Goal: Task Accomplishment & Management: Manage account settings

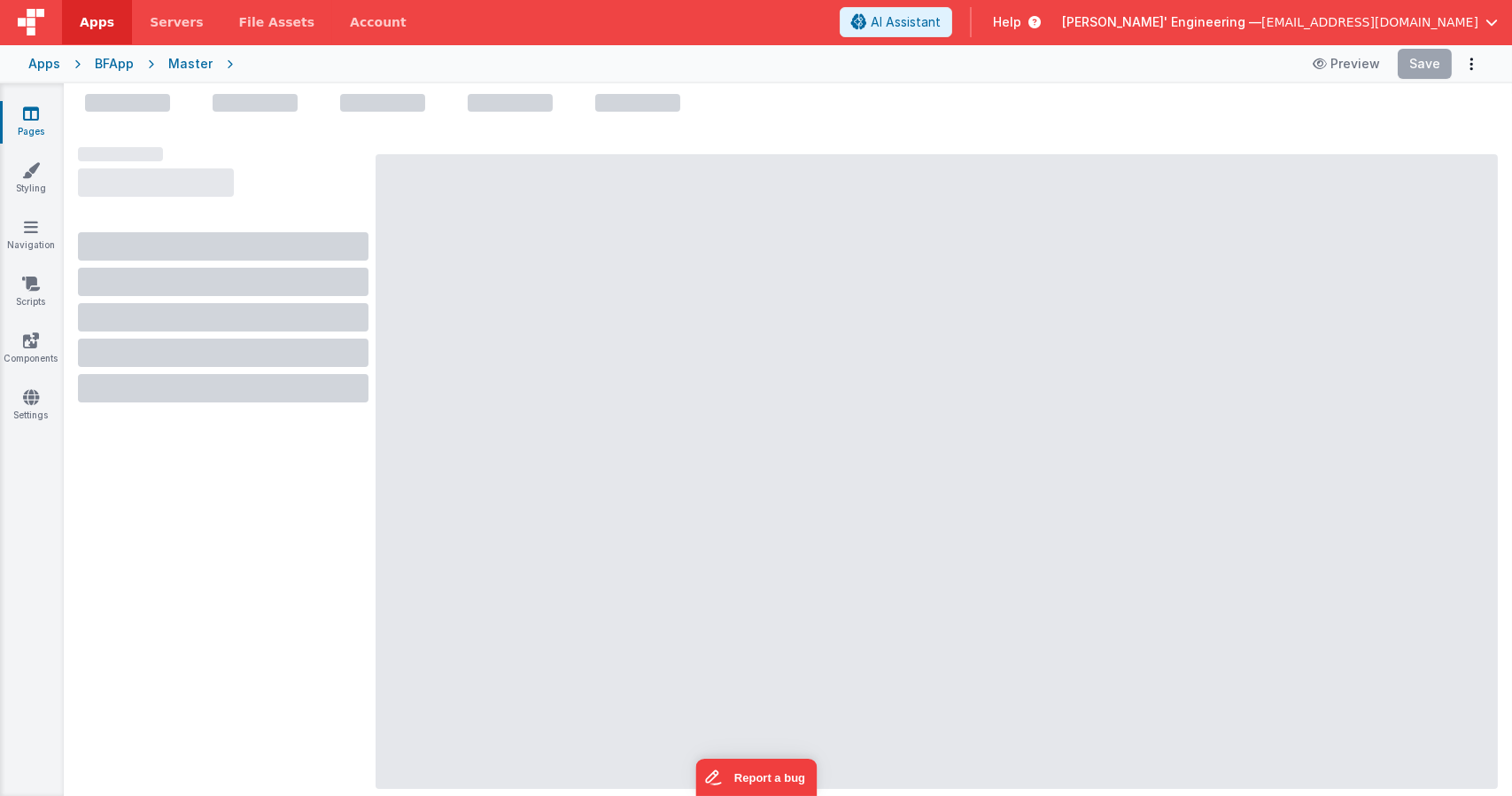
click at [606, 169] on div at bounding box center [937, 471] width 1123 height 634
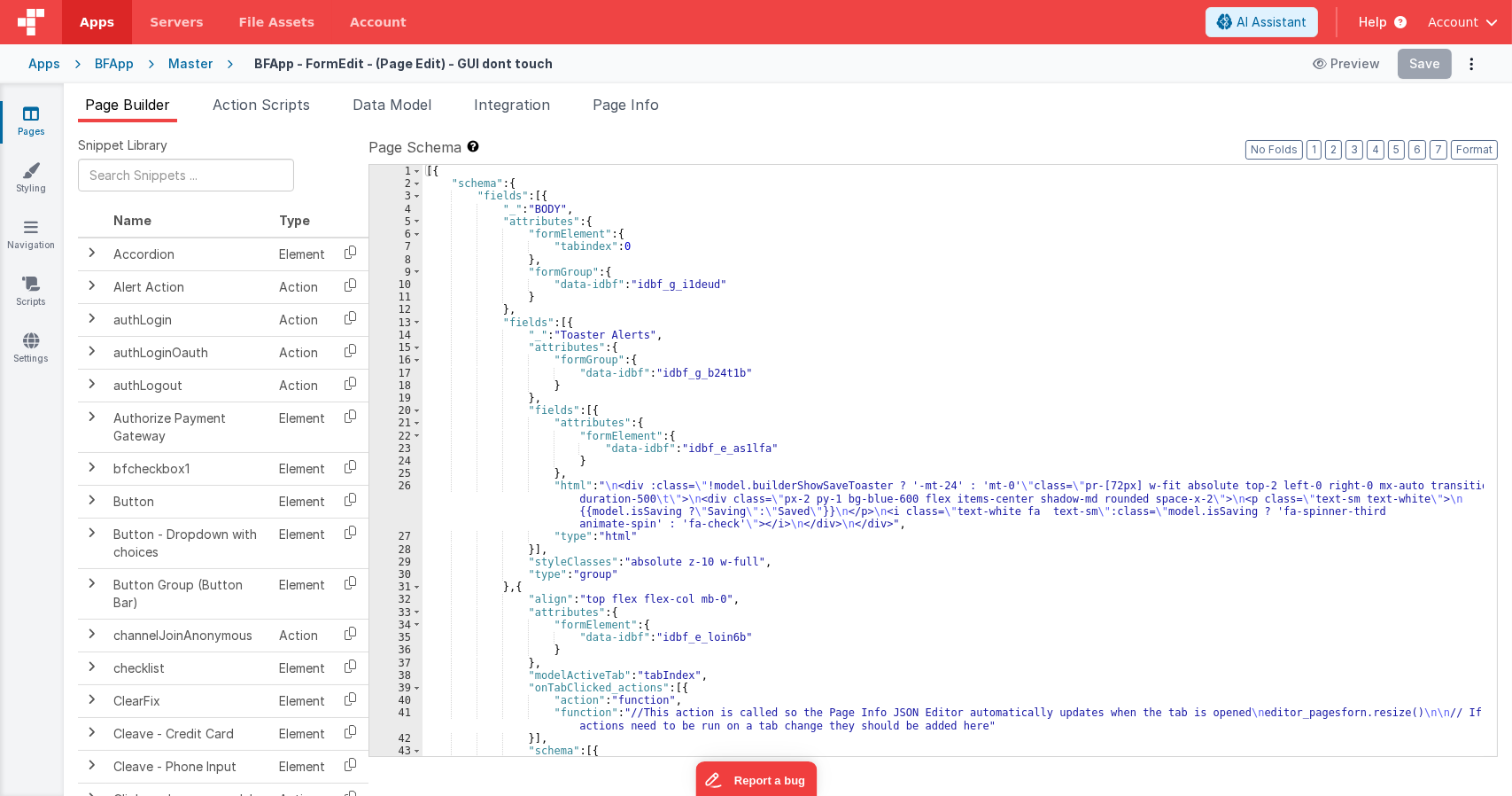
click at [798, 457] on div "[{ "schema" : { "fields" : [{ "_" : "BODY" , "attributes" : { "formElement" : {…" at bounding box center [953, 473] width 1062 height 616
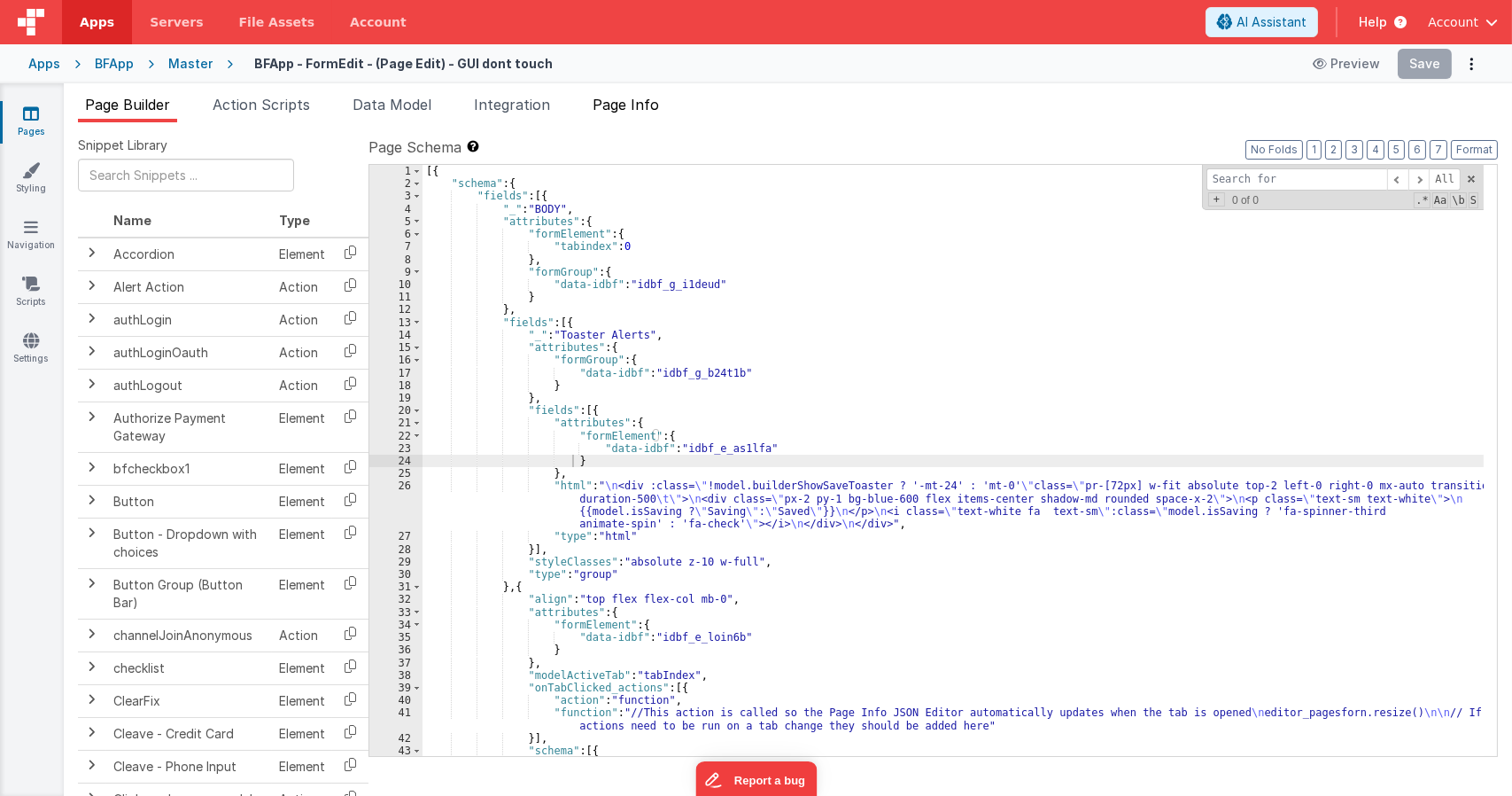
click at [659, 103] on span "Page Info" at bounding box center [625, 104] width 66 height 18
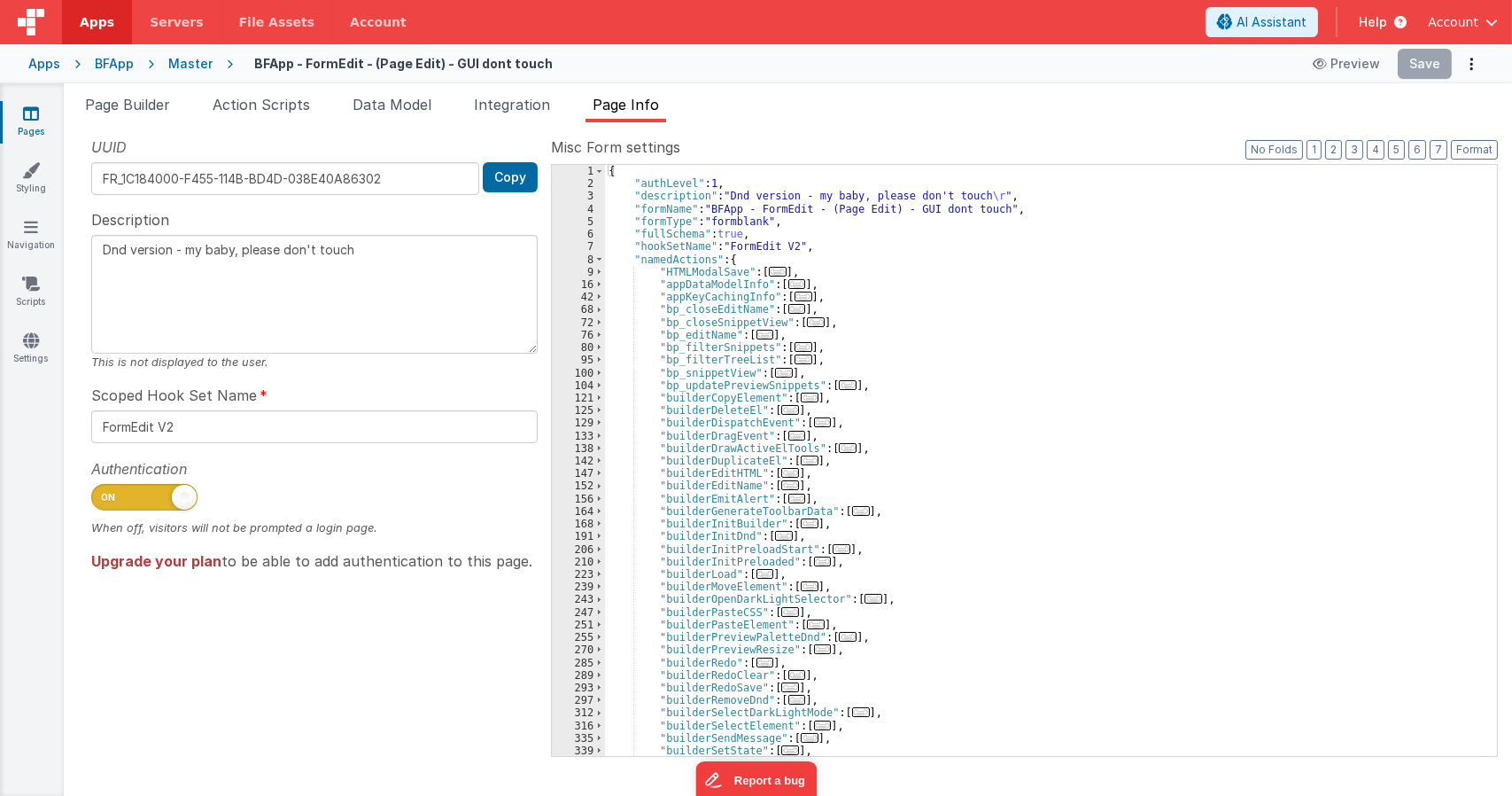
click at [802, 400] on span "..." at bounding box center [809, 397] width 18 height 10
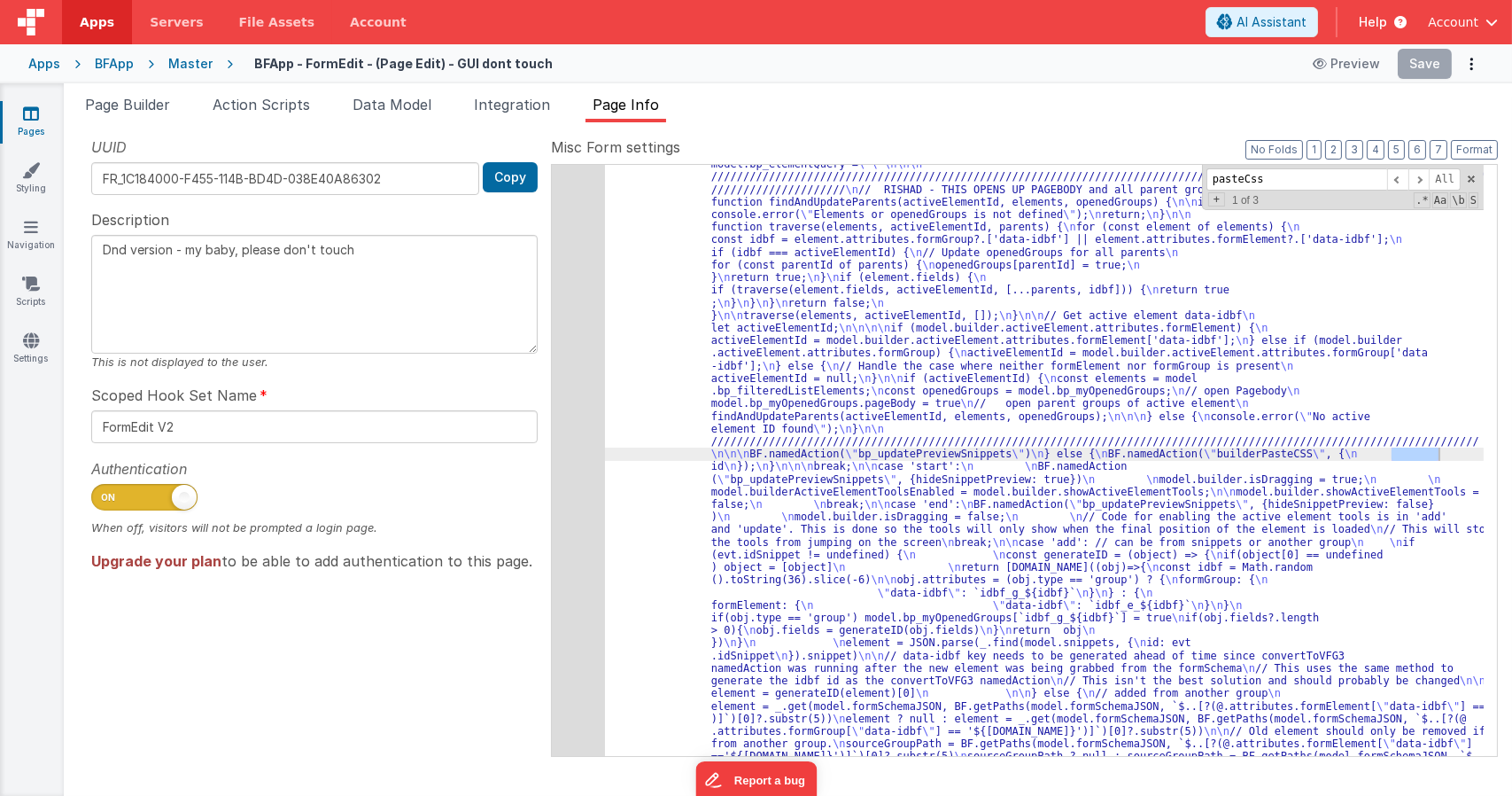
scroll to position [1381, 0]
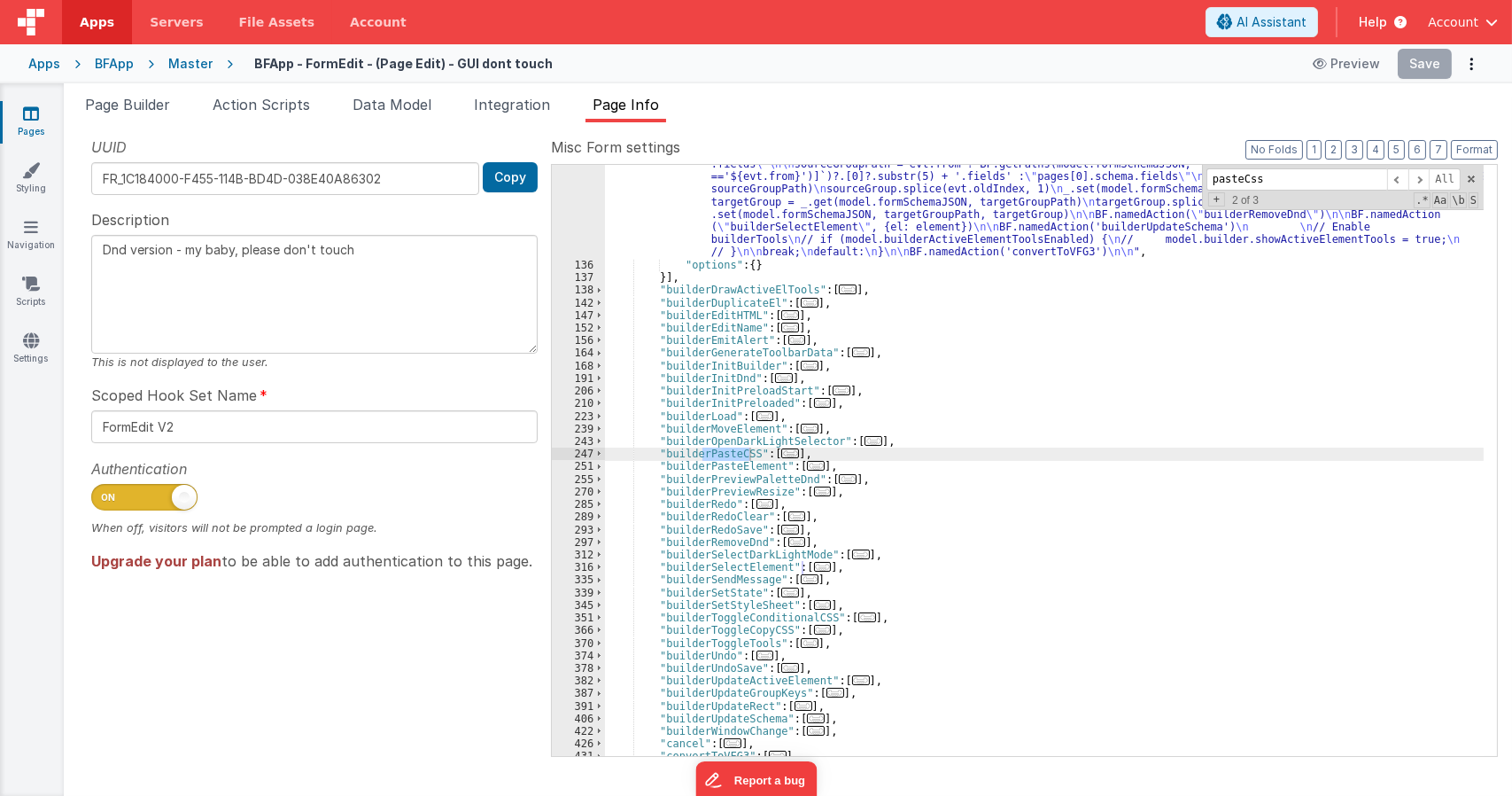
type input "pasteCss"
click at [783, 455] on span "..." at bounding box center [790, 453] width 18 height 10
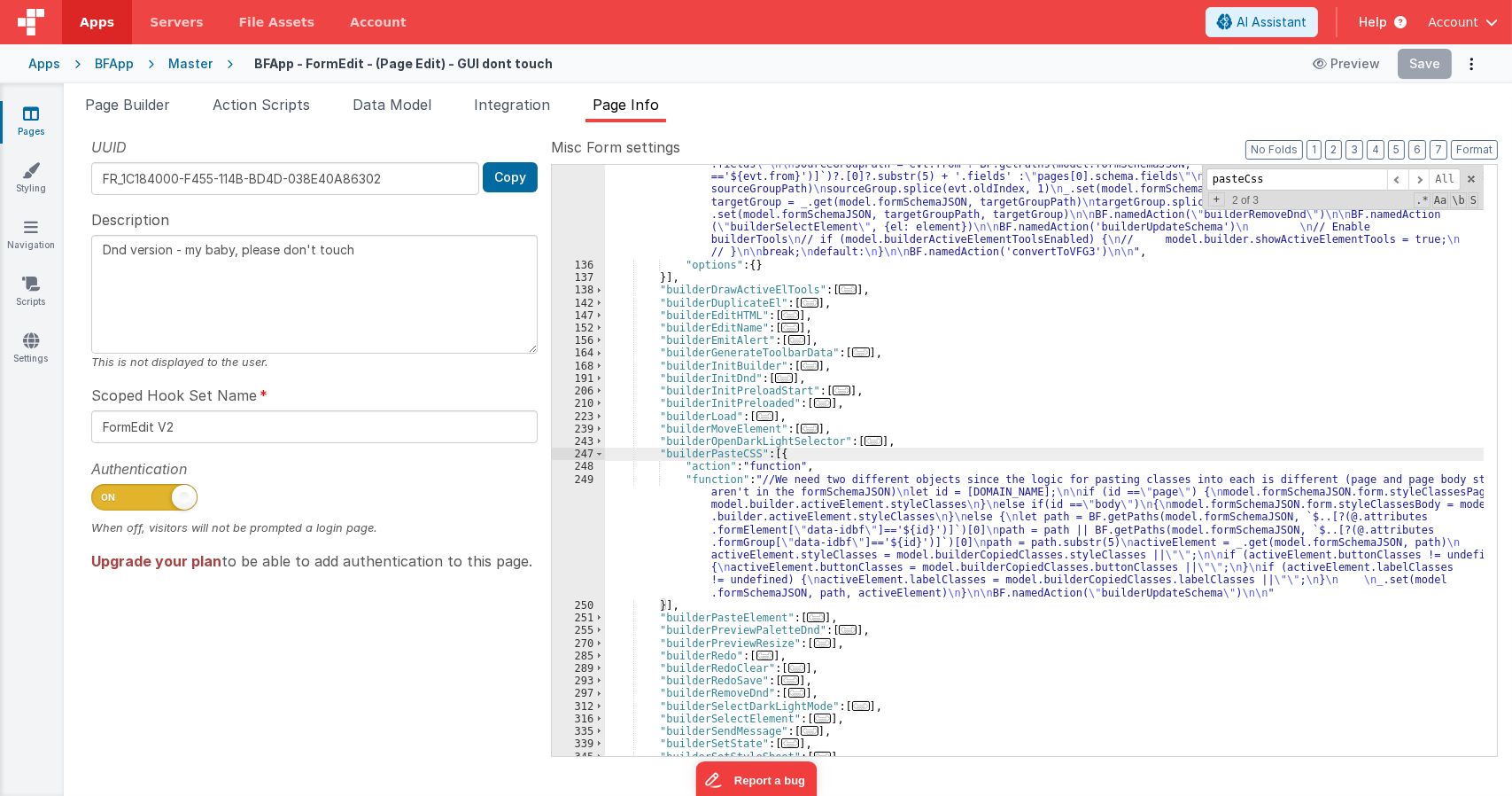
click at [942, 554] on div ""function" : "let evt = action.options; \n let id = evt.id; \n let element, tar…" at bounding box center [1044, 12] width 879 height 1700
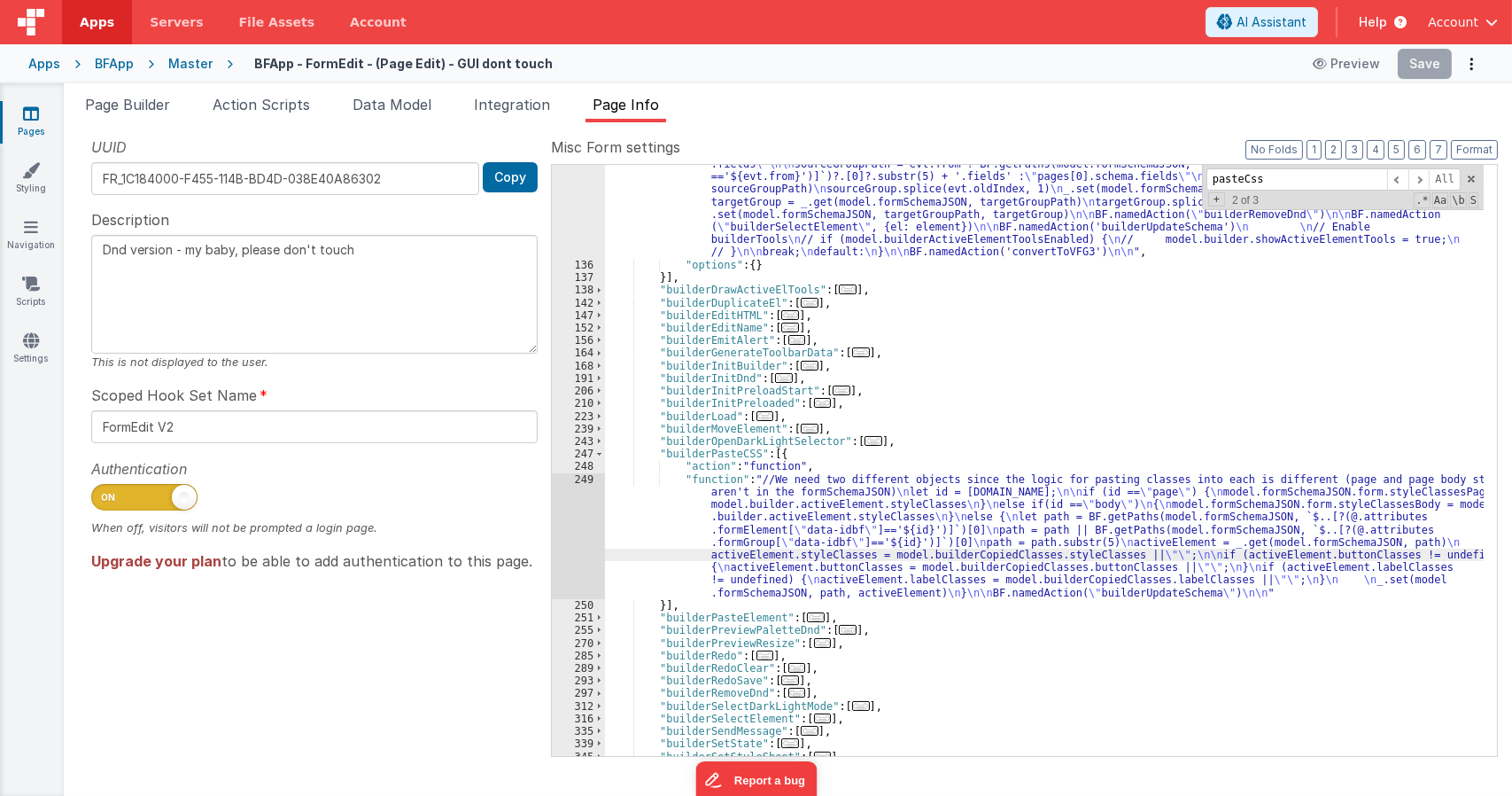
click at [594, 482] on div "249" at bounding box center [579, 537] width 54 height 126
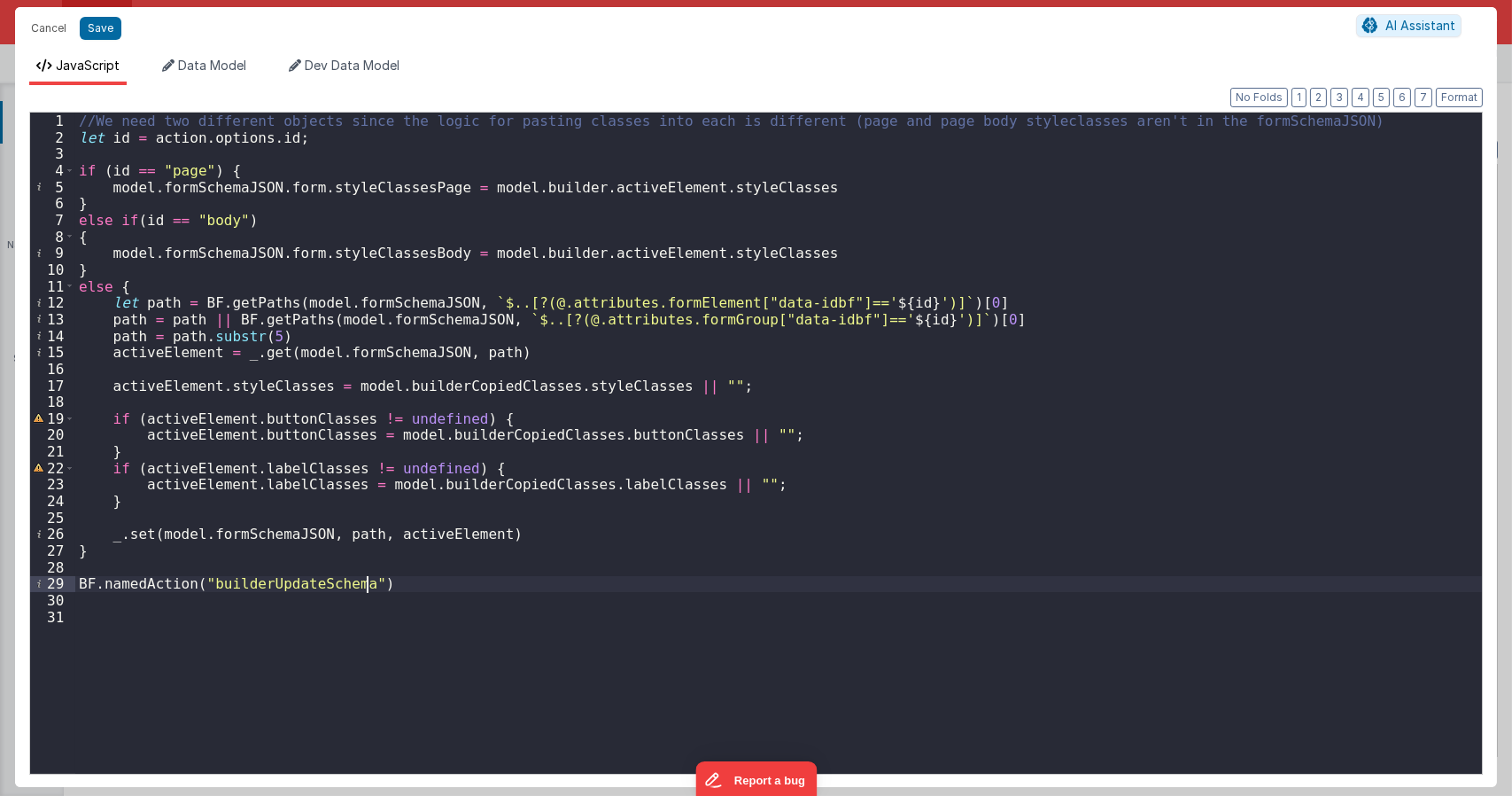
click at [390, 577] on div "//We need two different objects since the logic for pasting classes into each i…" at bounding box center [778, 459] width 1407 height 694
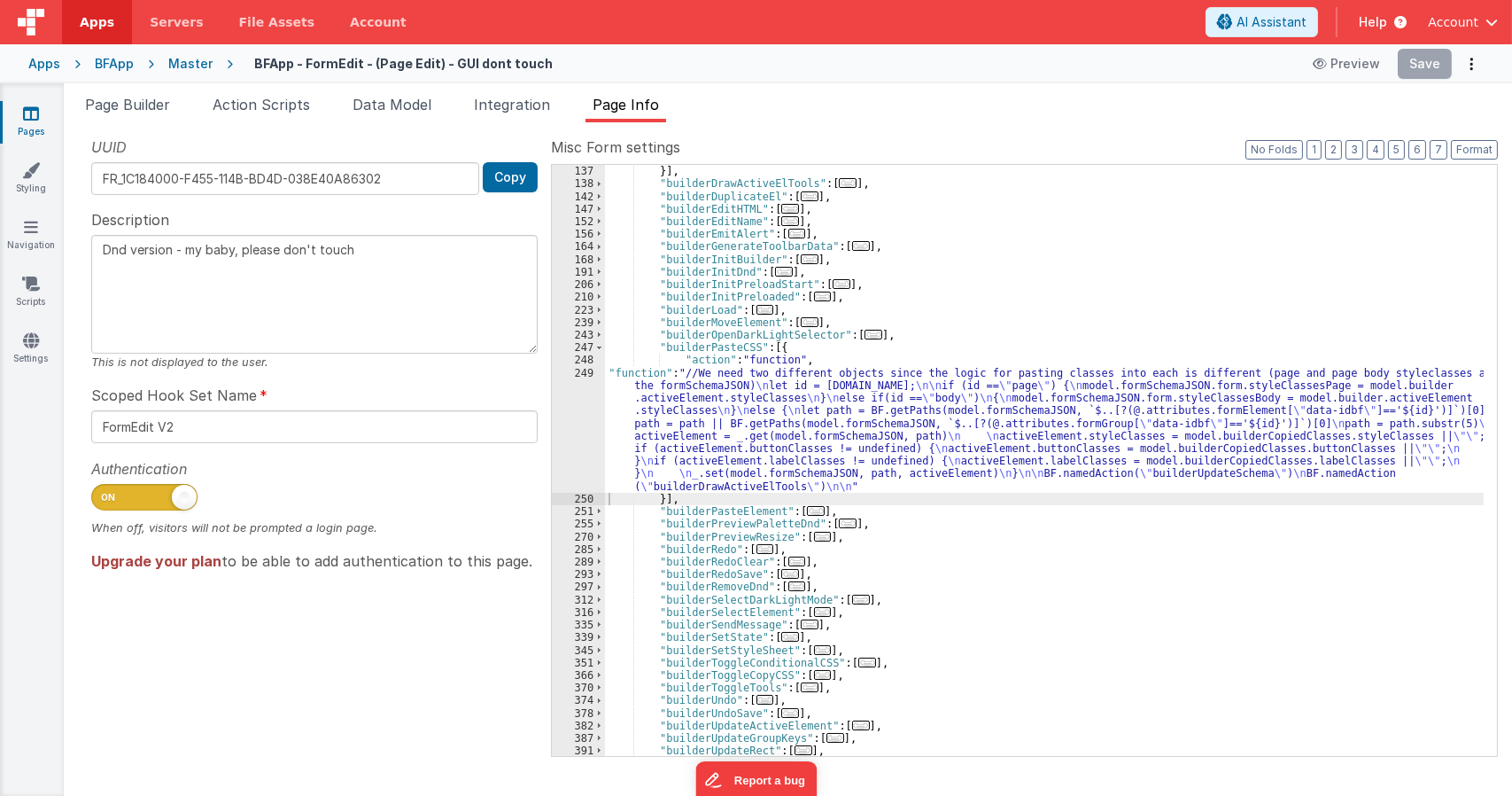
scroll to position [1540, 0]
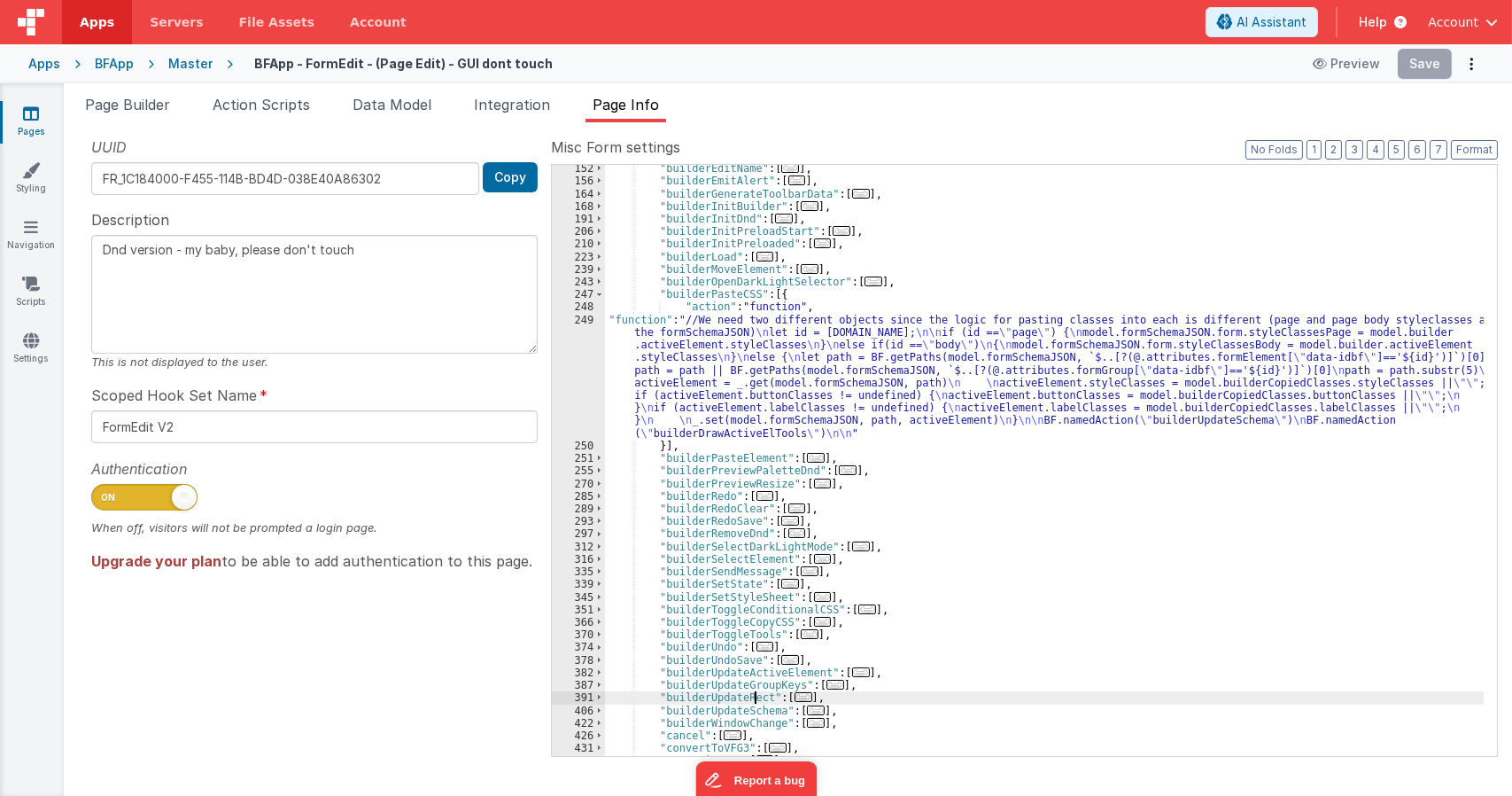
click at [752, 699] on div ""builderEditName" : [ ... ] , "builderEmitAlert" : [ ... ] , "builderGenerateTo…" at bounding box center [1044, 471] width 879 height 616
click at [767, 432] on div ""builderEditName" : [ ... ] , "builderEmitAlert" : [ ... ] , "builderGenerateTo…" at bounding box center [1044, 471] width 879 height 616
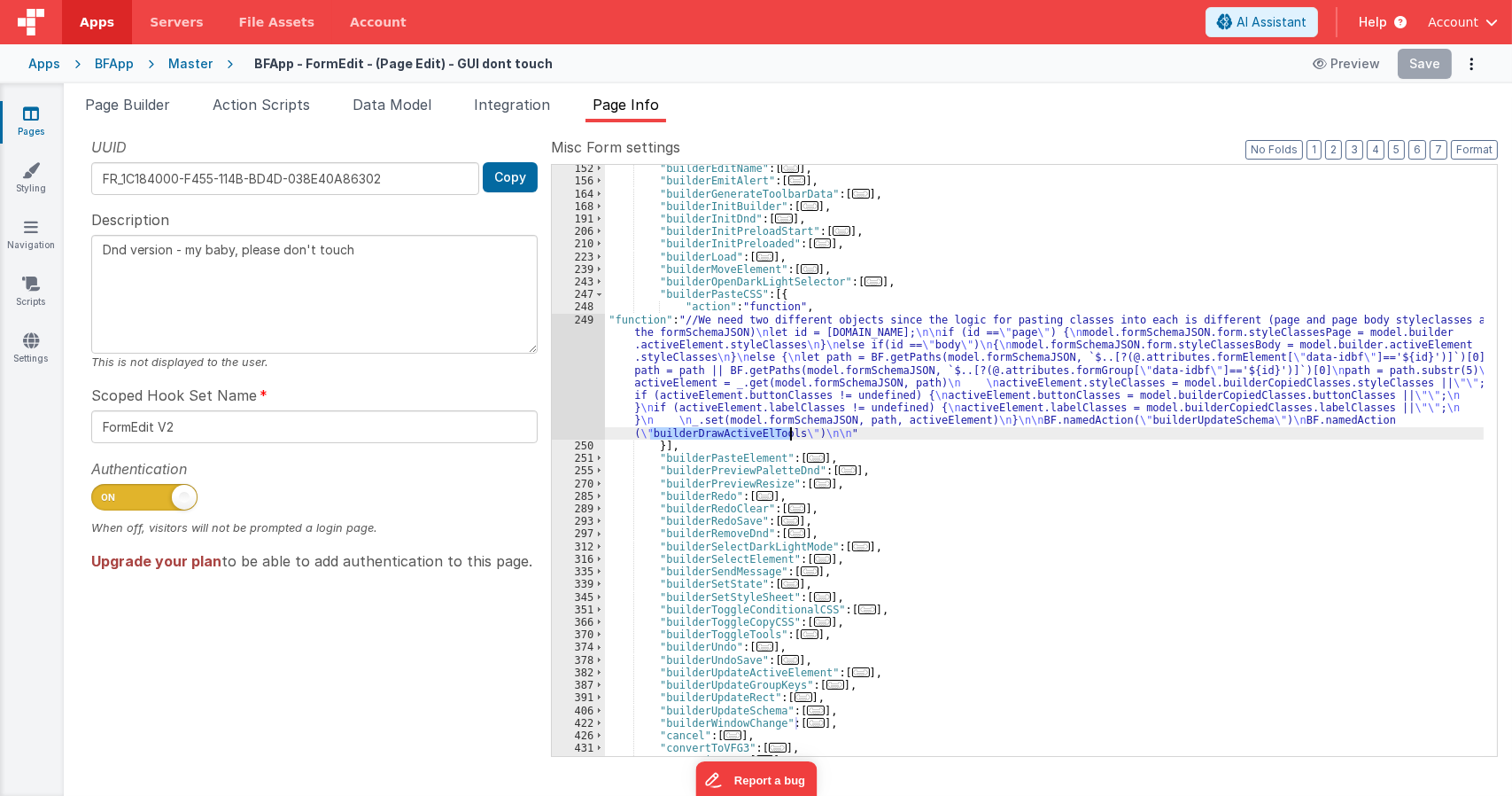
click at [767, 432] on div ""builderEditName" : [ ... ] , "builderEmitAlert" : [ ... ] , "builderGenerateTo…" at bounding box center [1044, 471] width 879 height 616
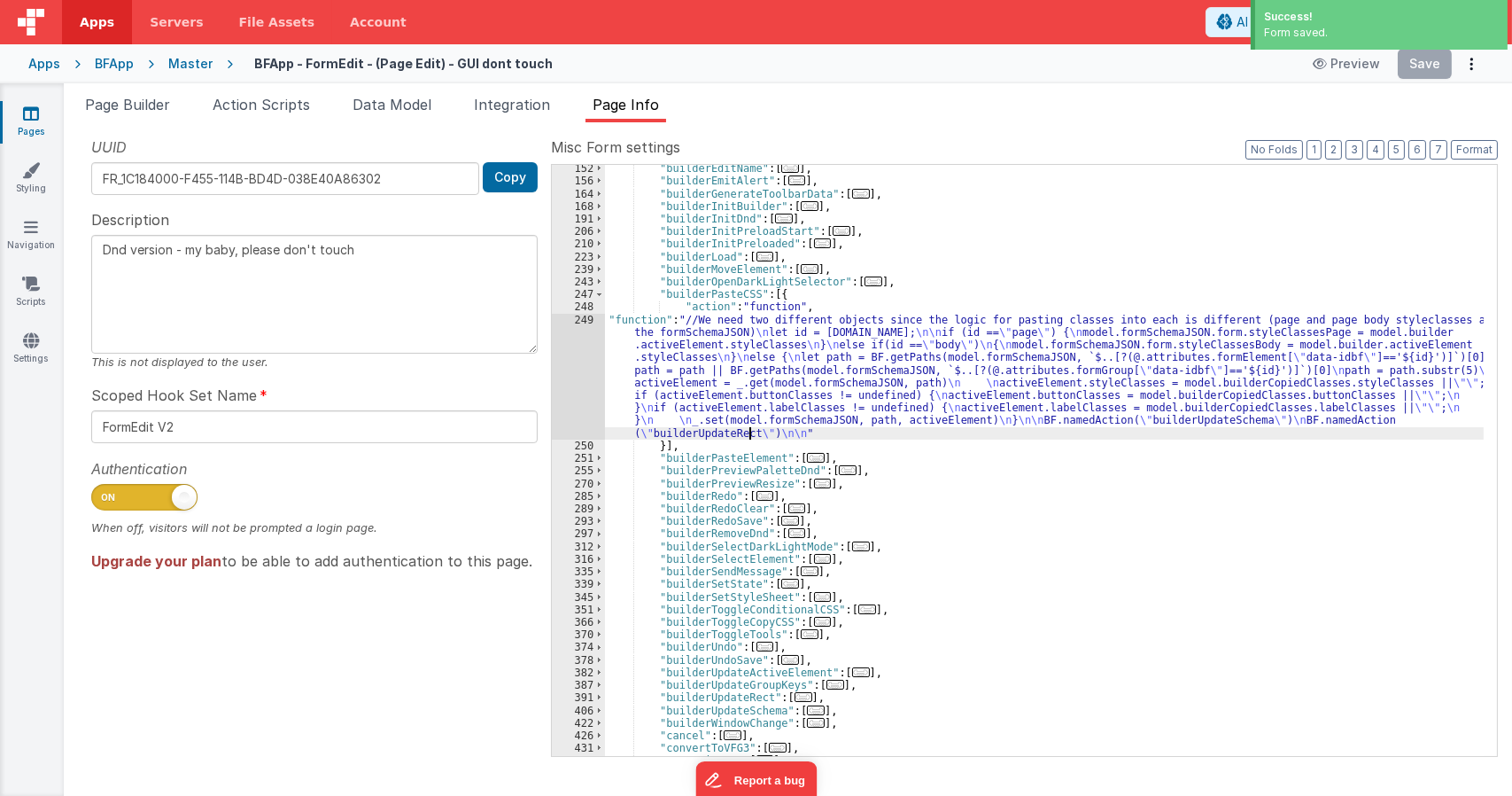
click at [751, 396] on div ""builderEditName" : [ ... ] , "builderEmitAlert" : [ ... ] , "builderGenerateTo…" at bounding box center [1044, 471] width 879 height 616
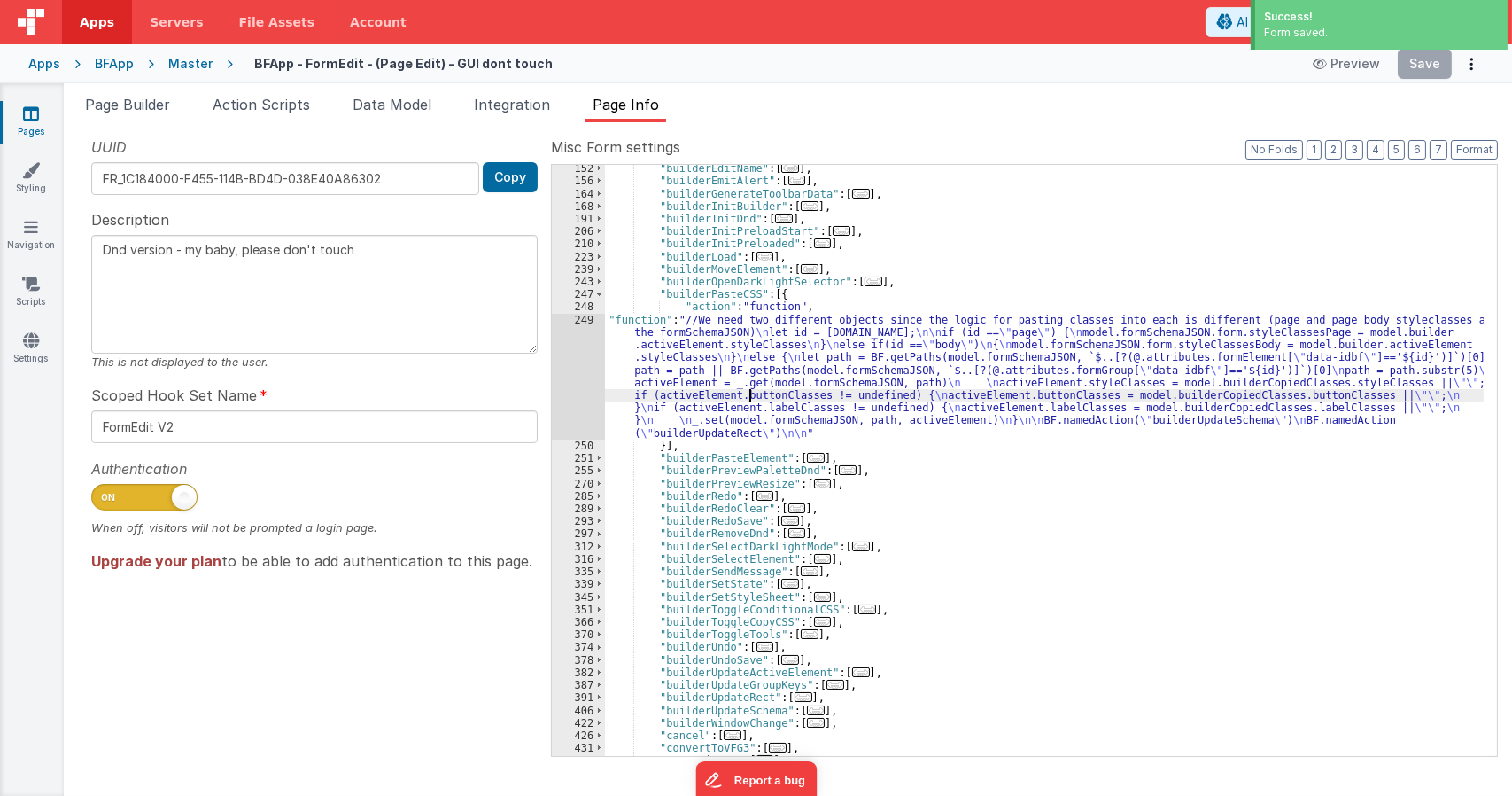
type textarea "Dnd version - my baby, please don't touch"
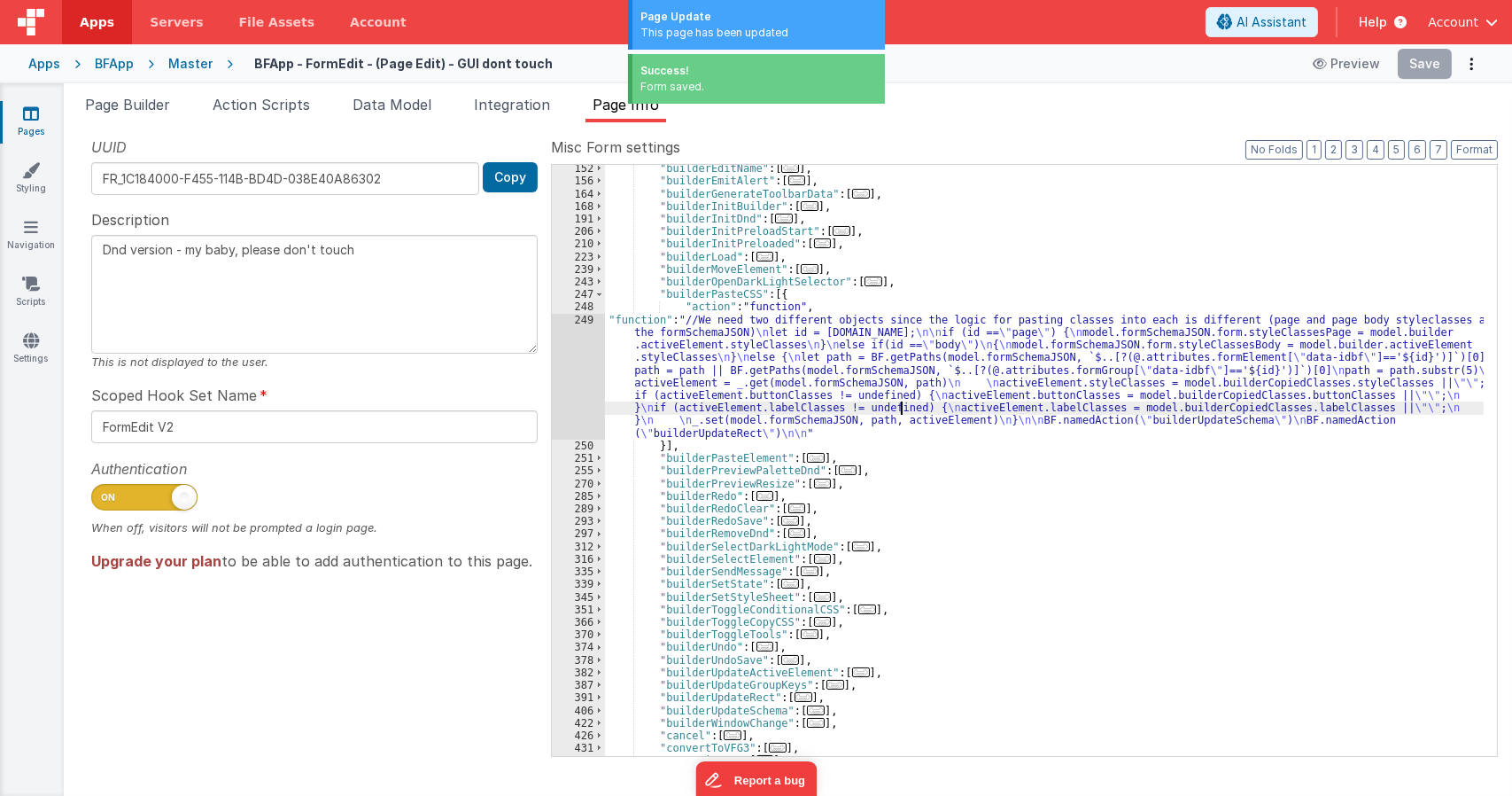
click at [901, 411] on div ""builderEditName" : [ ... ] , "builderEmitAlert" : [ ... ] , "builderGenerateTo…" at bounding box center [1044, 471] width 879 height 616
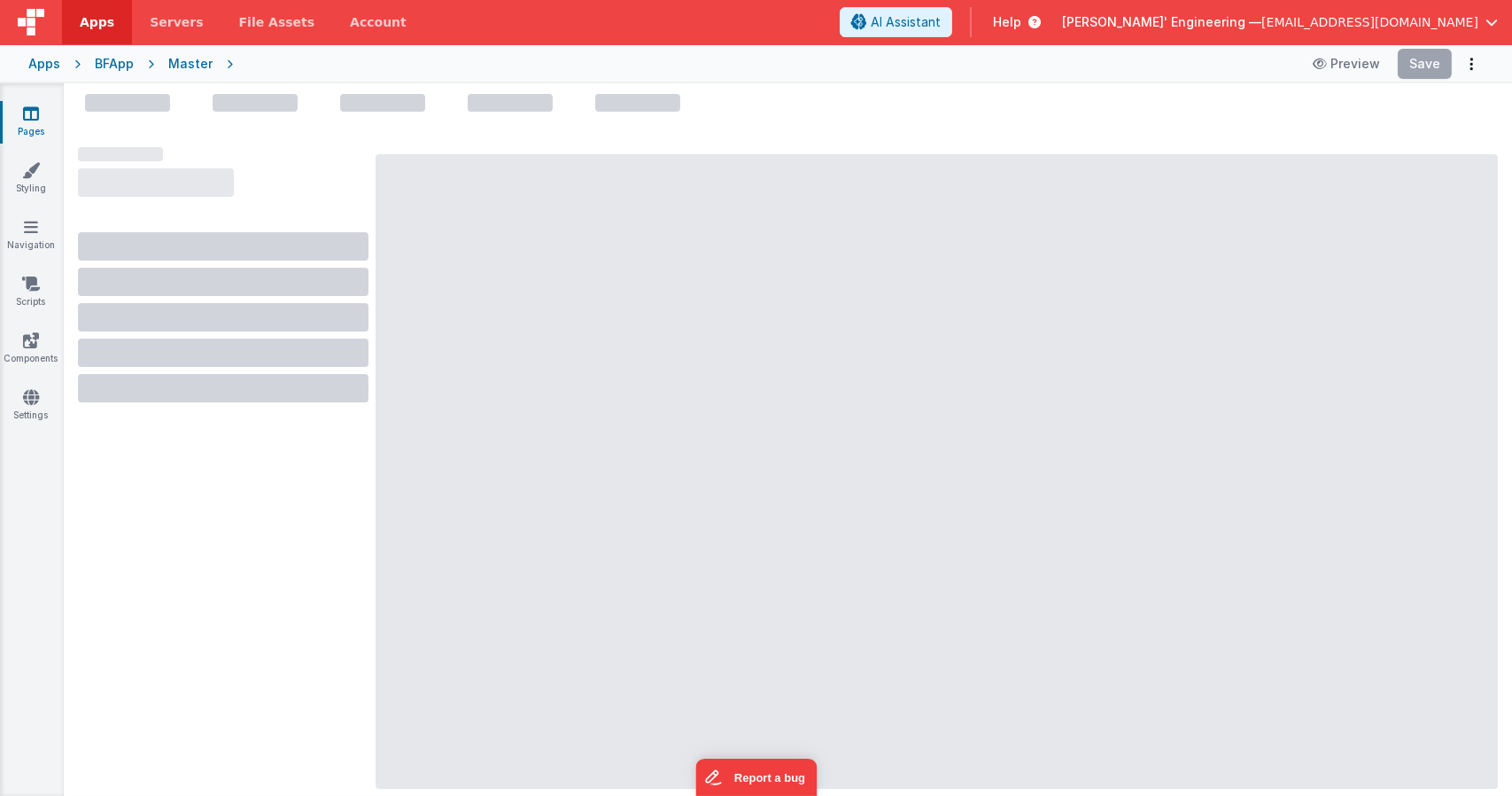
click at [589, 210] on div at bounding box center [937, 471] width 1123 height 634
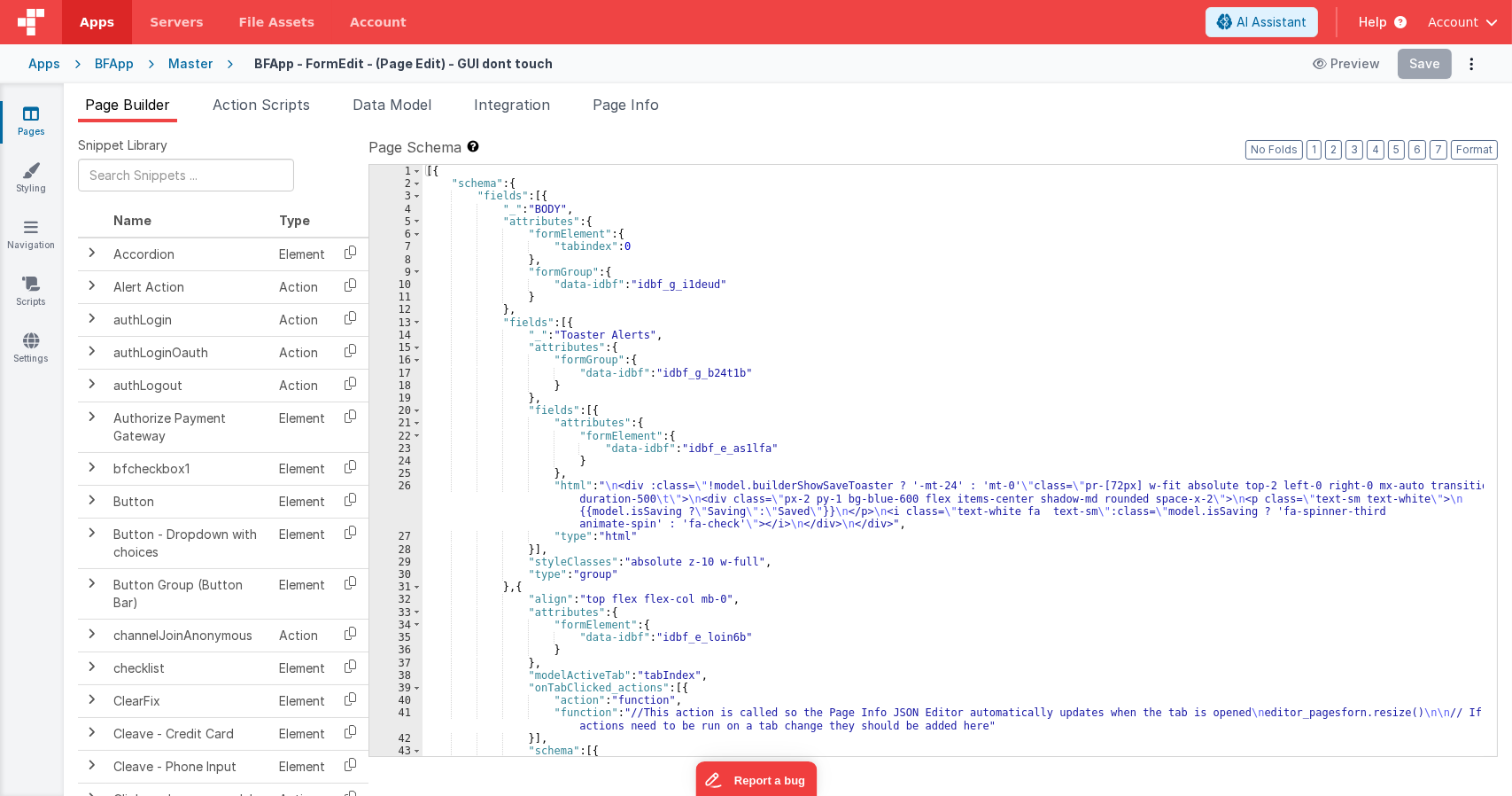
click at [613, 475] on div "[{ "schema" : { "fields" : [{ "_" : "BODY" , "attributes" : { "formElement" : {…" at bounding box center [953, 473] width 1062 height 616
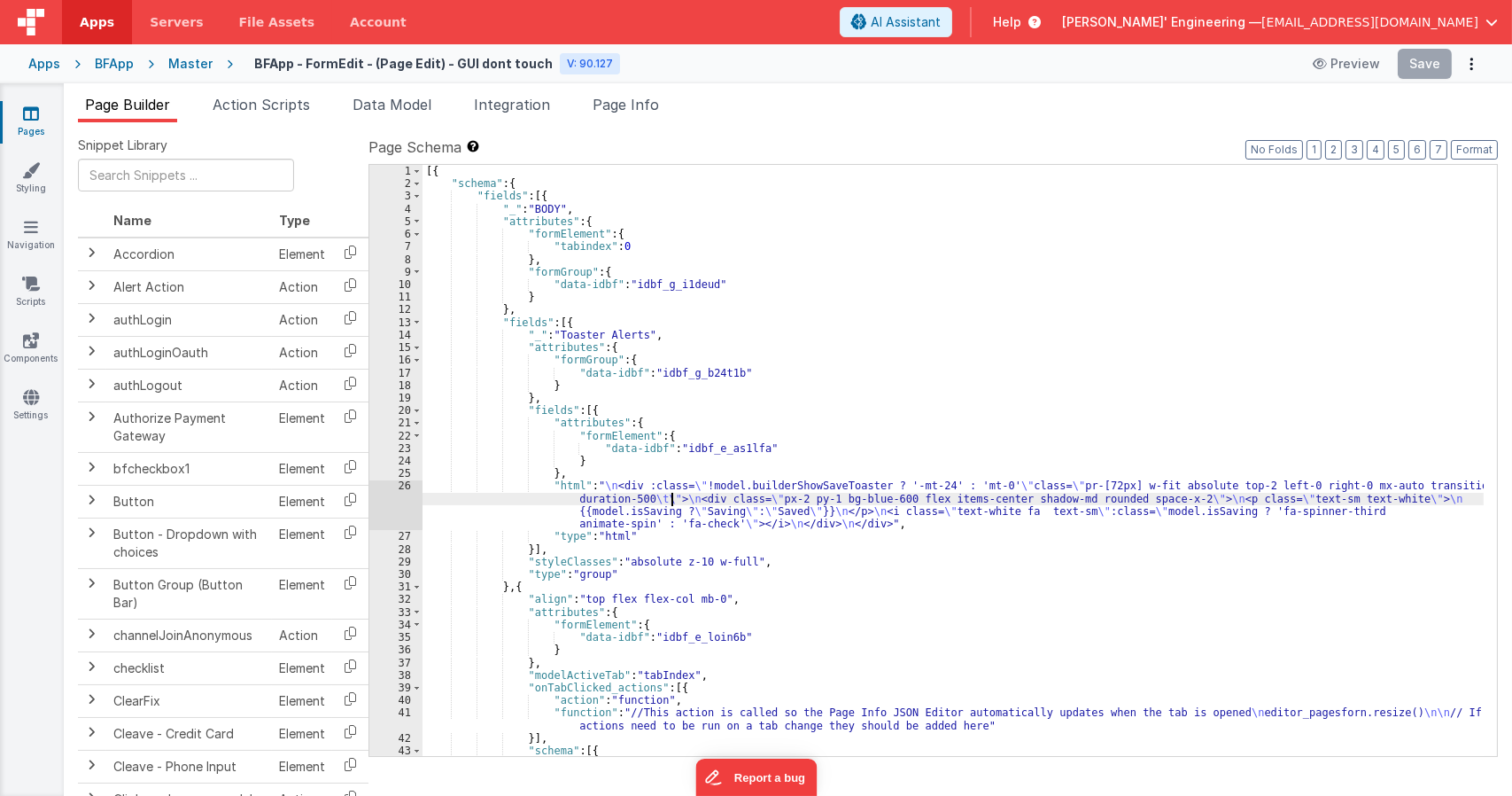
click at [668, 502] on div "[{ "schema" : { "fields" : [{ "_" : "BODY" , "attributes" : { "formElement" : {…" at bounding box center [953, 473] width 1062 height 616
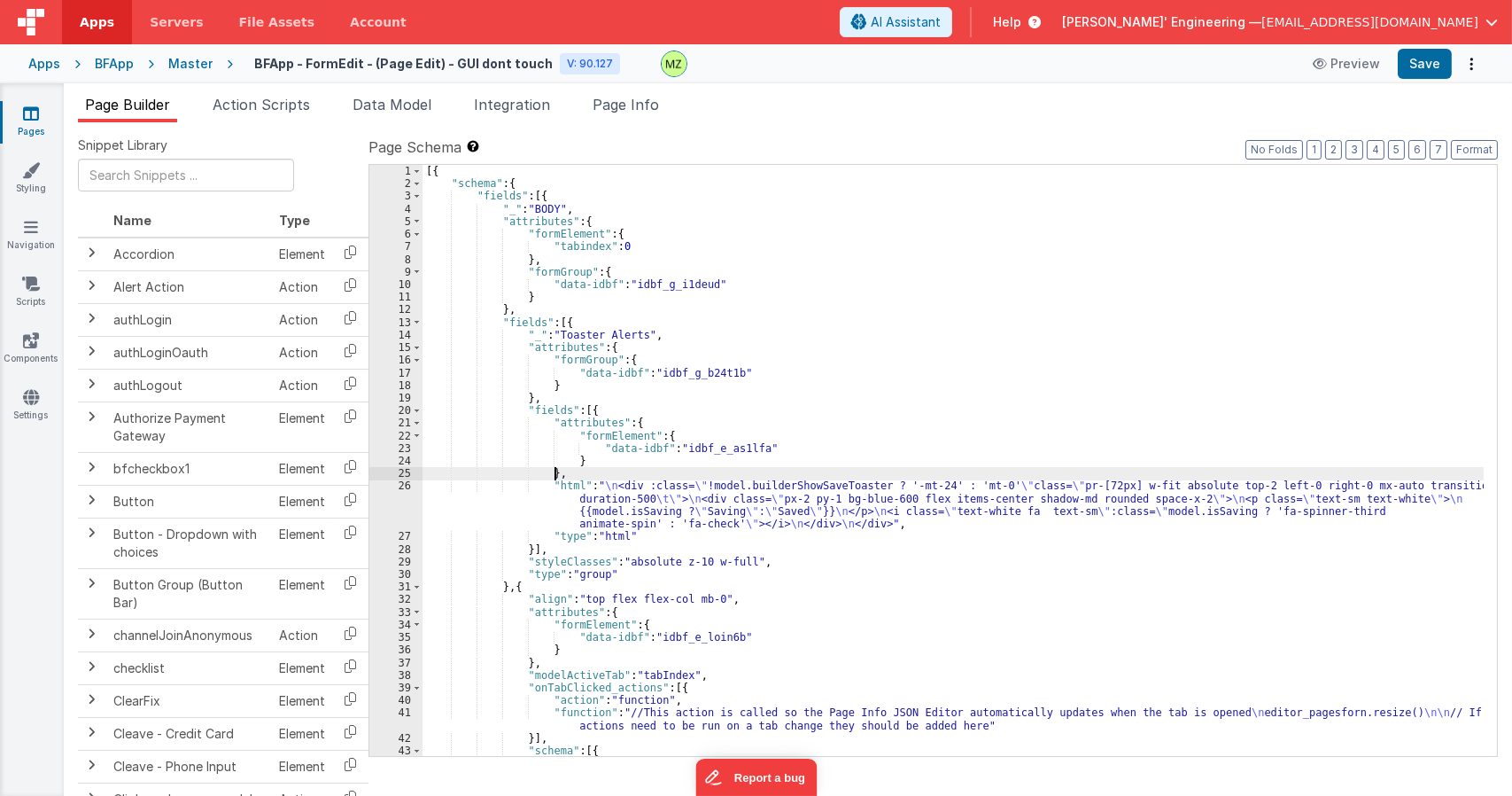
click at [623, 470] on div "[{ "schema" : { "fields" : [{ "_" : "BODY" , "attributes" : { "formElement" : {…" at bounding box center [953, 473] width 1062 height 616
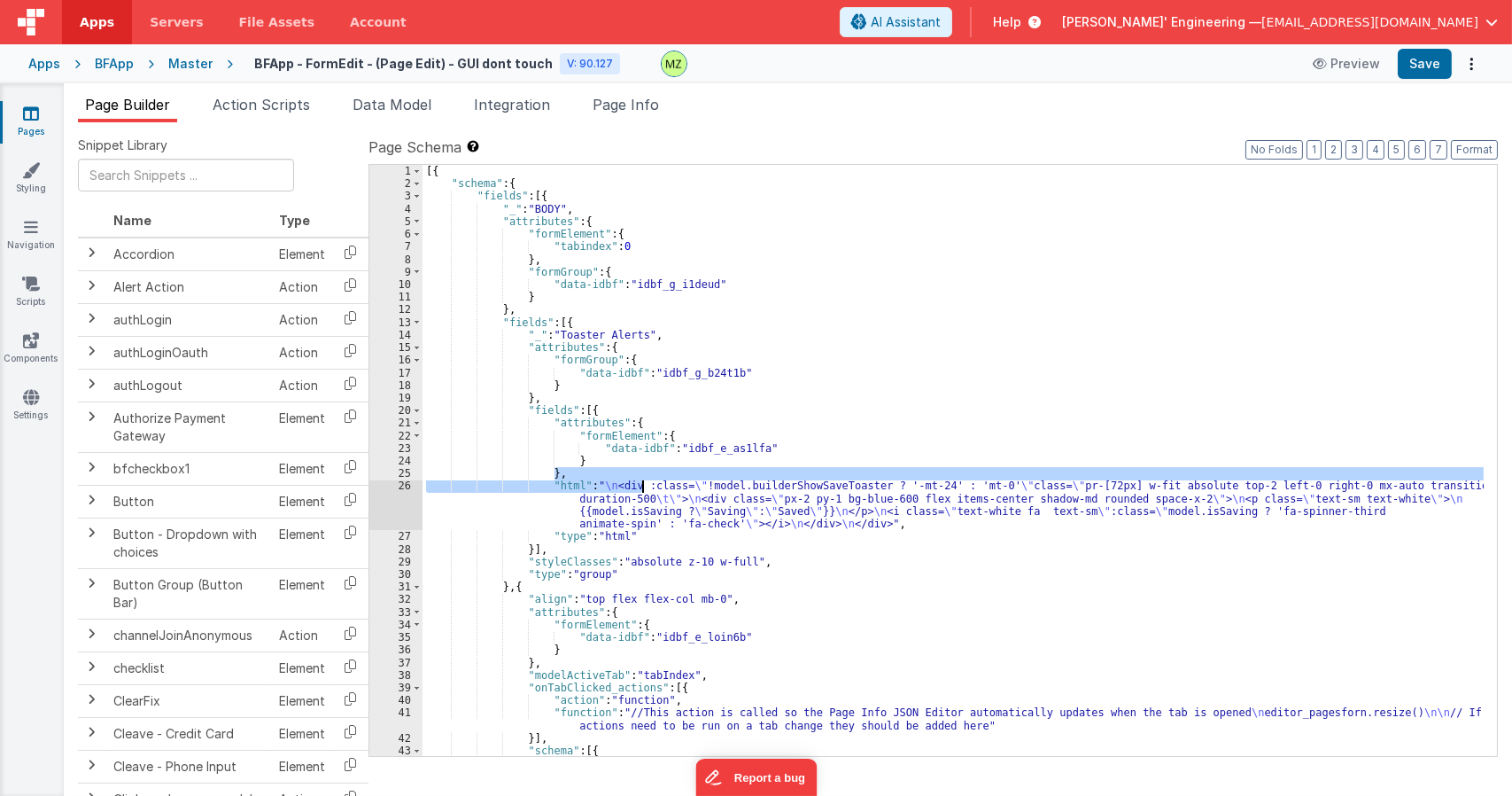
drag, startPoint x: 571, startPoint y: 470, endPoint x: 668, endPoint y: 485, distance: 98.2
click at [667, 485] on div "[{ "schema" : { "fields" : [{ "_" : "BODY" , "attributes" : { "formElement" : {…" at bounding box center [953, 473] width 1062 height 616
click at [673, 487] on div "[{ "schema" : { "fields" : [{ "_" : "BODY" , "attributes" : { "formElement" : {…" at bounding box center [953, 473] width 1062 height 616
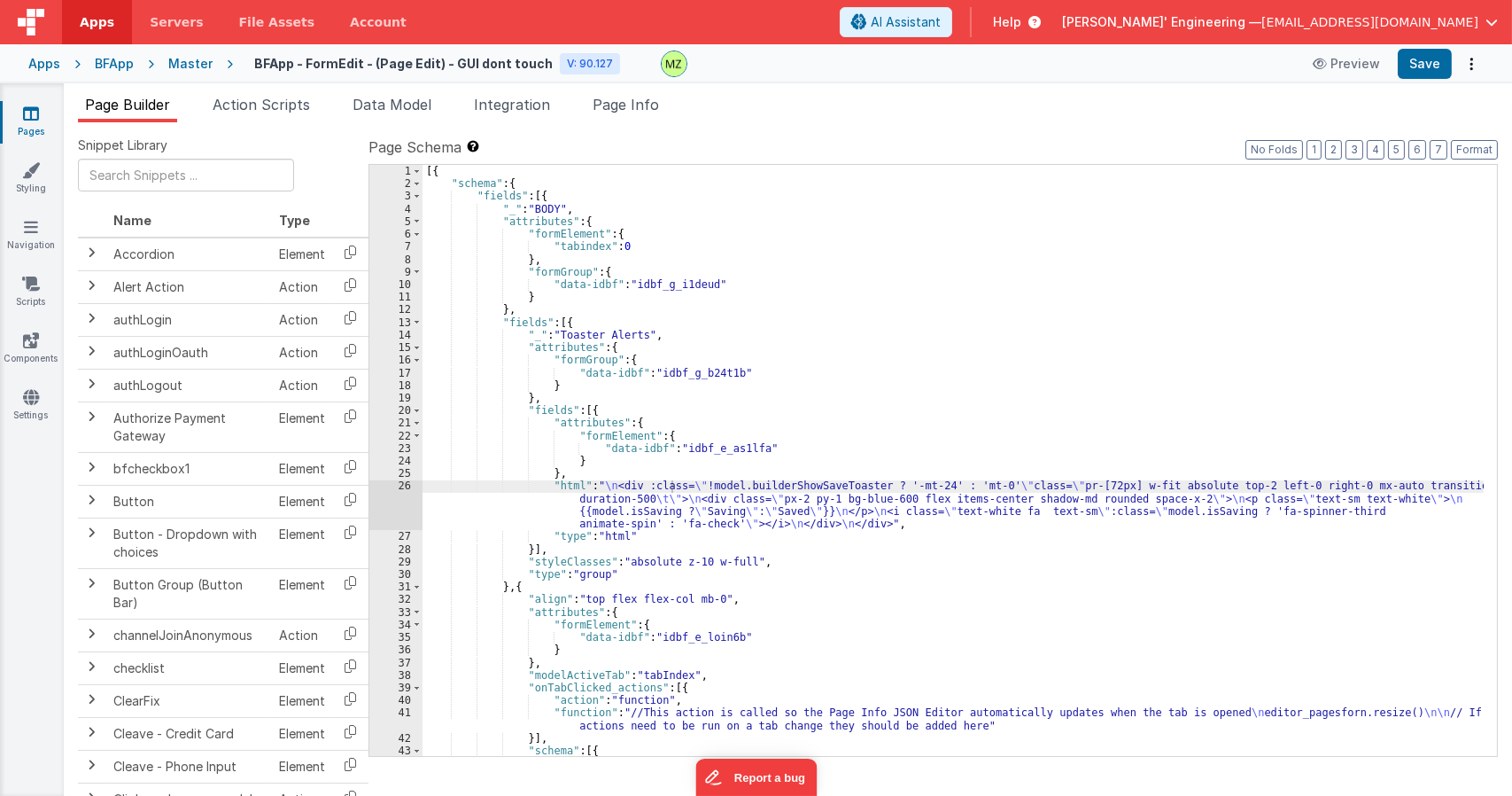
click at [31, 114] on icon at bounding box center [31, 113] width 16 height 18
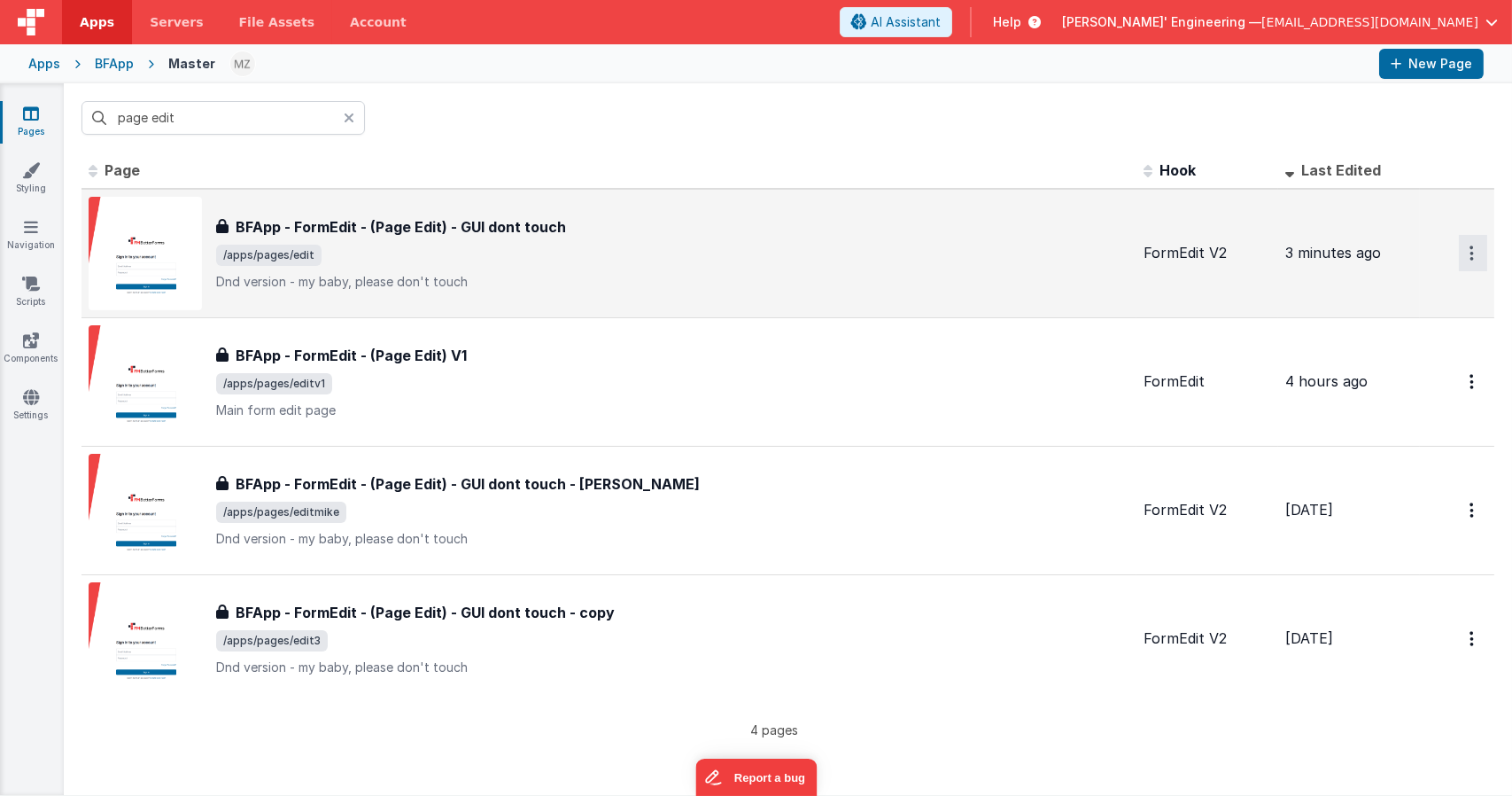
click at [1470, 254] on icon "Options" at bounding box center [1472, 254] width 5 height 15
click at [1412, 361] on link "Duplicate" at bounding box center [1409, 359] width 156 height 33
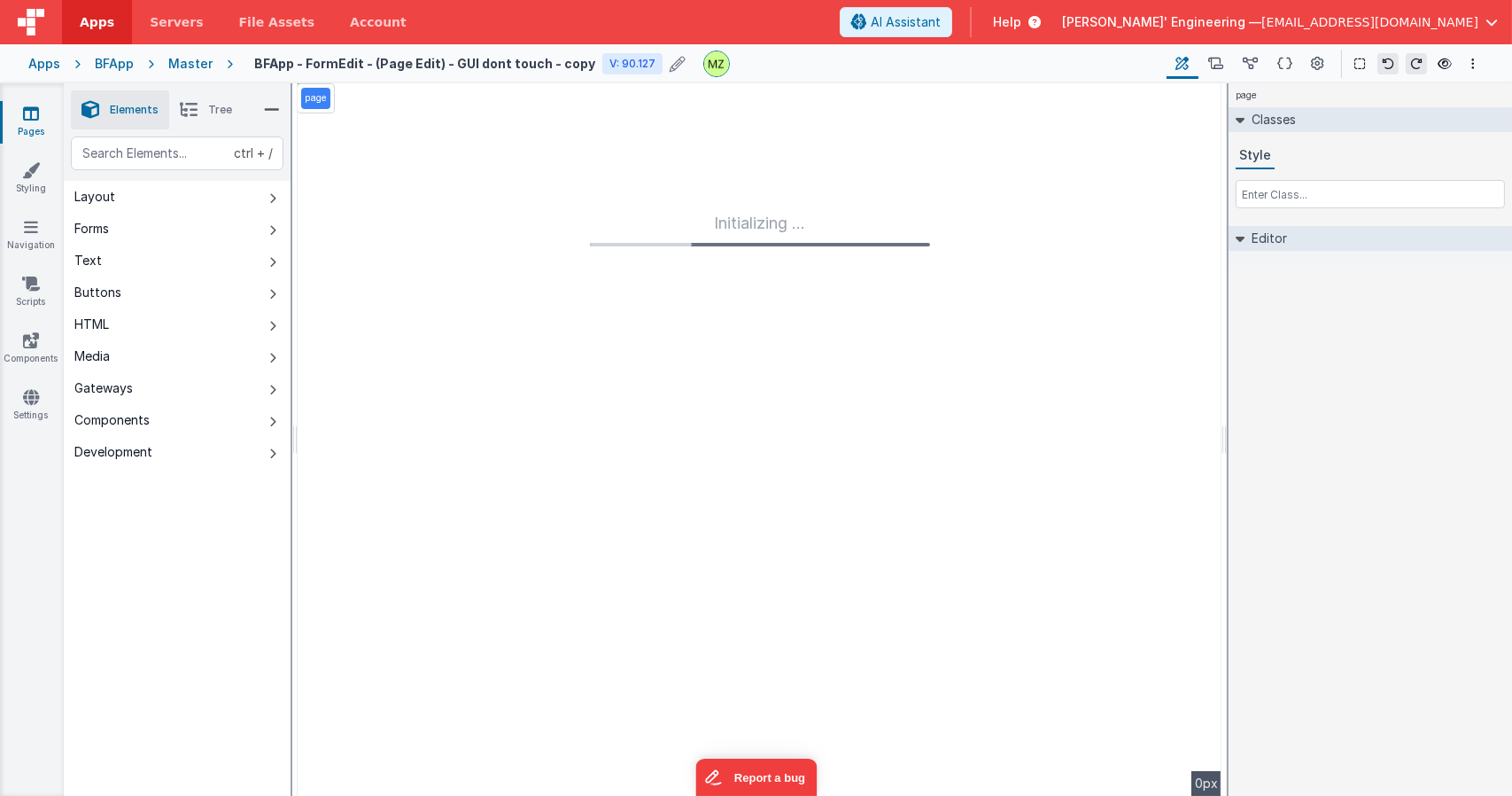
click at [669, 62] on icon at bounding box center [677, 64] width 16 height 25
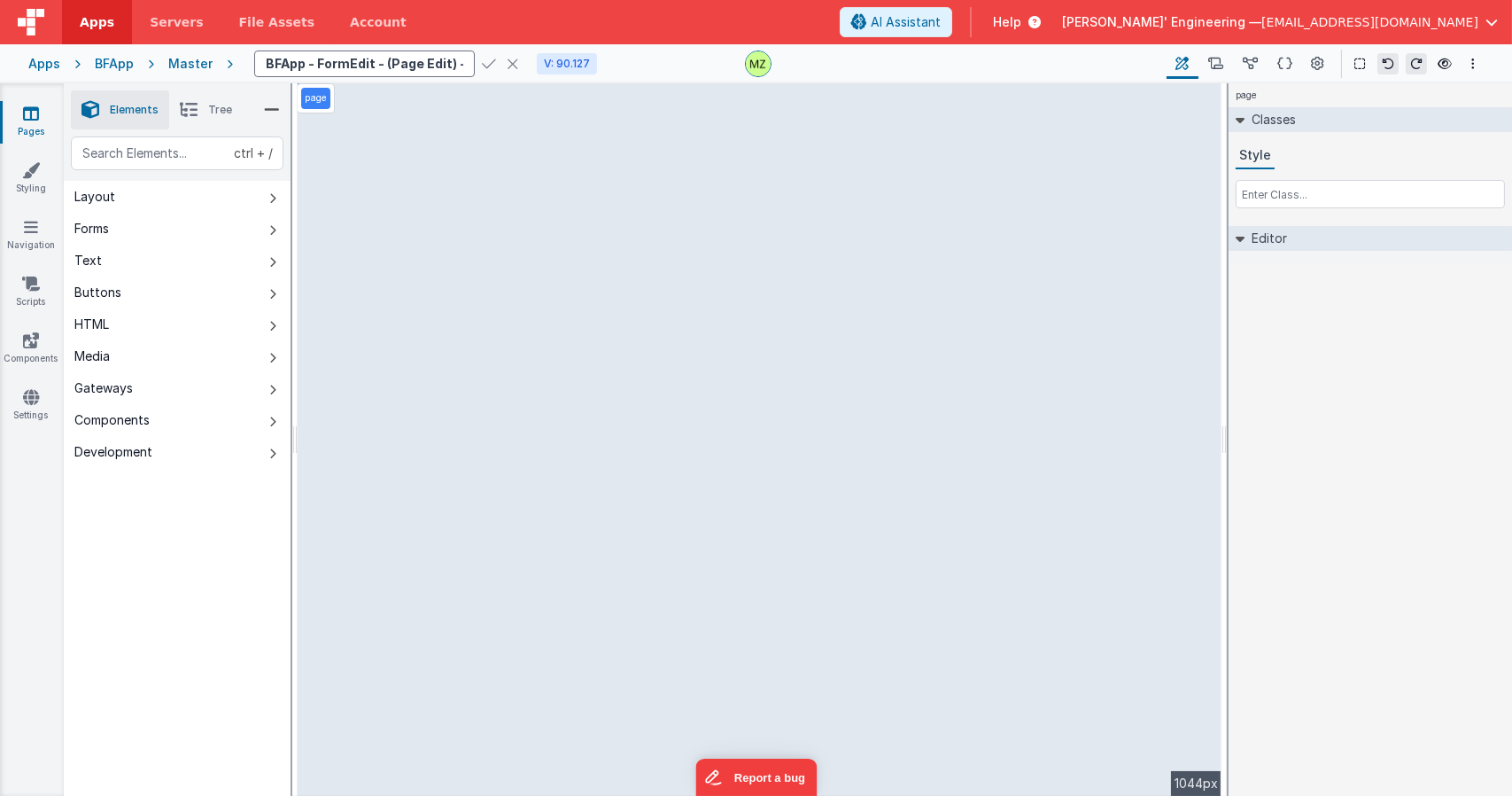
scroll to position [0, 147]
drag, startPoint x: 439, startPoint y: 65, endPoint x: 330, endPoint y: 66, distance: 109.0
click at [330, 66] on input "BFApp - FormEdit - (Page Edit) - GUI dont touch - copy" at bounding box center [364, 64] width 221 height 27
type input "BFApp - FormEdit - (Page Edit) - GUI - BFDraggable"
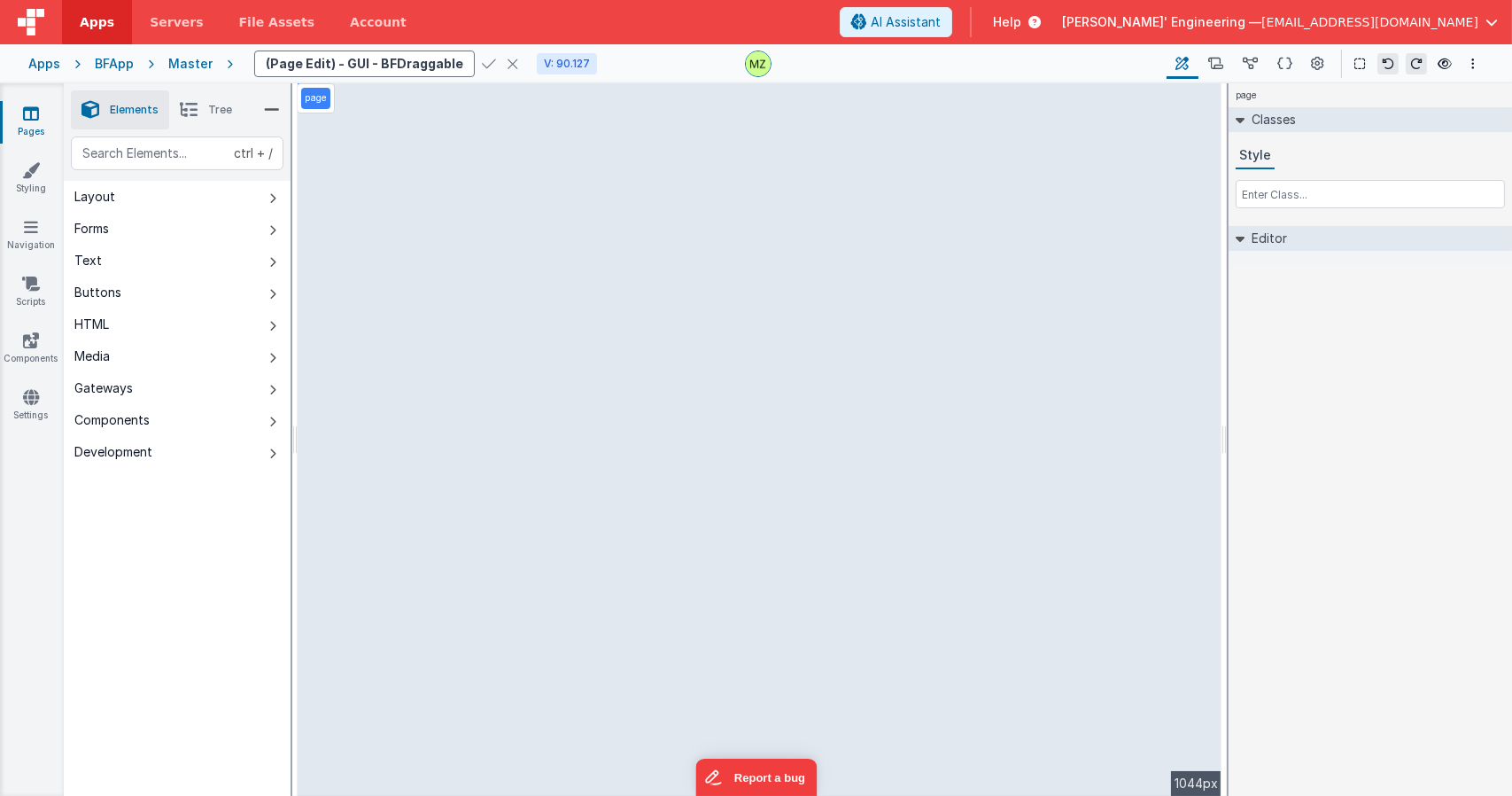
click at [482, 65] on icon at bounding box center [489, 64] width 14 height 25
click at [186, 59] on div "Master" at bounding box center [190, 63] width 44 height 18
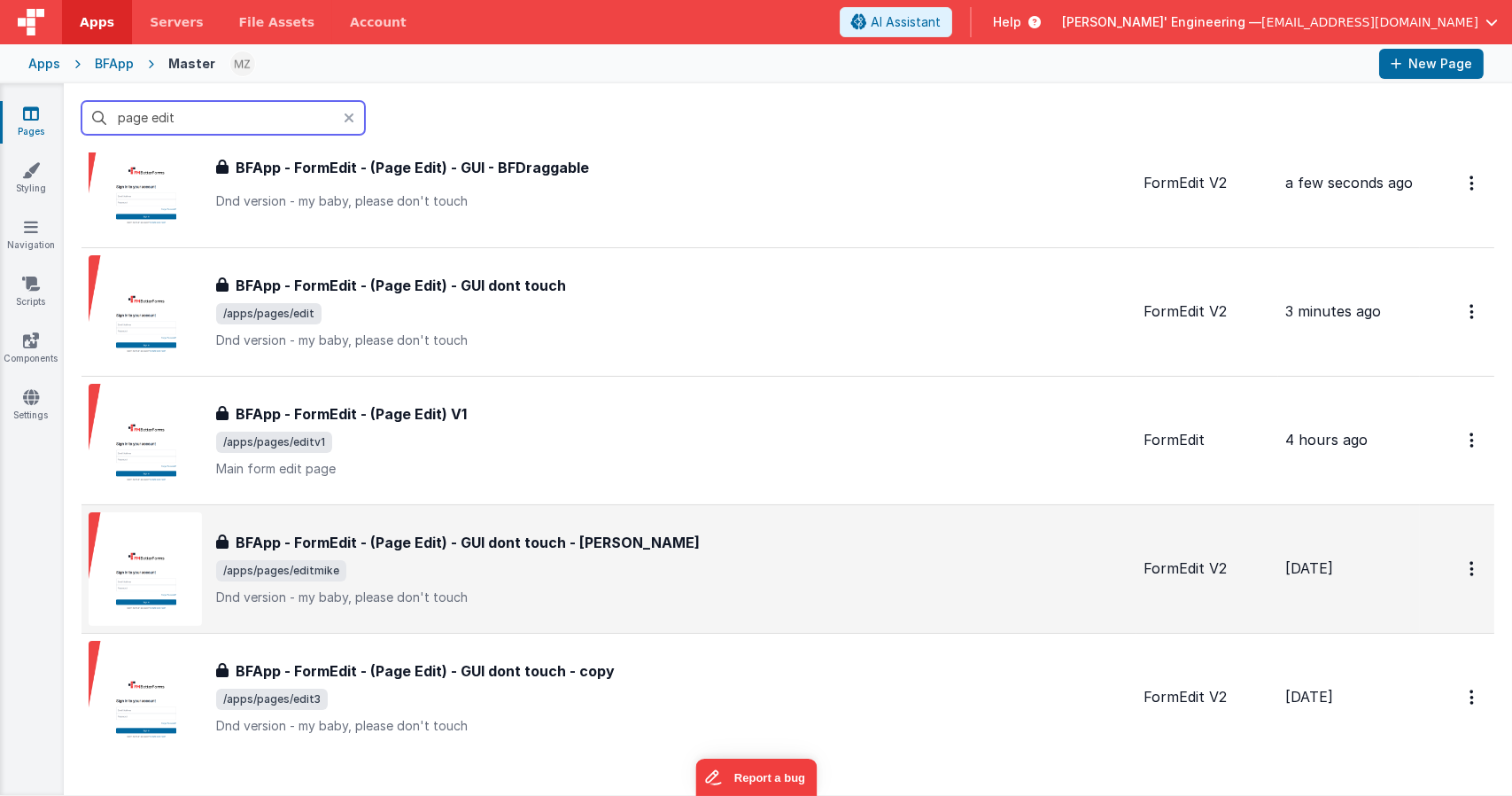
scroll to position [89, 0]
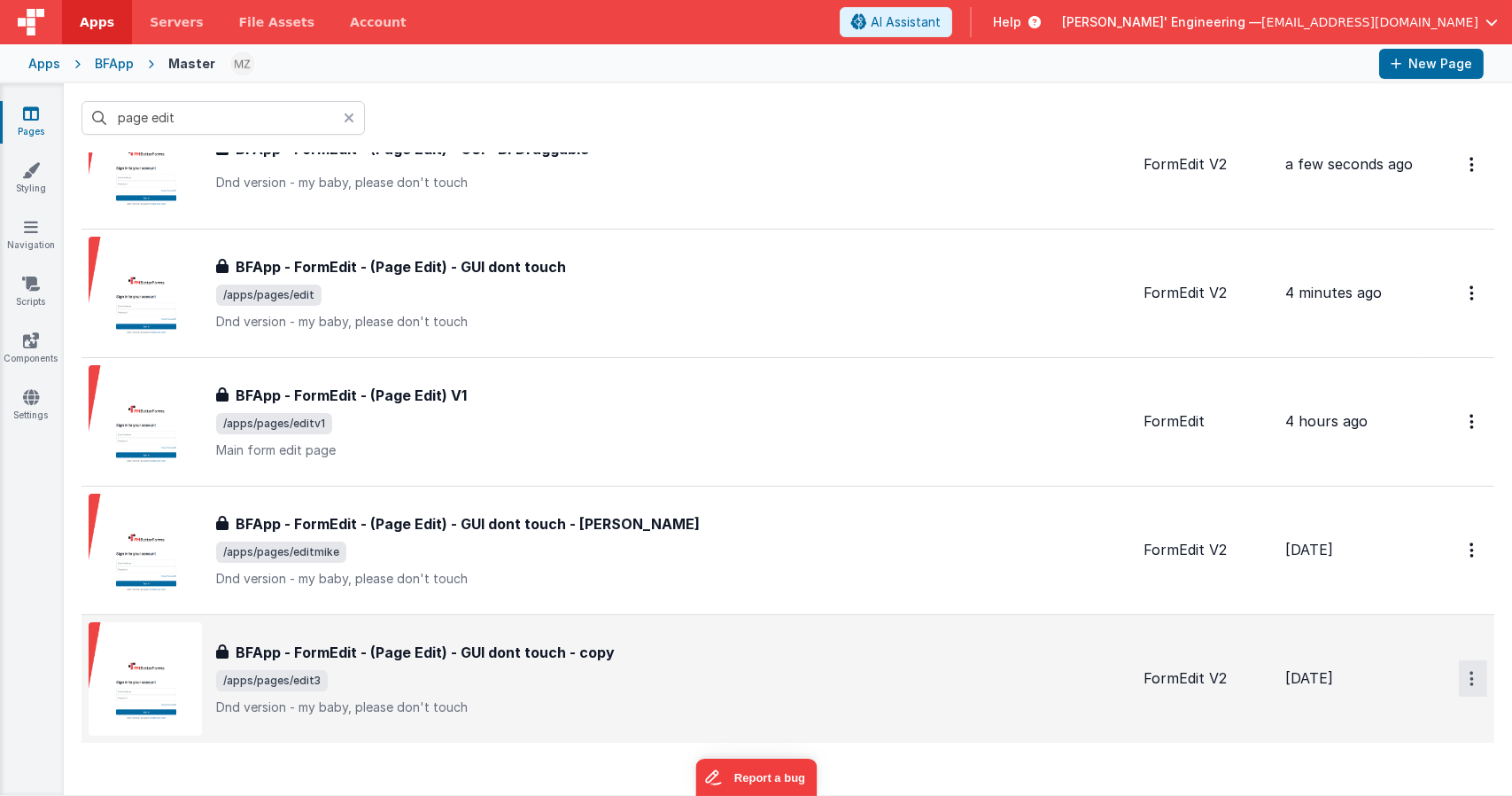
click at [1459, 183] on button "Options" at bounding box center [1474, 165] width 29 height 36
click at [1219, 770] on button at bounding box center [756, 398] width 1512 height 796
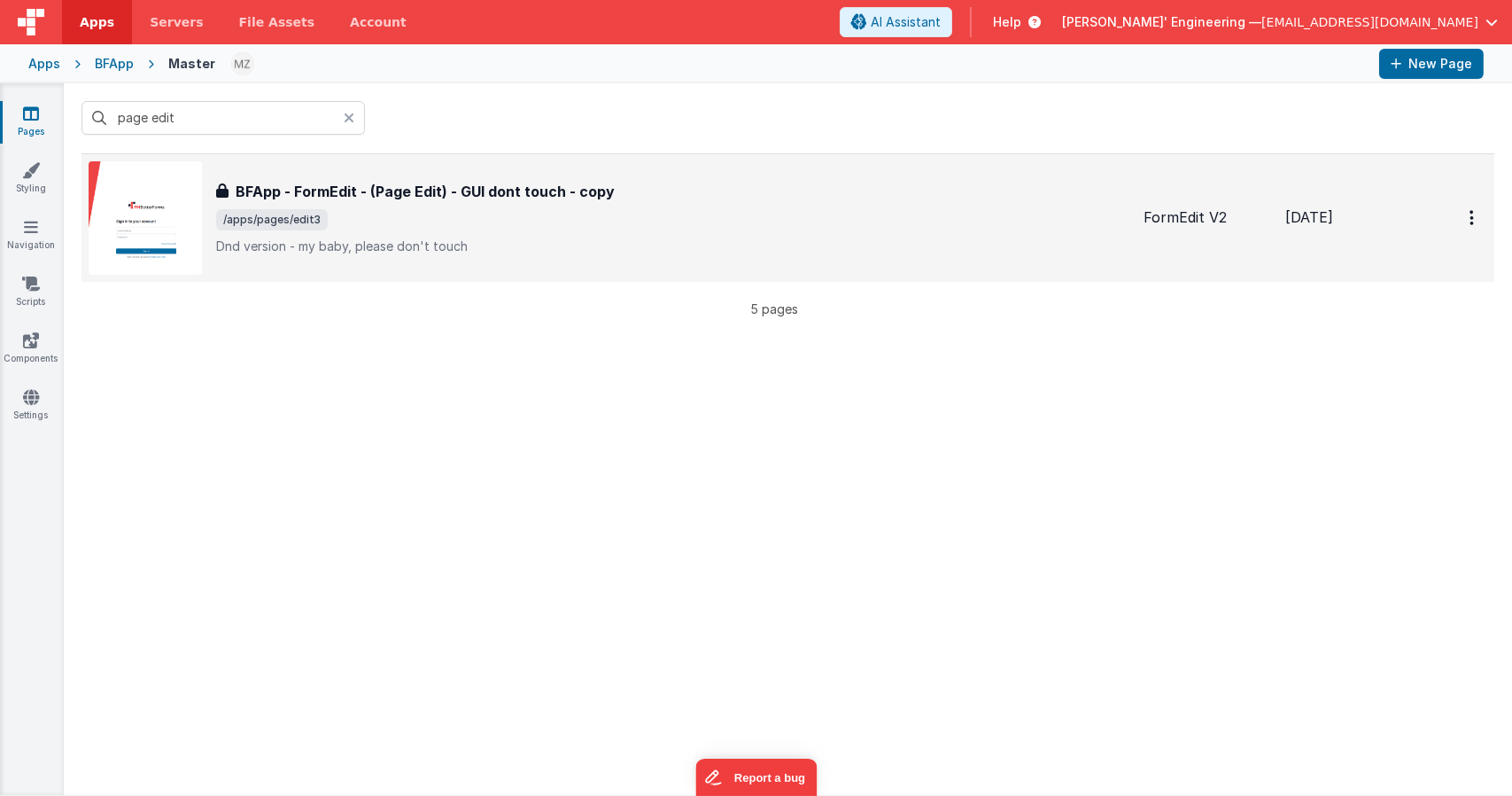
scroll to position [532, 0]
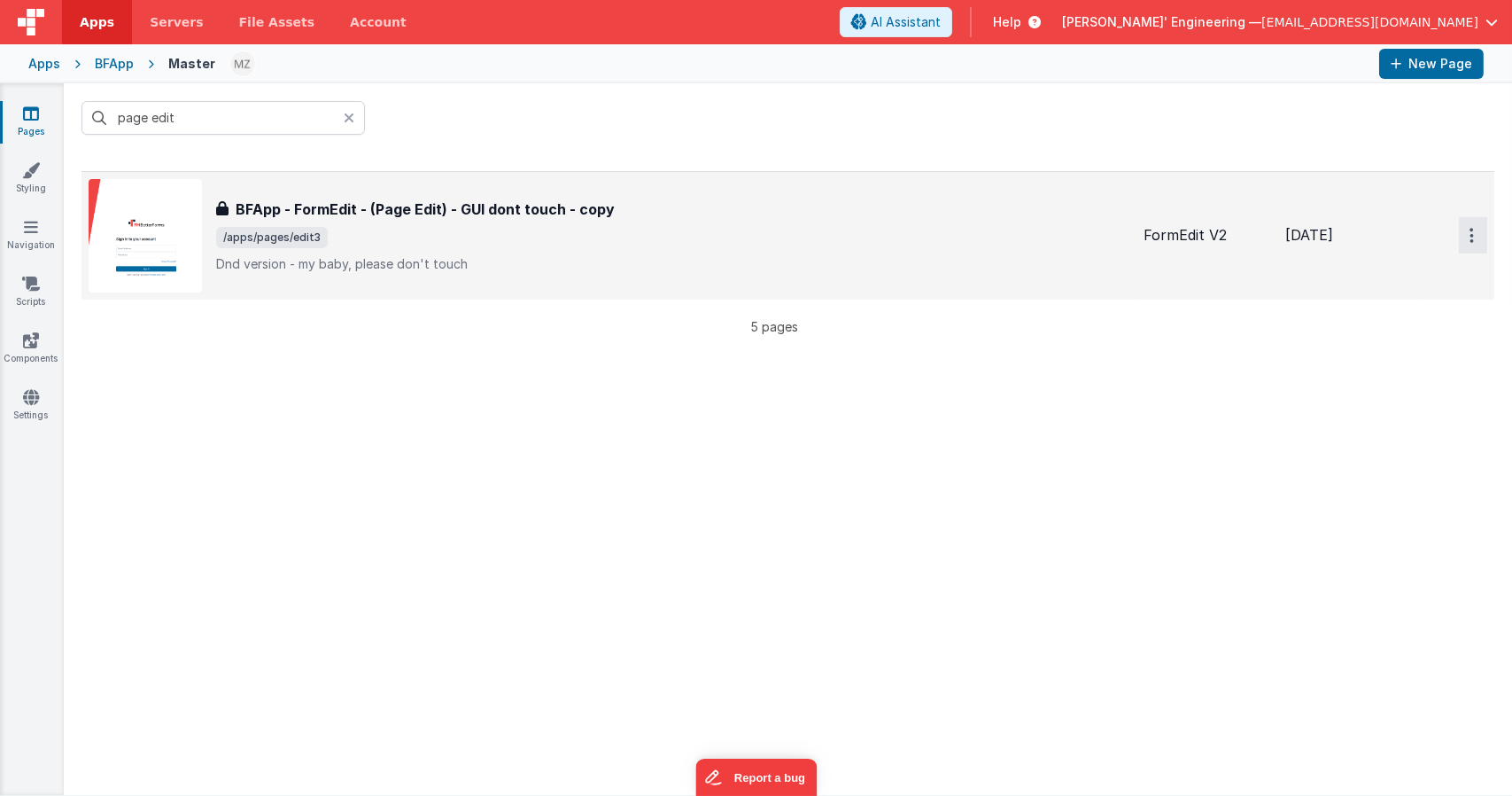
click at [1173, 382] on button at bounding box center [756, 398] width 1512 height 796
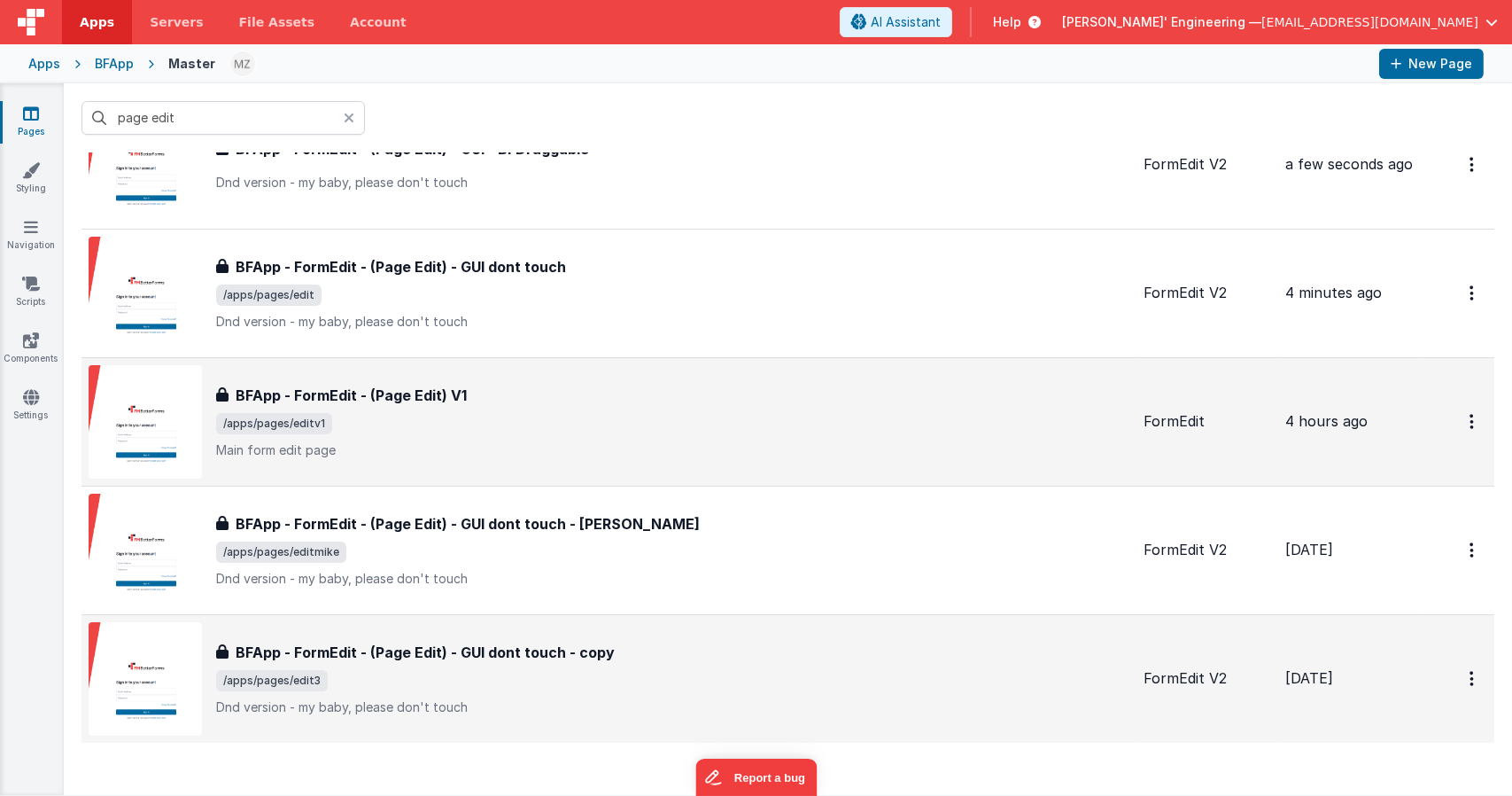
scroll to position [0, 0]
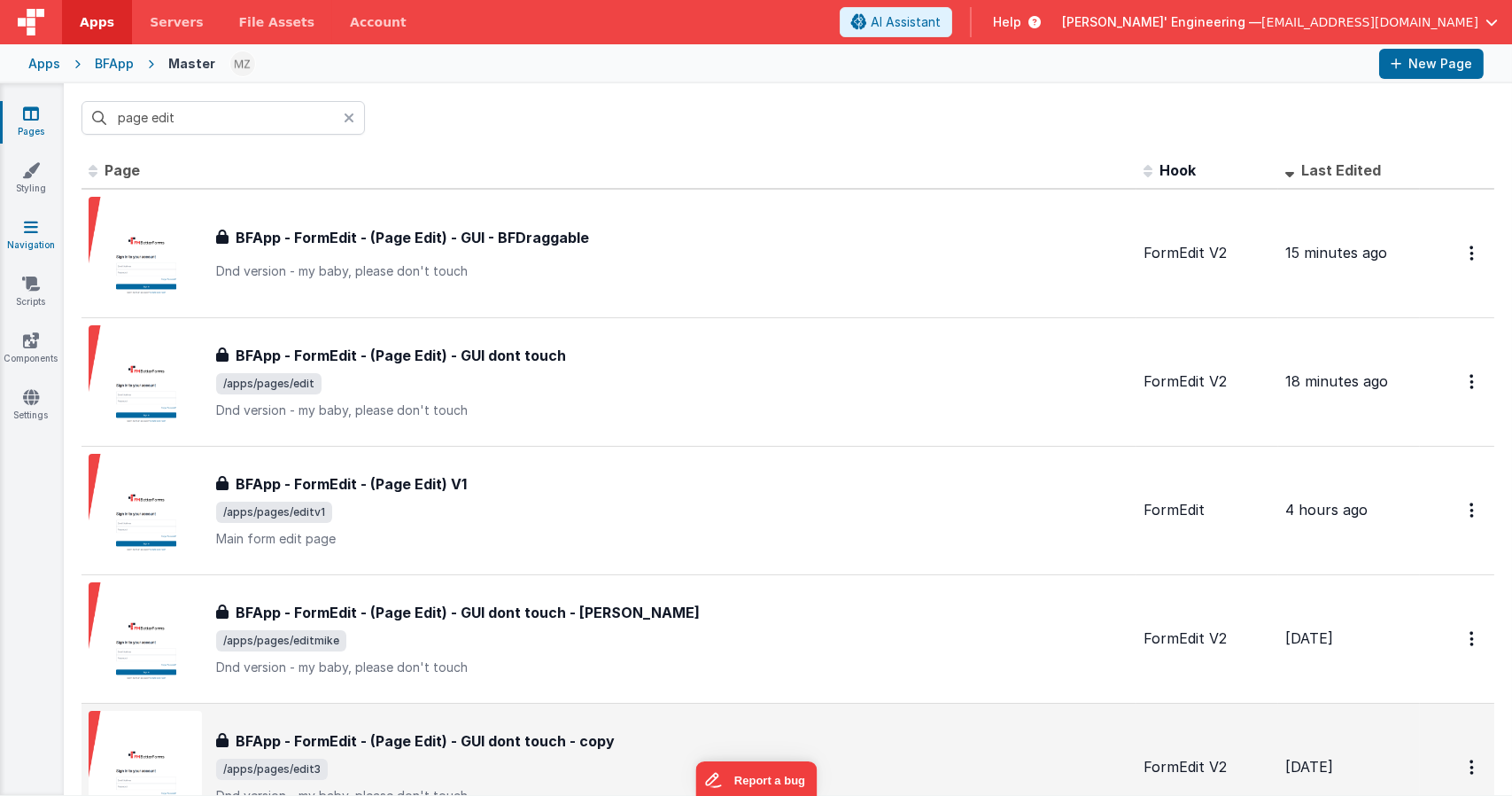
click at [30, 240] on link "Navigation" at bounding box center [31, 235] width 64 height 35
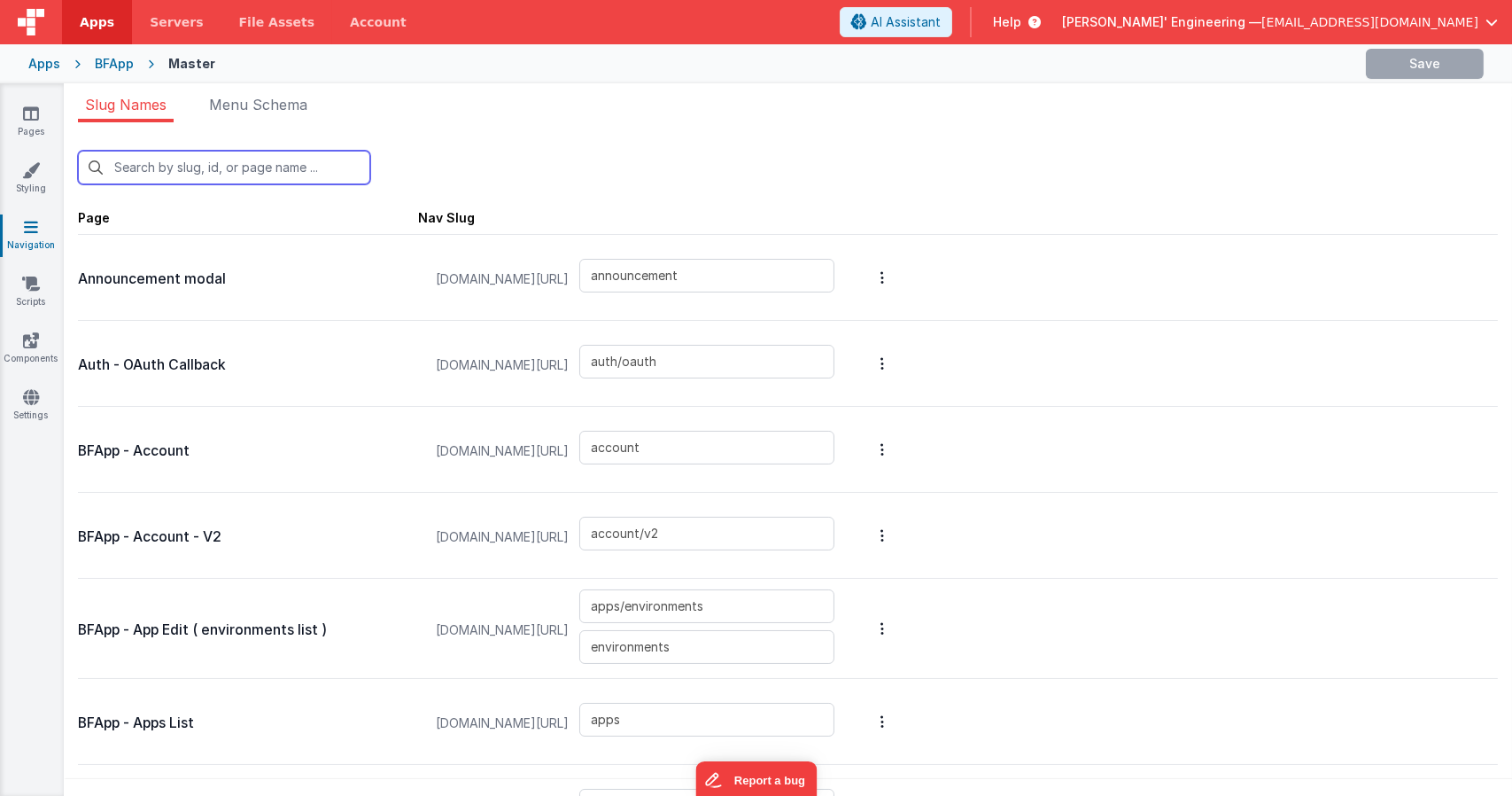
click at [230, 167] on input "text" at bounding box center [225, 166] width 293 height 33
type input "b"
type input "devbuilderpallet"
type input "card_migration"
type input "card_migration_success"
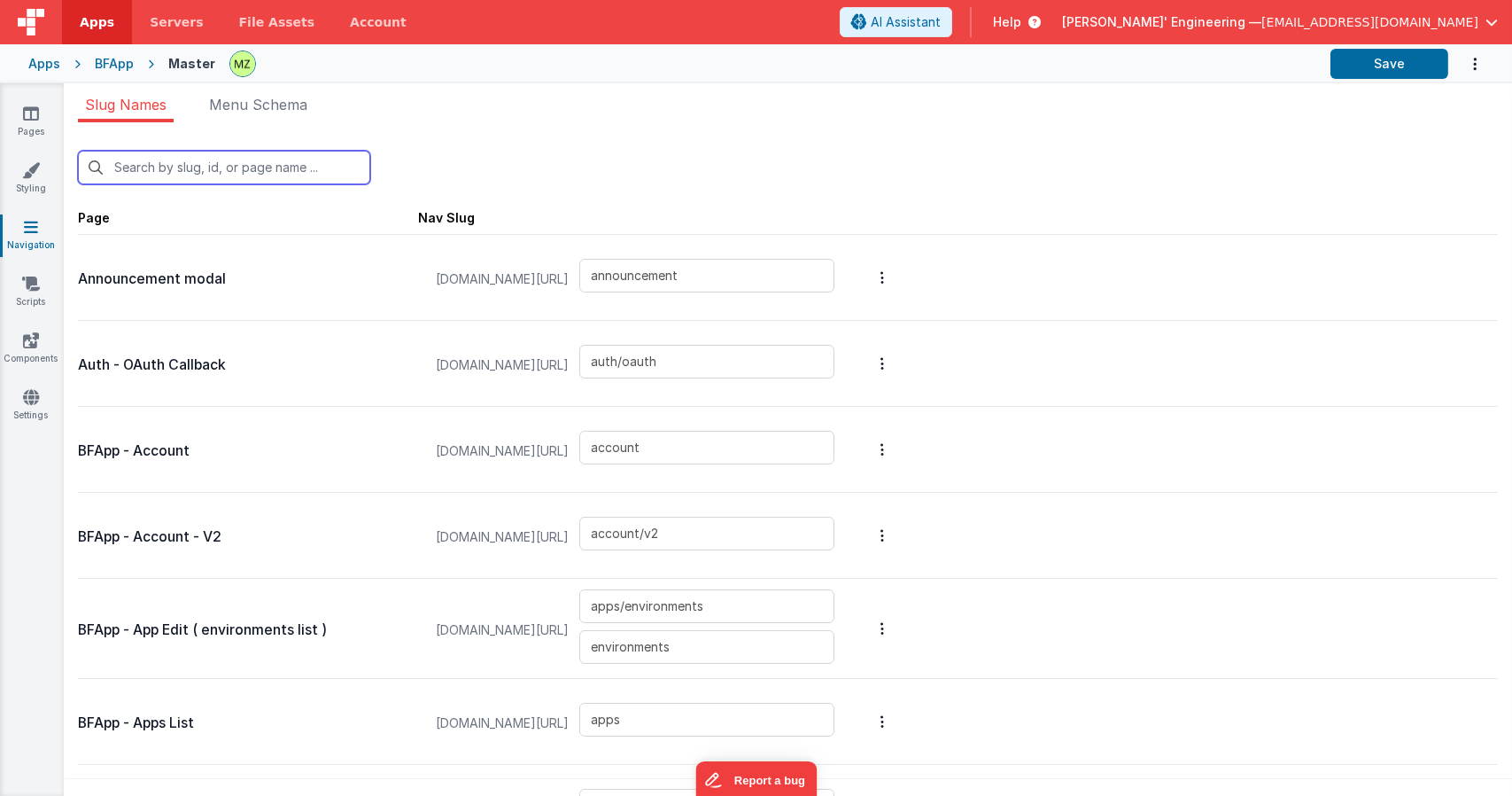
type input "helpmodal"
type input "pagebuilderpreview"
type input "selectaction"
type input "swag"
type input "uitest"
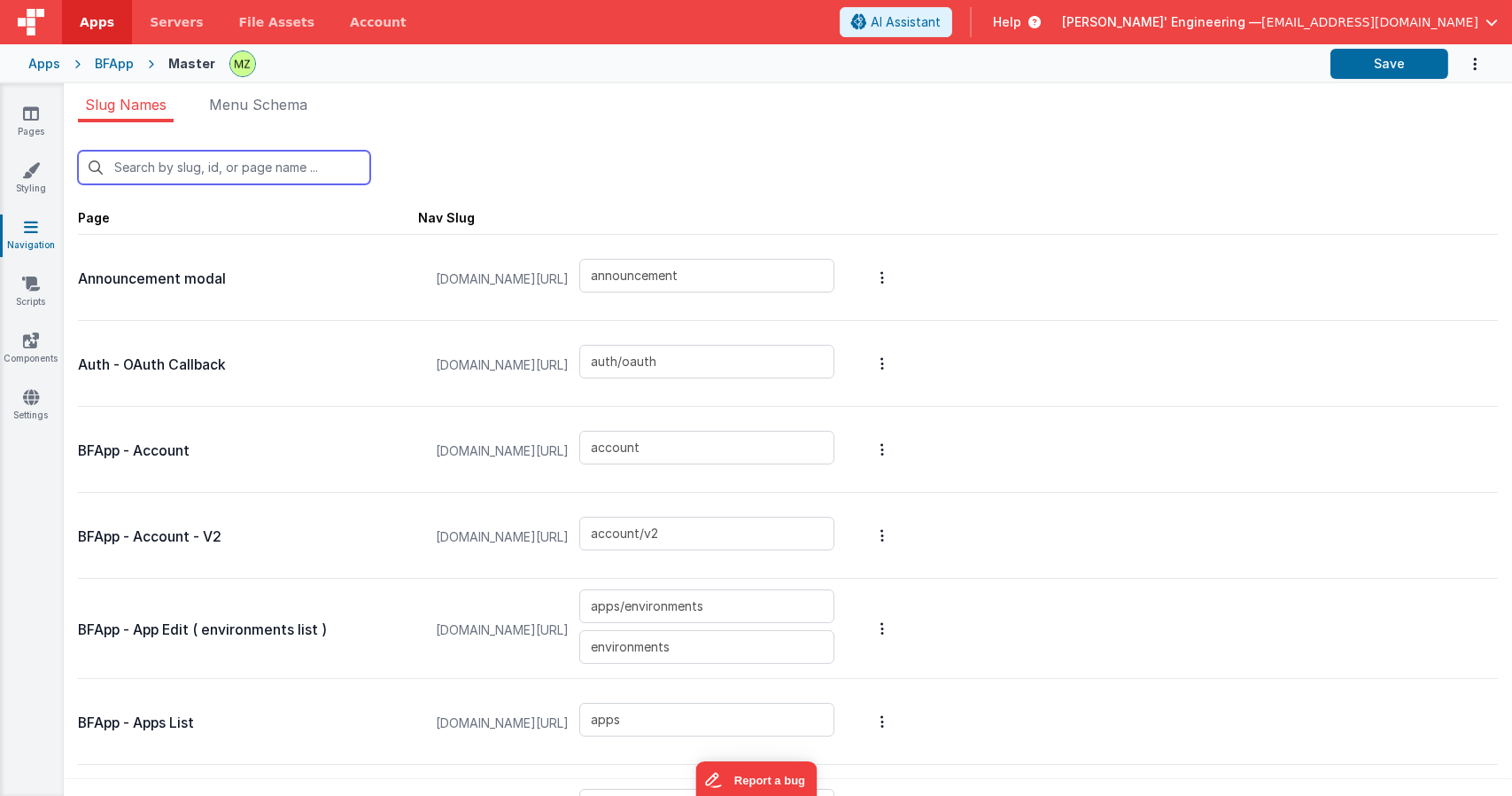
type input "slack"
type input "bf"
type input "account"
type input "account/v2"
type input "apps/environments"
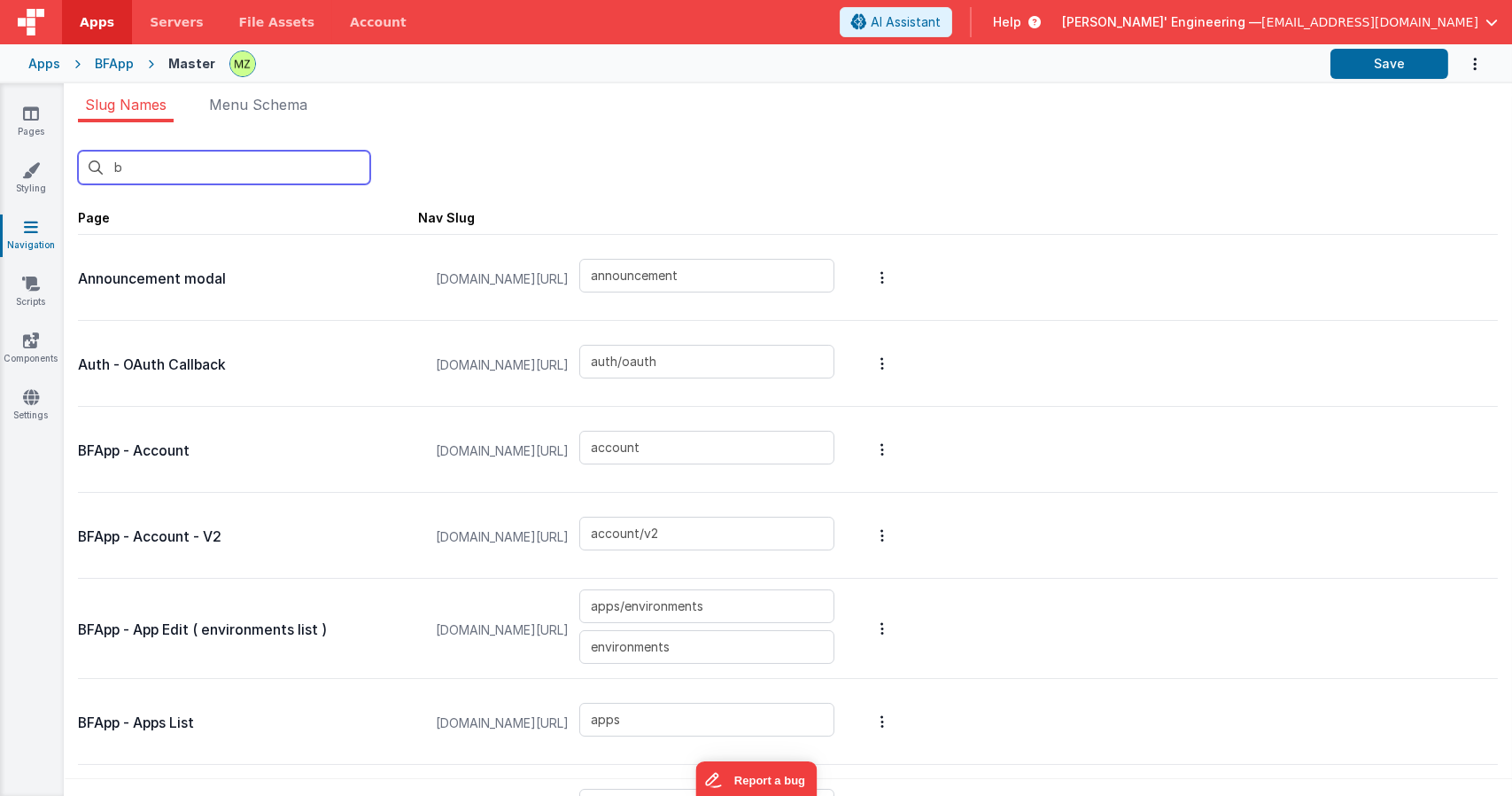
type input "apps"
type input "apps2"
type input "login/forgot"
type input "login/invite"
type input "login"
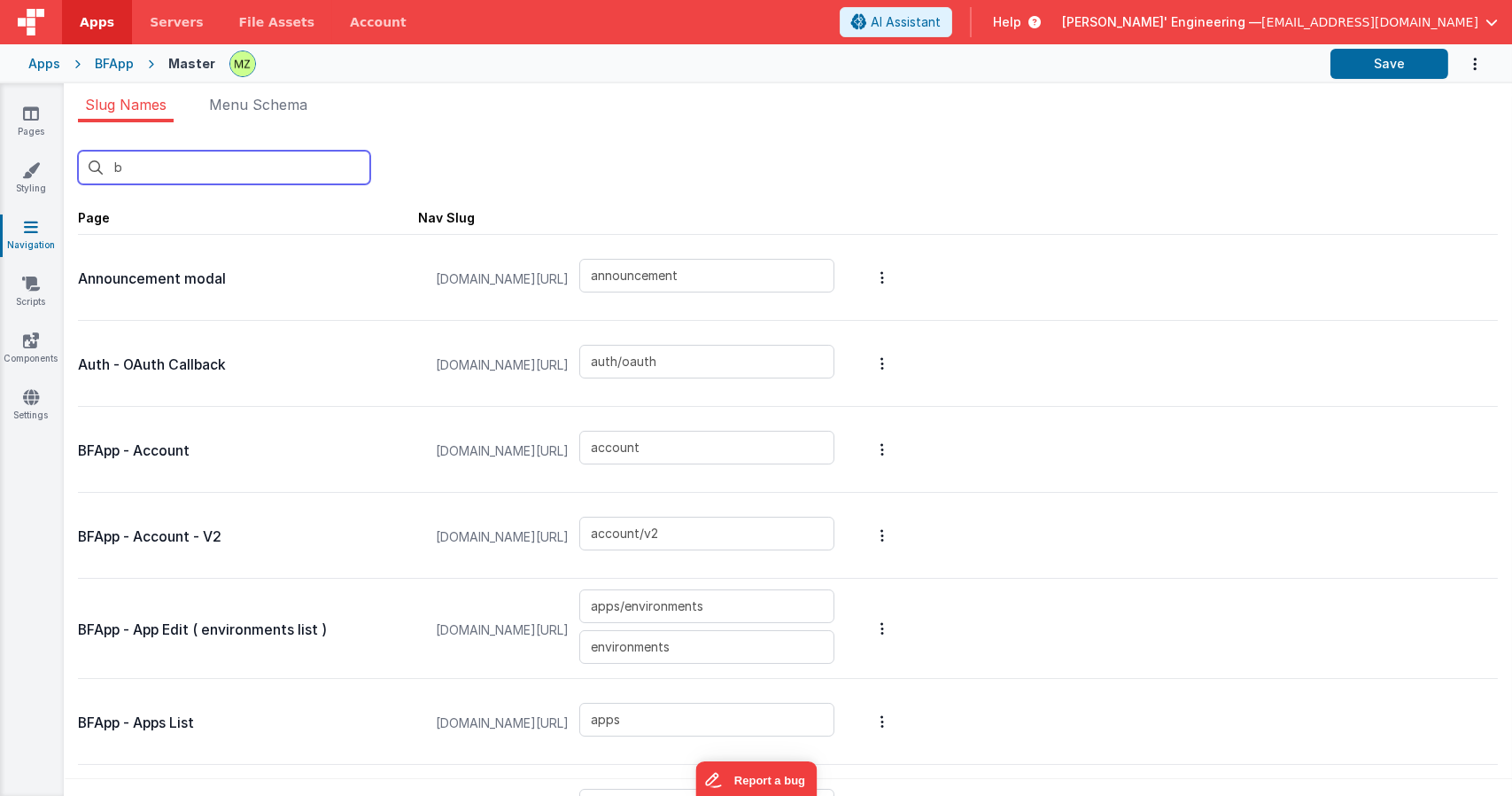
type input "login/reset"
type input "login/step3"
type input "login/signupsuccess"
type input "login/signup"
type input "login/verify"
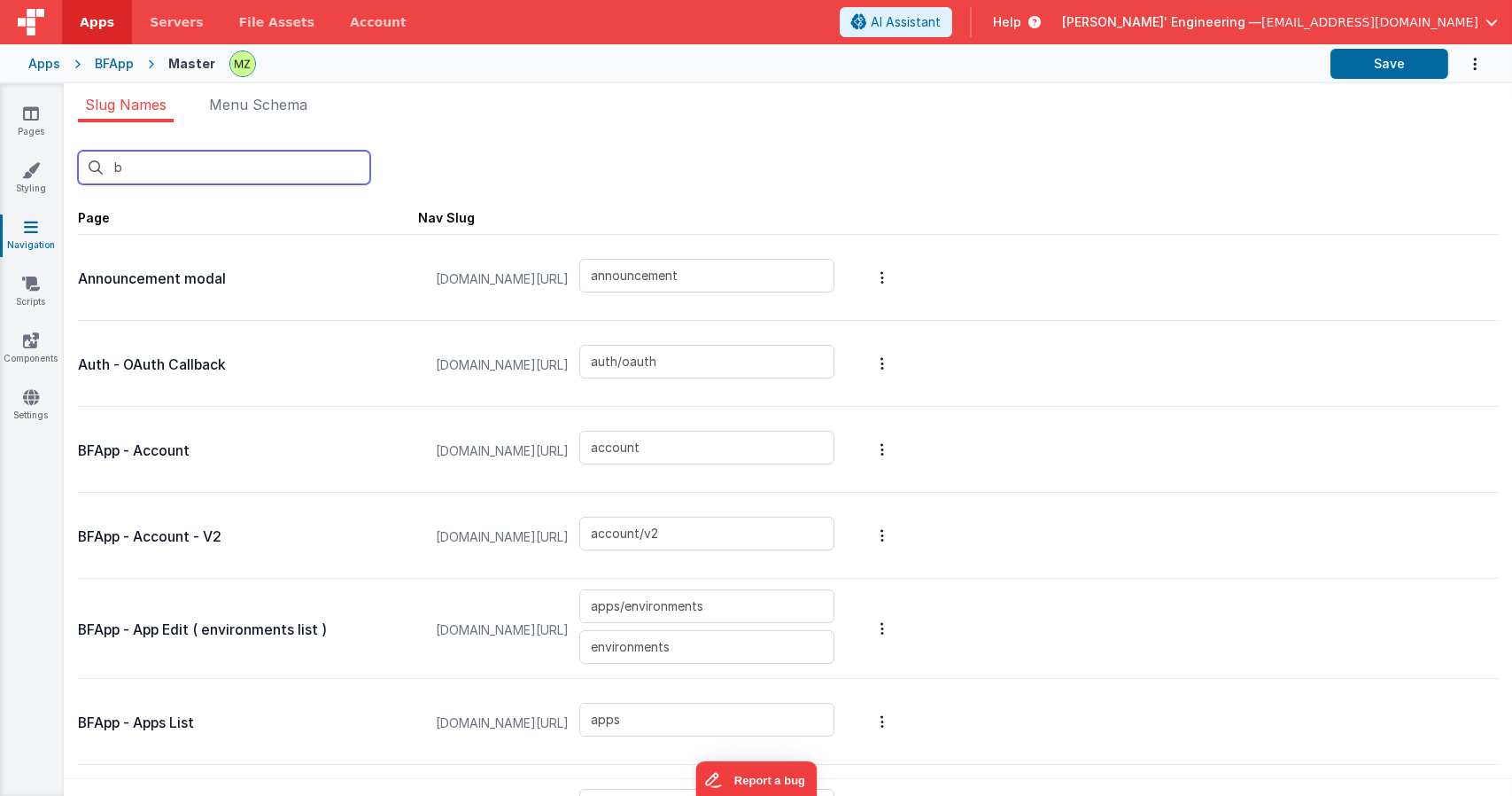
type input "apps/siteSettings"
type input "apps/envedit/deploy"
type input "apps/envedit/edit"
type input "apps/merge"
type input "apps/envedit/version"
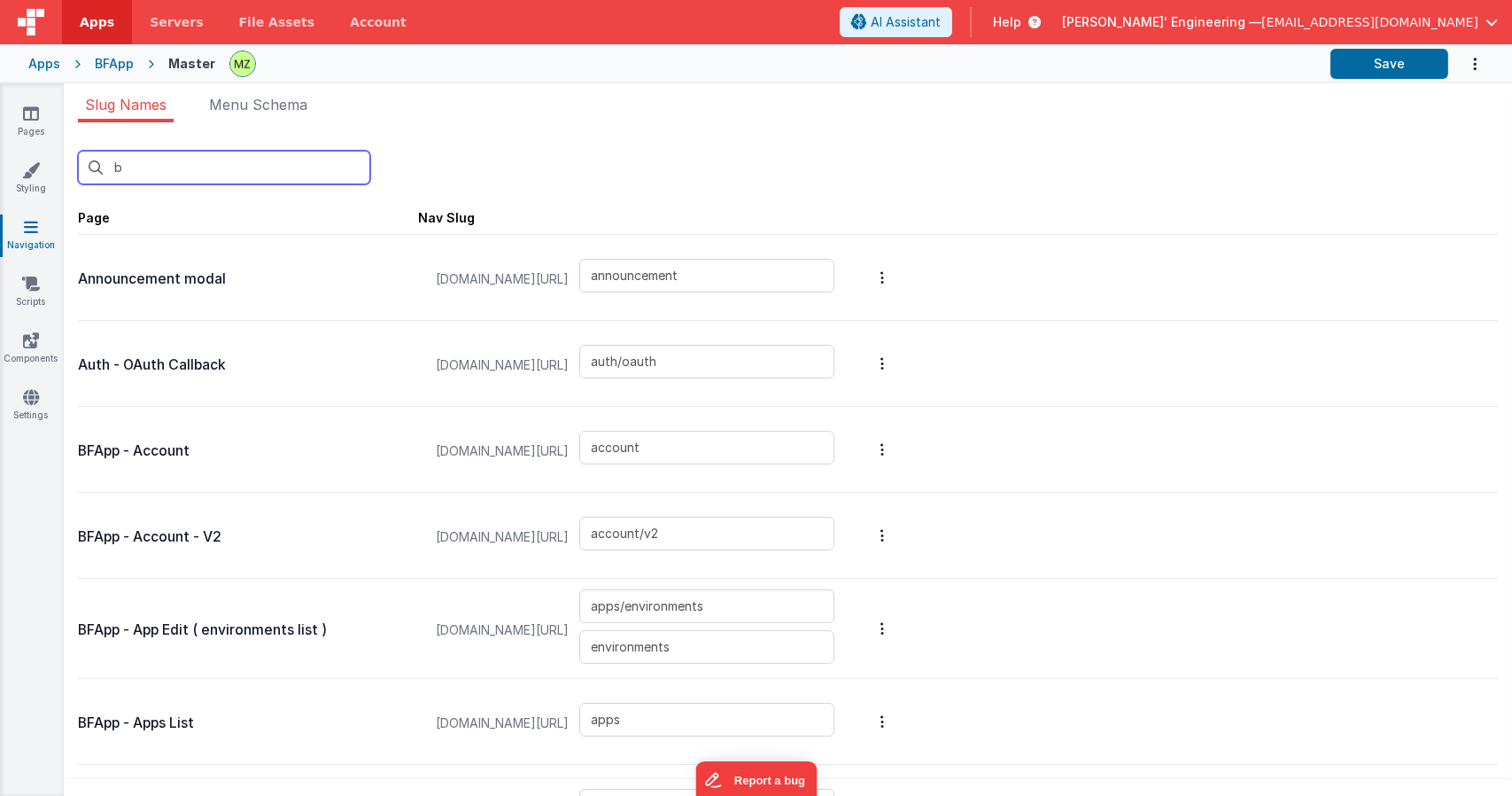
type input "changelog"
type input "changecard"
type input "apps/componentstudio2"
type input "apps/componentstudio"
type input "apps/new"
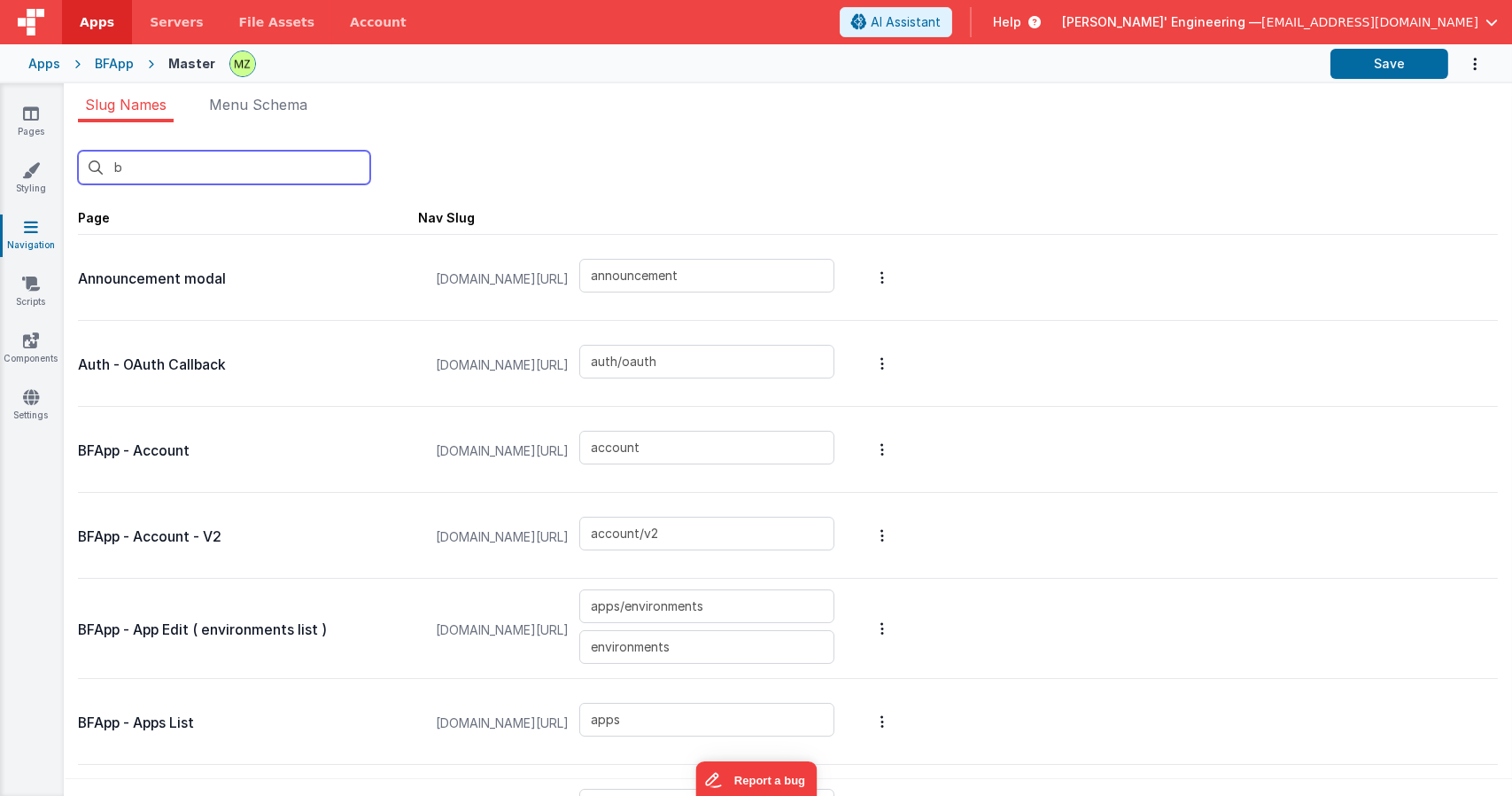
type input "apps/pages/old"
type input "apps/pages/new"
type input "examples_old"
type input "apps/pages/edit"
type input "apps/pages/edit3"
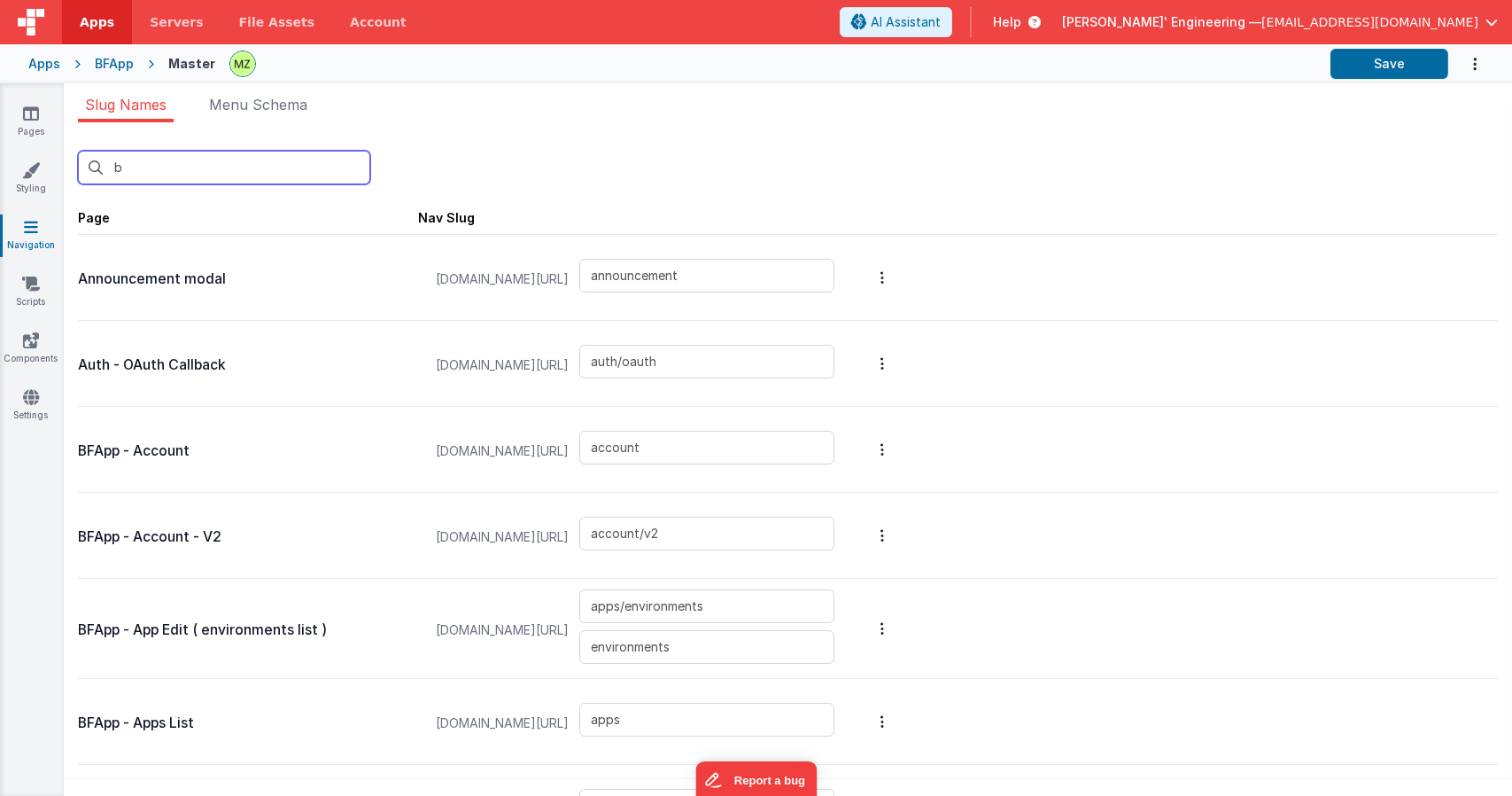
type input "apps/pages/editmike"
type input "apps/pages/editv1"
type input "apps/pages"
type input "genericdialogue"
type input "accountAddUser"
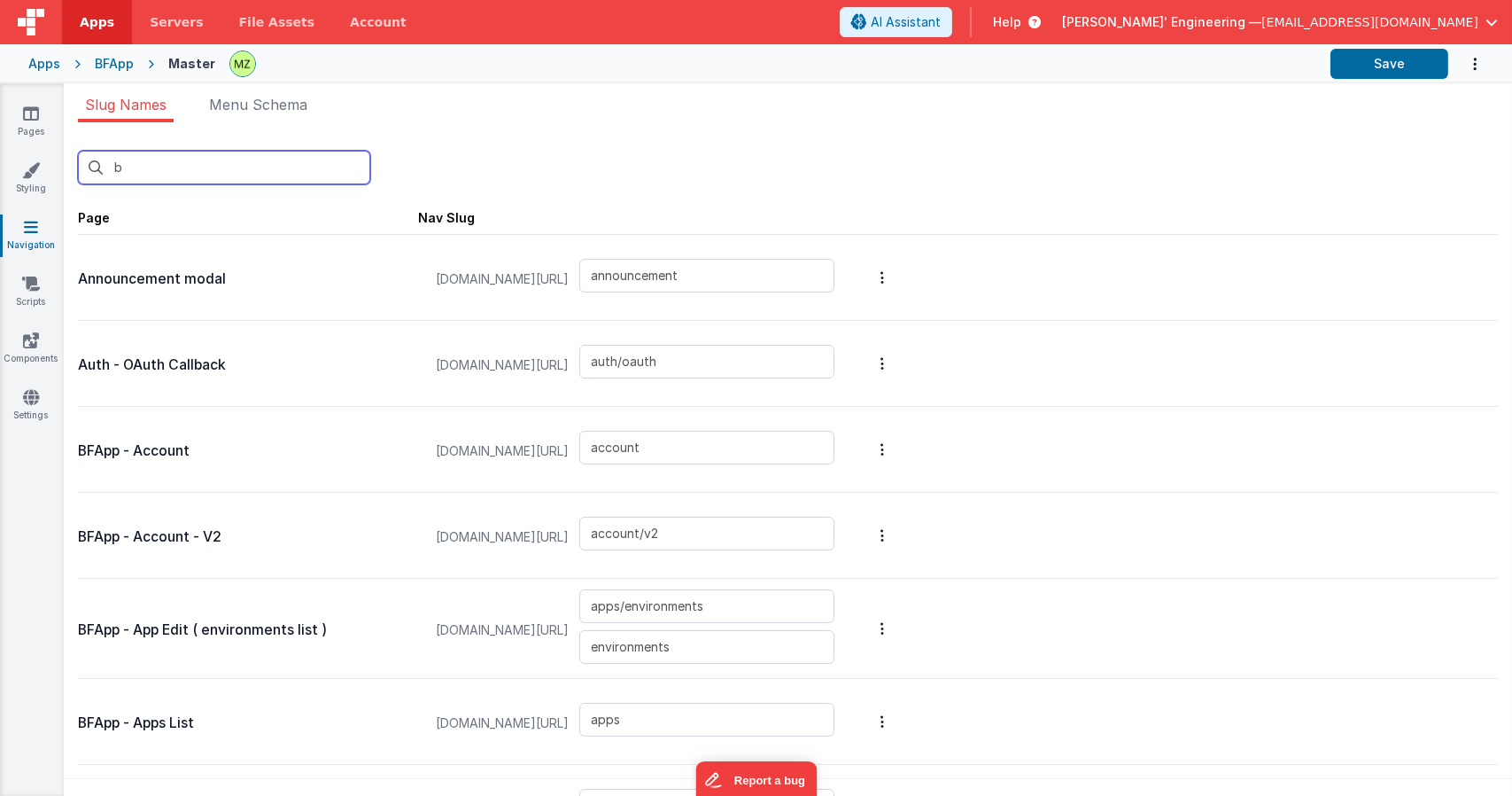
type input "changeplan"
type input "editdomains"
type input "changehelpercreds"
type input "offline"
type input "paywallplans"
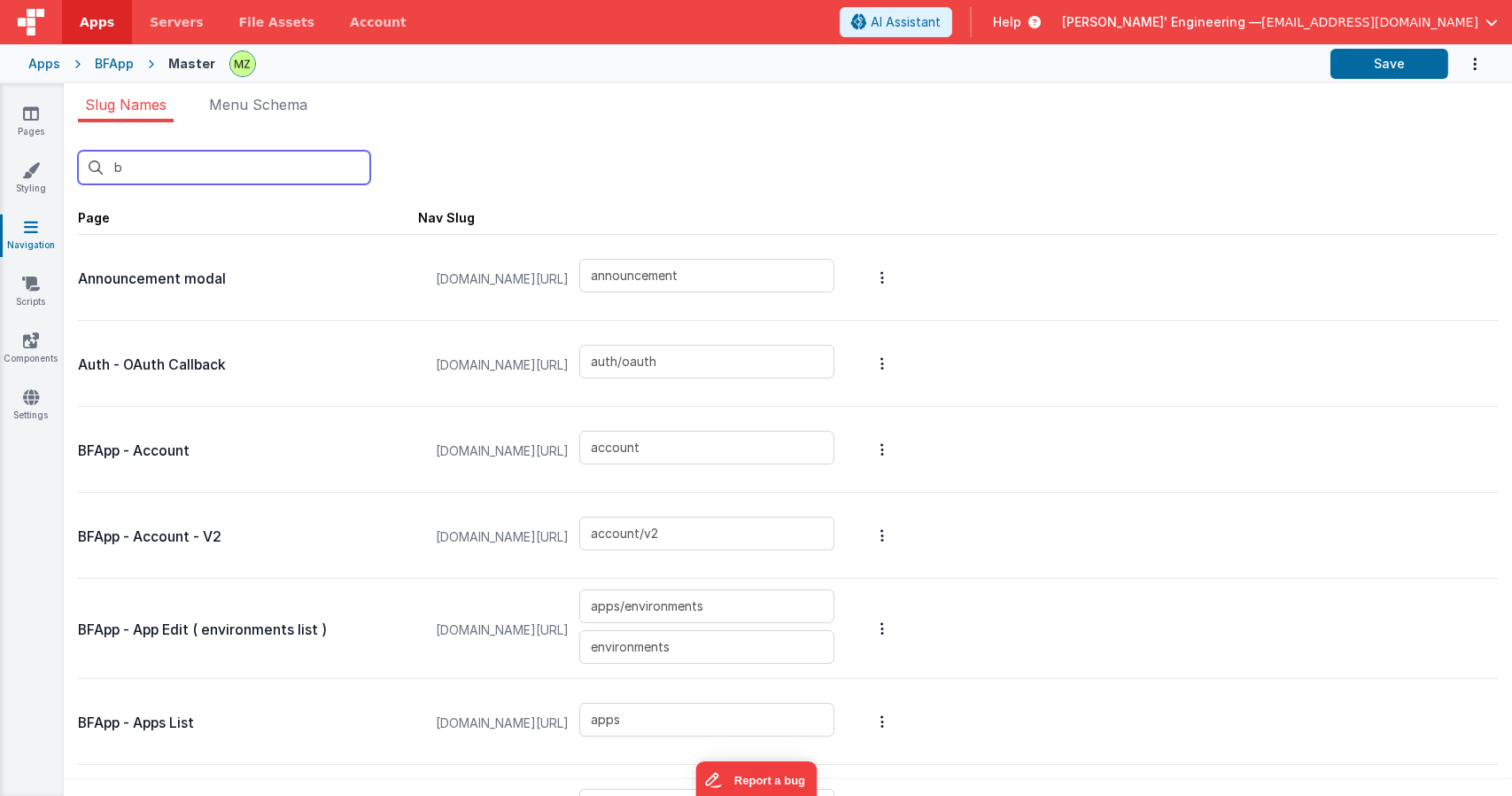
type input "plans"
type input "card_editServer"
type input "servers"
type input "apps/theme"
type input "apps/actionscripts"
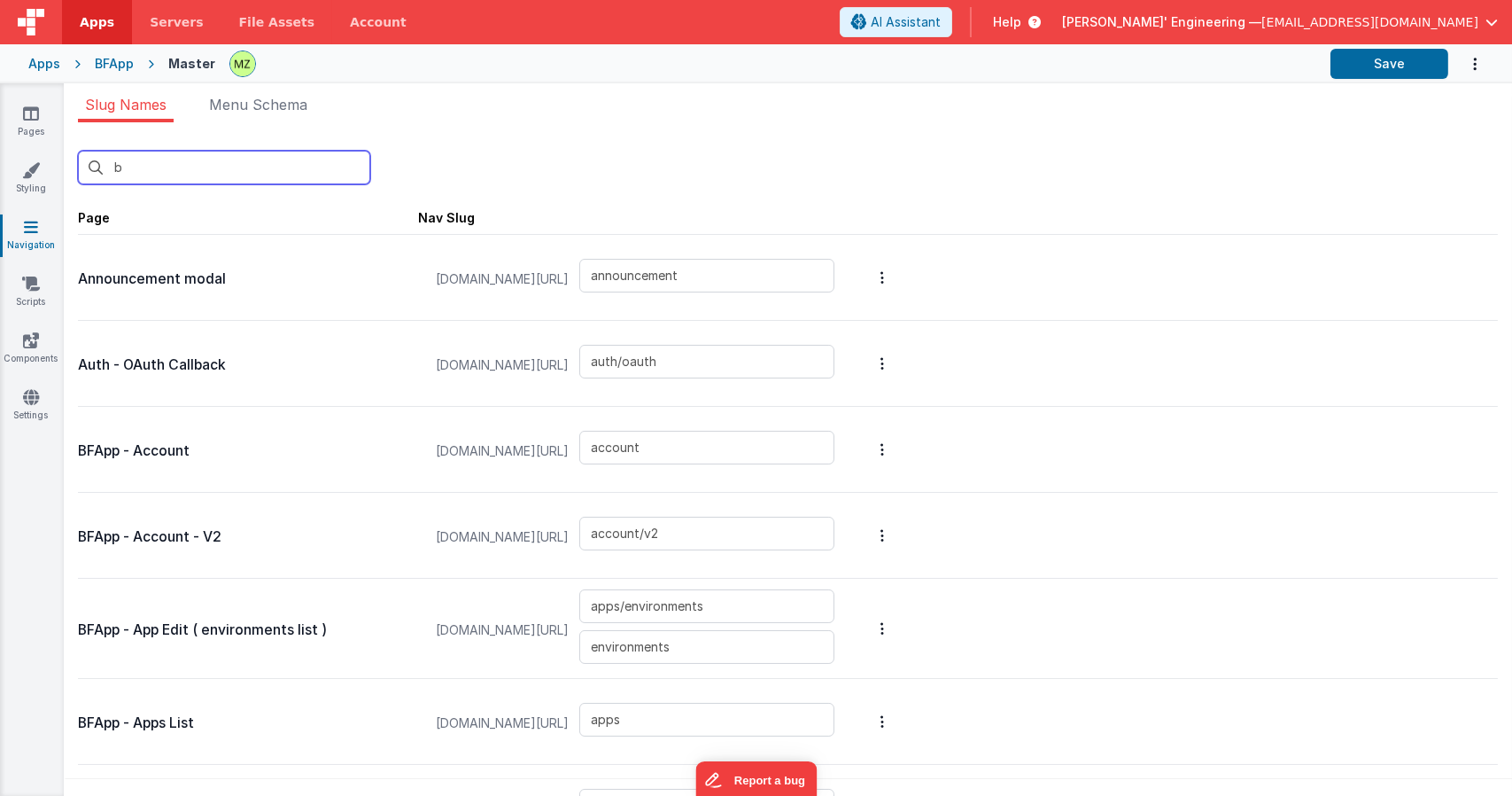
type input "apps/actionscripts_old"
type input "apps/navigation"
type input "apps/site"
type input "apps/site2"
type input "sites/sitedetail"
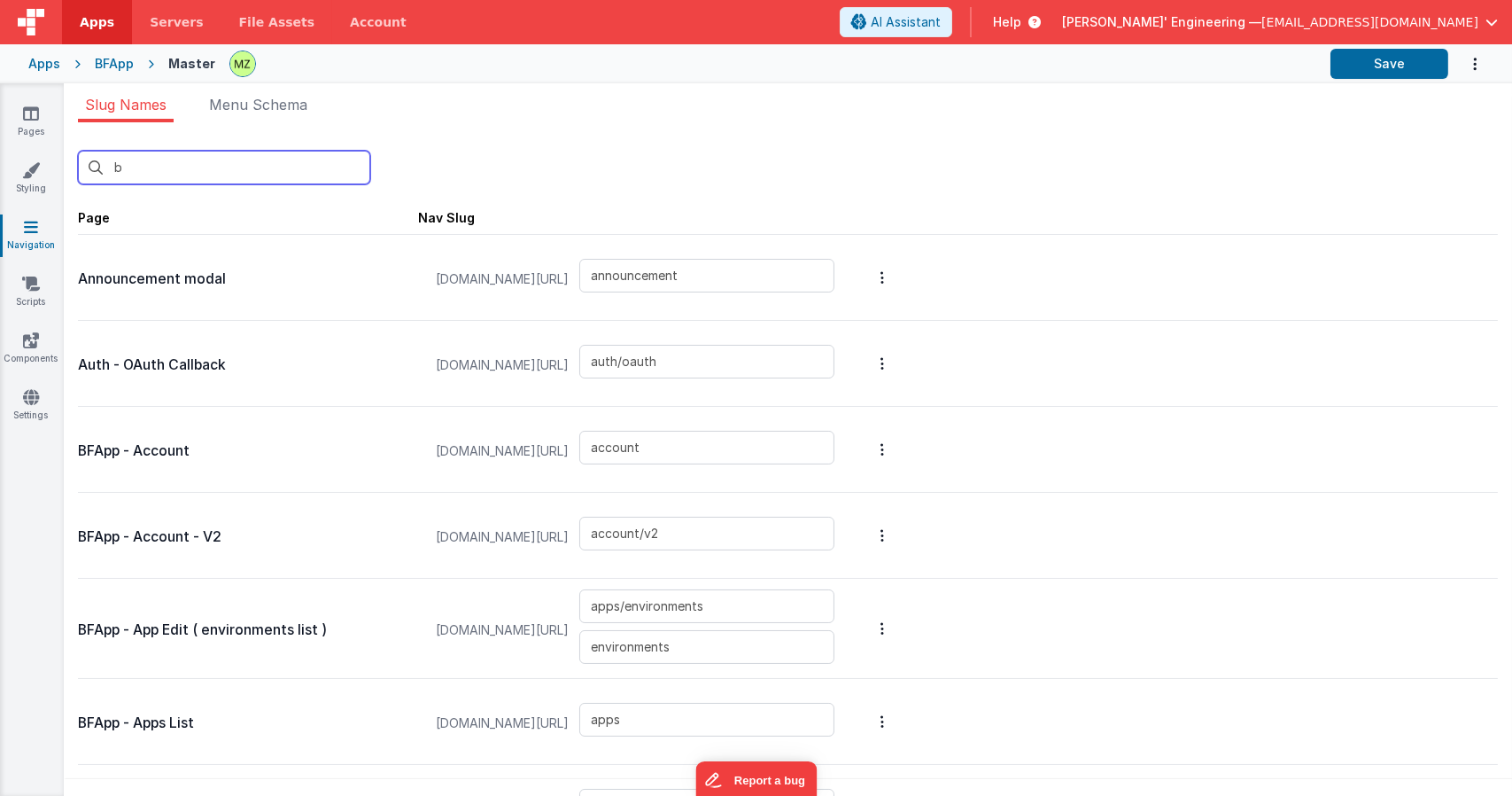
type input "sites/sitedetail2"
type input "sites"
type input "templatedetail"
type input "templatedetail_old"
type input "htmleditor"
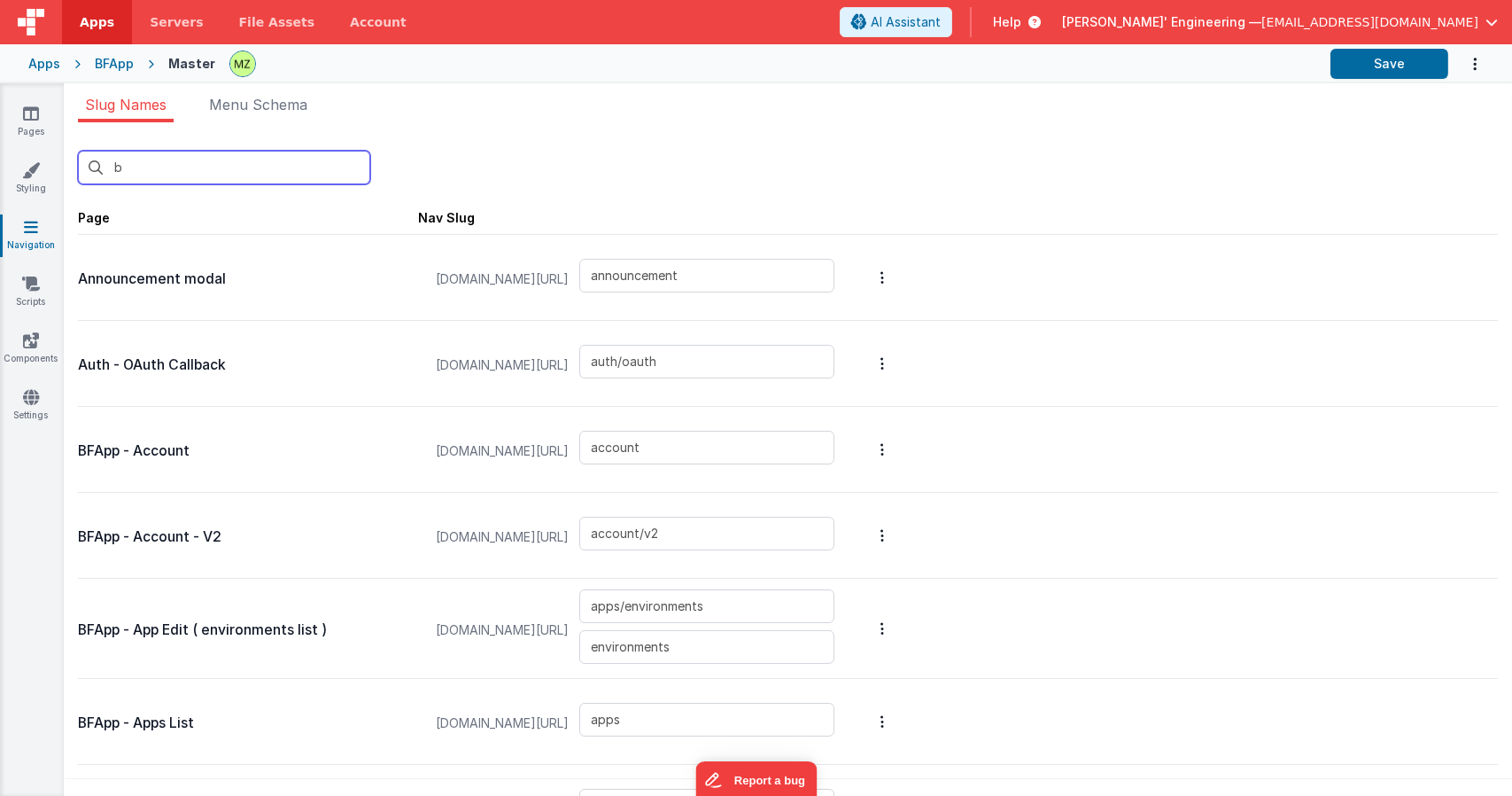
type input "jseditor"
type input "changelogv2"
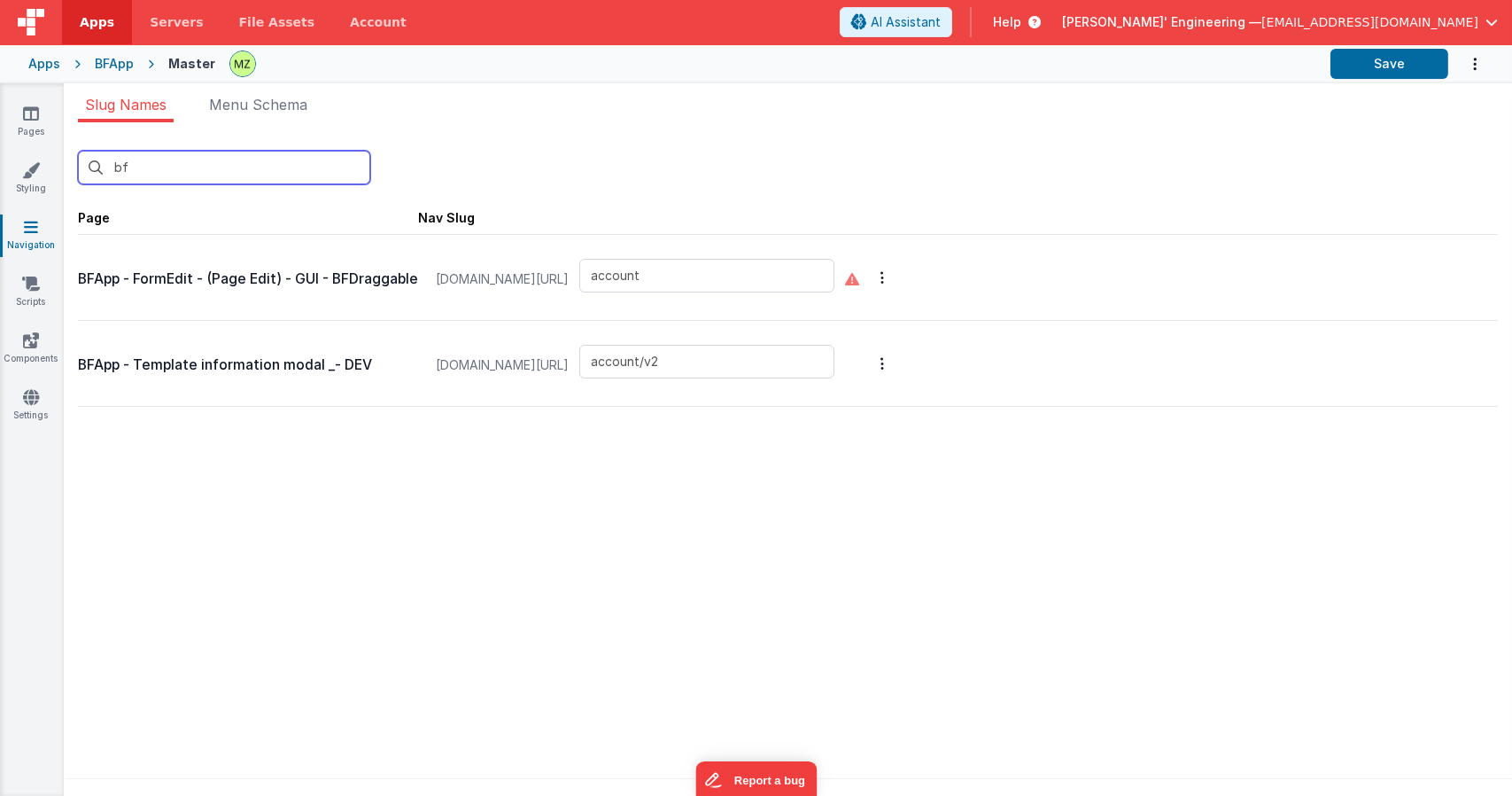
type input "bfd"
type input "templatedetail_old"
type input "bfdra"
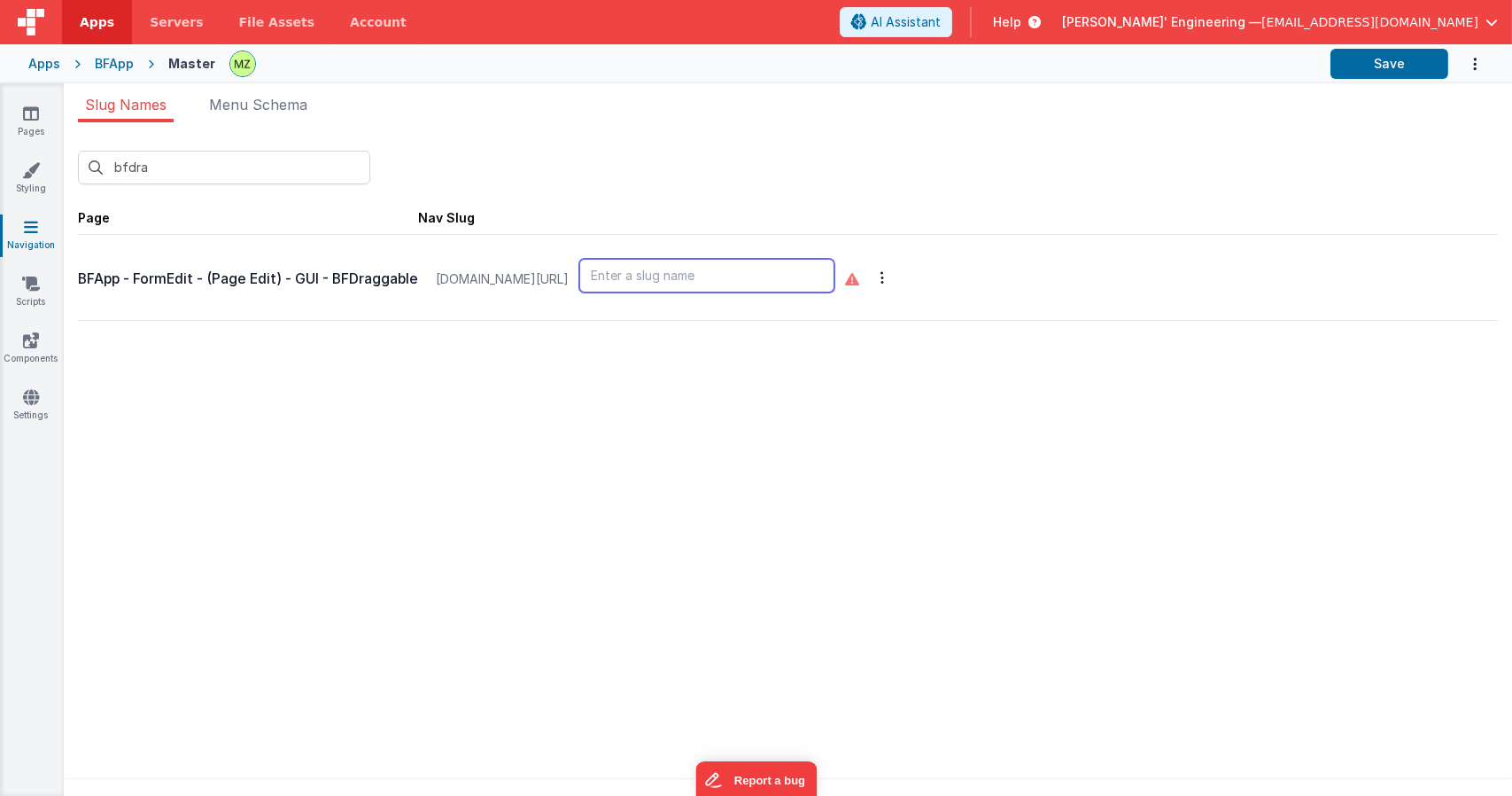
click at [703, 293] on input "text" at bounding box center [707, 275] width 255 height 33
type input "edit"
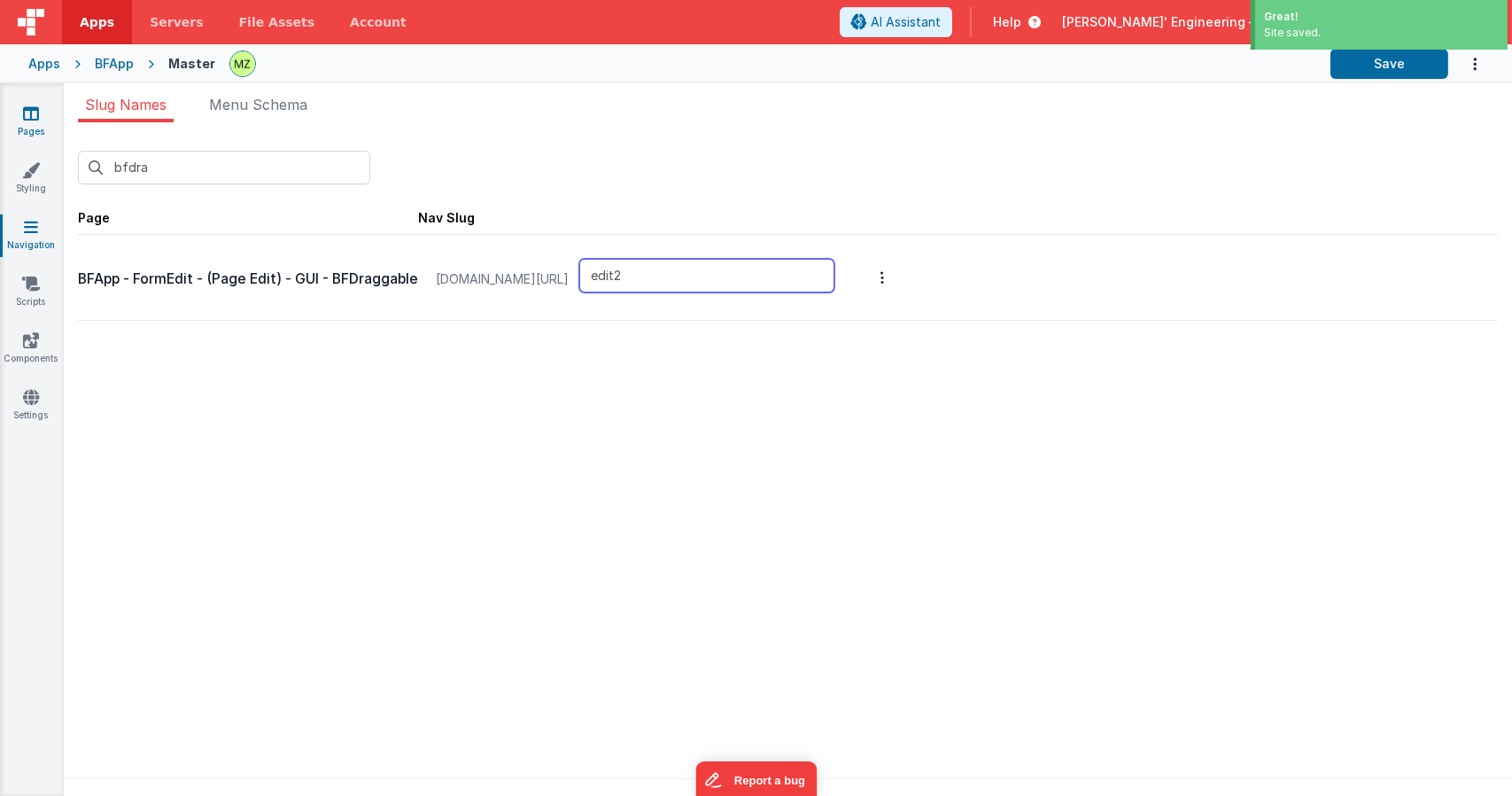
type input "edit2"
click at [42, 120] on link "Pages" at bounding box center [31, 122] width 64 height 35
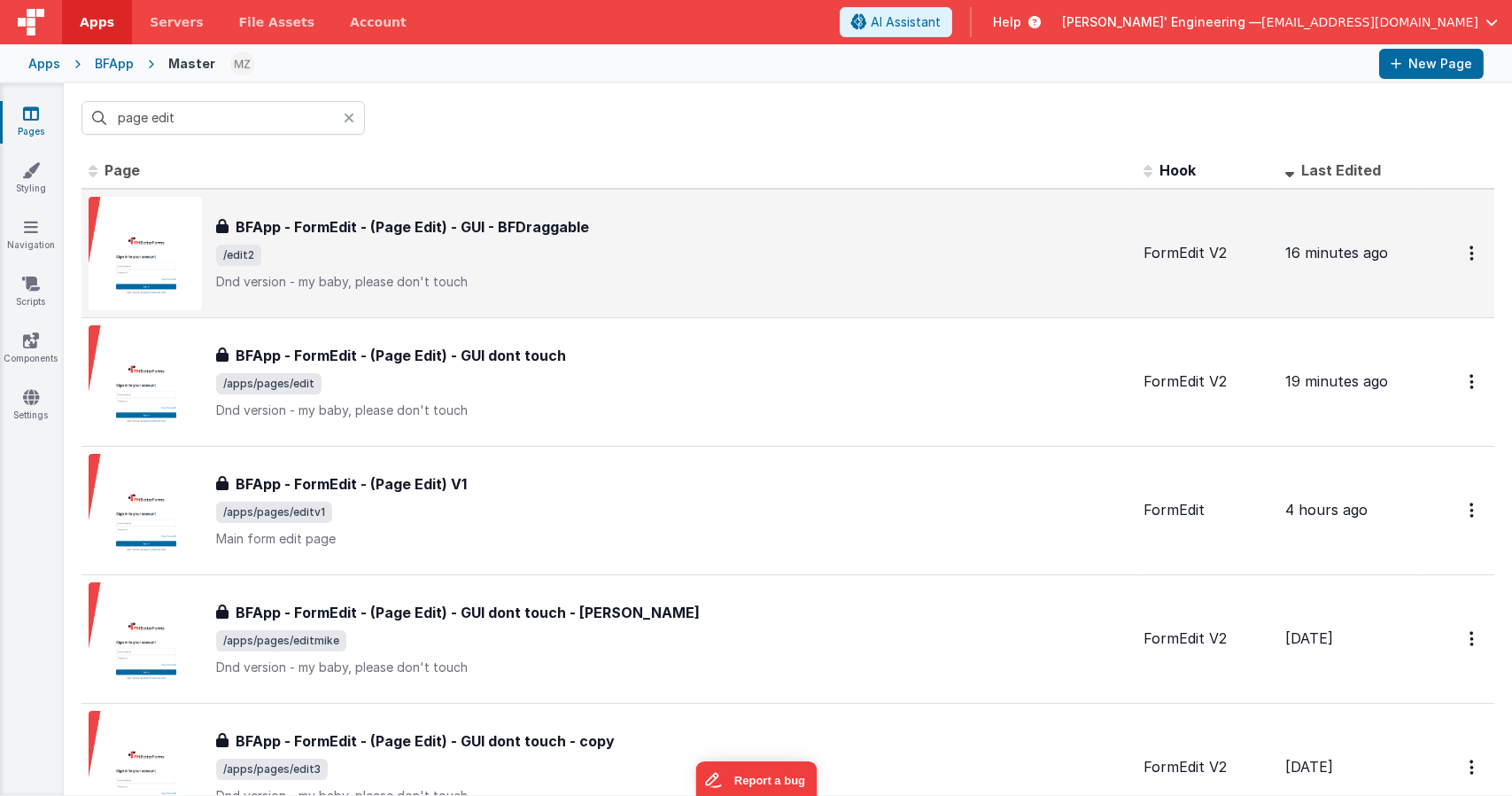
click at [499, 249] on span "/edit2" at bounding box center [672, 255] width 913 height 21
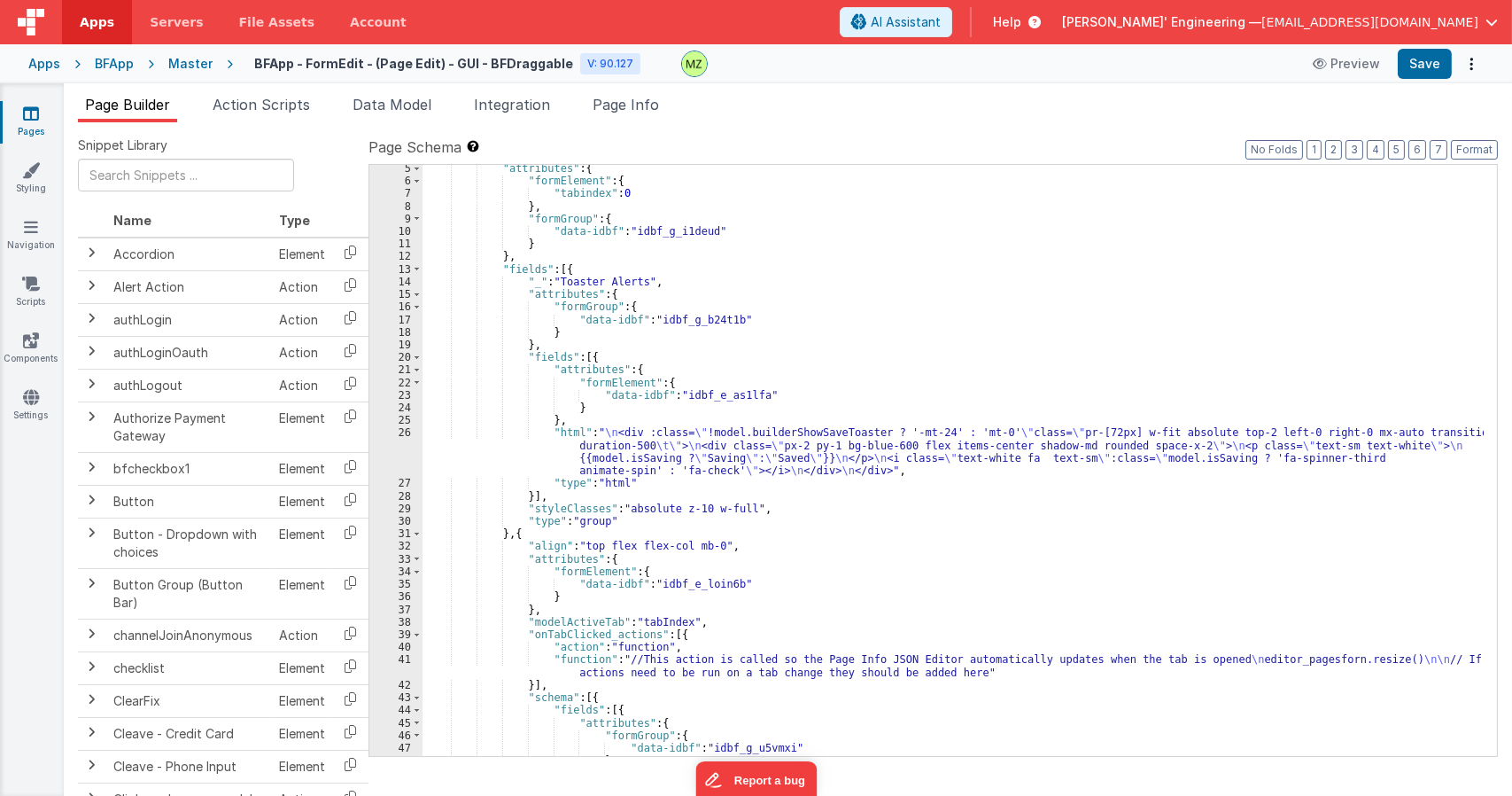
scroll to position [319, 0]
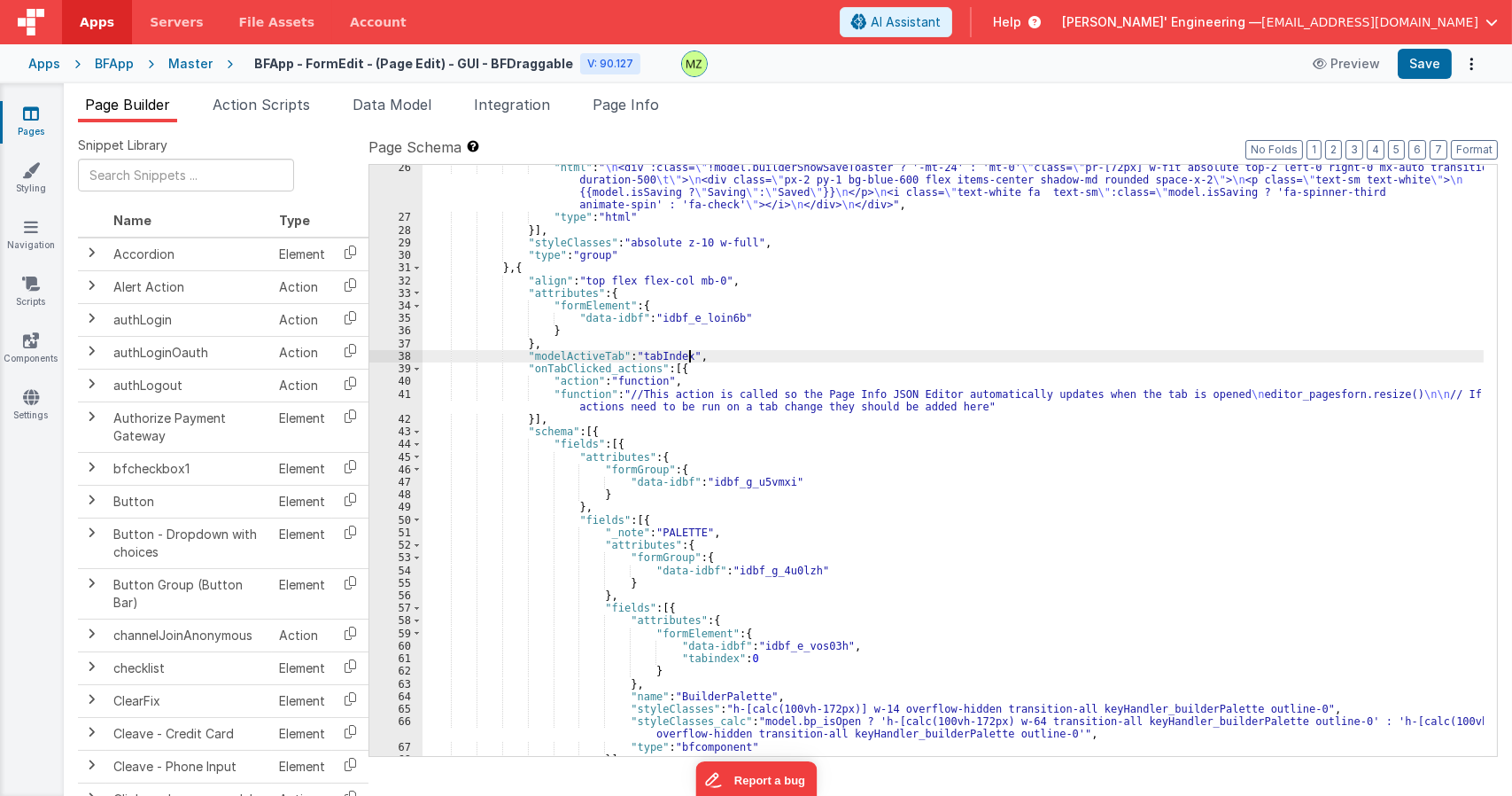
click at [703, 356] on div ""html" : " \n <div :class= \" !model.builderShowSaveToaster ? '-mt-24' : 'mt-0'…" at bounding box center [953, 489] width 1062 height 654
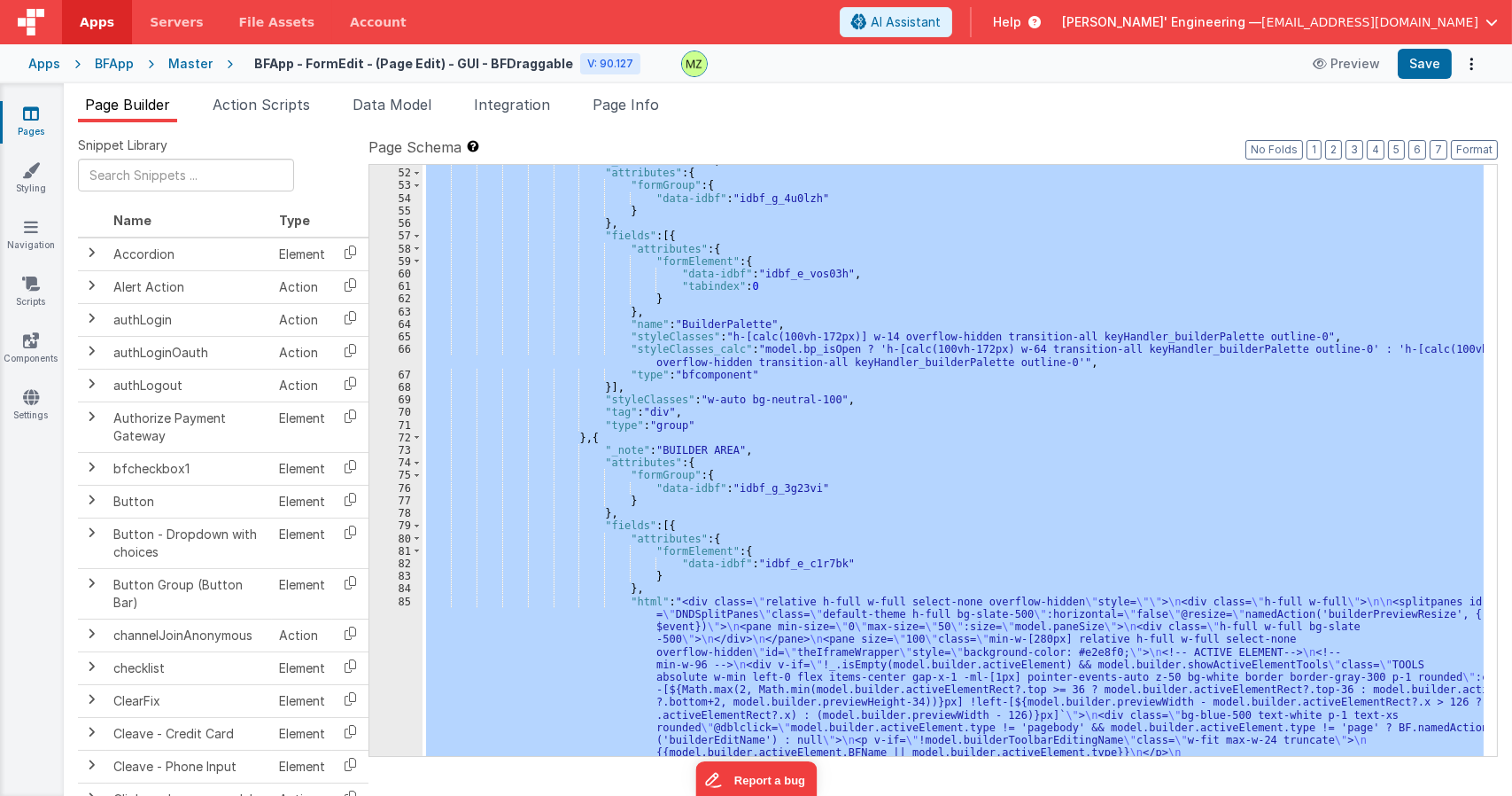
scroll to position [957, 0]
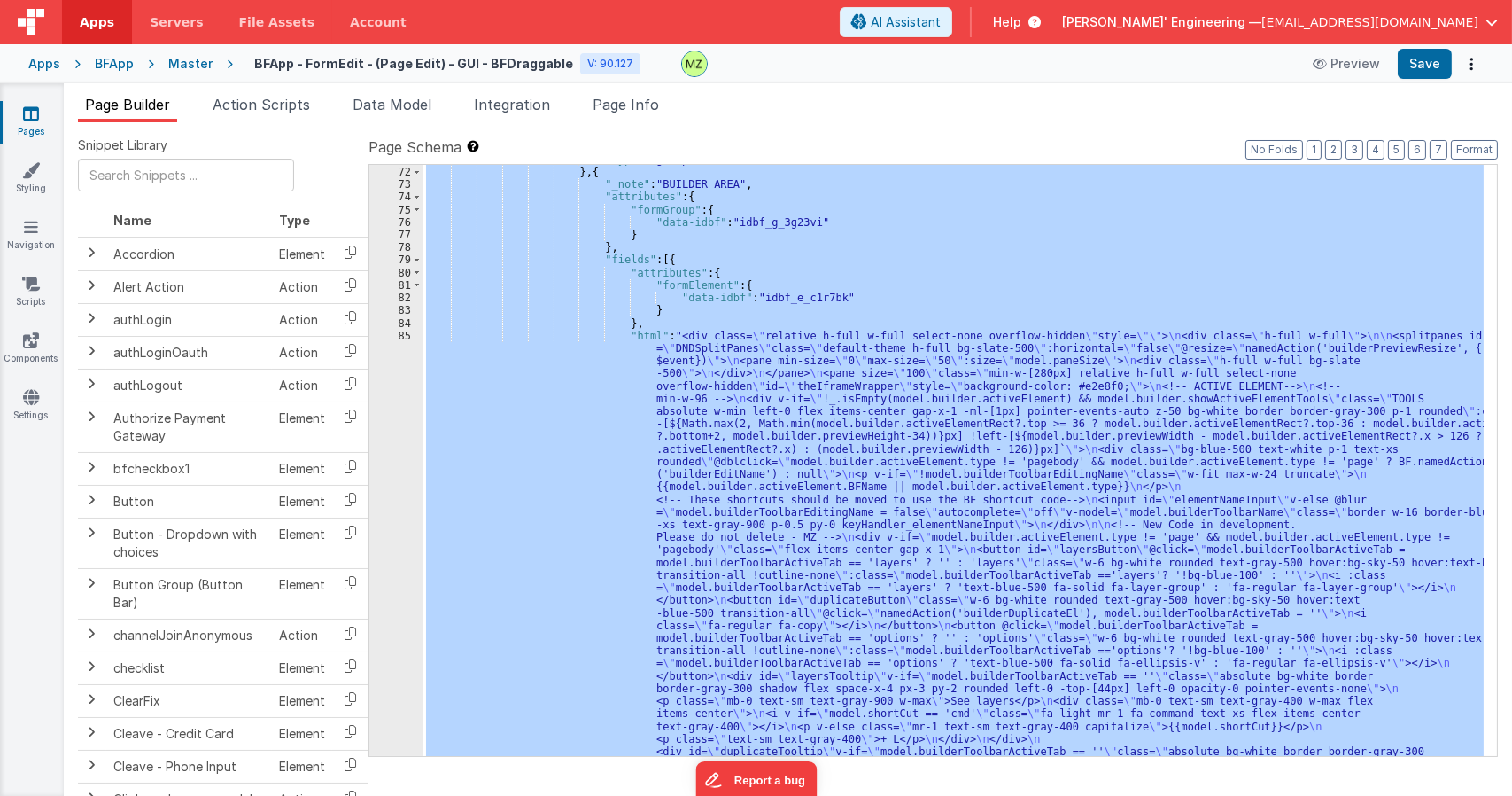
click at [725, 494] on div ""type" : "group" } , { "_note" : "BUILDER AREA" , "attributes" : { "formGroup" …" at bounding box center [953, 460] width 1062 height 591
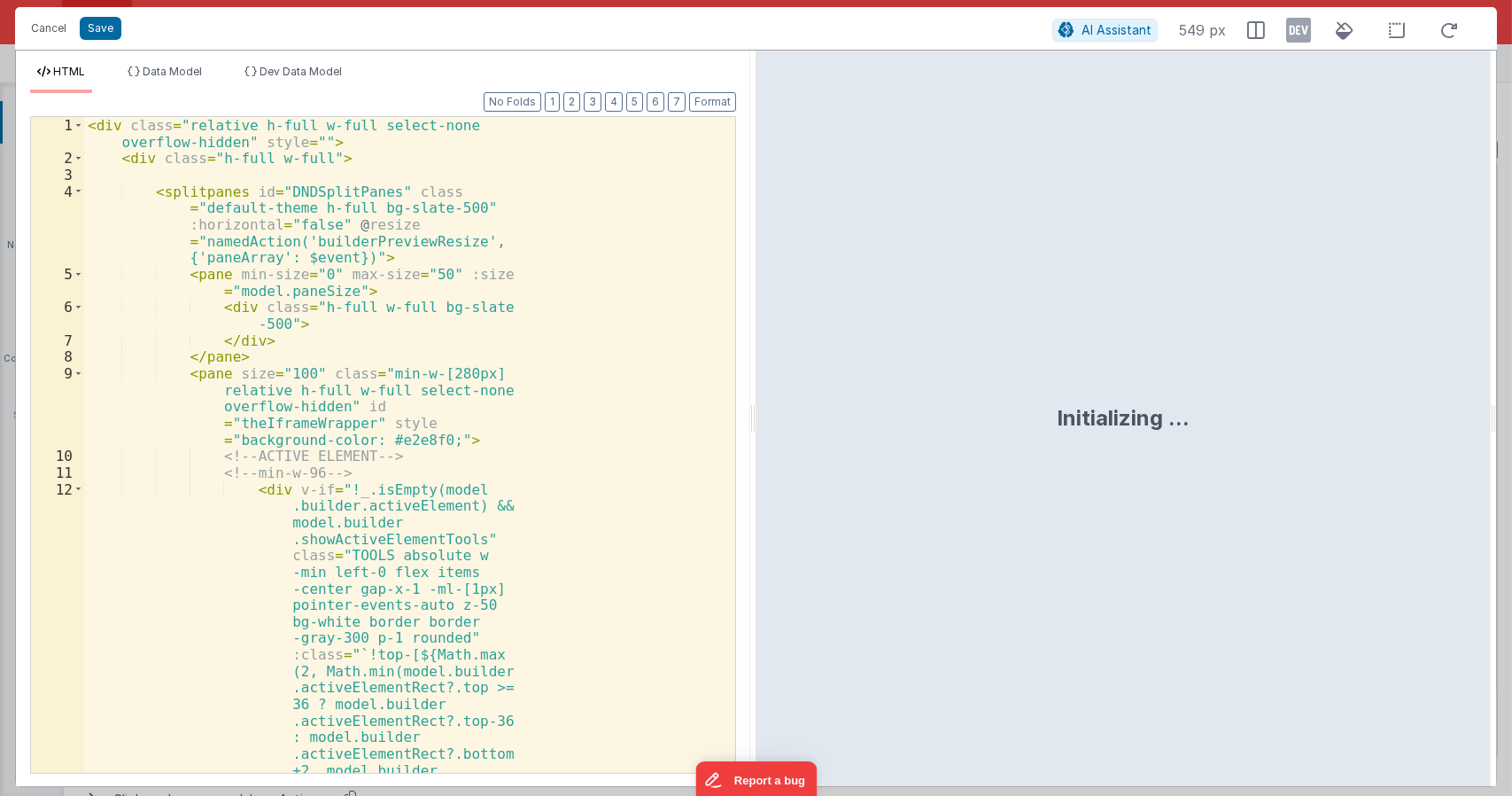
scroll to position [2509, 0]
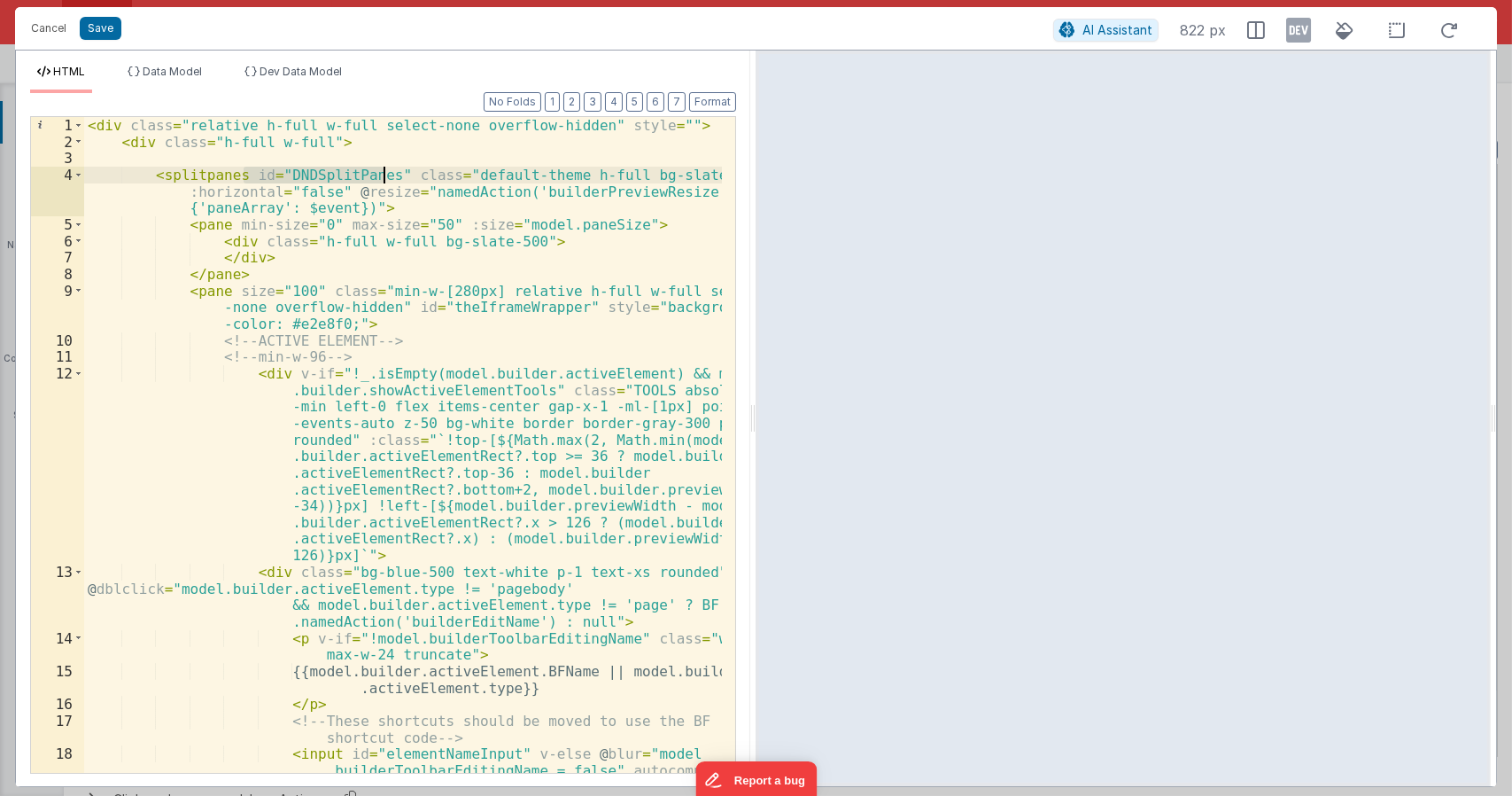
drag, startPoint x: 243, startPoint y: 173, endPoint x: 380, endPoint y: 174, distance: 137.0
click at [380, 174] on div "< div class = "relative h-full w-full select-none overflow-hidden" style = "" >…" at bounding box center [404, 494] width 639 height 755
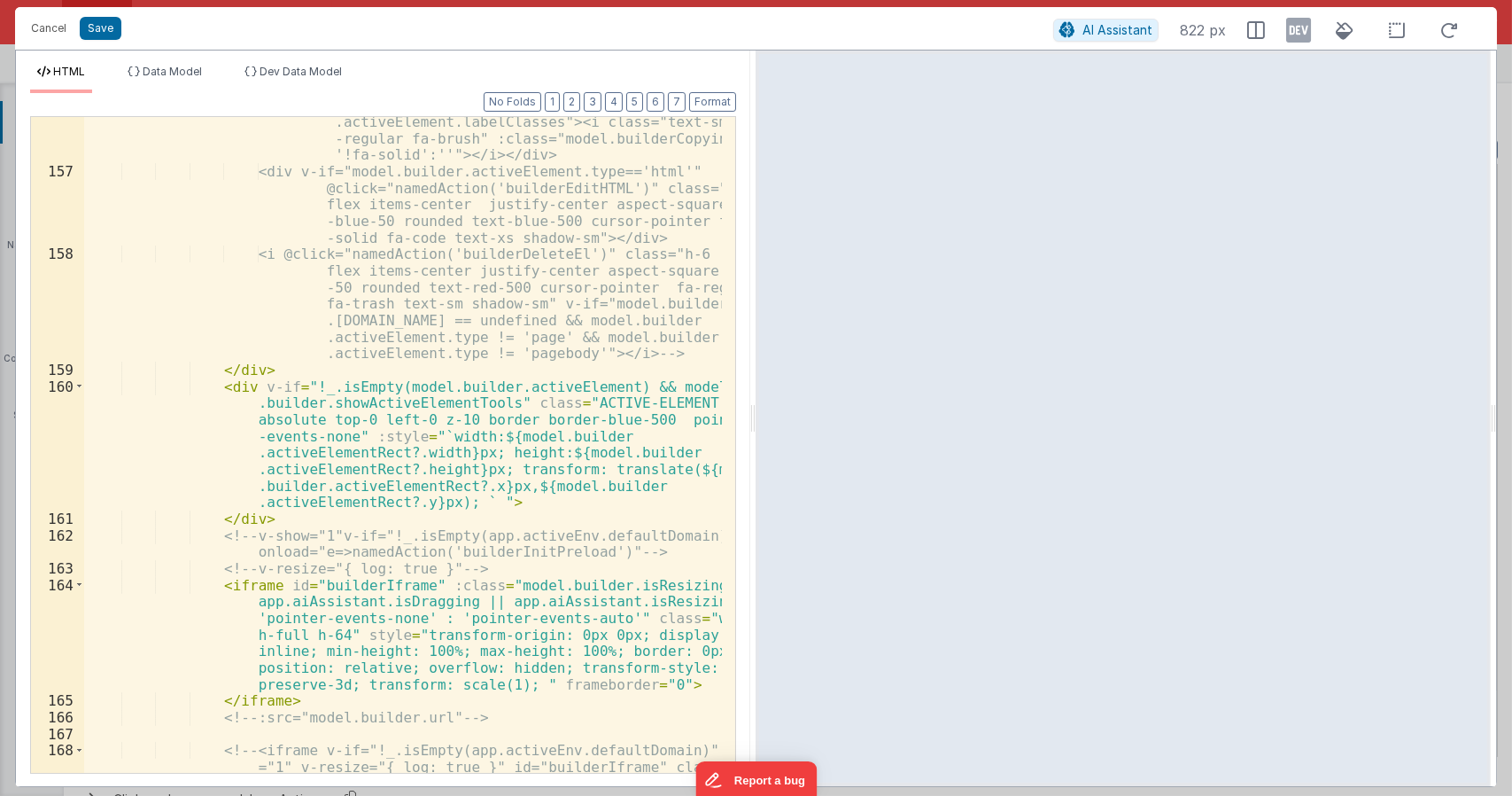
scroll to position [6062, 0]
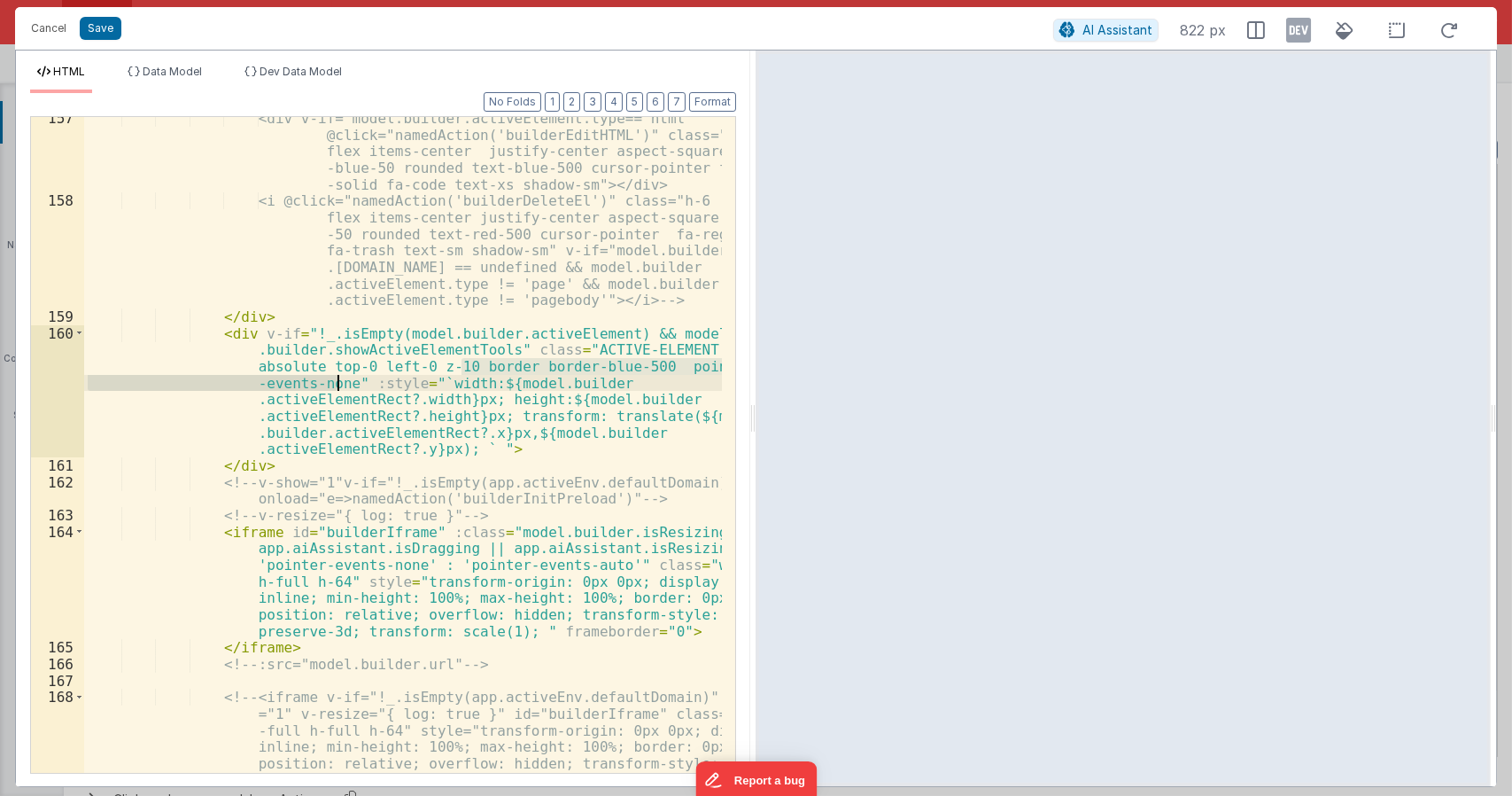
drag, startPoint x: 463, startPoint y: 365, endPoint x: 333, endPoint y: 380, distance: 130.9
click at [333, 380] on div "<div v-if="model.builder.activeElement.type=='html'" @click="namedAction('build…" at bounding box center [404, 537] width 639 height 854
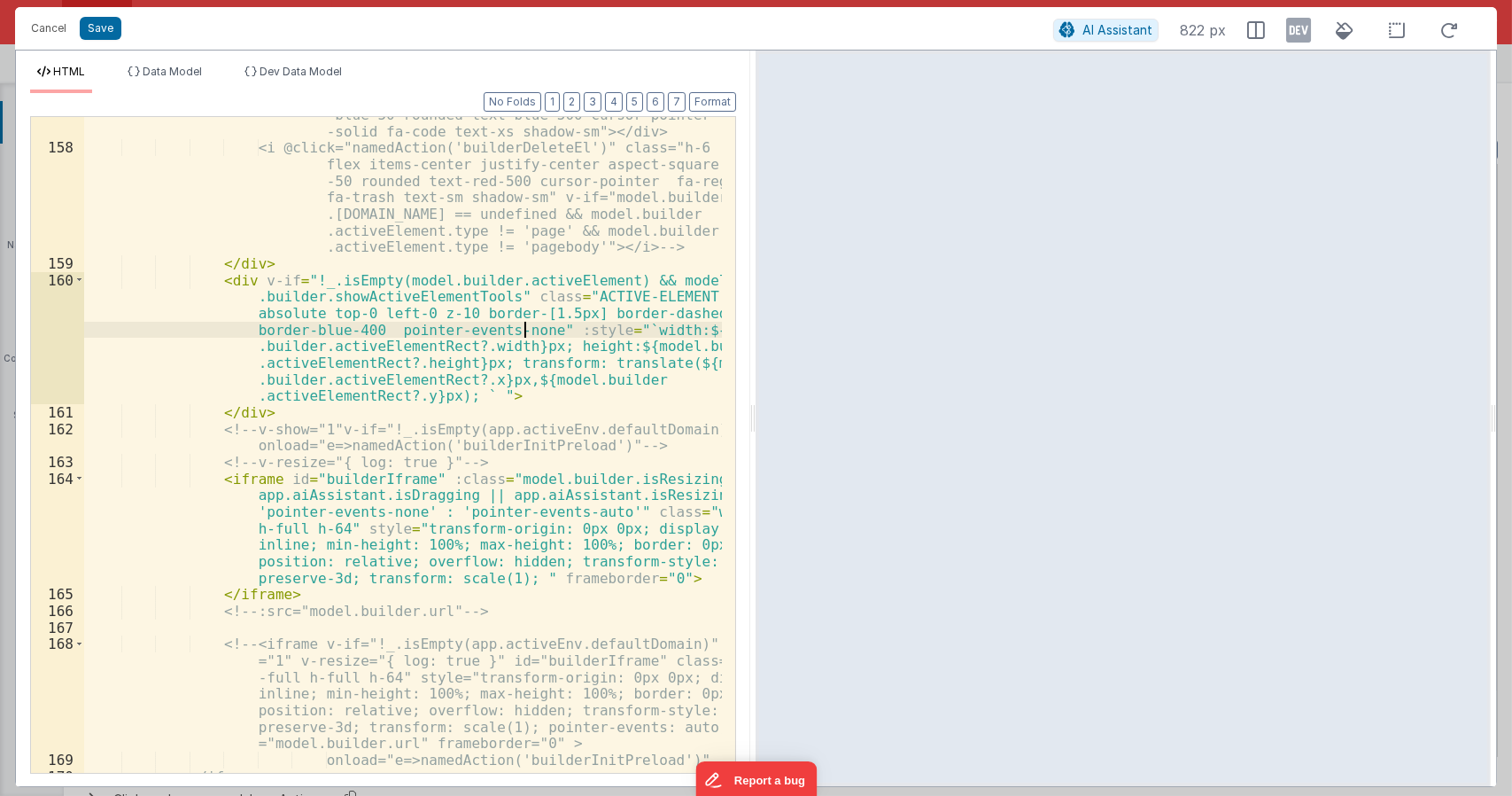
scroll to position [6221, 0]
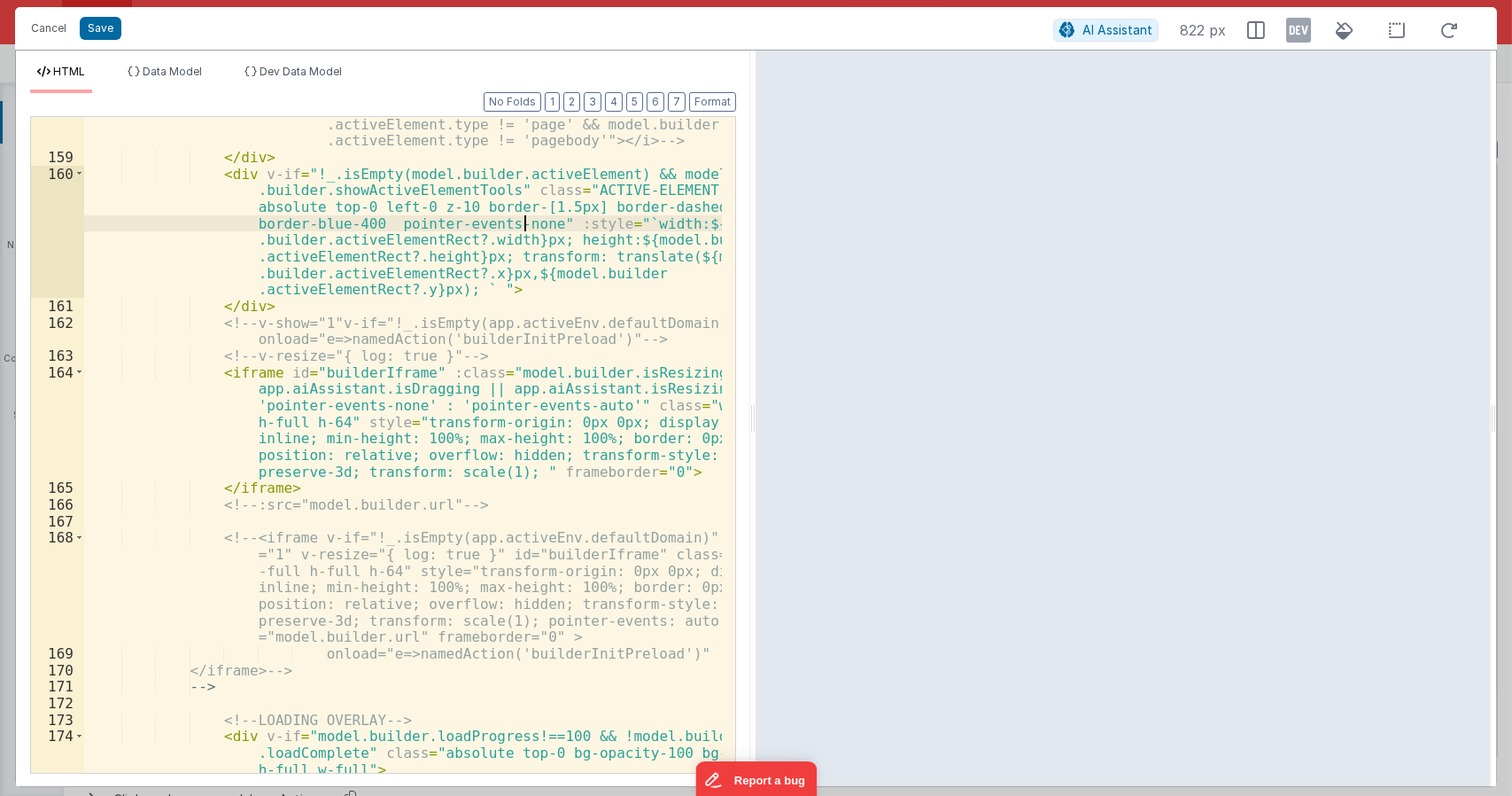
click at [340, 163] on div "<i @click="namedAction('builderDeleteEl')" class="h-6 flex items-center justify…" at bounding box center [404, 426] width 639 height 787
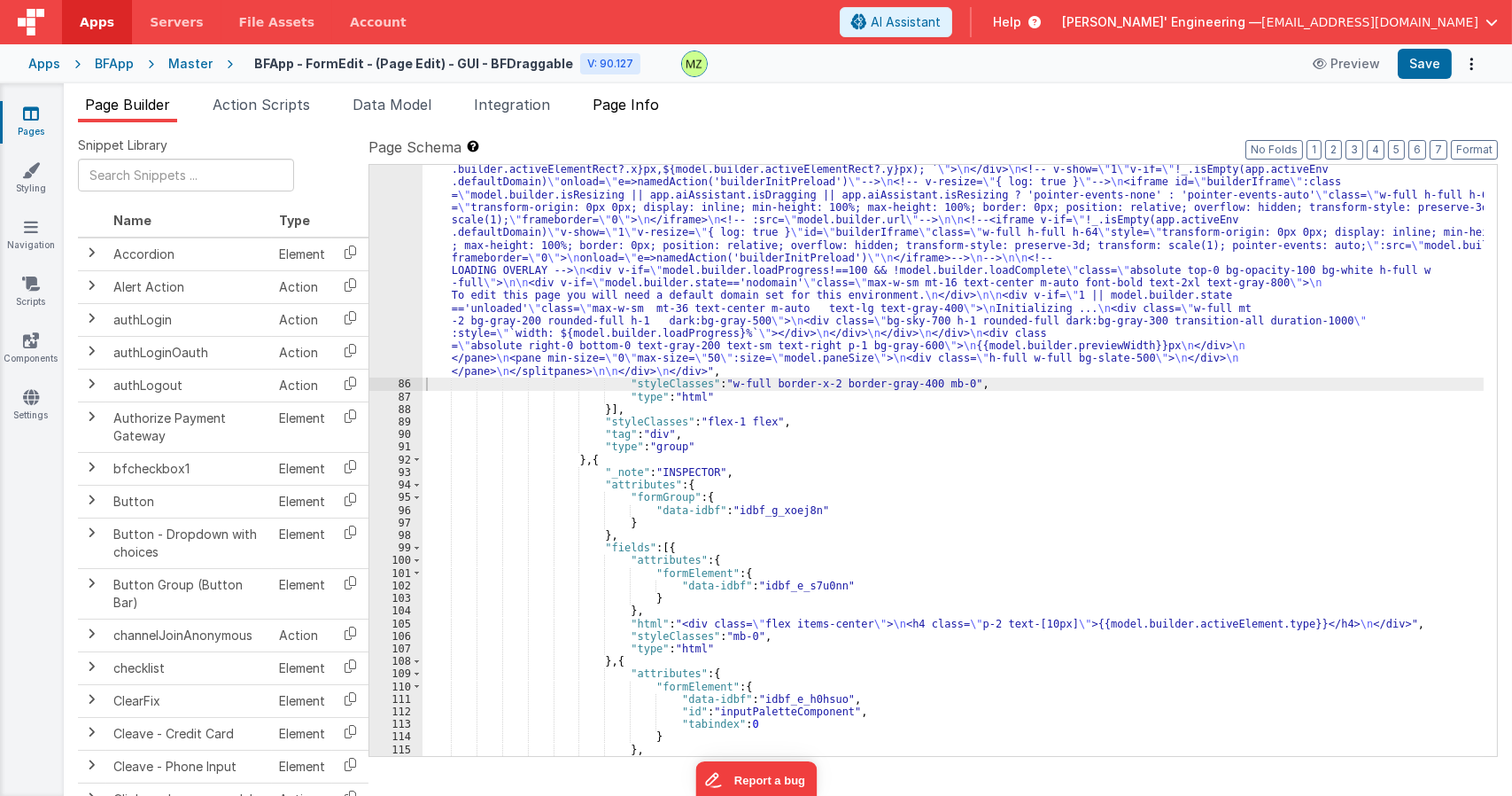
click at [606, 105] on span "Page Info" at bounding box center [625, 104] width 66 height 18
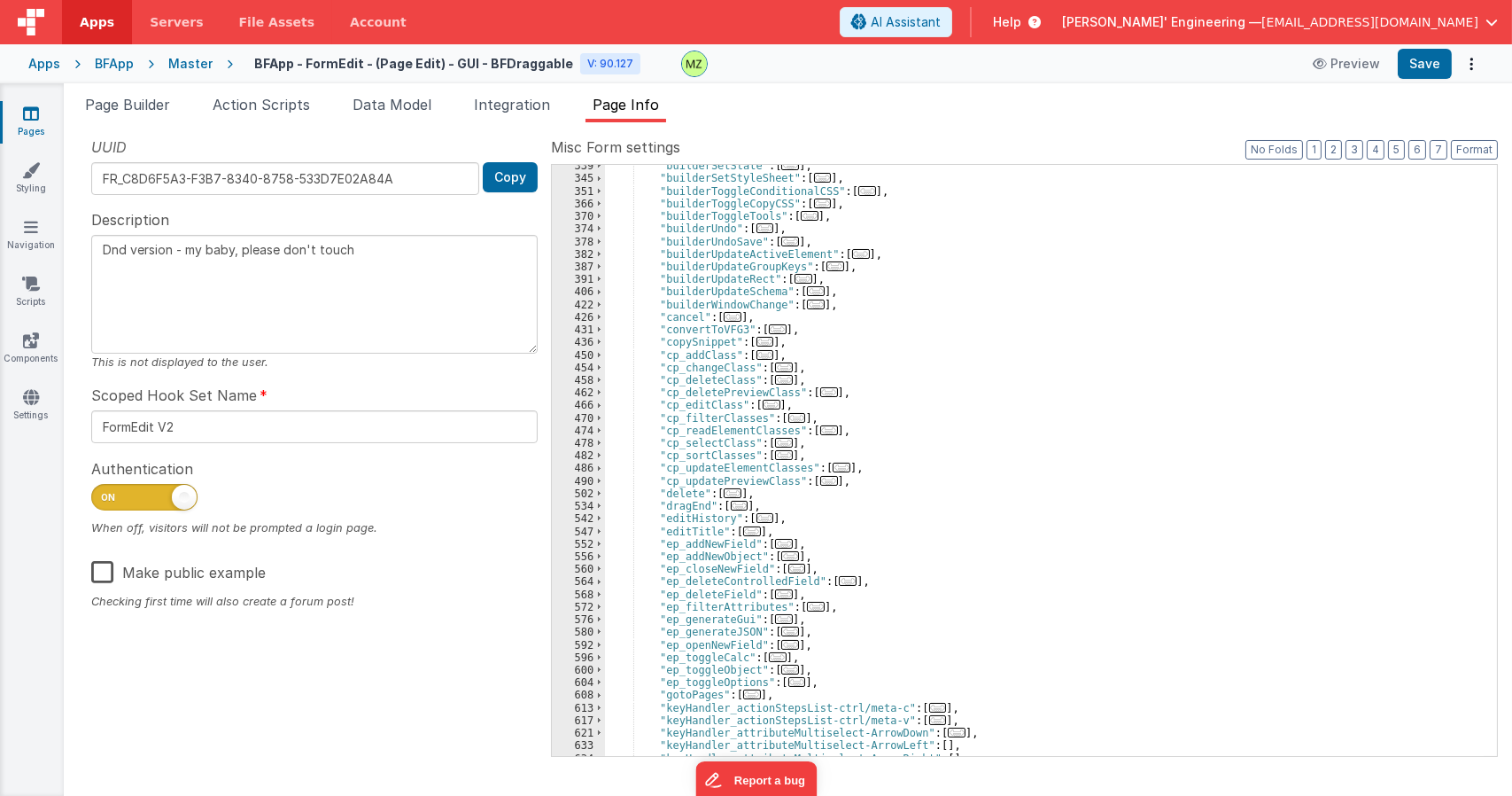
scroll to position [585, 0]
click at [1041, 470] on div ""builderSetState" : [ ... ] , "builderSetStyleSheet" : [ ... ] , "builderToggle…" at bounding box center [1044, 468] width 879 height 616
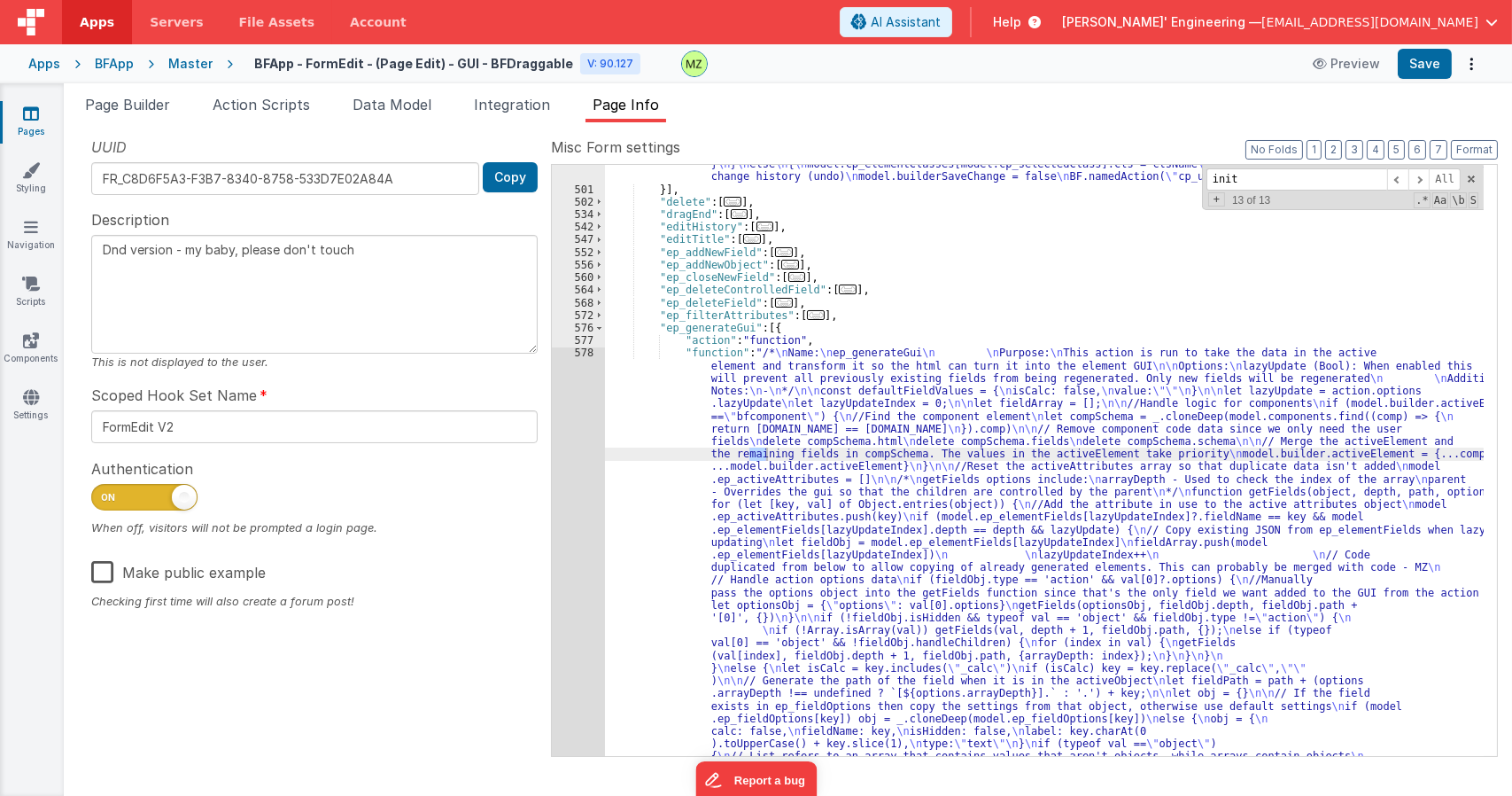
scroll to position [107, 0]
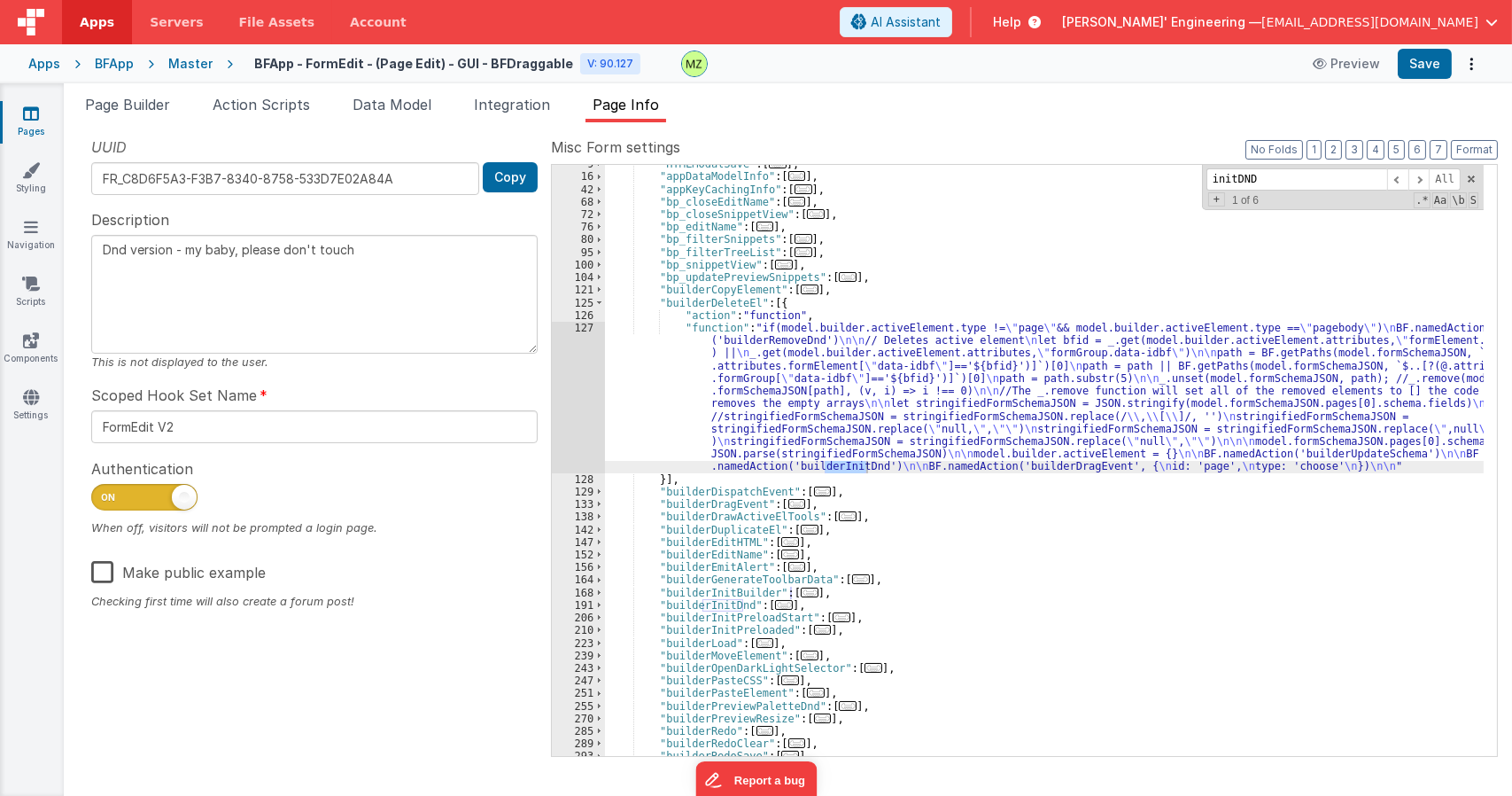
type input "initDND"
click at [776, 607] on span "..." at bounding box center [783, 605] width 18 height 10
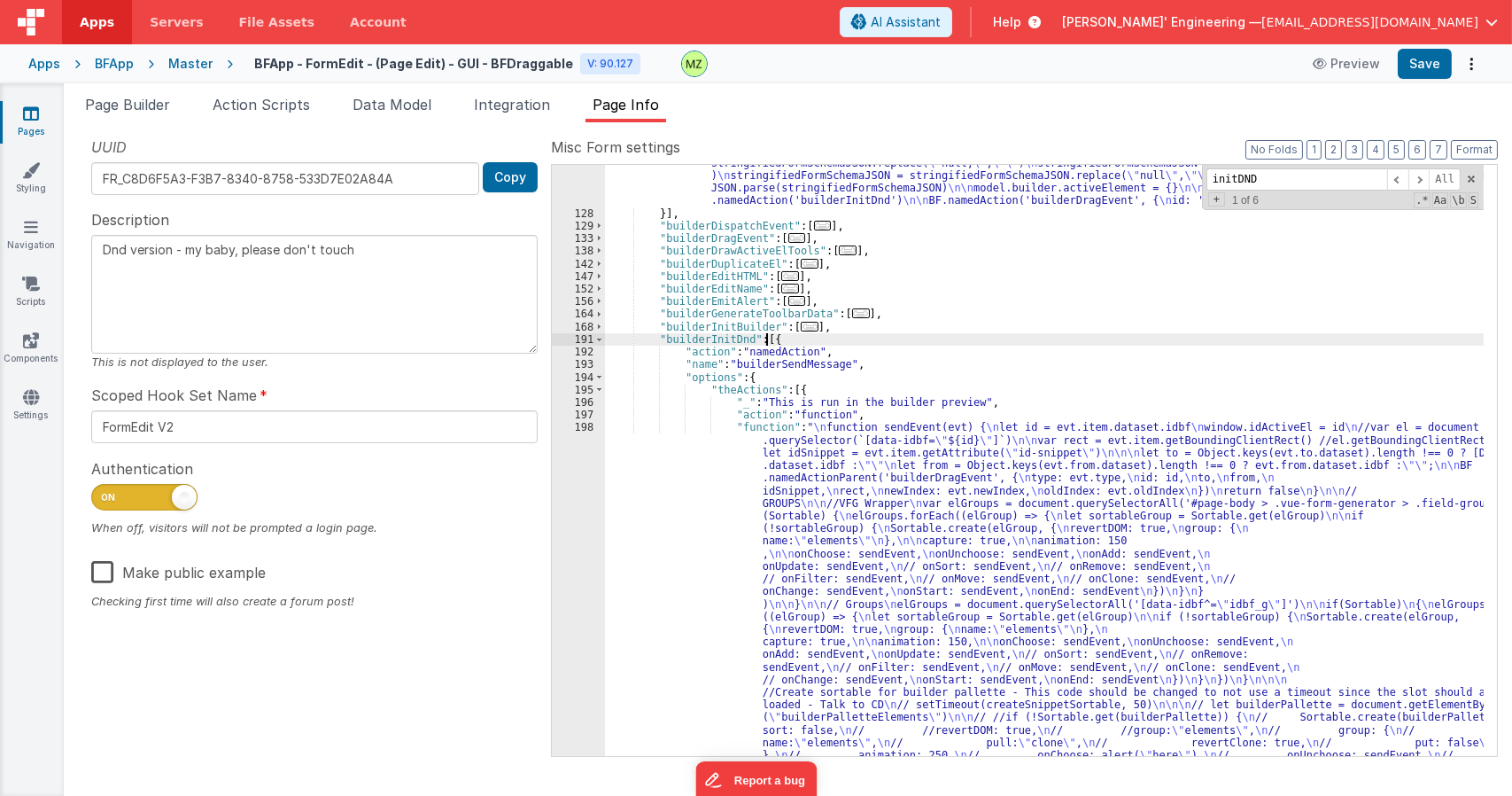
scroll to position [427, 0]
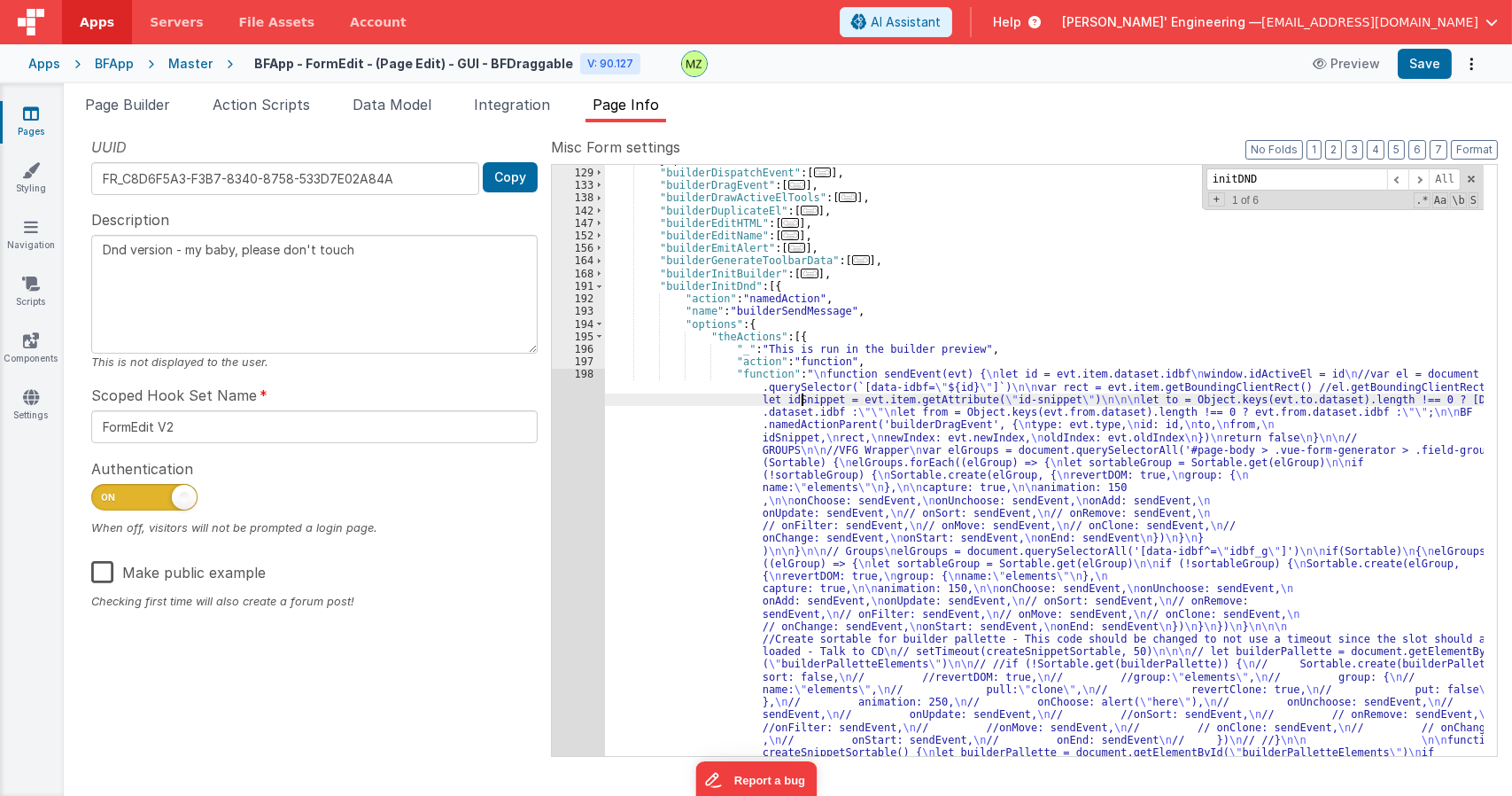
click at [803, 403] on div "}] , "builderDispatchEvent" : [ ... ] , "builderDragEvent" : [ ... ] , "builder…" at bounding box center [1044, 714] width 879 height 1120
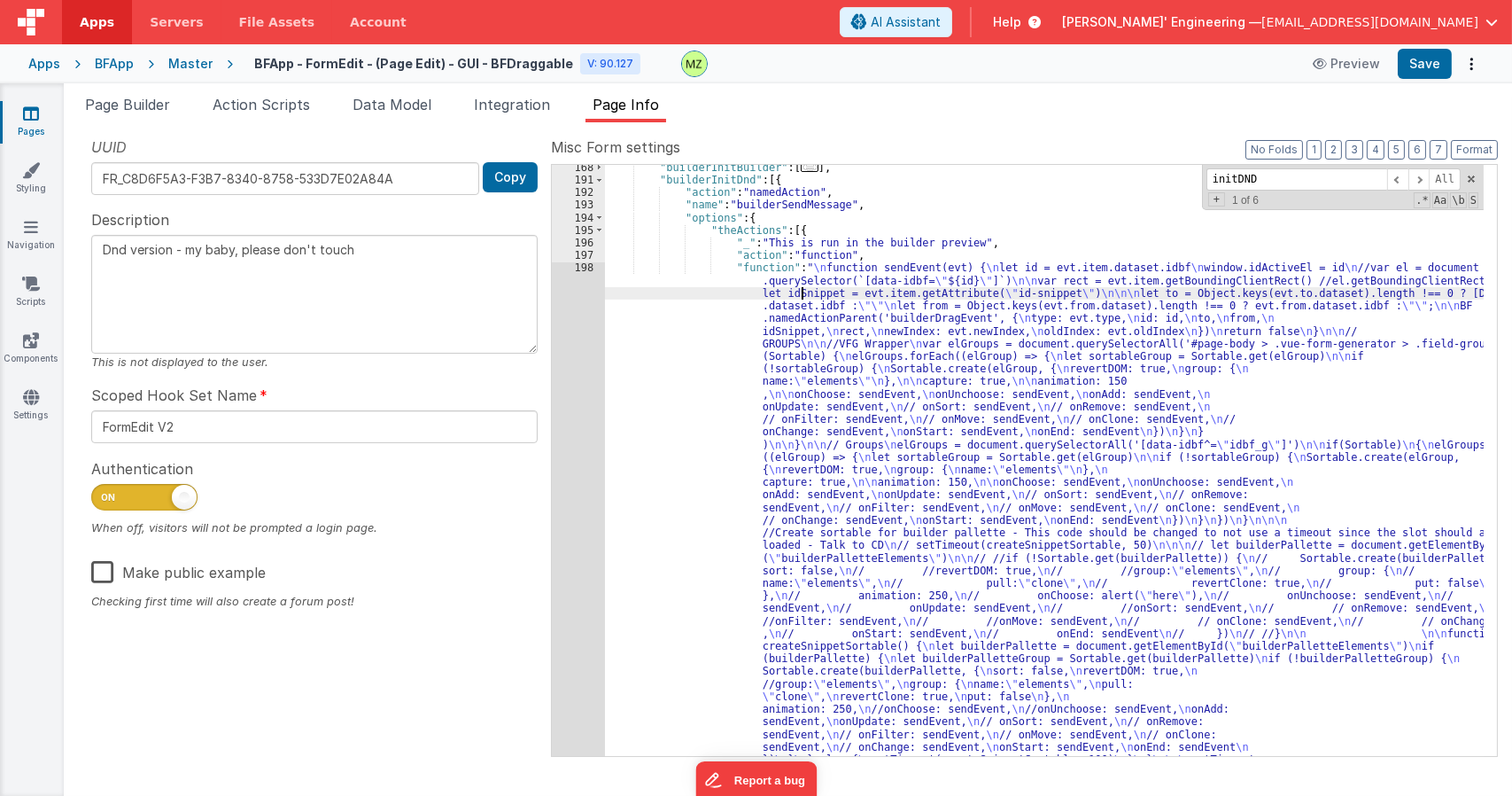
scroll to position [479, 0]
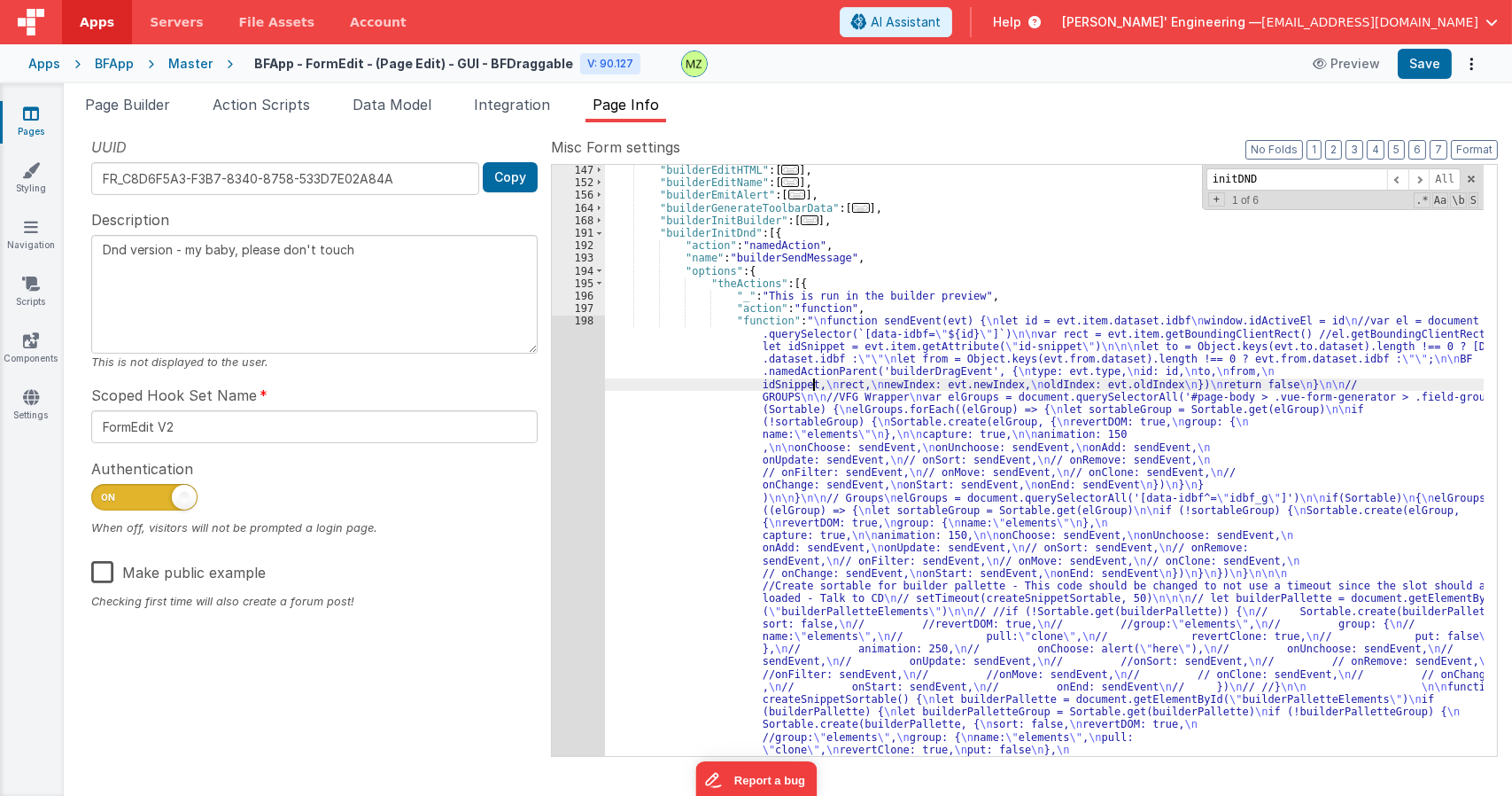
click at [811, 386] on div ""builderEditHTML" : [ ... ] , "builderEditName" : [ ... ] , "builderEmitAlert" …" at bounding box center [1044, 723] width 879 height 1120
click at [591, 319] on div "198" at bounding box center [579, 573] width 54 height 517
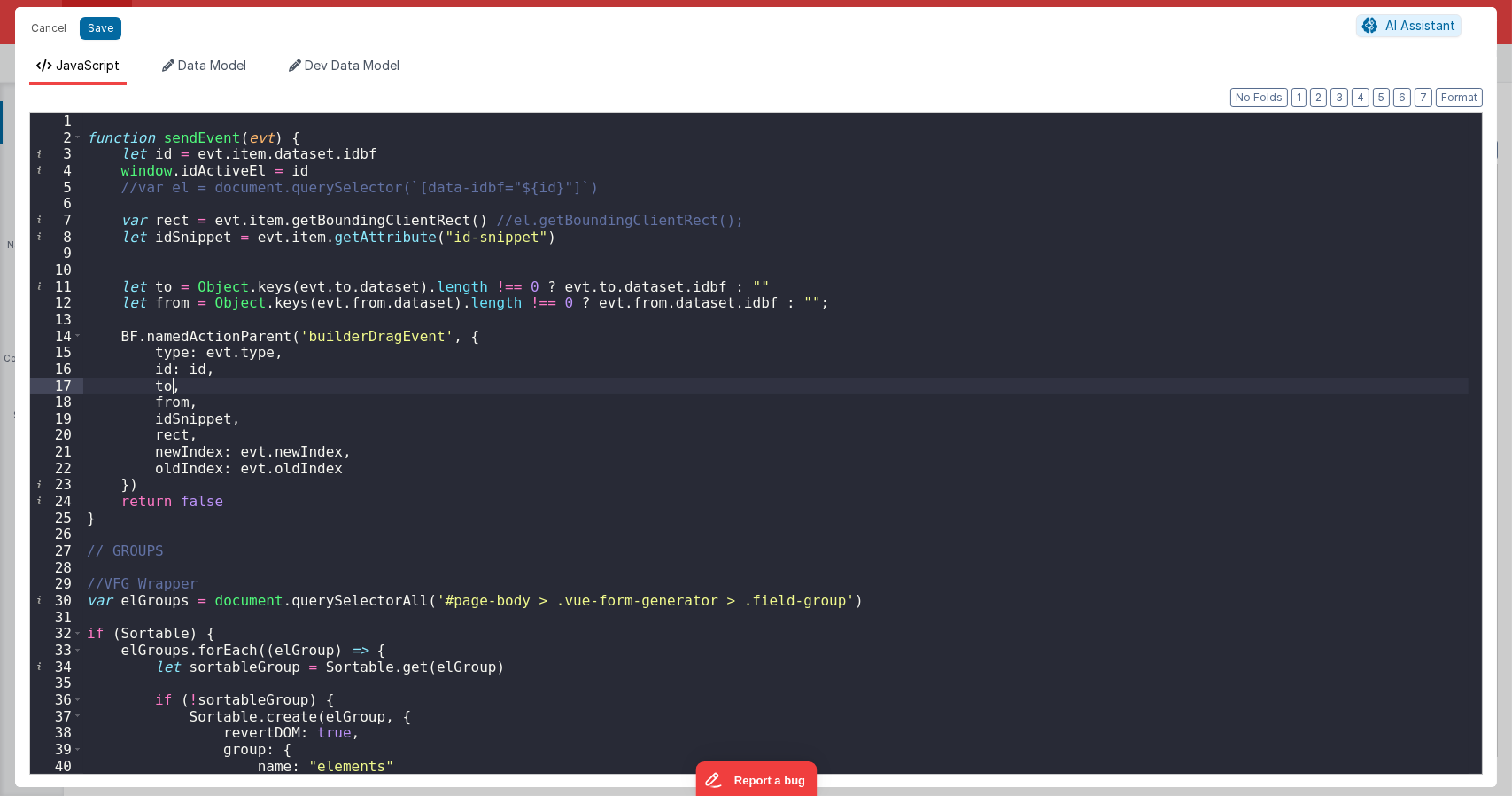
click at [479, 386] on div "function sendEvent ( evt ) { let id = evt . item . dataset . idbf window . idAc…" at bounding box center [776, 459] width 1386 height 694
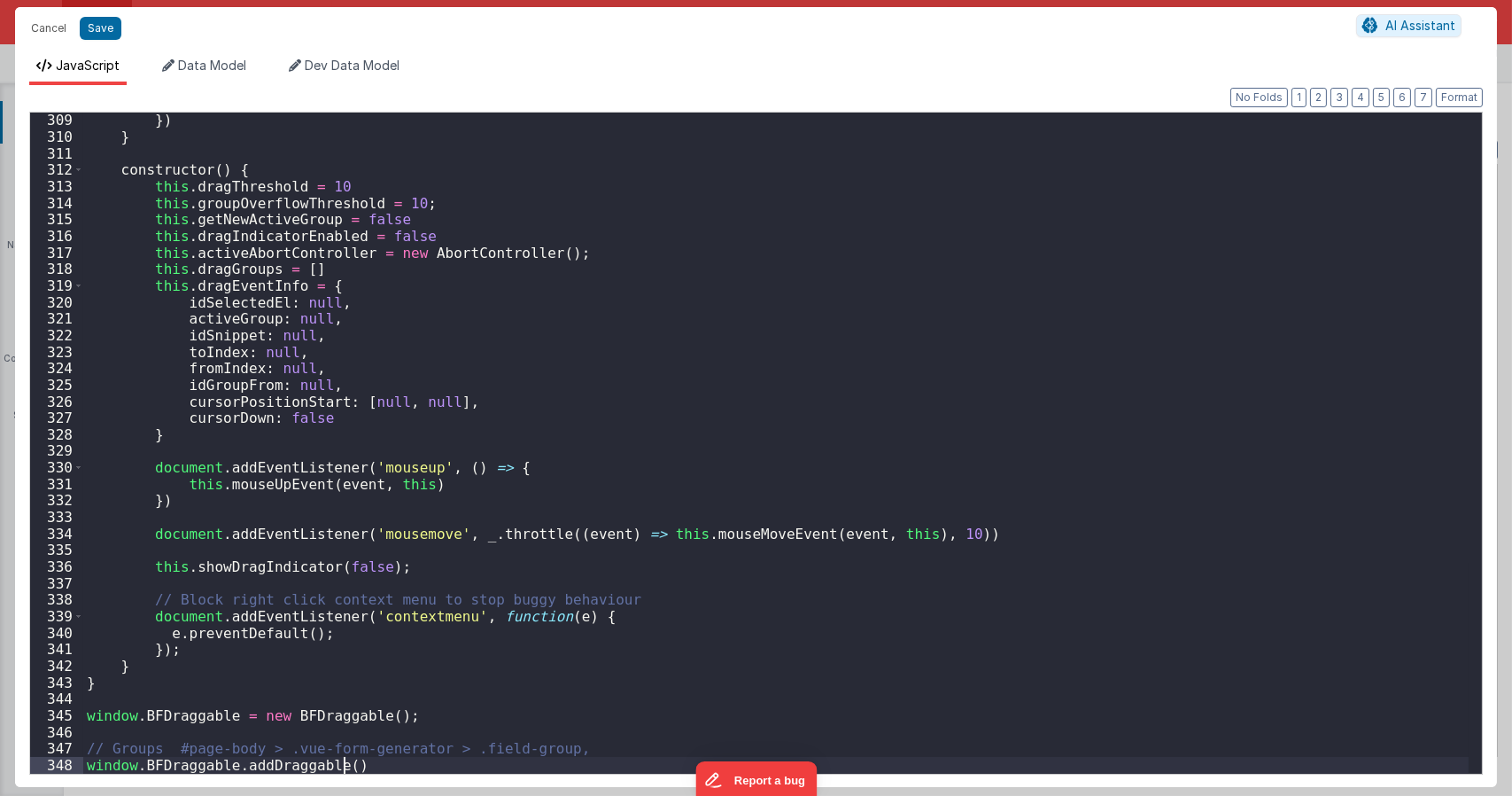
scroll to position [5178, 0]
type textarea "Dnd version - my baby, please don't touch"
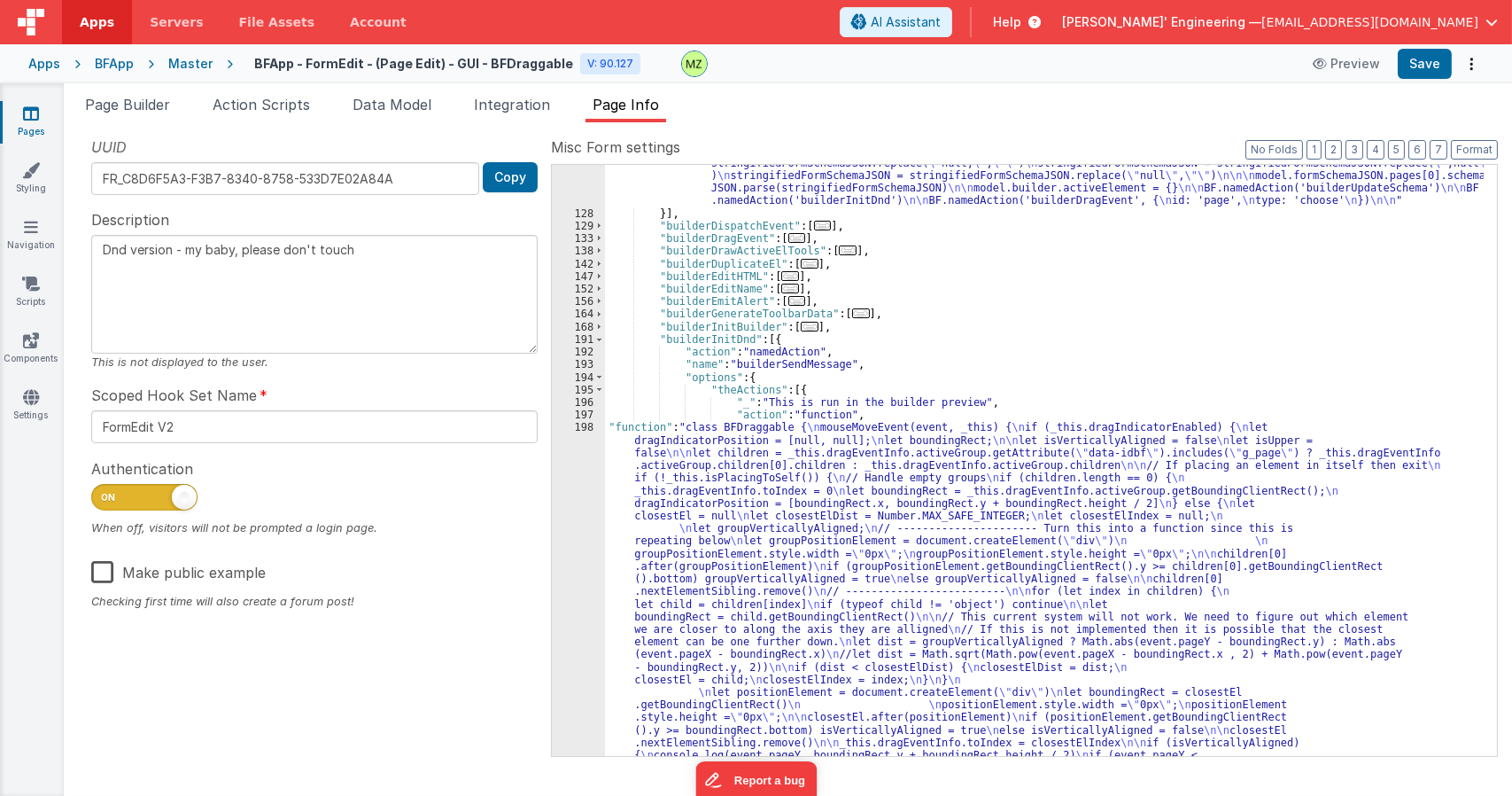
scroll to position [373, 0]
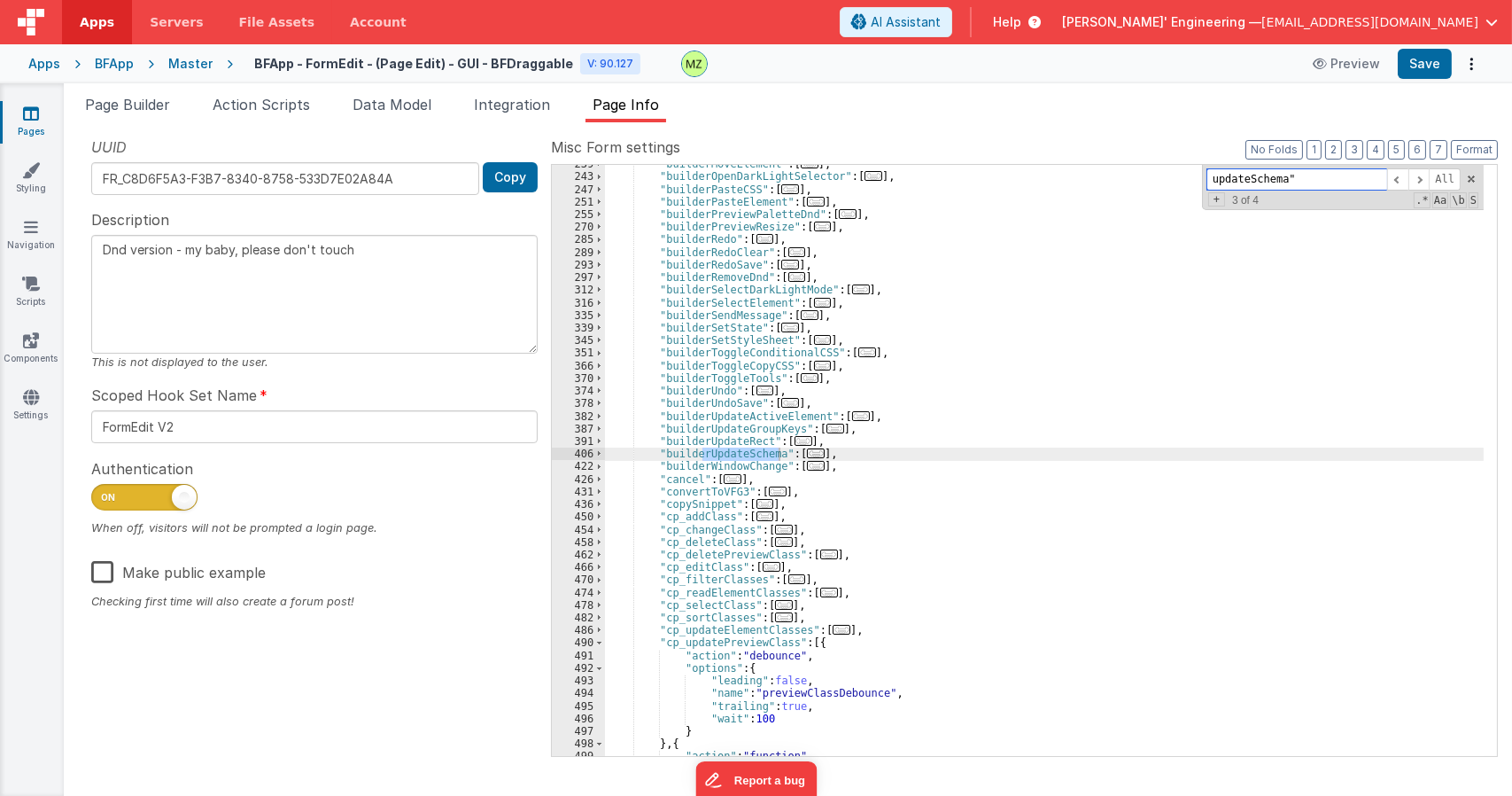
scroll to position [2401, 0]
type input "updateSchema""
click at [807, 450] on span "..." at bounding box center [816, 453] width 18 height 10
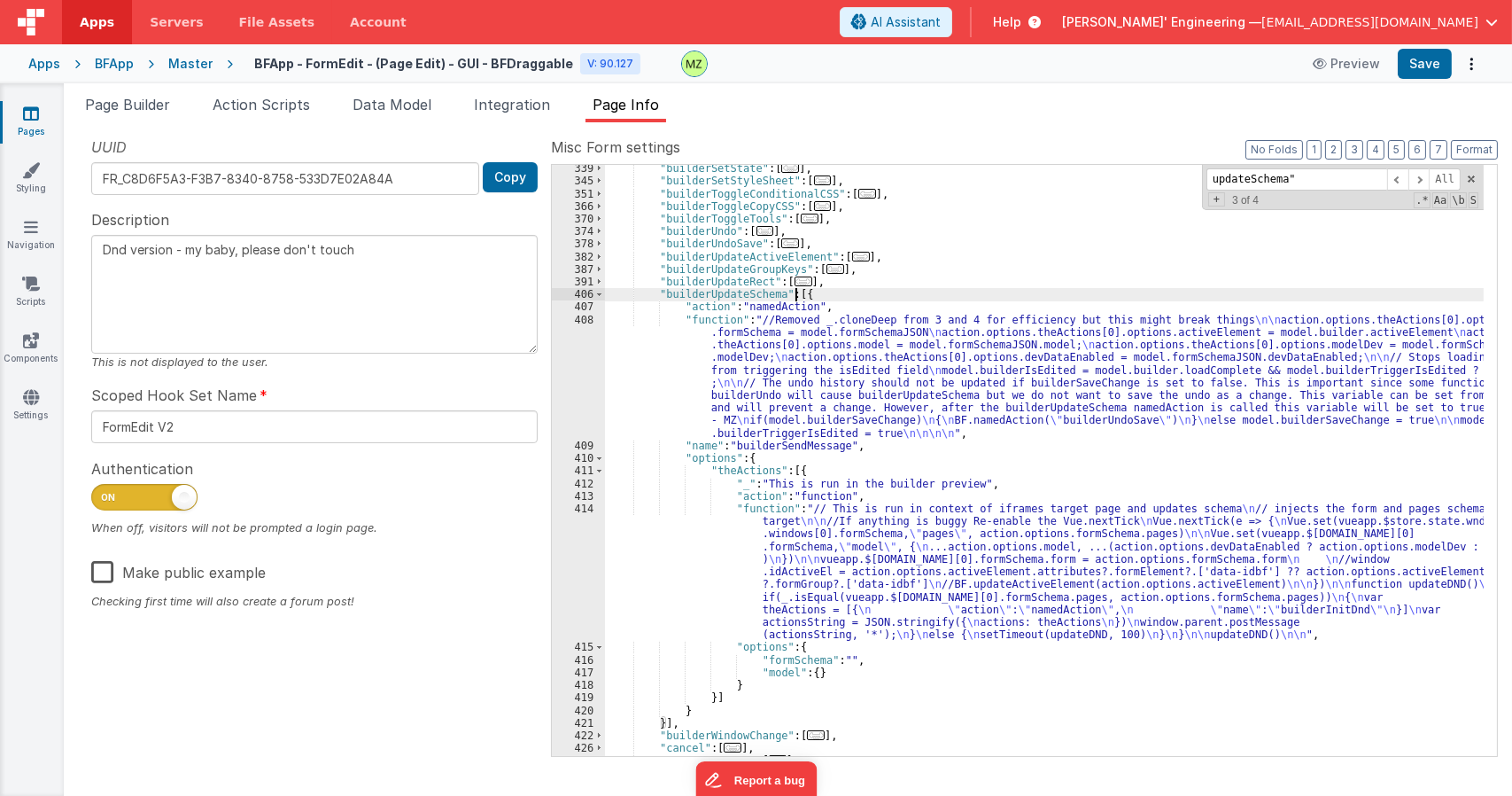
scroll to position [2614, 0]
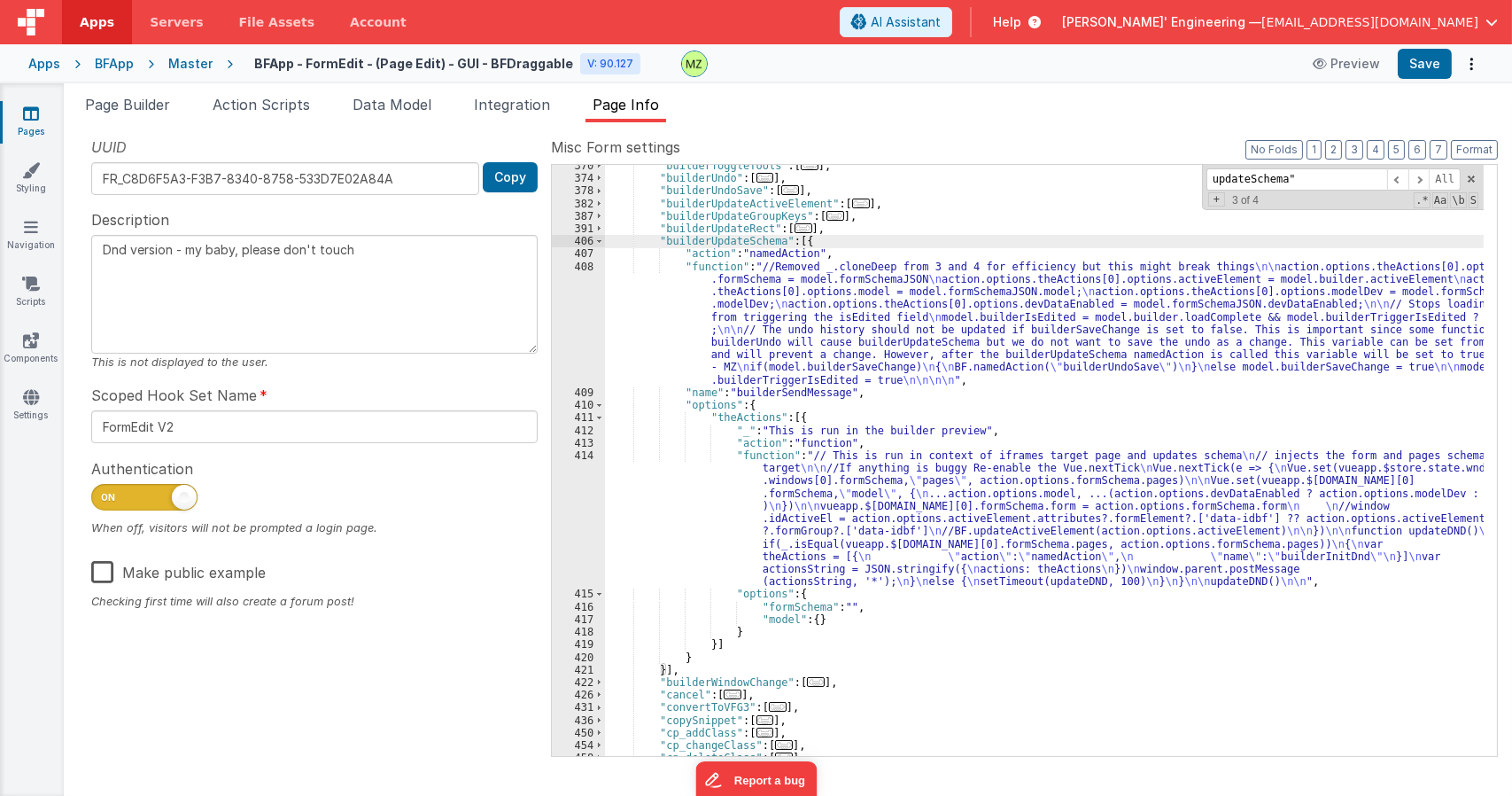
click at [808, 466] on div ""builderToggleTools" : [ ... ] , "builderUndo" : [ ... ] , "builderUndoSave" : …" at bounding box center [1044, 468] width 879 height 616
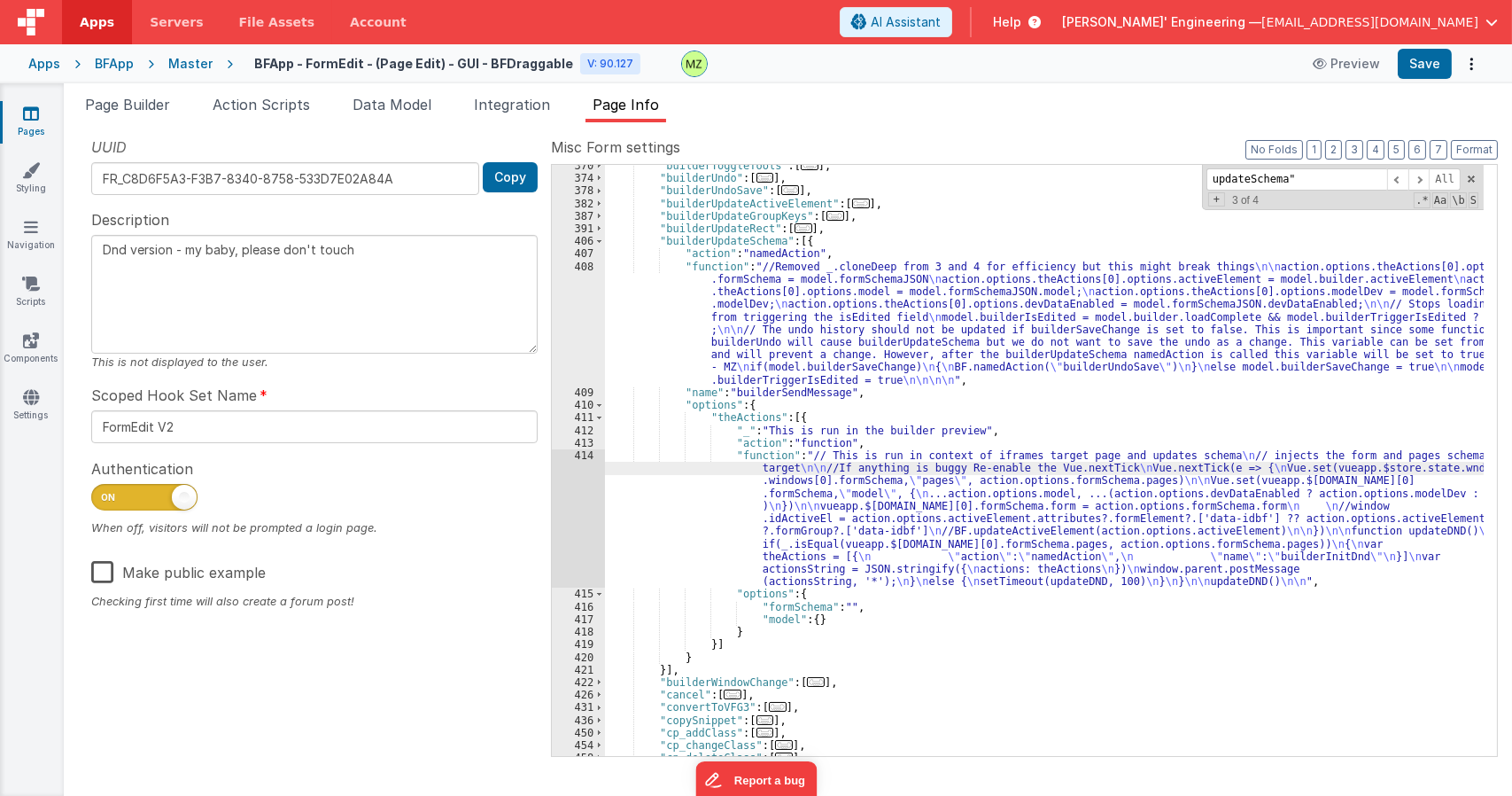
click at [584, 452] on div "414" at bounding box center [579, 519] width 54 height 138
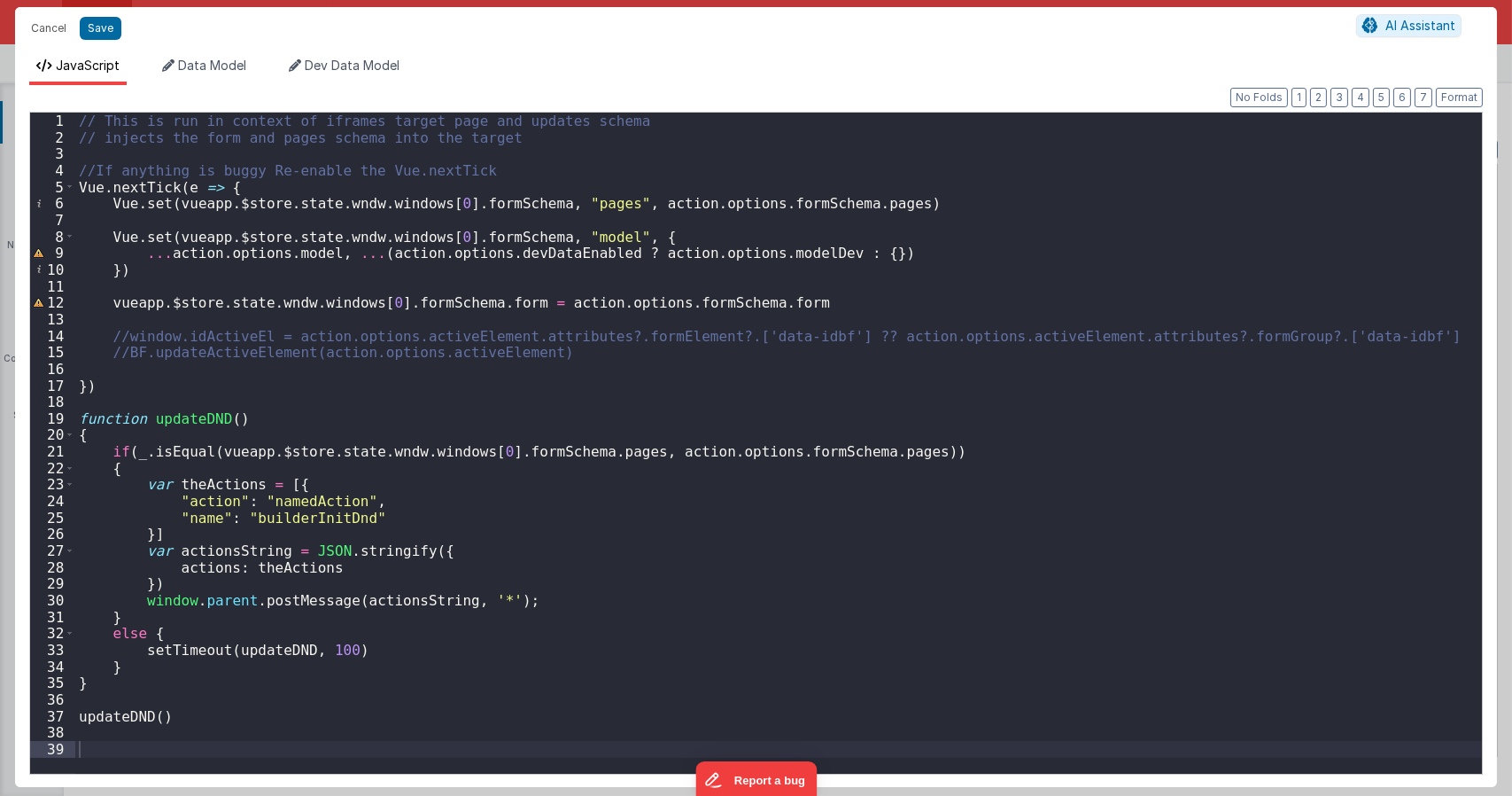
click at [471, 169] on div "// This is run in context of iframes target page and updates schema // injects …" at bounding box center [778, 459] width 1407 height 694
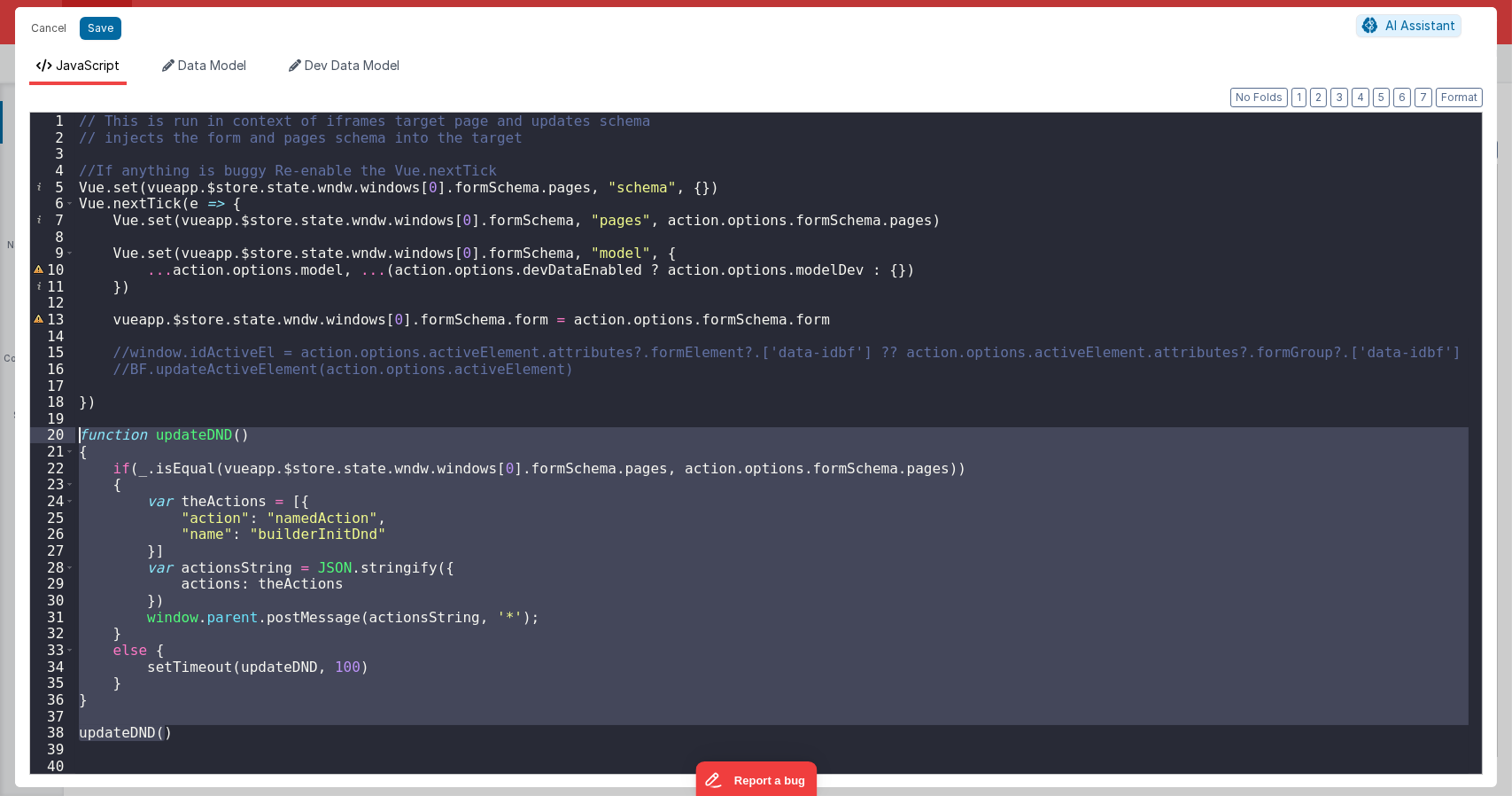
drag, startPoint x: 180, startPoint y: 734, endPoint x: 3, endPoint y: 434, distance: 348.3
click at [3, 434] on div "Cancel Save AI Assistant JavaScript Data Model Dev Data Model Format 7 6 5 4 3 …" at bounding box center [756, 398] width 1512 height 796
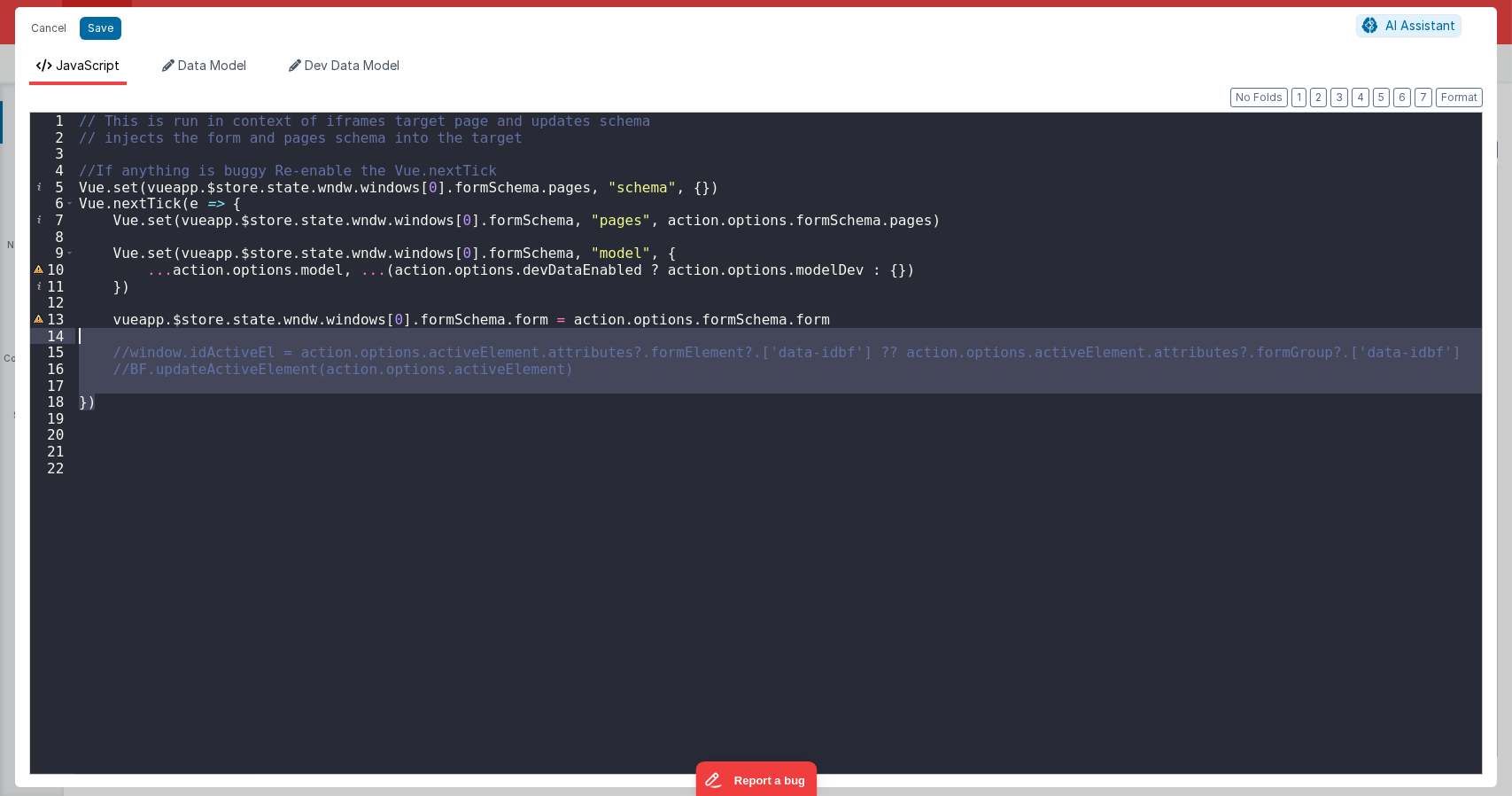
drag, startPoint x: 157, startPoint y: 393, endPoint x: -5, endPoint y: 340, distance: 170.4
click at [0, 340] on html "Cancel Save AI Assistant JavaScript Data Model Dev Data Model Format 7 6 5 4 3 …" at bounding box center [756, 398] width 1512 height 796
click at [163, 396] on div "// This is run in context of iframes target page and updates schema // injects …" at bounding box center [778, 443] width 1407 height 661
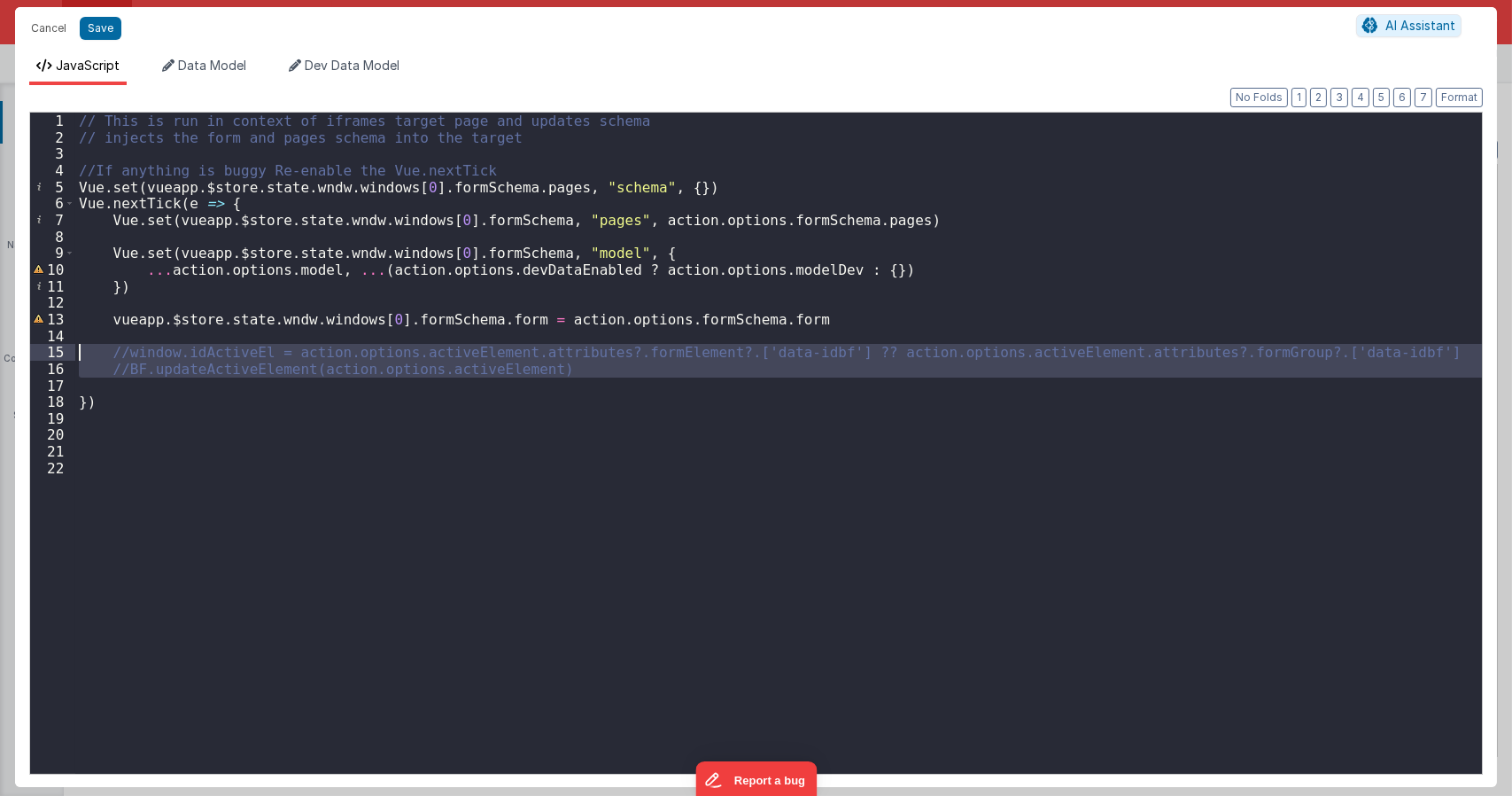
drag, startPoint x: 140, startPoint y: 388, endPoint x: 55, endPoint y: 357, distance: 90.5
click at [55, 357] on div "1 2 3 4 5 6 7 8 9 10 11 12 13 14 15 16 17 18 19 20 21 22 // This is run in cont…" at bounding box center [756, 443] width 1454 height 663
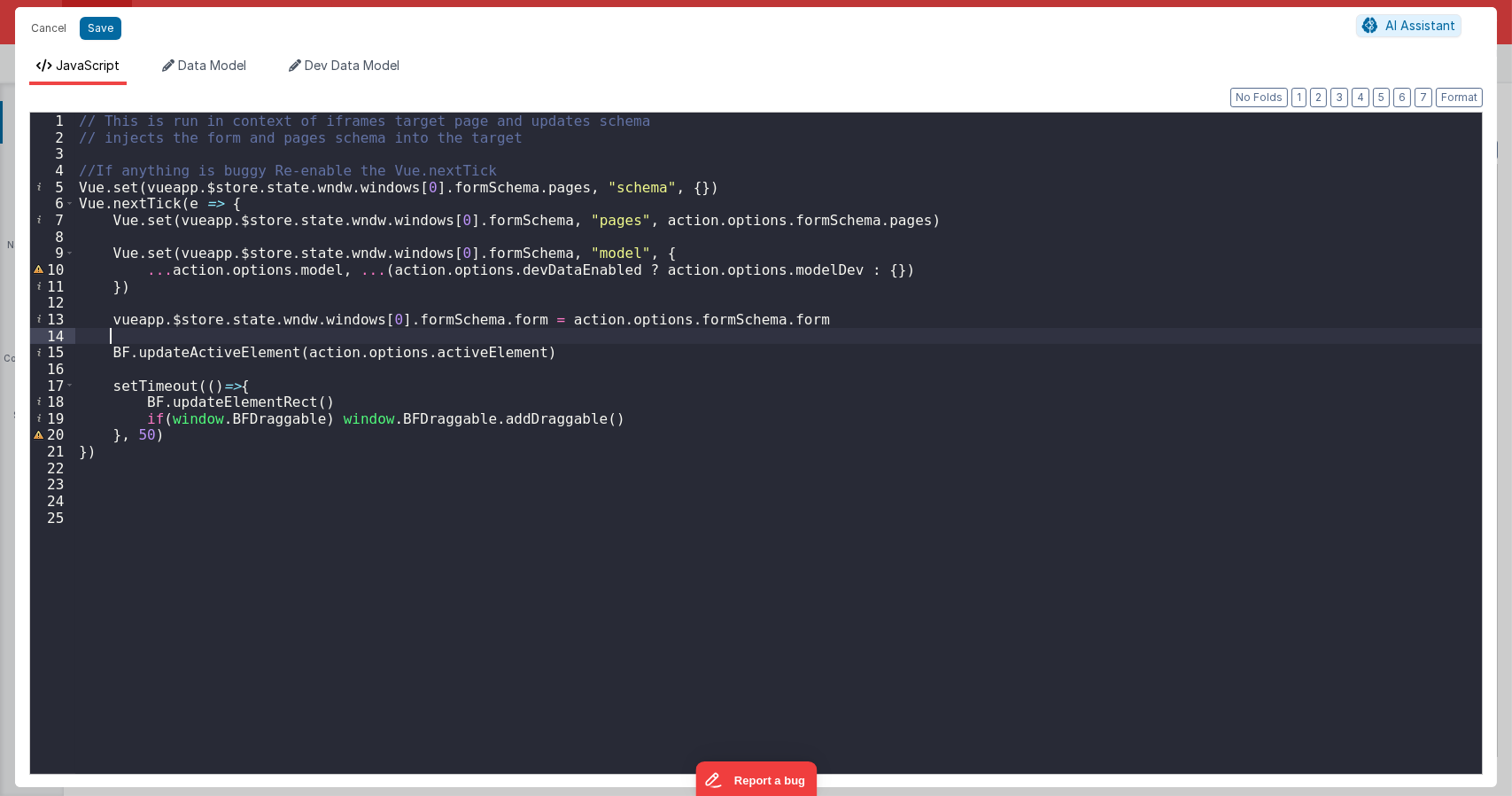
click at [167, 334] on div "// This is run in context of iframes target page and updates schema // injects …" at bounding box center [778, 459] width 1407 height 694
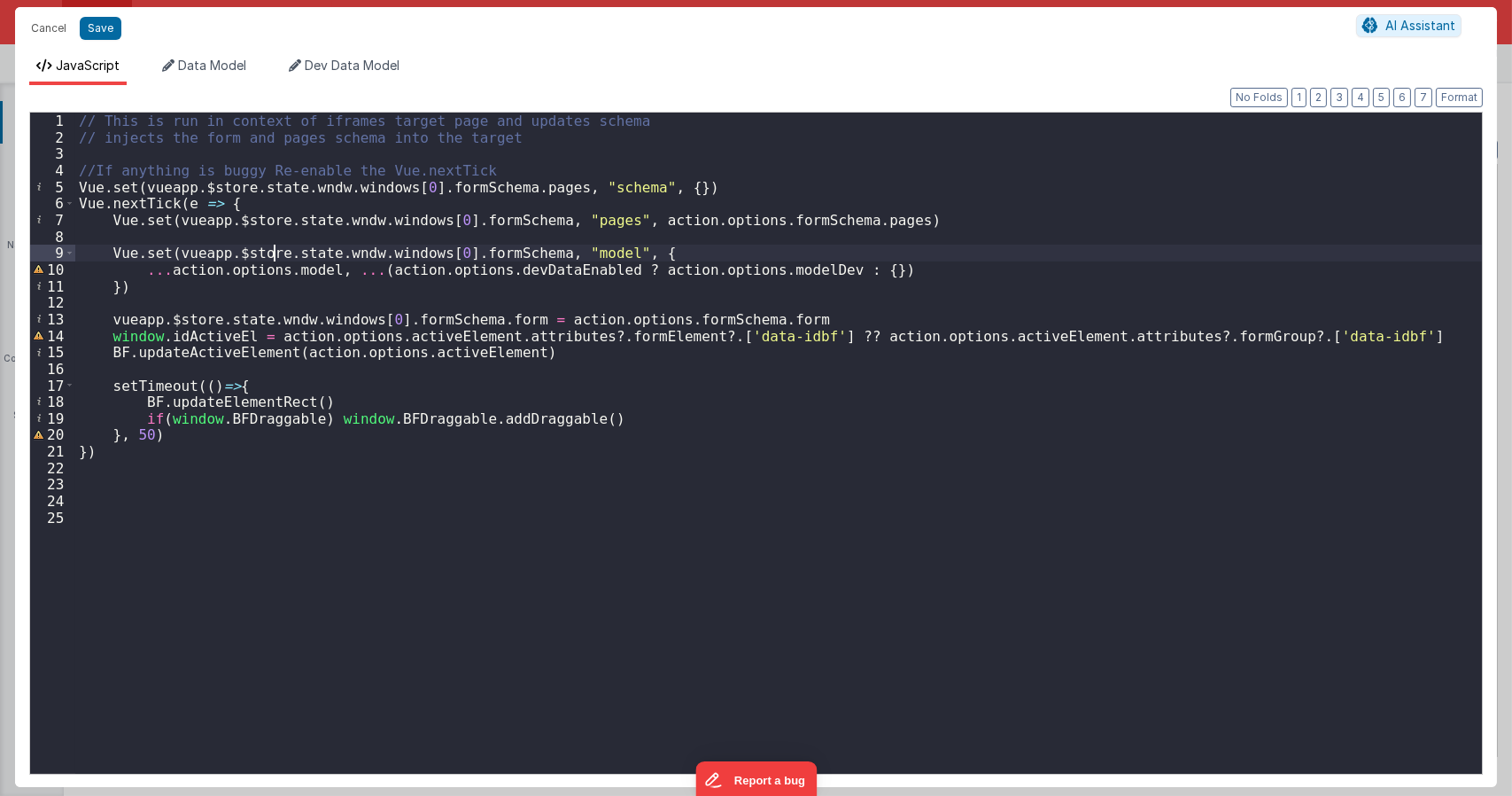
click at [271, 258] on div "// This is run in context of iframes target page and updates schema // injects …" at bounding box center [778, 459] width 1407 height 694
type textarea "Dnd version - my baby, please don't touch"
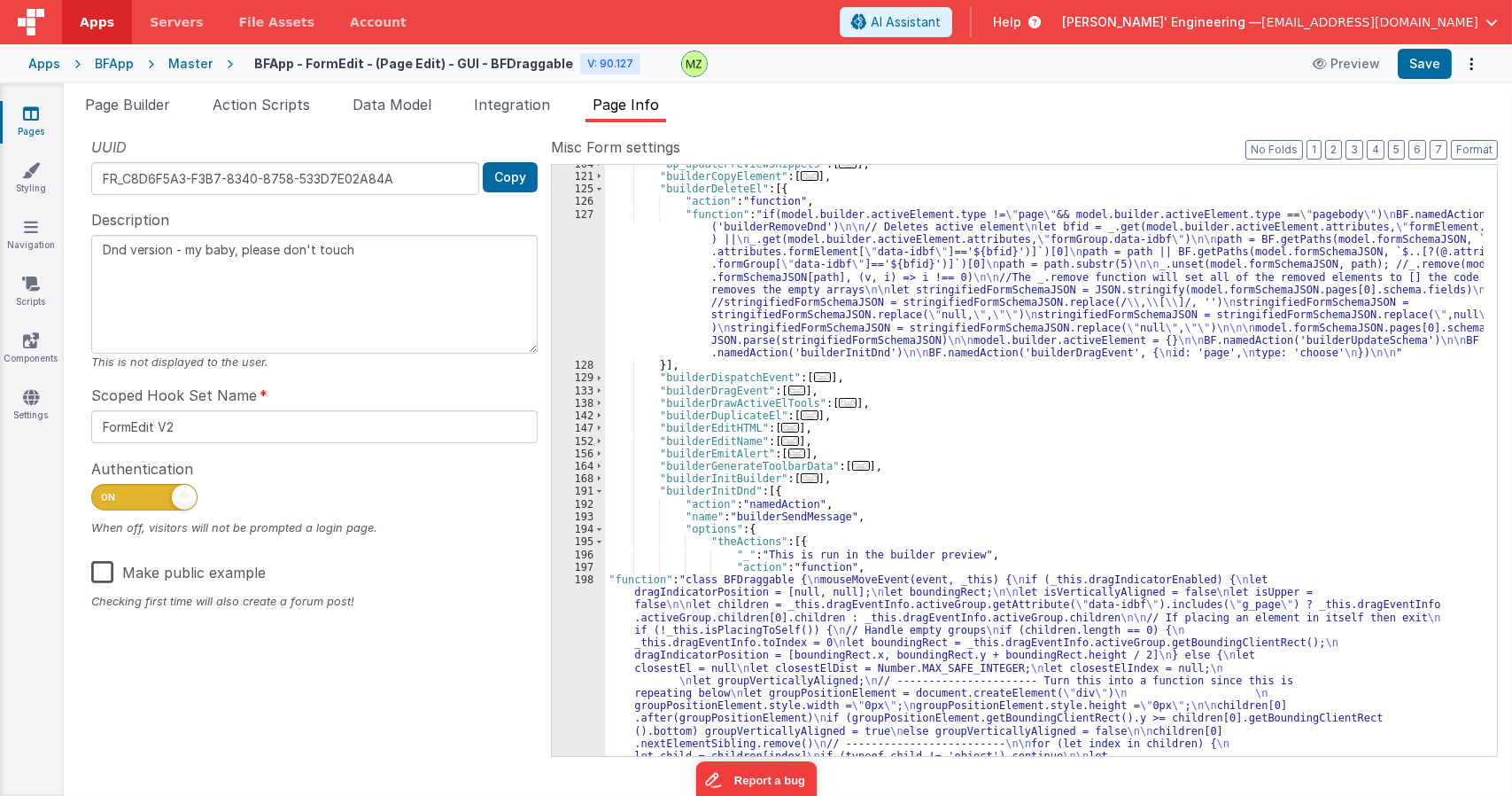
scroll to position [115, 0]
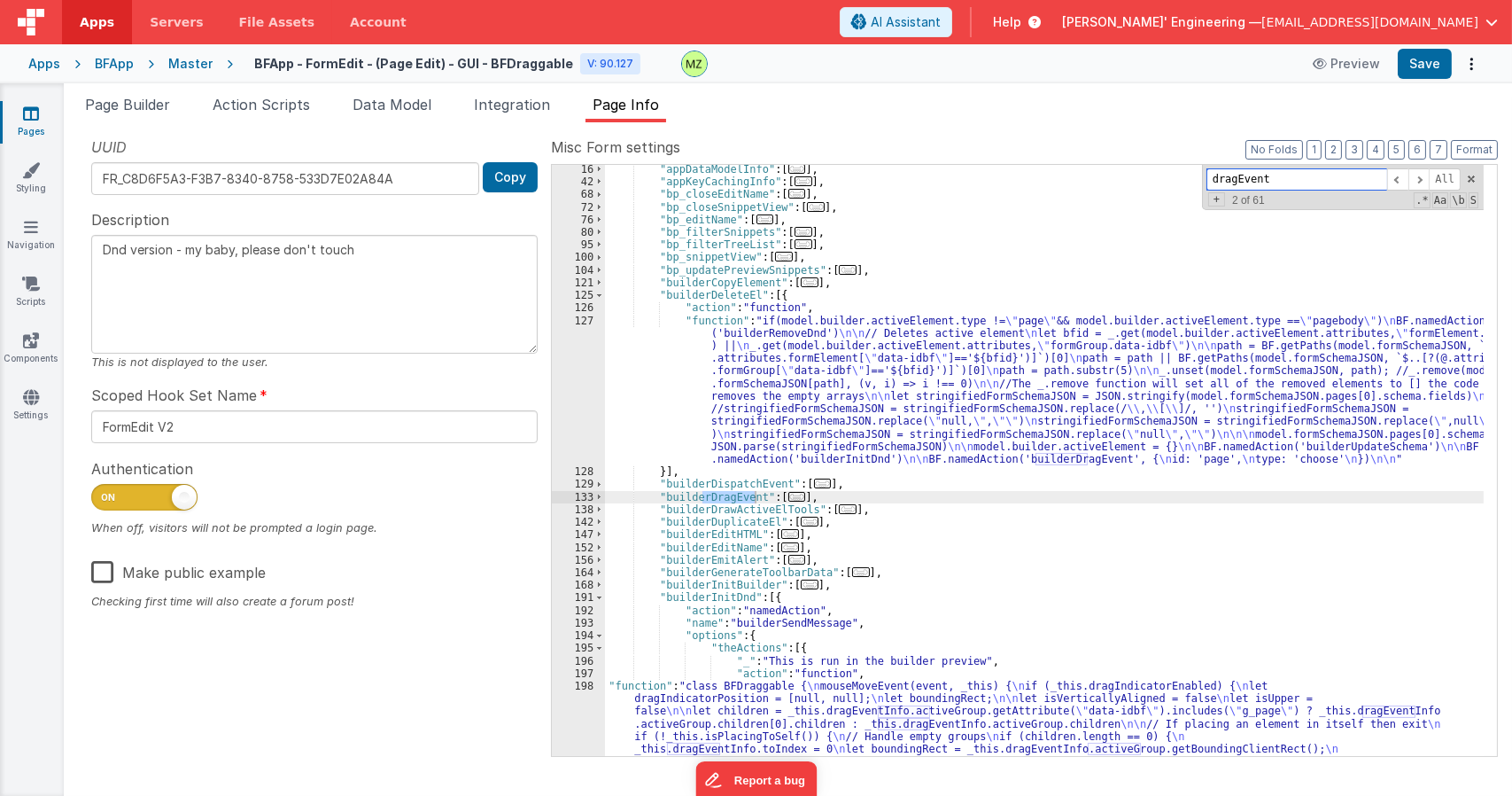
type input "dragEvent"
click at [788, 498] on span "..." at bounding box center [797, 497] width 18 height 10
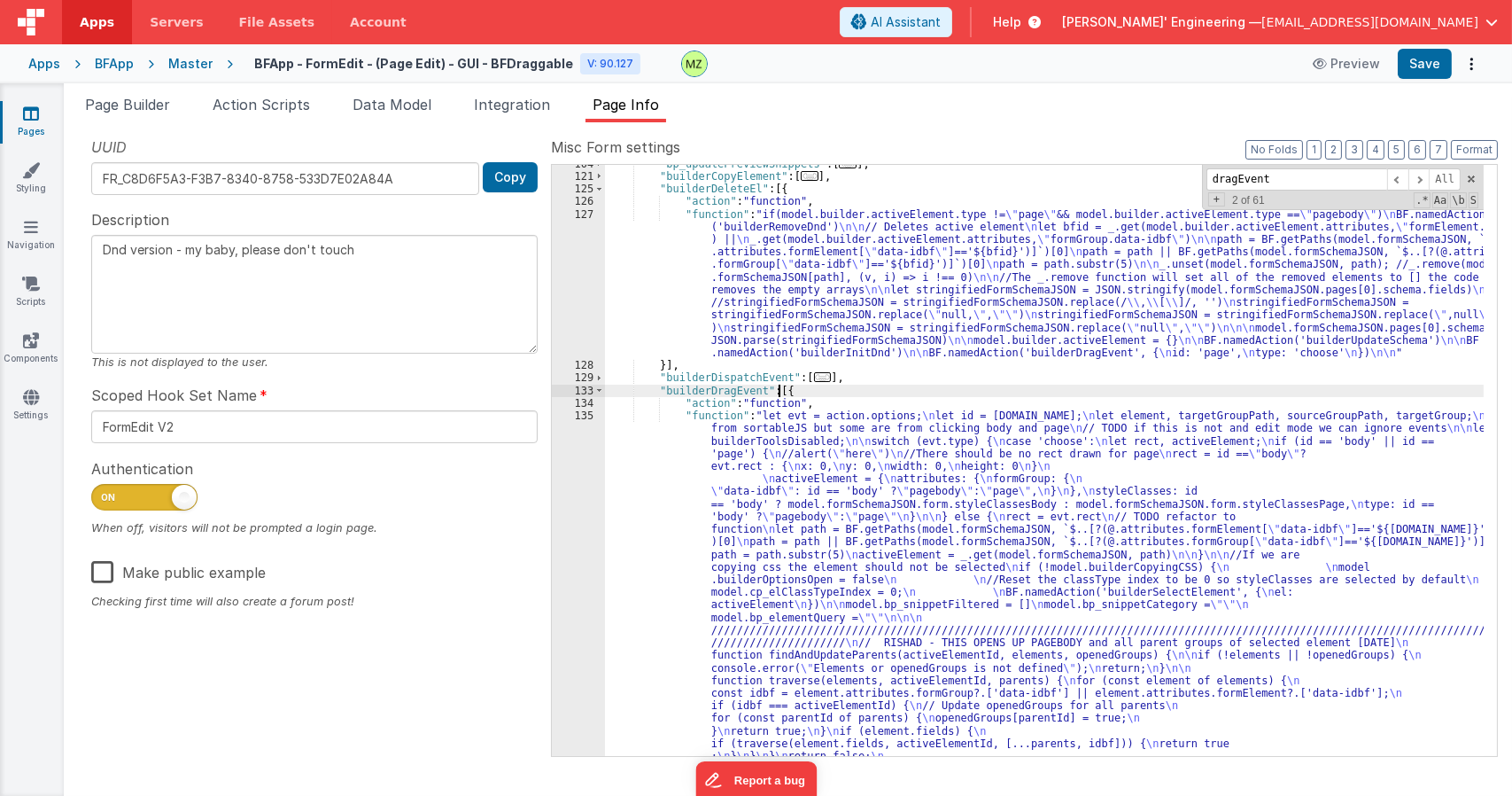
scroll to position [222, 0]
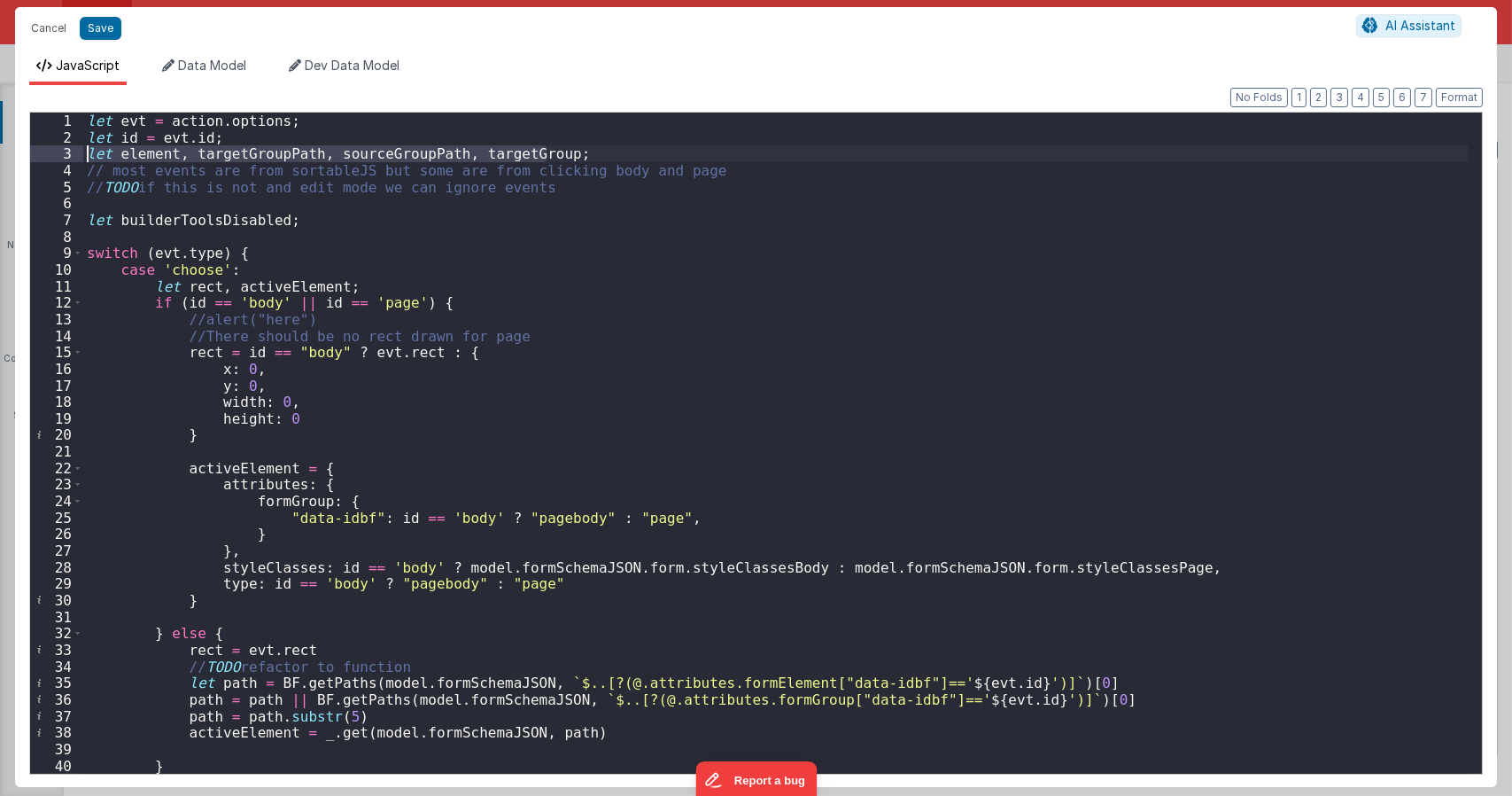
drag, startPoint x: 554, startPoint y: 156, endPoint x: 66, endPoint y: 153, distance: 488.0
click at [66, 153] on div "1 2 3 4 5 6 7 8 9 10 11 12 13 14 15 16 17 18 19 20 21 22 23 24 25 26 27 28 29 3…" at bounding box center [756, 443] width 1454 height 663
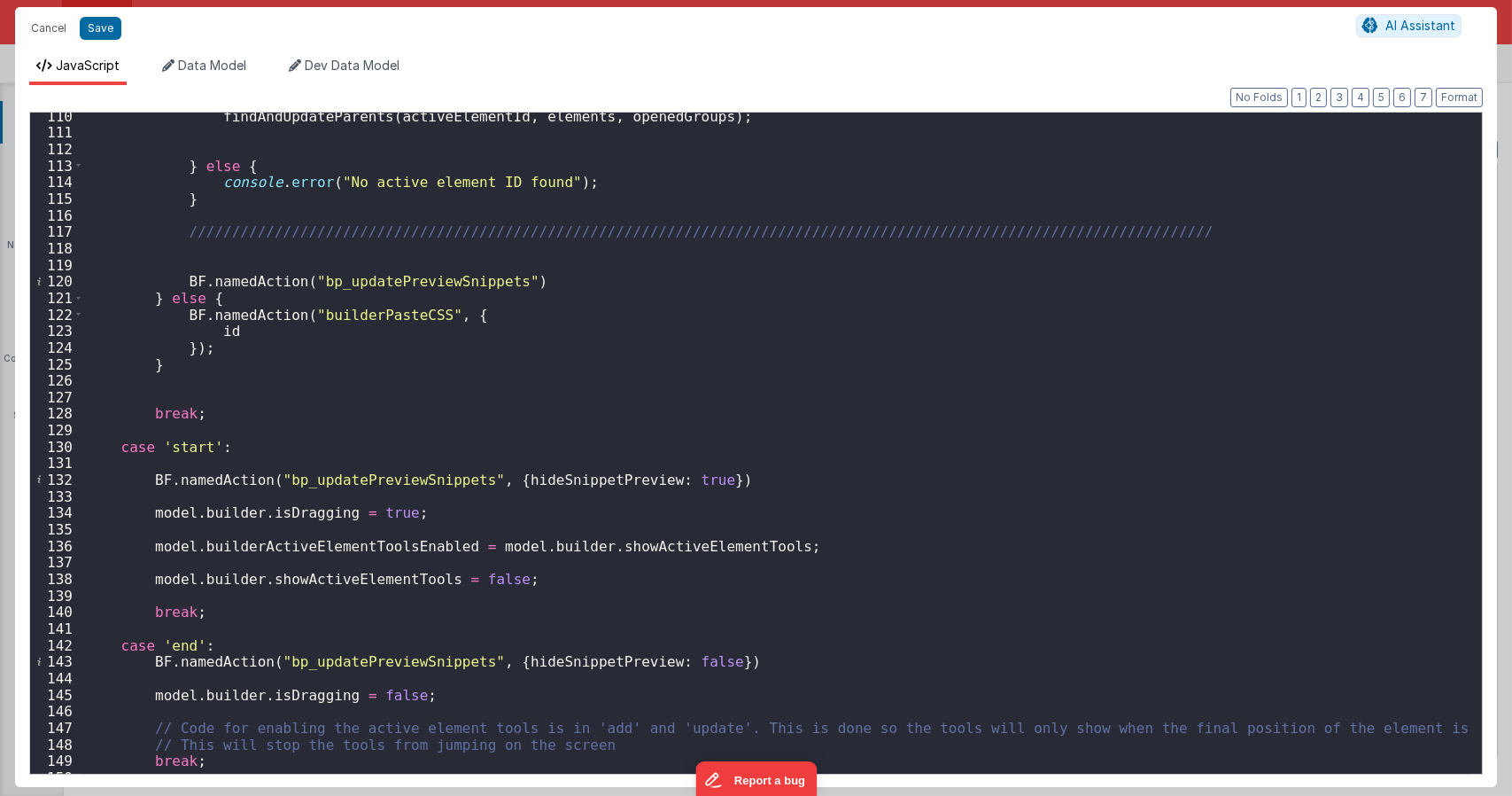
scroll to position [2021, 0]
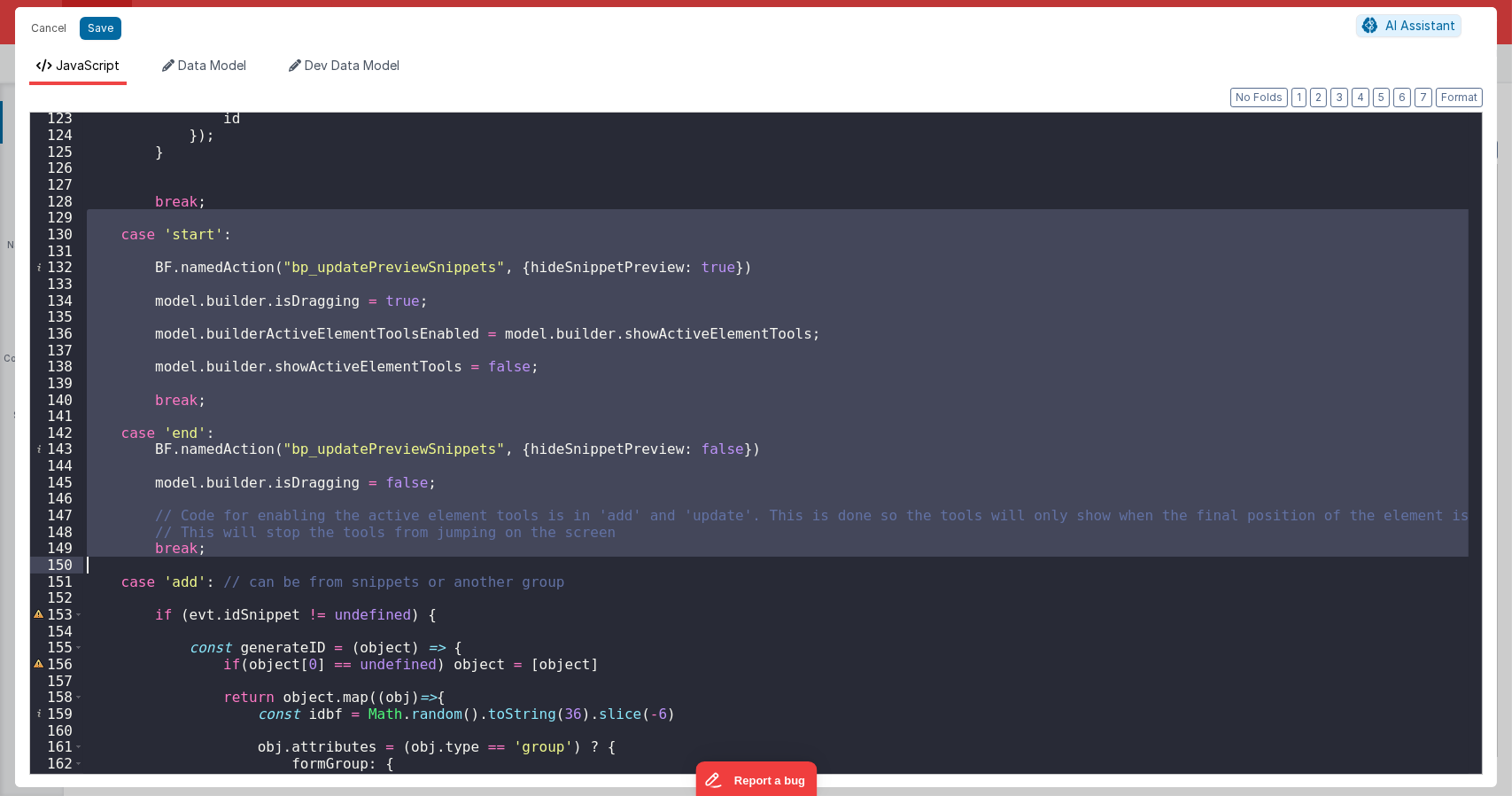
drag, startPoint x: 127, startPoint y: 222, endPoint x: 247, endPoint y: 547, distance: 346.4
click at [258, 558] on div "id }) ; } break ; case 'start' : BF . namedAction ( "bp_updatePreviewSnippets" …" at bounding box center [776, 456] width 1386 height 694
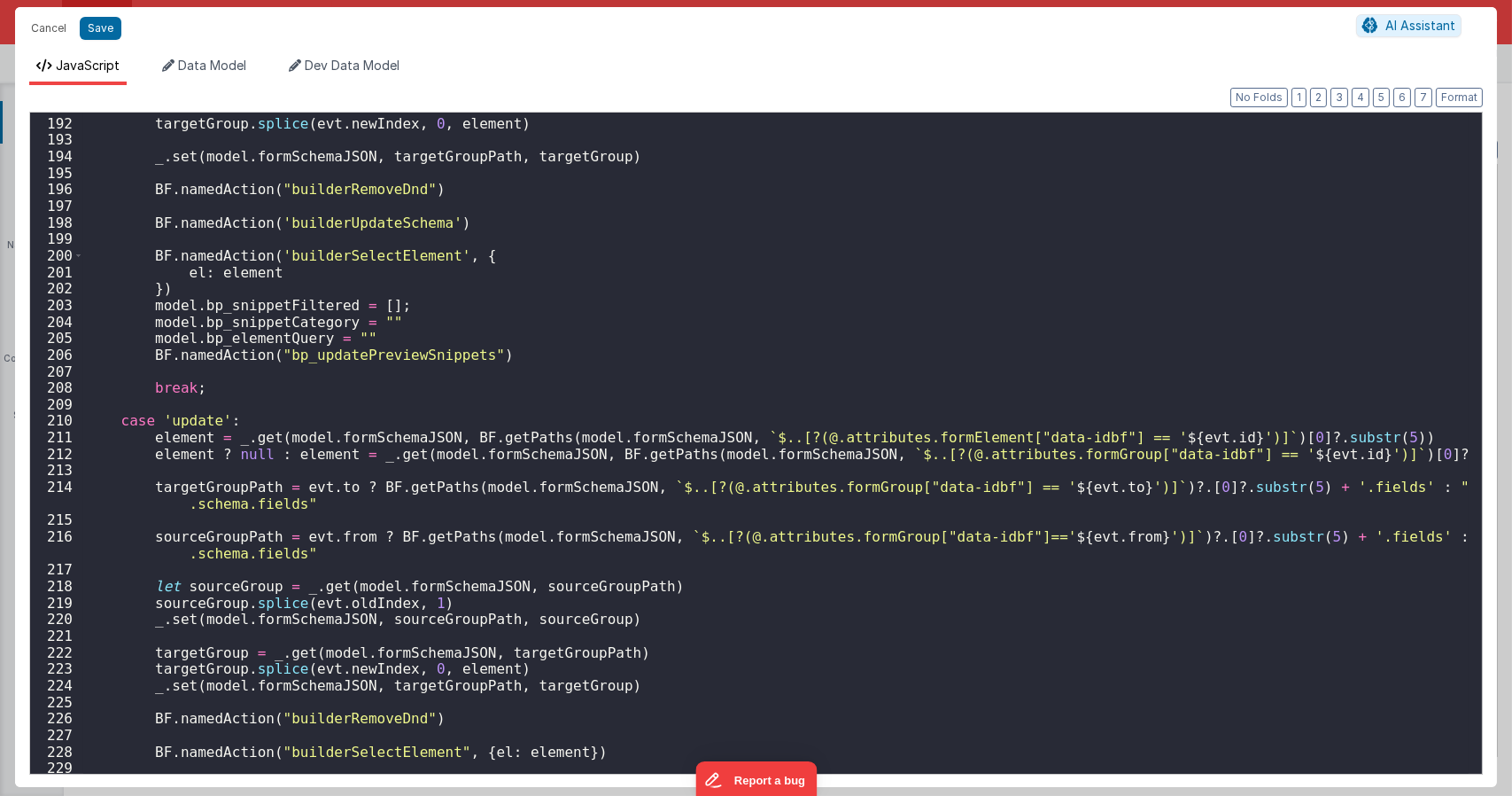
scroll to position [3424, 0]
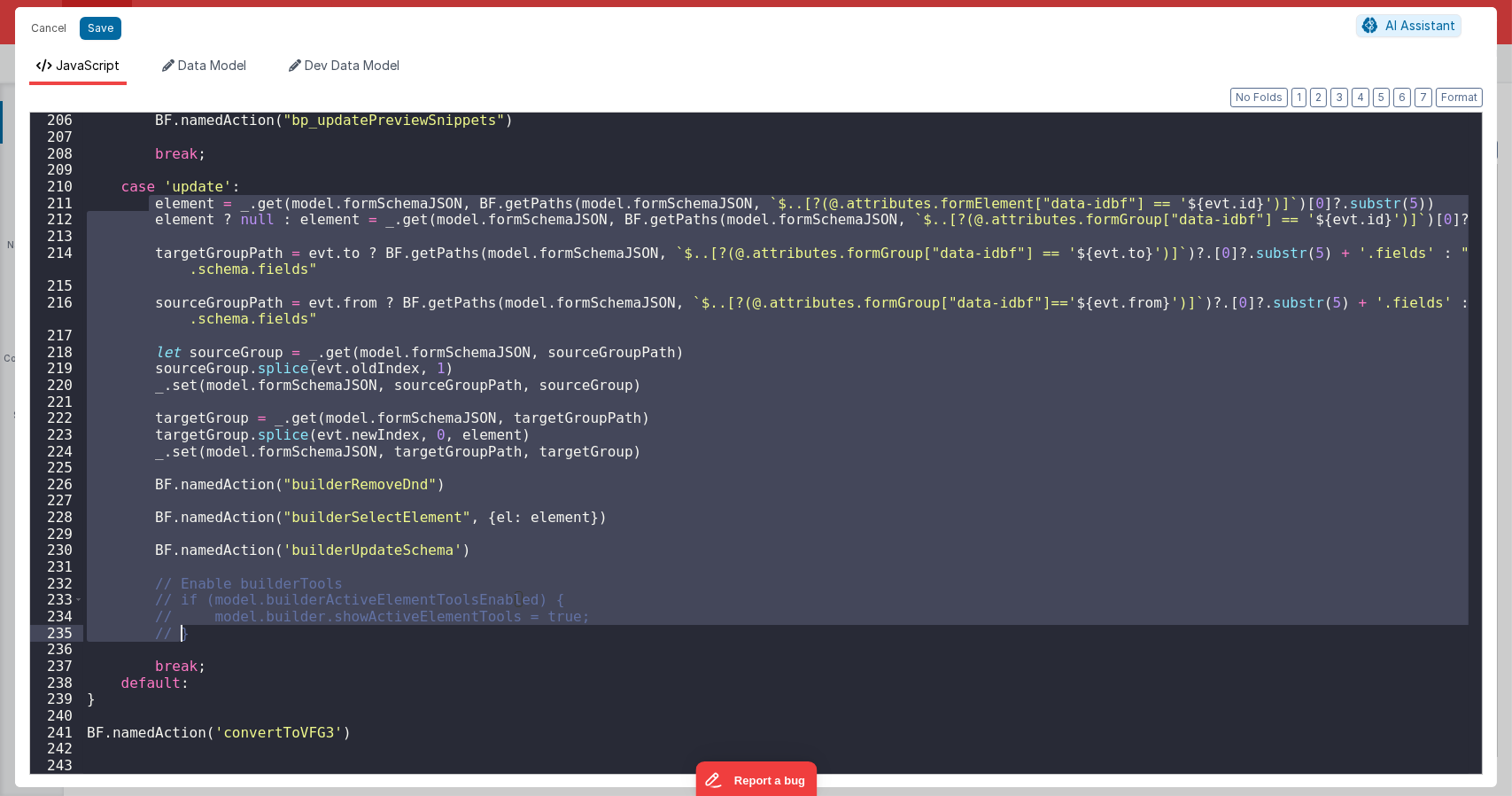
drag, startPoint x: 150, startPoint y: 201, endPoint x: 491, endPoint y: 638, distance: 554.3
click at [491, 638] on div "BF . namedAction ( "bp_updatePreviewSnippets" ) break ; case 'update' : element…" at bounding box center [776, 458] width 1386 height 694
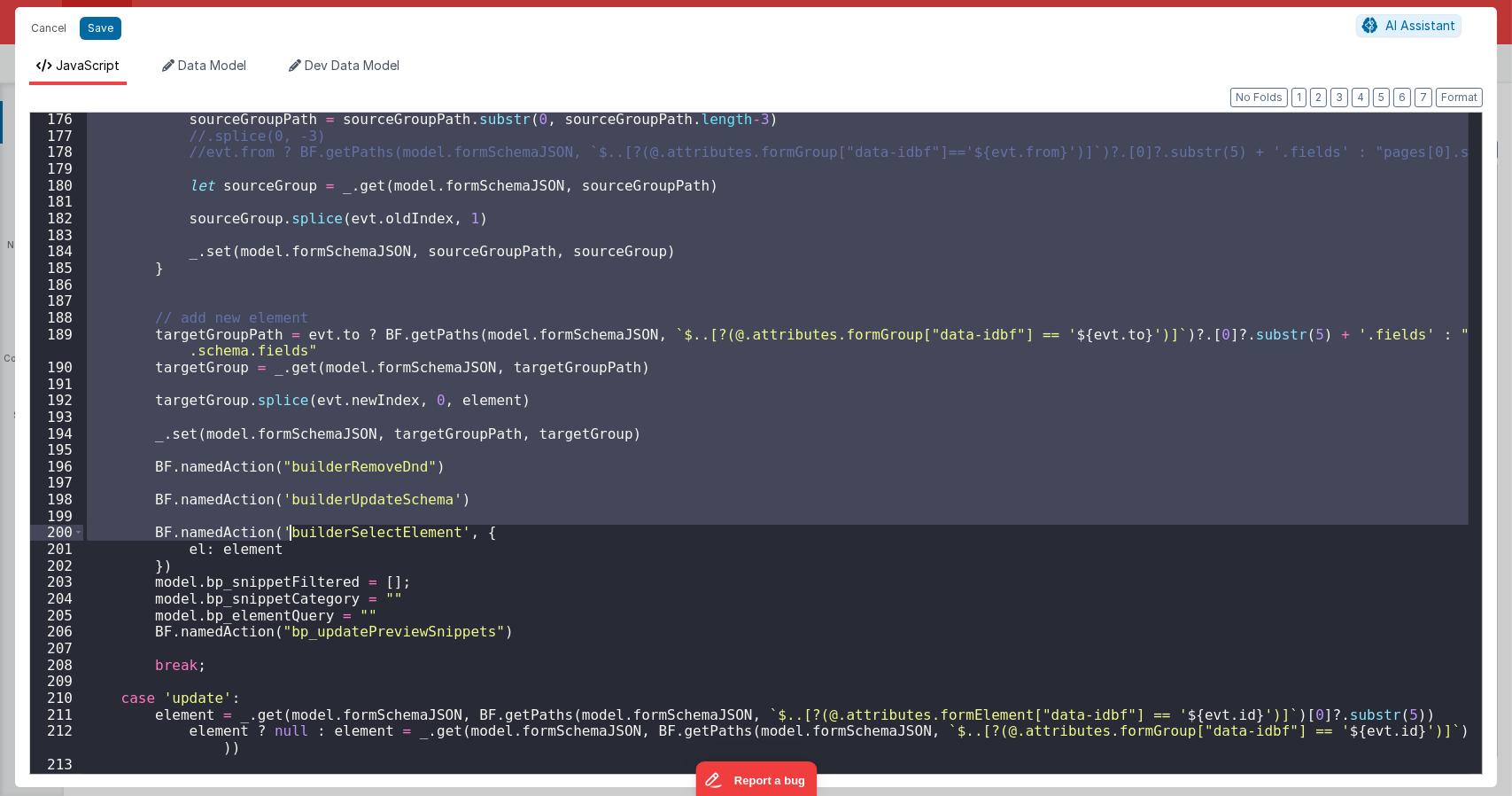
scroll to position [3019, 0]
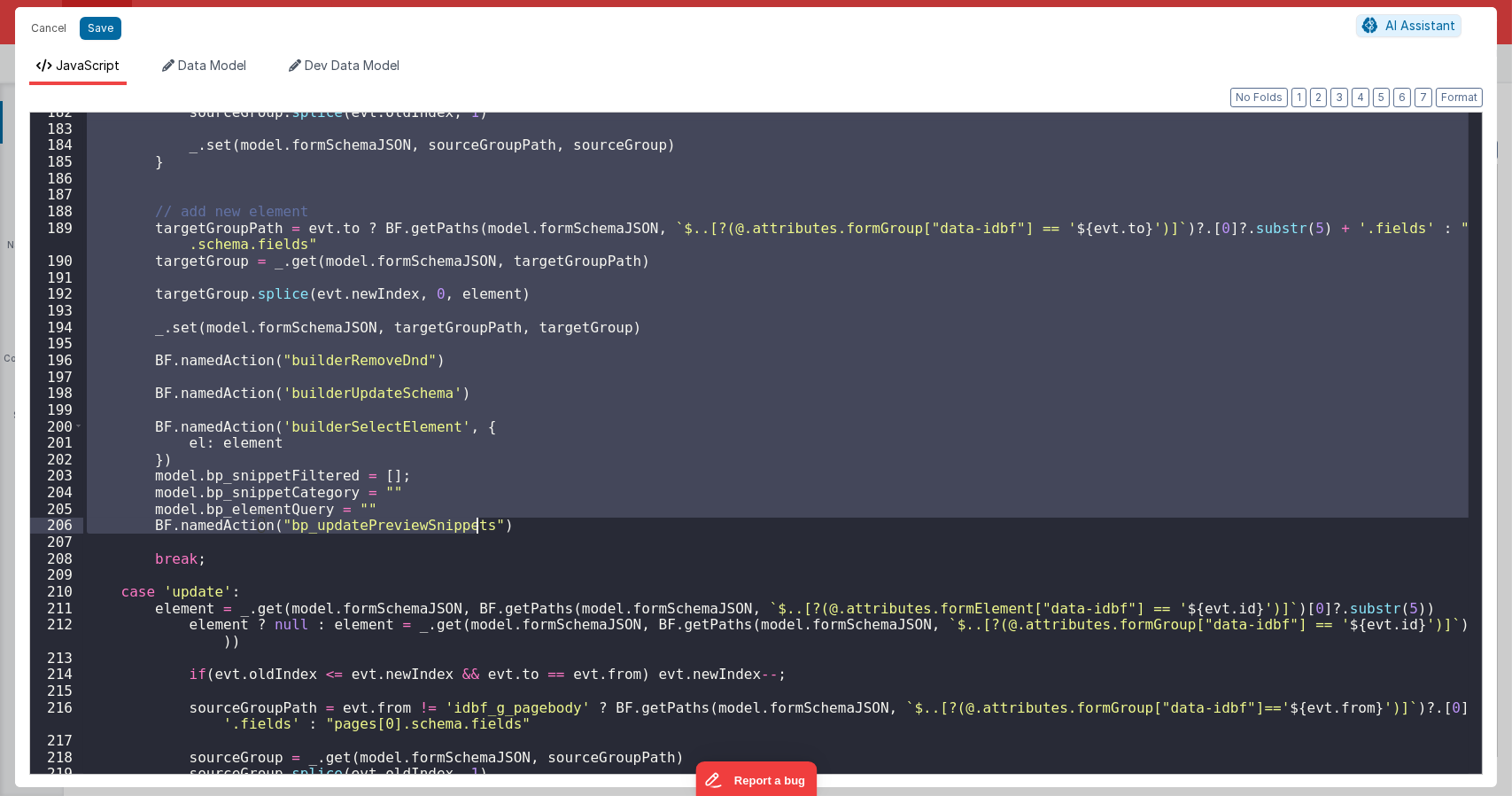
drag, startPoint x: 156, startPoint y: 324, endPoint x: 524, endPoint y: 523, distance: 418.4
click at [524, 523] on div "sourceGroup . splice ( evt . oldIndex , 1 ) _ . set ( model . formSchemaJSON , …" at bounding box center [776, 450] width 1386 height 694
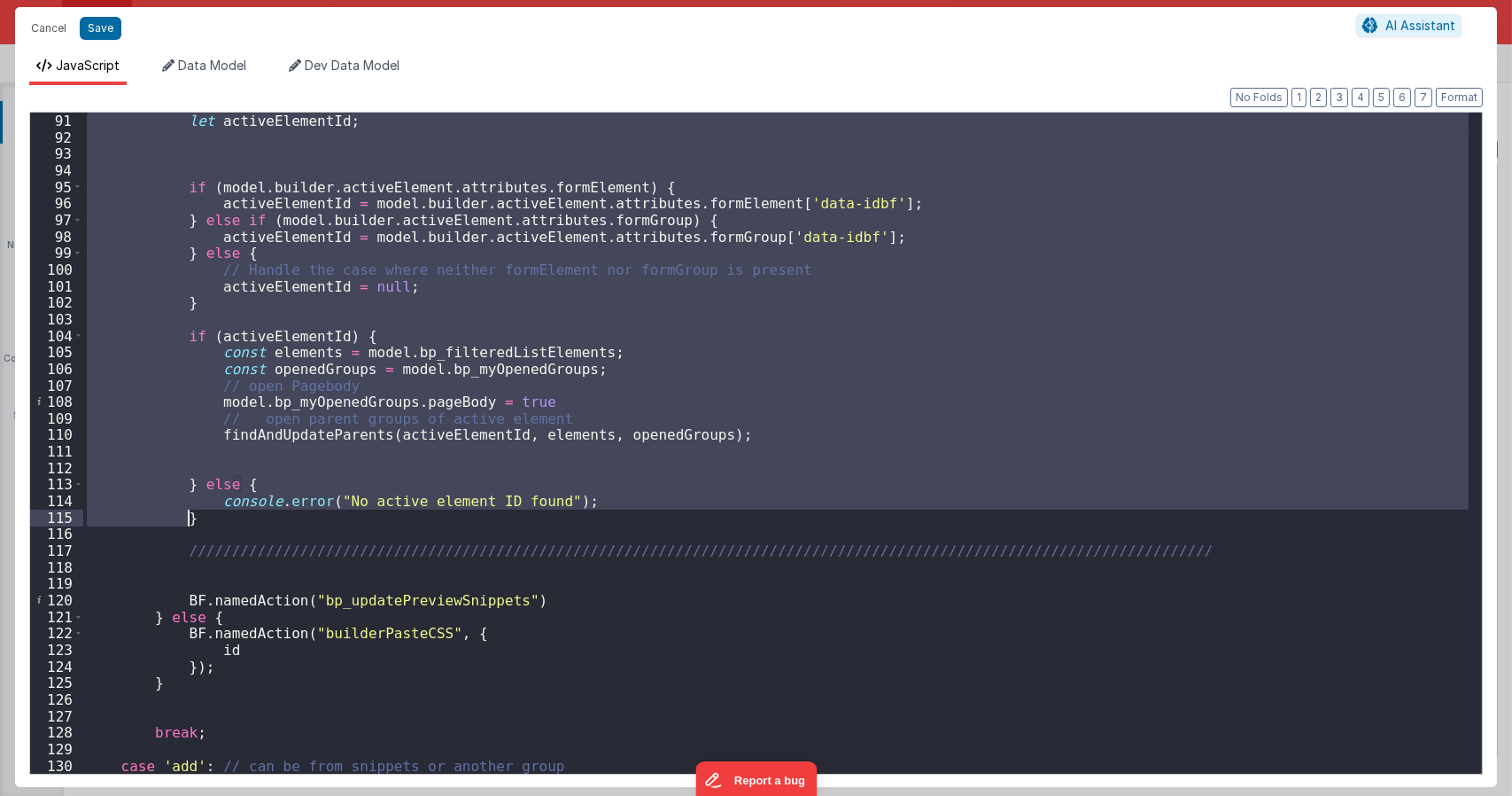
scroll to position [1701, 0]
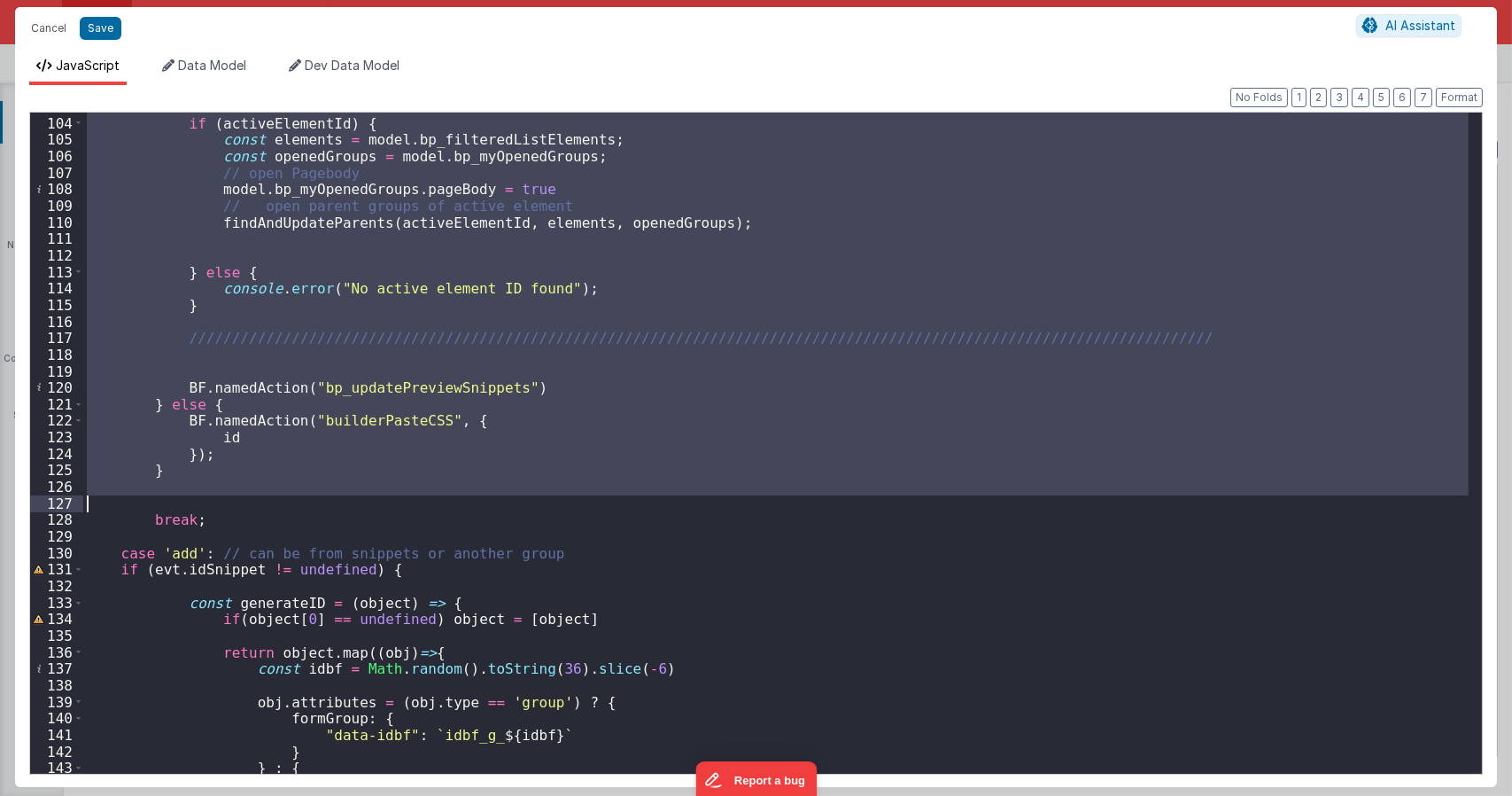
drag, startPoint x: 150, startPoint y: 288, endPoint x: 417, endPoint y: 498, distance: 339.7
click at [417, 498] on div "if ( activeElementId ) { const elements = model . bp_filteredListElements ; con…" at bounding box center [776, 445] width 1386 height 694
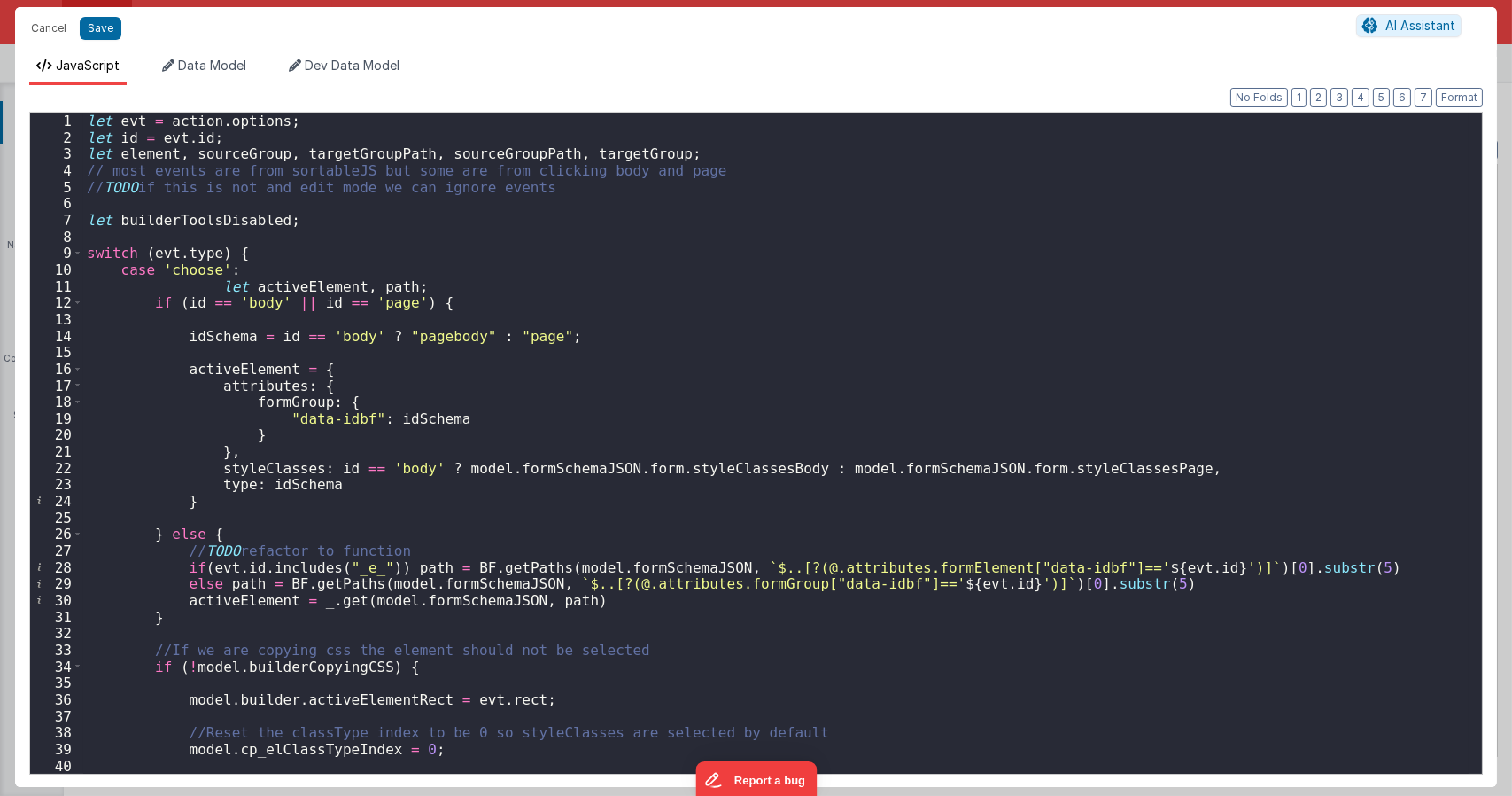
scroll to position [0, 0]
click at [551, 446] on div "let evt = action . options ; let id = evt . id ; let element , sourceGroup , ta…" at bounding box center [776, 459] width 1386 height 694
type textarea "Dnd version - my baby, please don't touch"
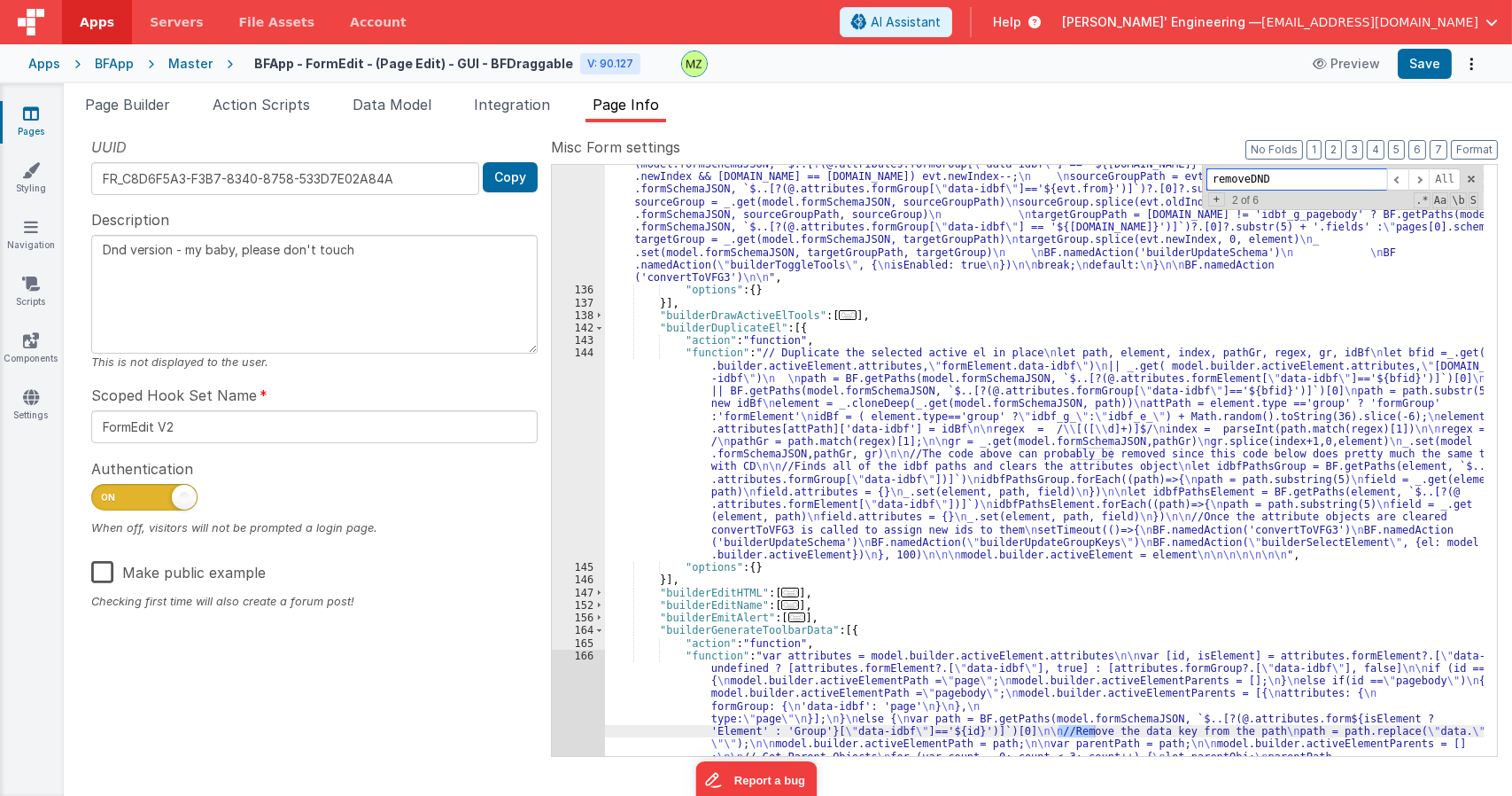
scroll to position [3725, 0]
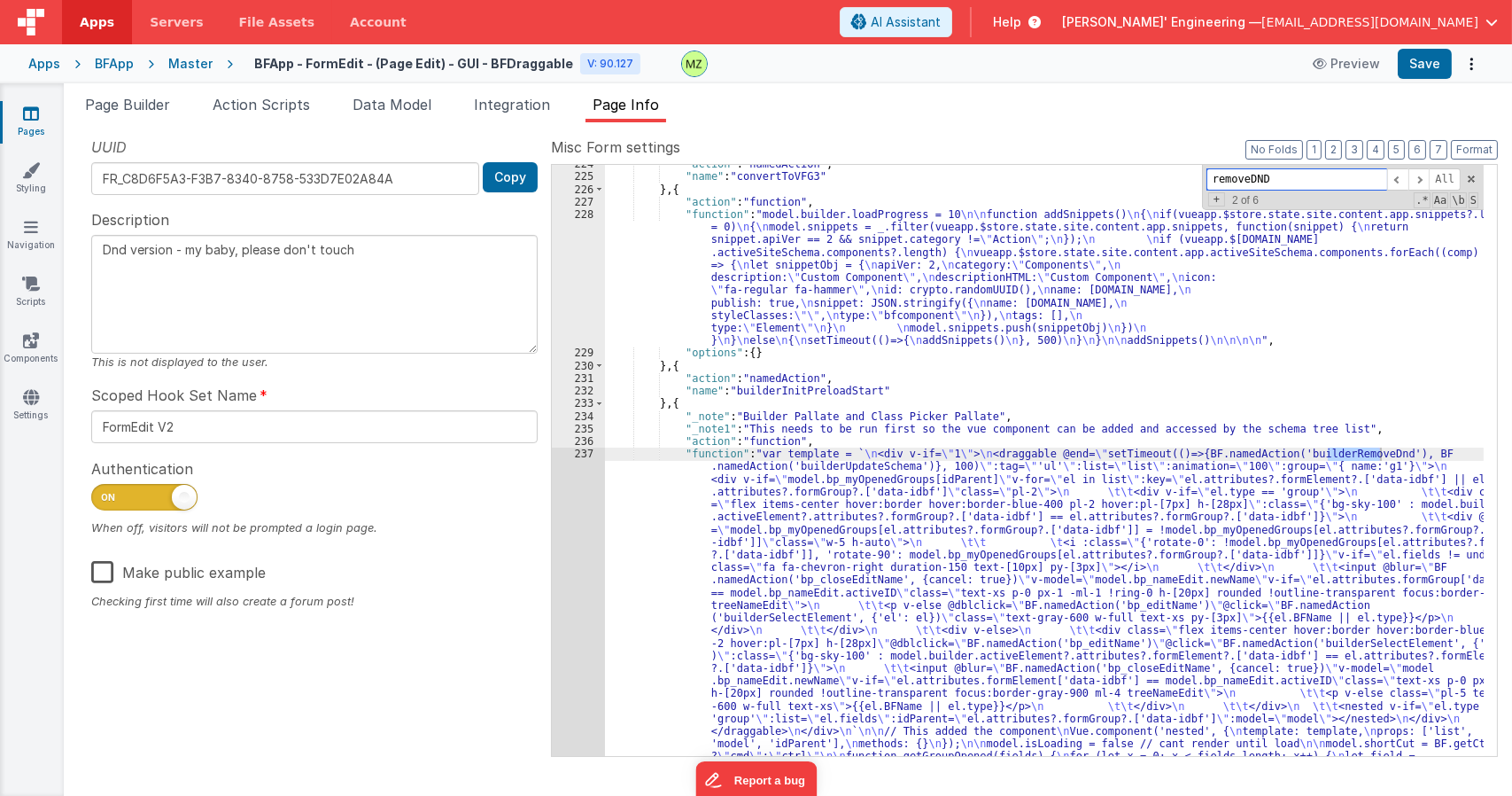
type input "removeDND"
click at [786, 467] on div ""action" : "namedAction" , "name" : "convertToVFG3" } , { "action" : "function"…" at bounding box center [1044, 654] width 879 height 994
drag, startPoint x: 565, startPoint y: 453, endPoint x: 590, endPoint y: 457, distance: 25.3
click at [590, 457] on div "237" at bounding box center [579, 643] width 54 height 390
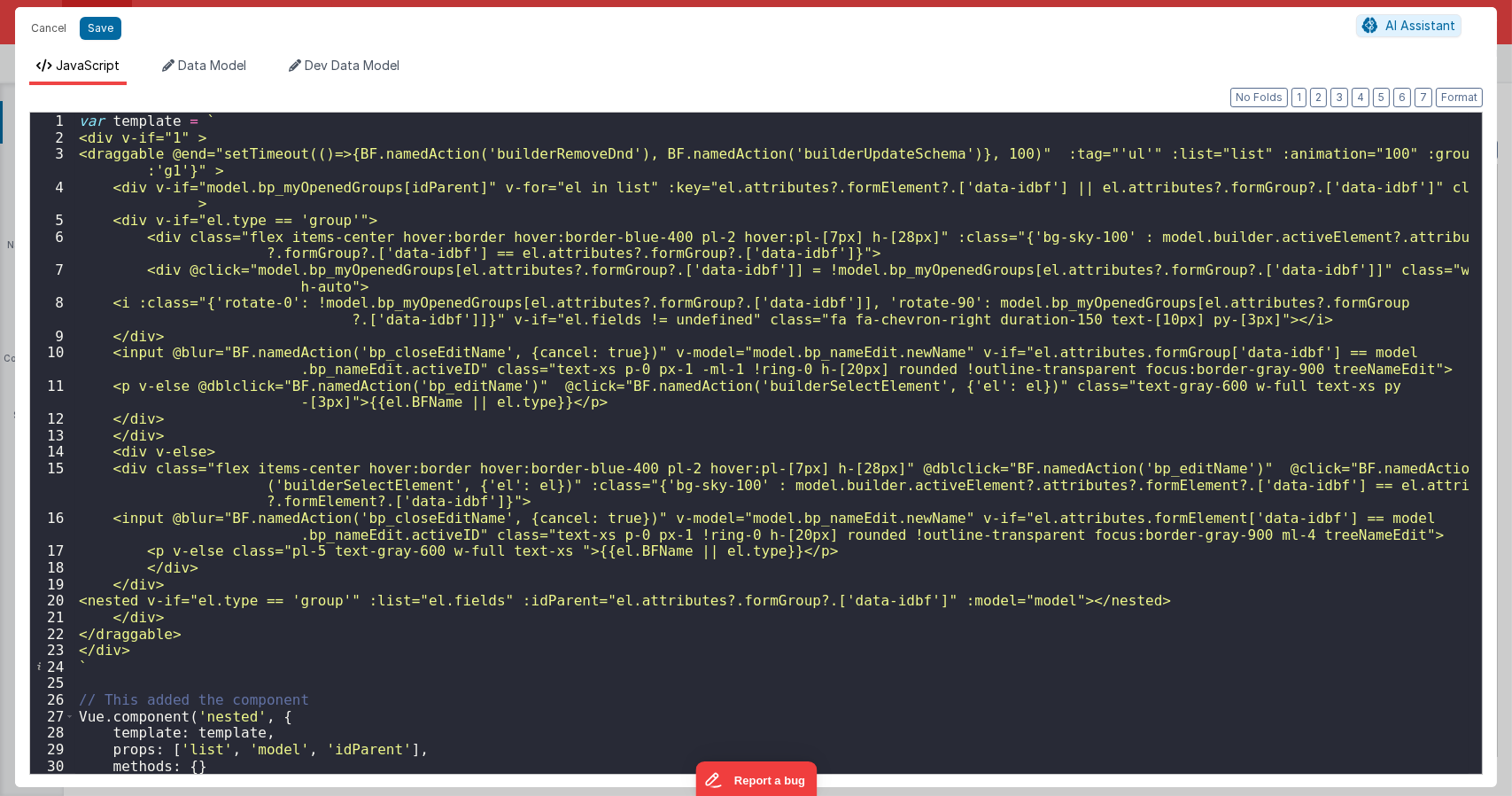
click at [571, 410] on div "var template = ` <div v-if="1" > <draggable @end="setTimeout(()=>{BF.namedActio…" at bounding box center [772, 459] width 1393 height 694
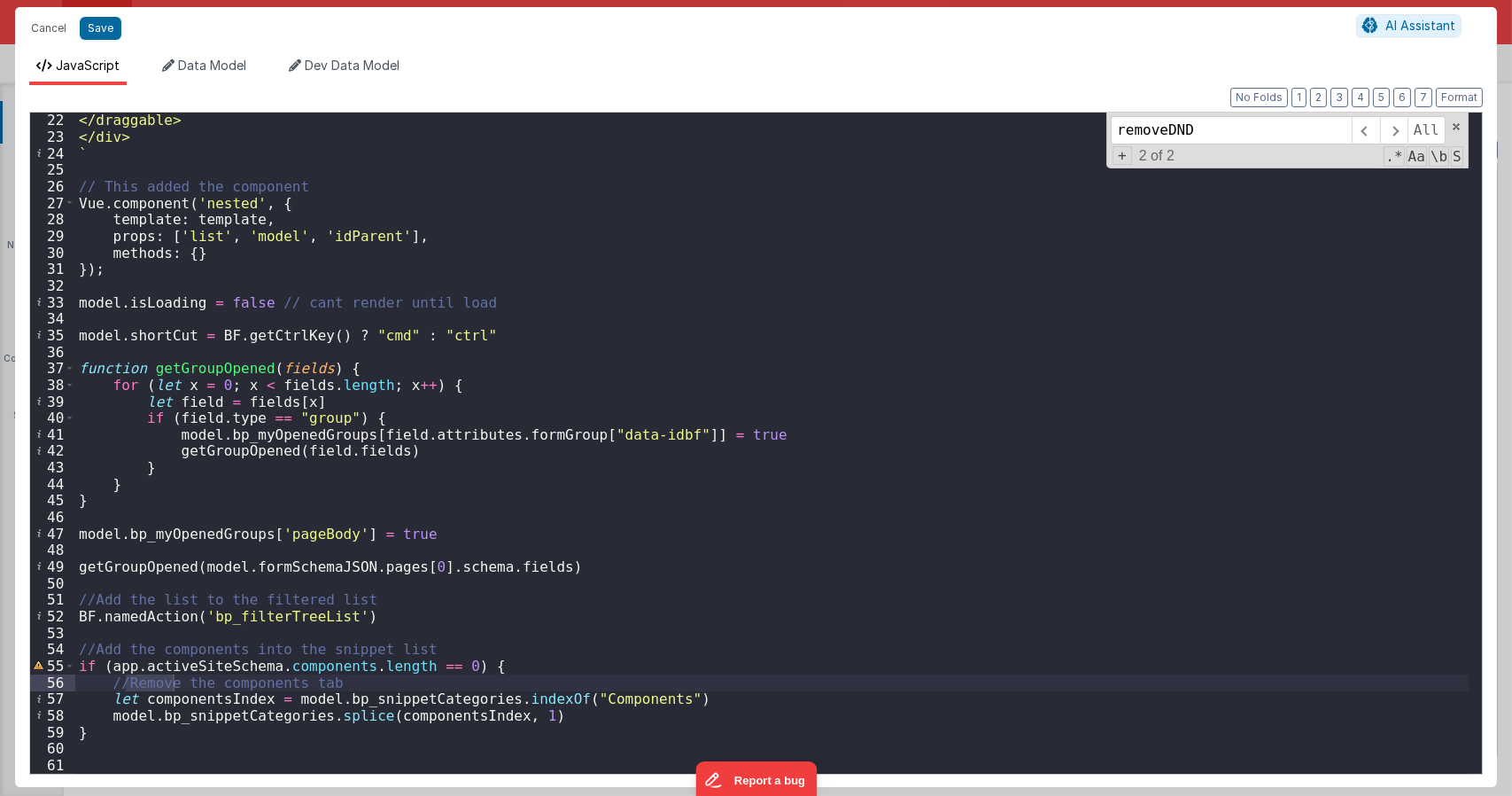
scroll to position [0, 0]
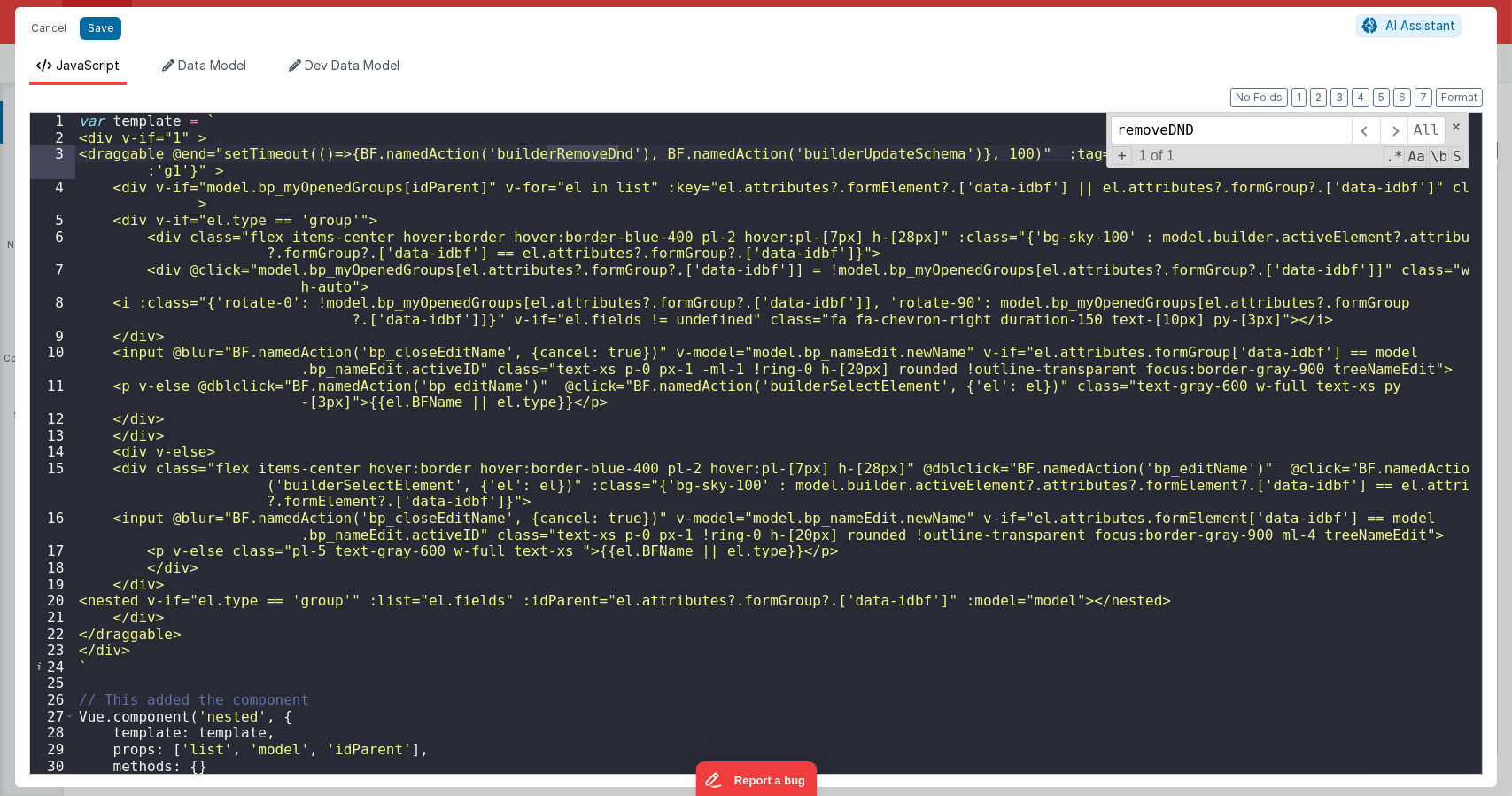
type input "removeDND"
click at [595, 164] on div "var template = ` <div v-if="1" > <draggable @end="setTimeout(()=>{BF.namedActio…" at bounding box center [772, 459] width 1393 height 694
drag, startPoint x: 642, startPoint y: 156, endPoint x: 366, endPoint y: 154, distance: 276.0
click at [366, 154] on div "var template = ` <div v-if="1" > <draggable @end="setTimeout(()=>{BF.namedActio…" at bounding box center [772, 459] width 1393 height 694
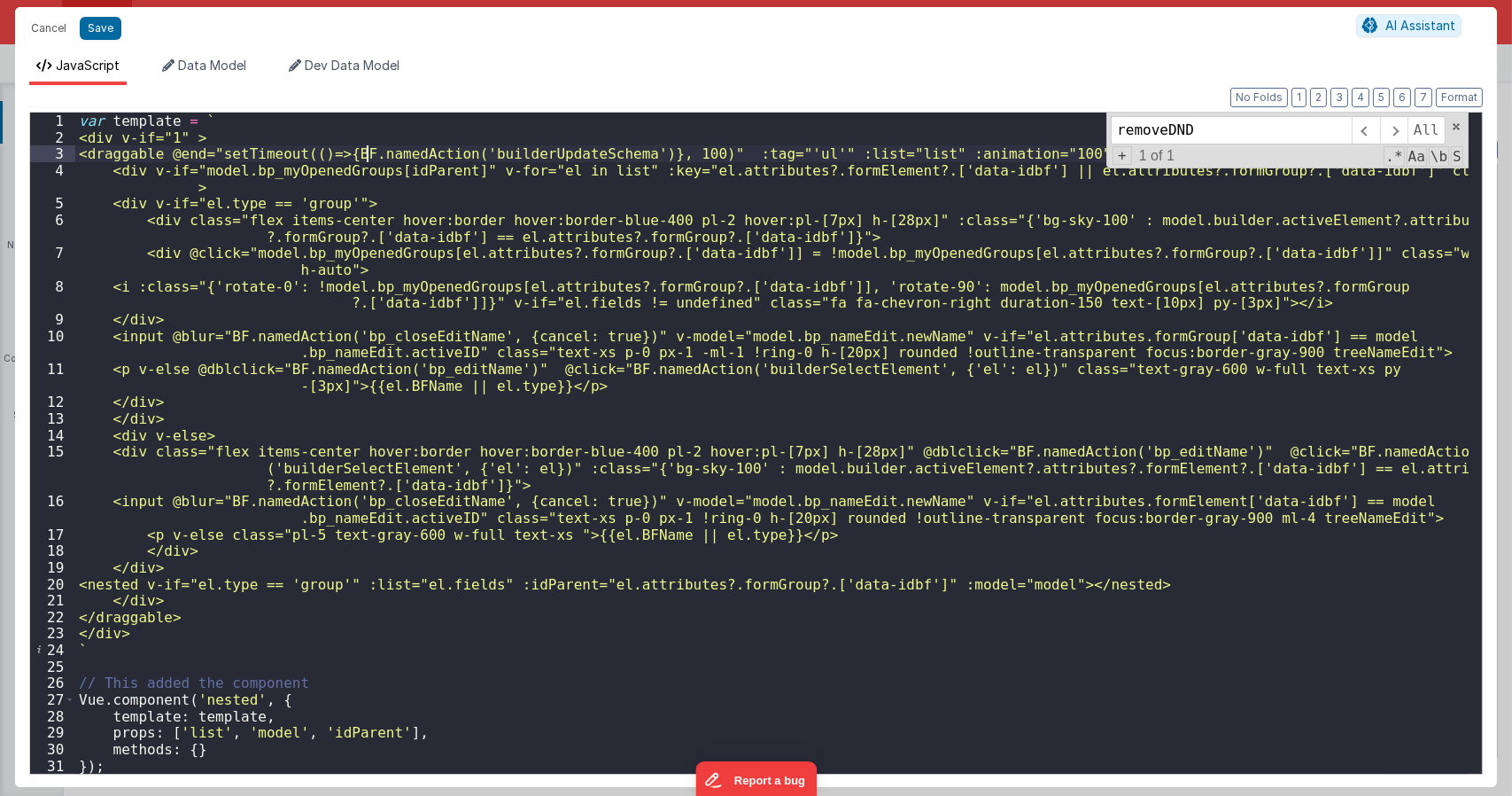
type textarea "Dnd version - my baby, please don't touch"
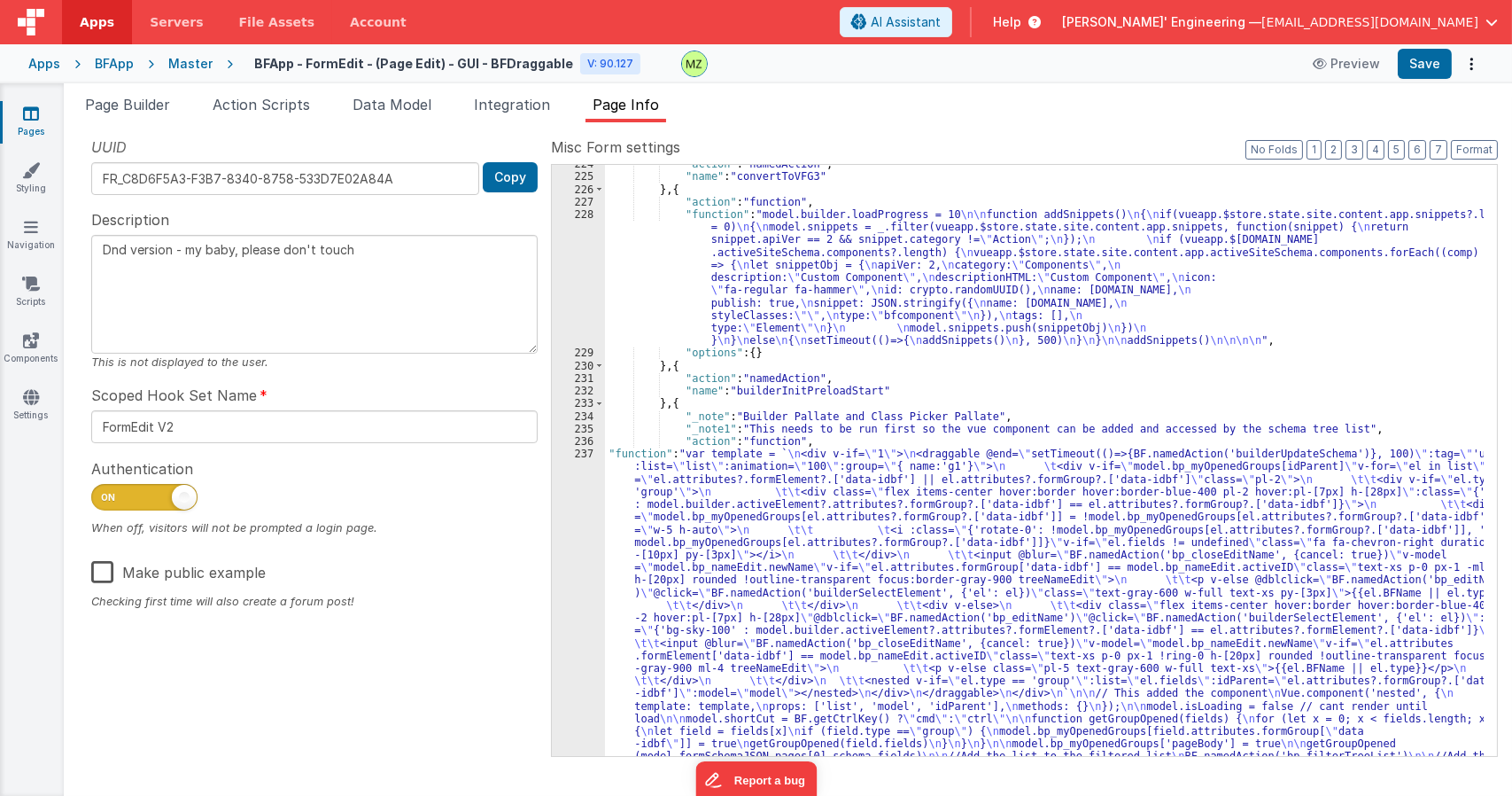
click at [968, 401] on div ""action" : "namedAction" , "name" : "convertToVFG3" } , { "action" : "function"…" at bounding box center [1044, 630] width 879 height 943
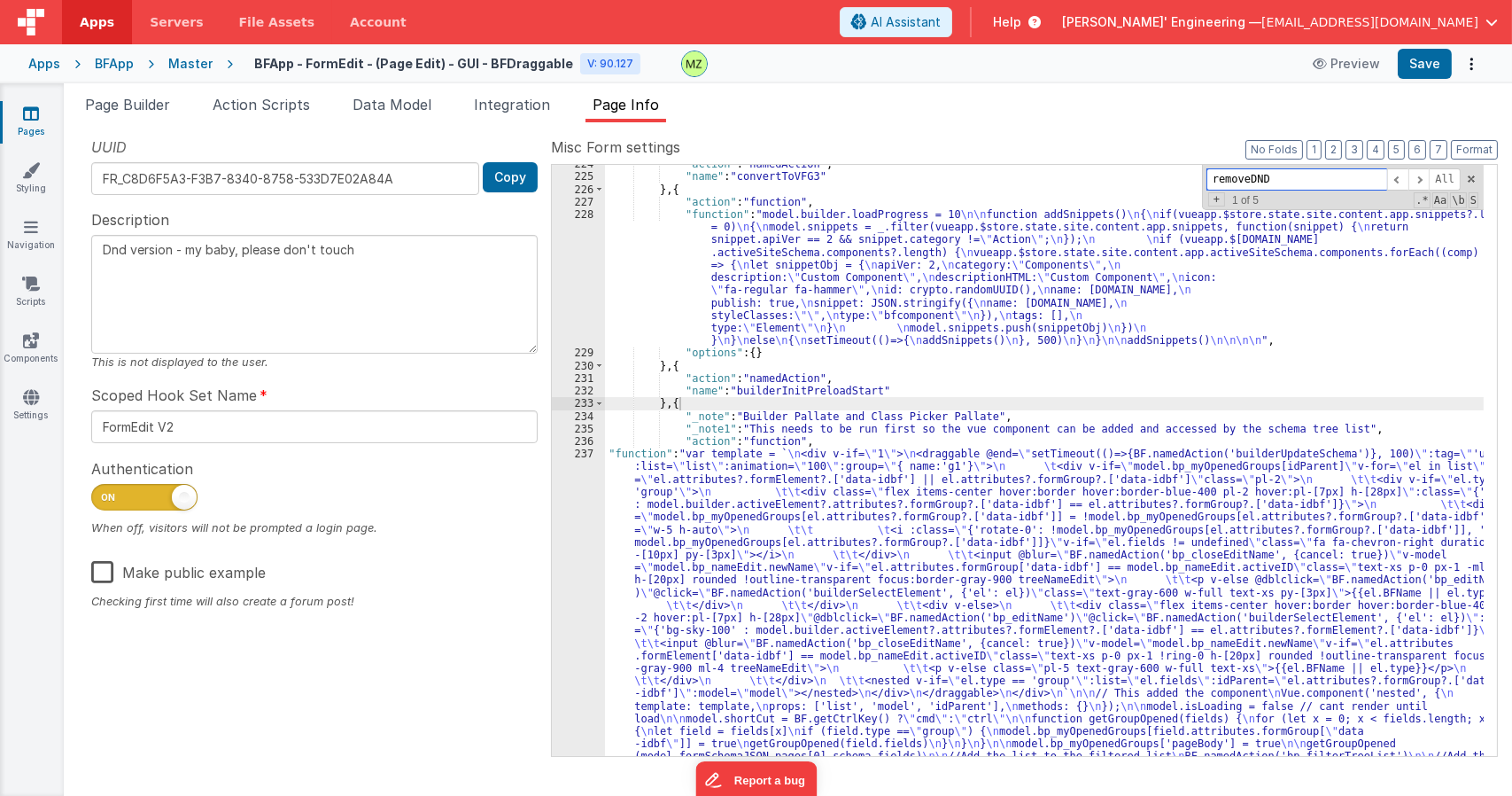
scroll to position [4241, 0]
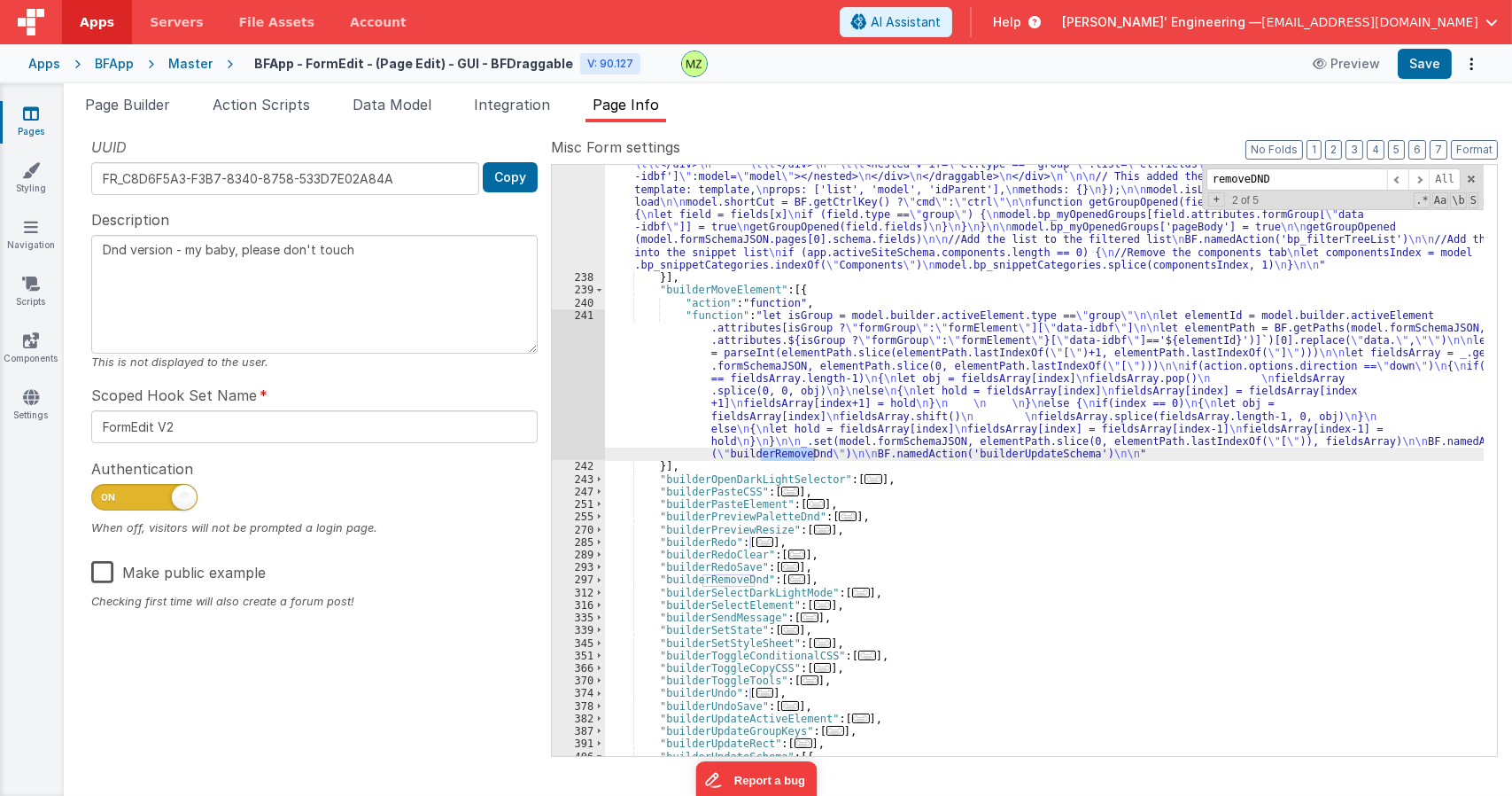
drag, startPoint x: 848, startPoint y: 346, endPoint x: 555, endPoint y: 302, distance: 296.3
click at [844, 345] on div ""function" : "var template = ` \n <div v-if= \" 1 \" > \n <draggable @end= \" s…" at bounding box center [1044, 403] width 879 height 943
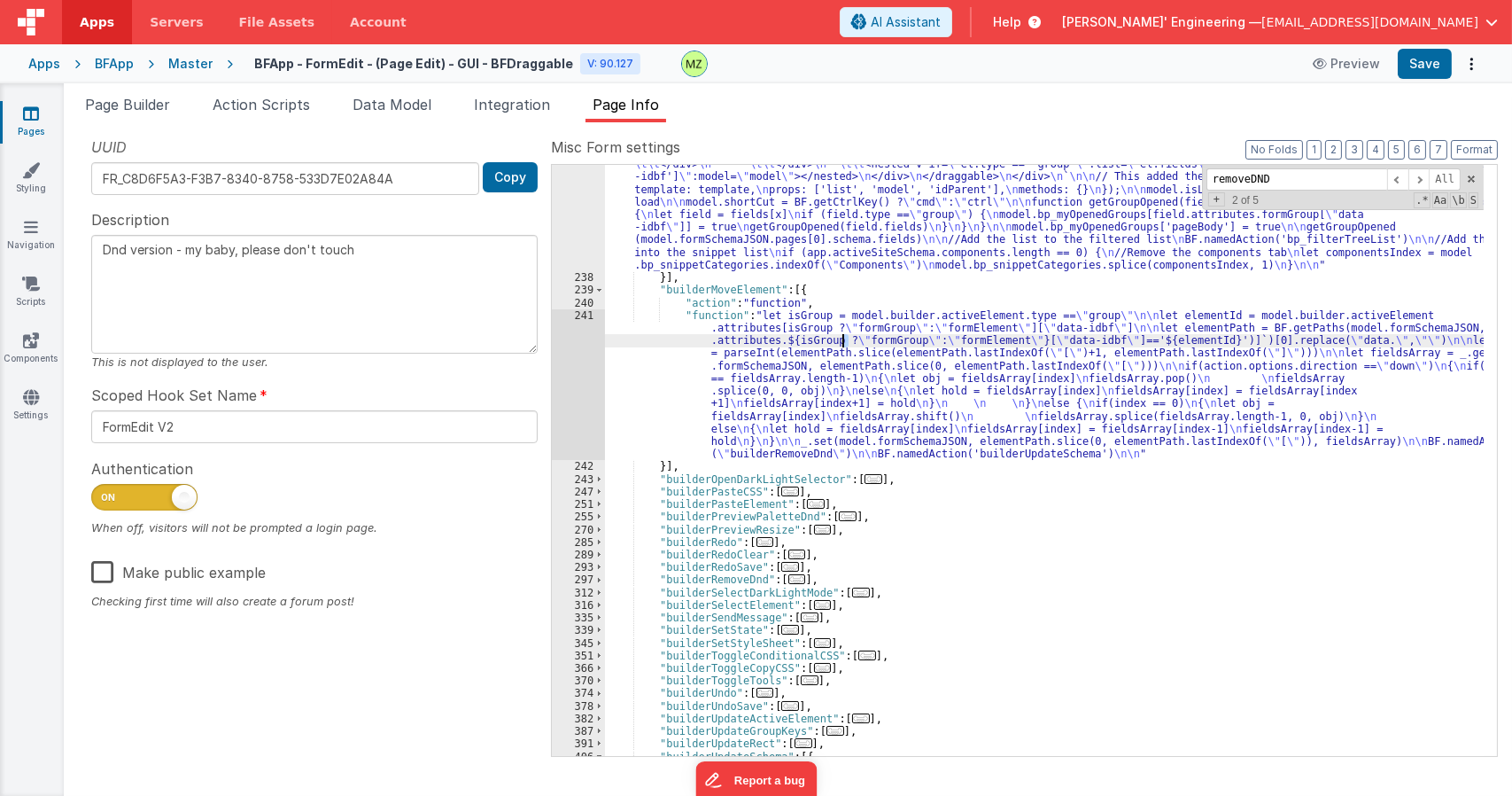
click at [573, 322] on div "241" at bounding box center [579, 385] width 54 height 151
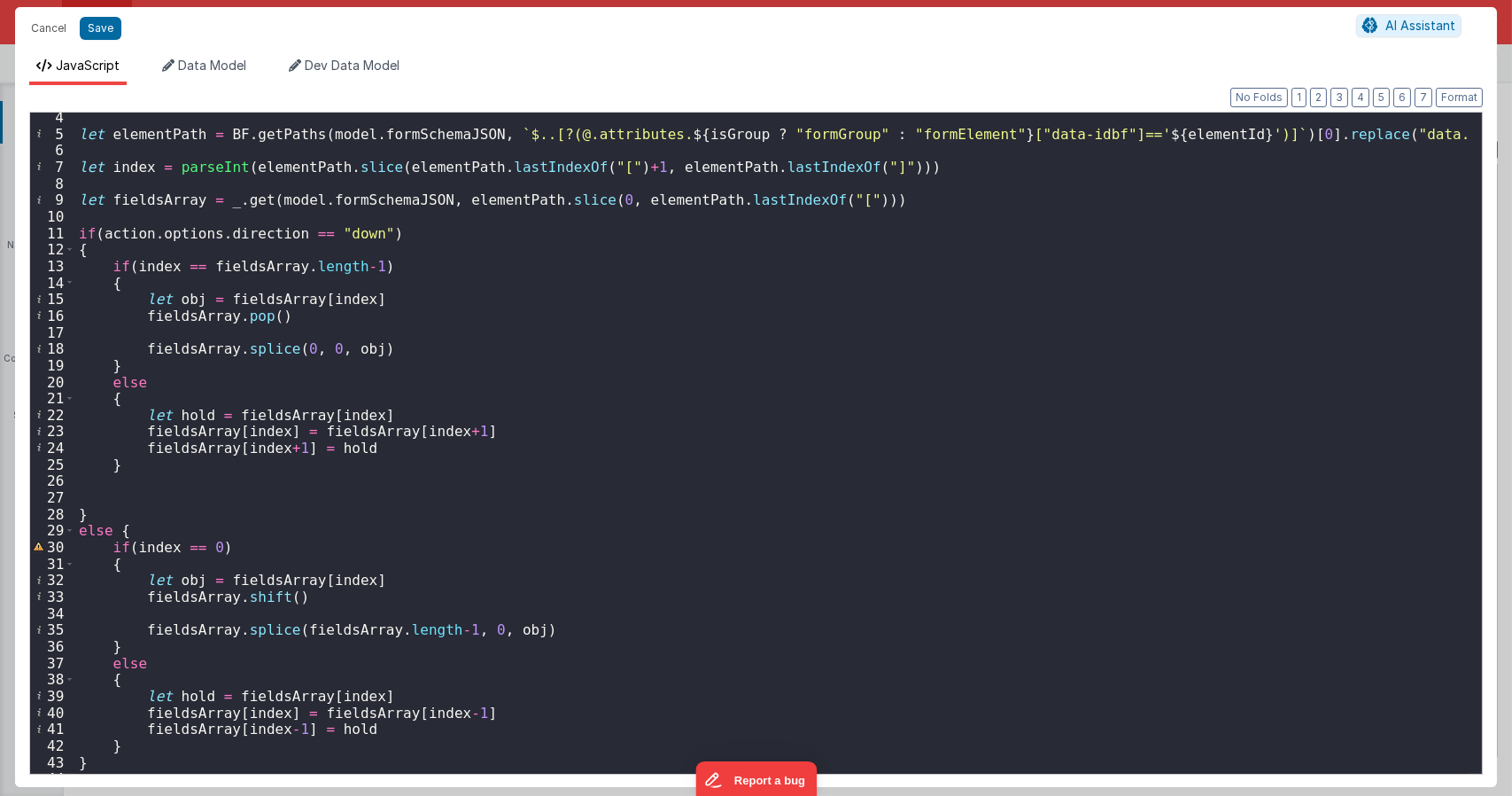
scroll to position [182, 0]
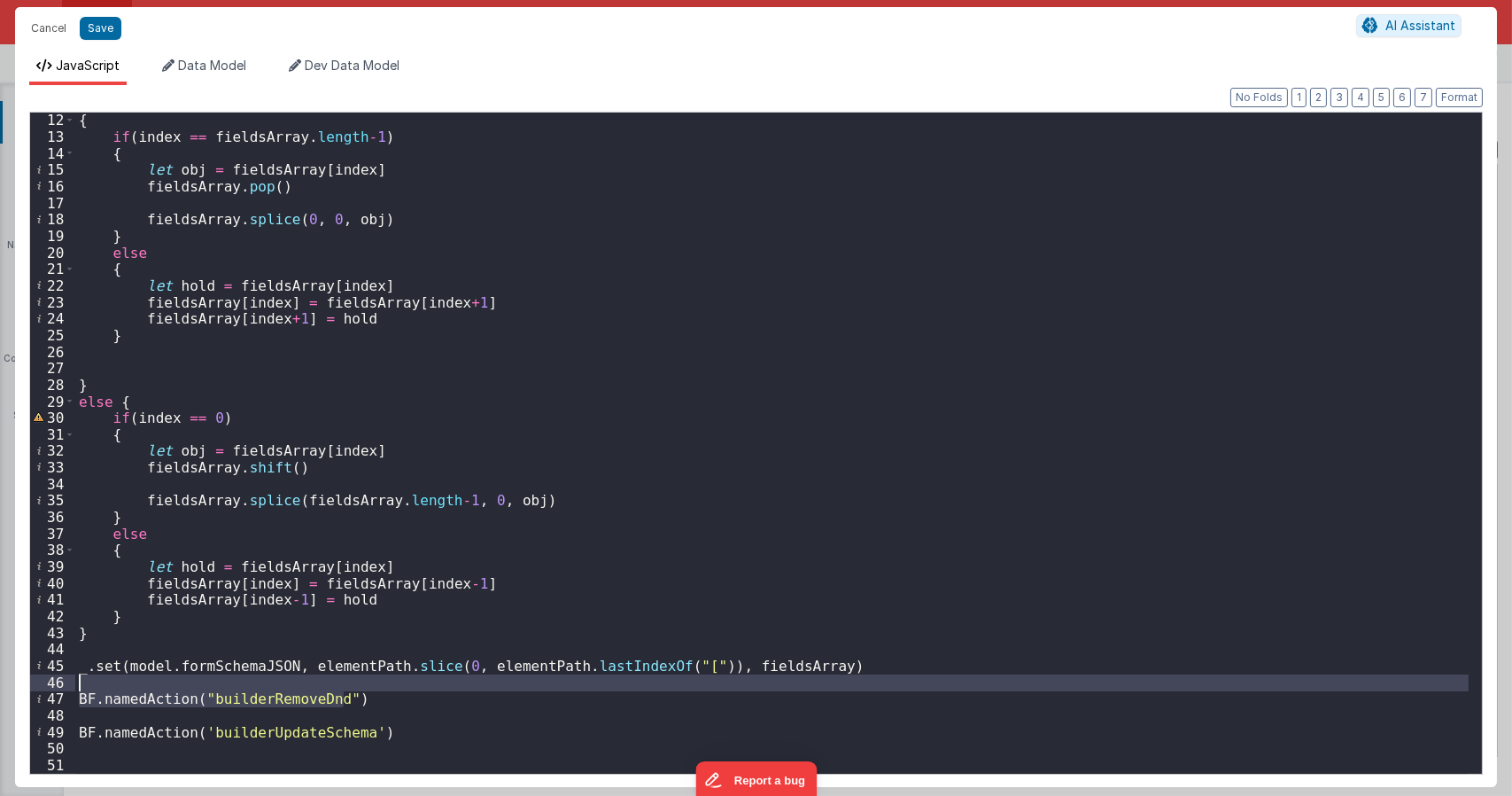
drag, startPoint x: 355, startPoint y: 700, endPoint x: 18, endPoint y: 681, distance: 337.5
click at [18, 681] on div "Format 7 6 5 4 3 2 1 No Folds 12 13 14 15 16 17 18 19 20 21 22 23 24 25 26 27 2…" at bounding box center [756, 436] width 1482 height 702
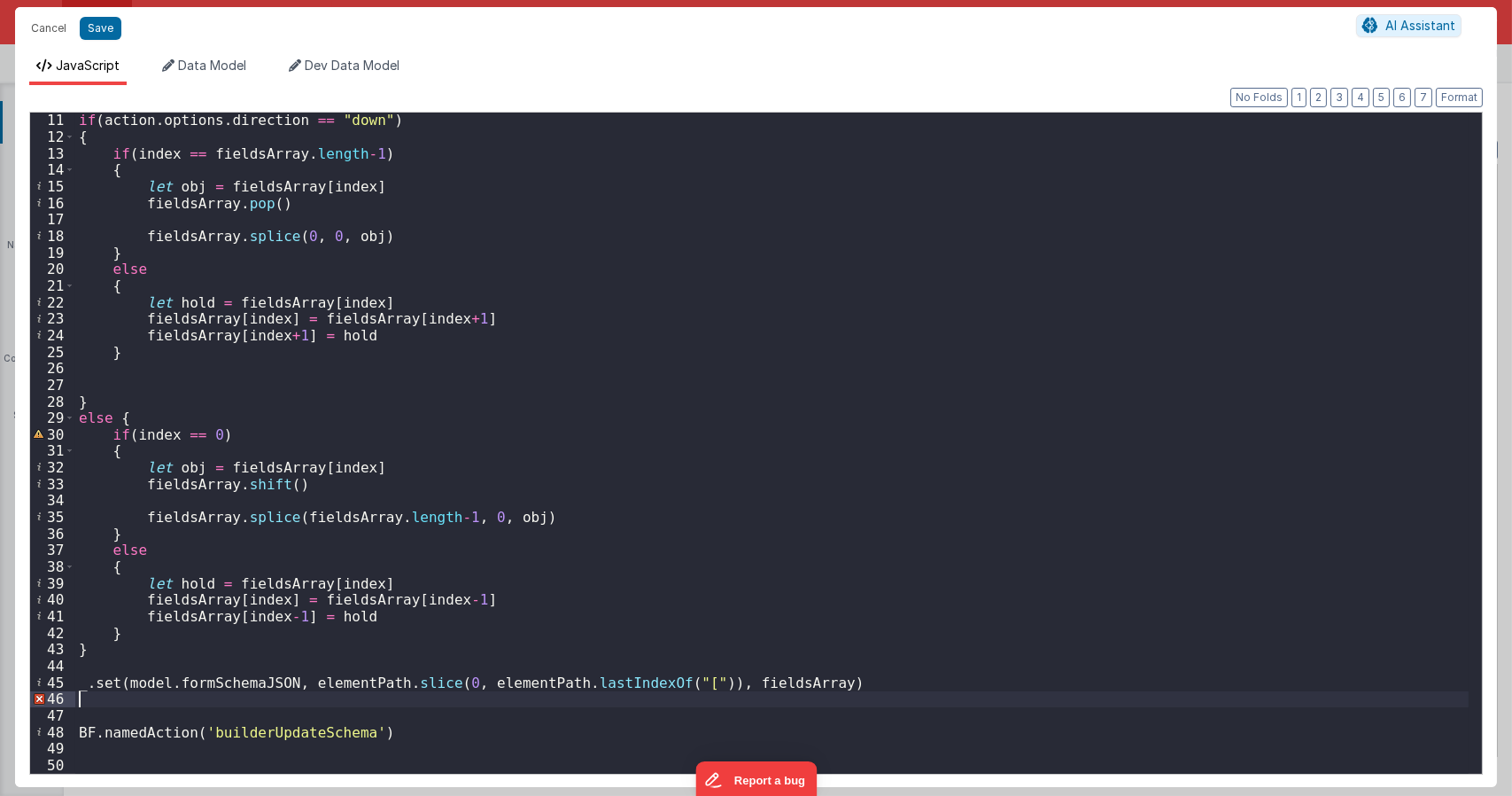
scroll to position [149, 0]
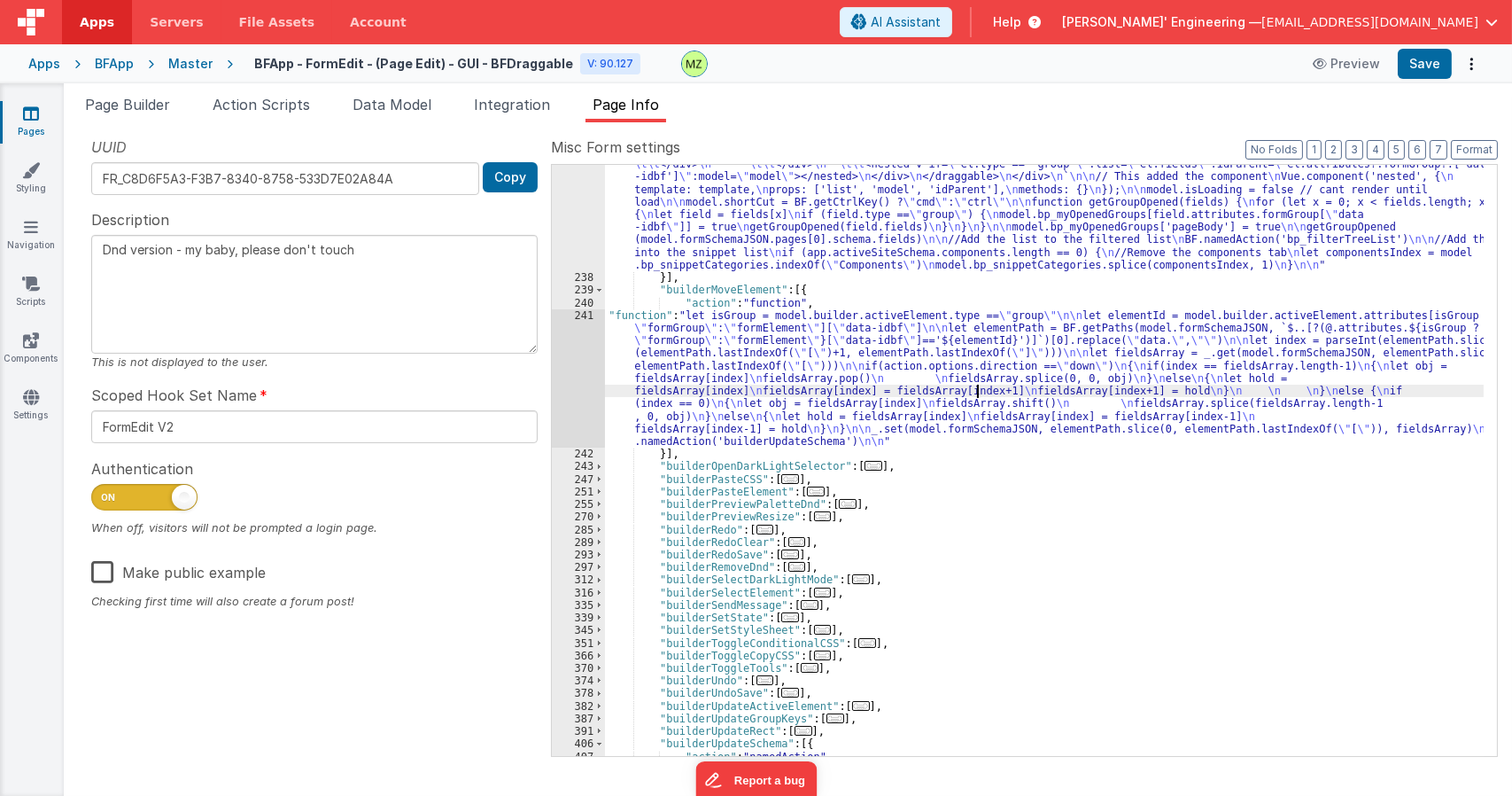
click at [979, 397] on div ""function" : "var template = ` \n <div v-if= \" 1 \" > \n <draggable @end= \" s…" at bounding box center [1044, 403] width 879 height 943
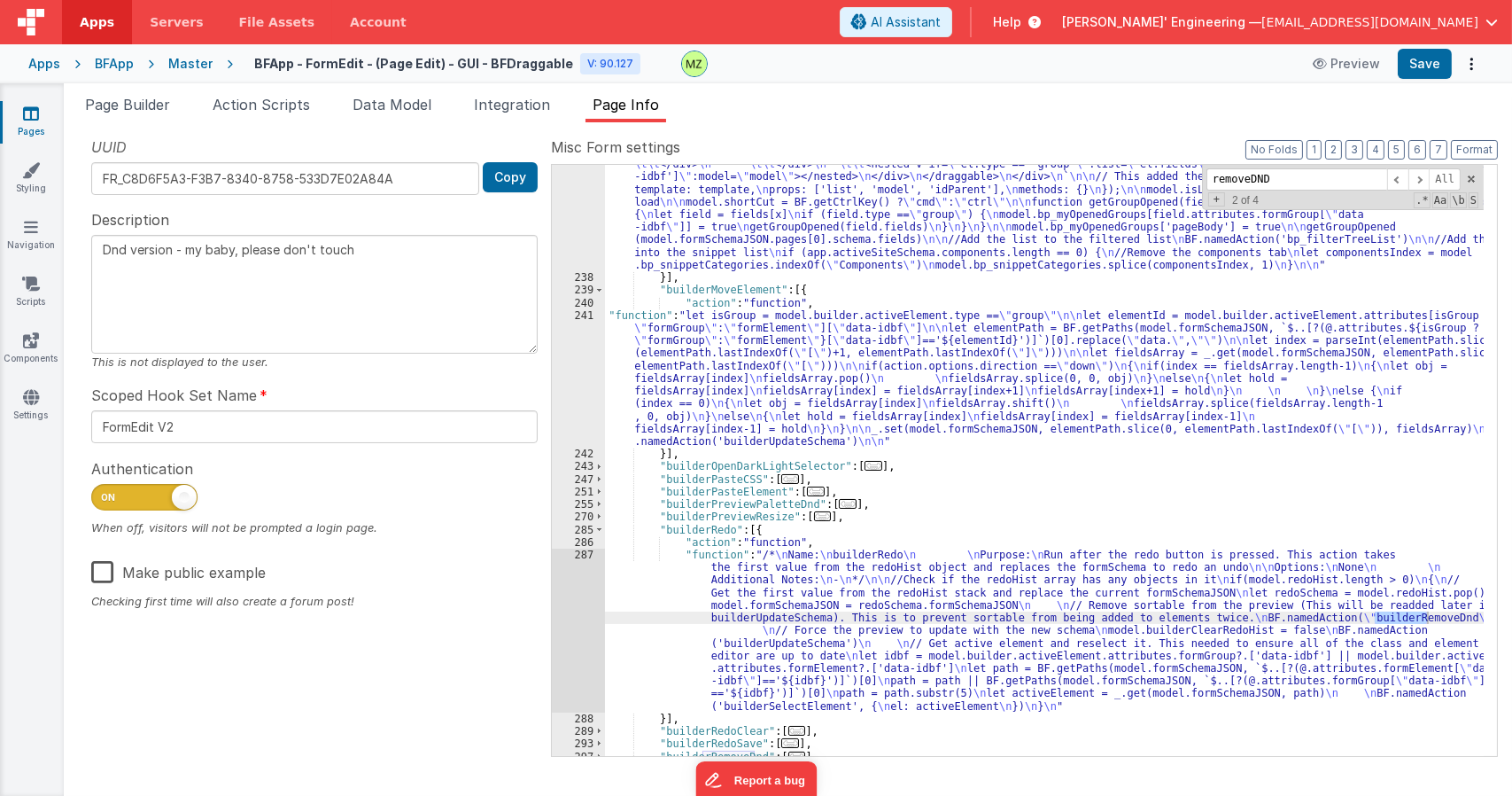
click at [844, 605] on div ""function" : "var template = ` \n <div v-if= \" 1 \" > \n <draggable @end= \" s…" at bounding box center [1044, 403] width 879 height 943
click at [584, 559] on div "287" at bounding box center [579, 630] width 54 height 164
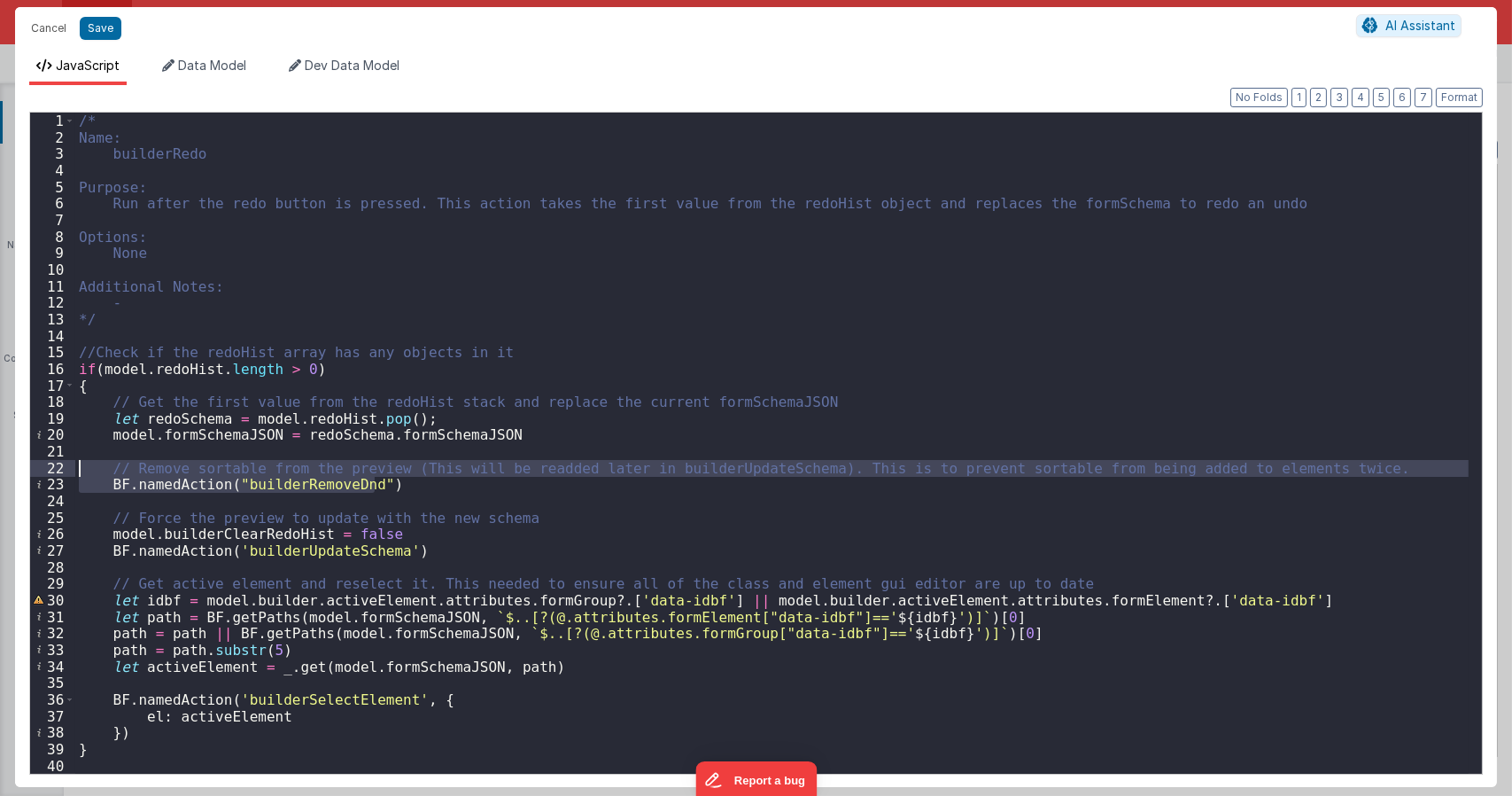
drag, startPoint x: 385, startPoint y: 484, endPoint x: -6, endPoint y: 460, distance: 391.7
click at [0, 460] on html "Cancel Save AI Assistant JavaScript Data Model Dev Data Model Format 7 6 5 4 3 …" at bounding box center [756, 398] width 1512 height 796
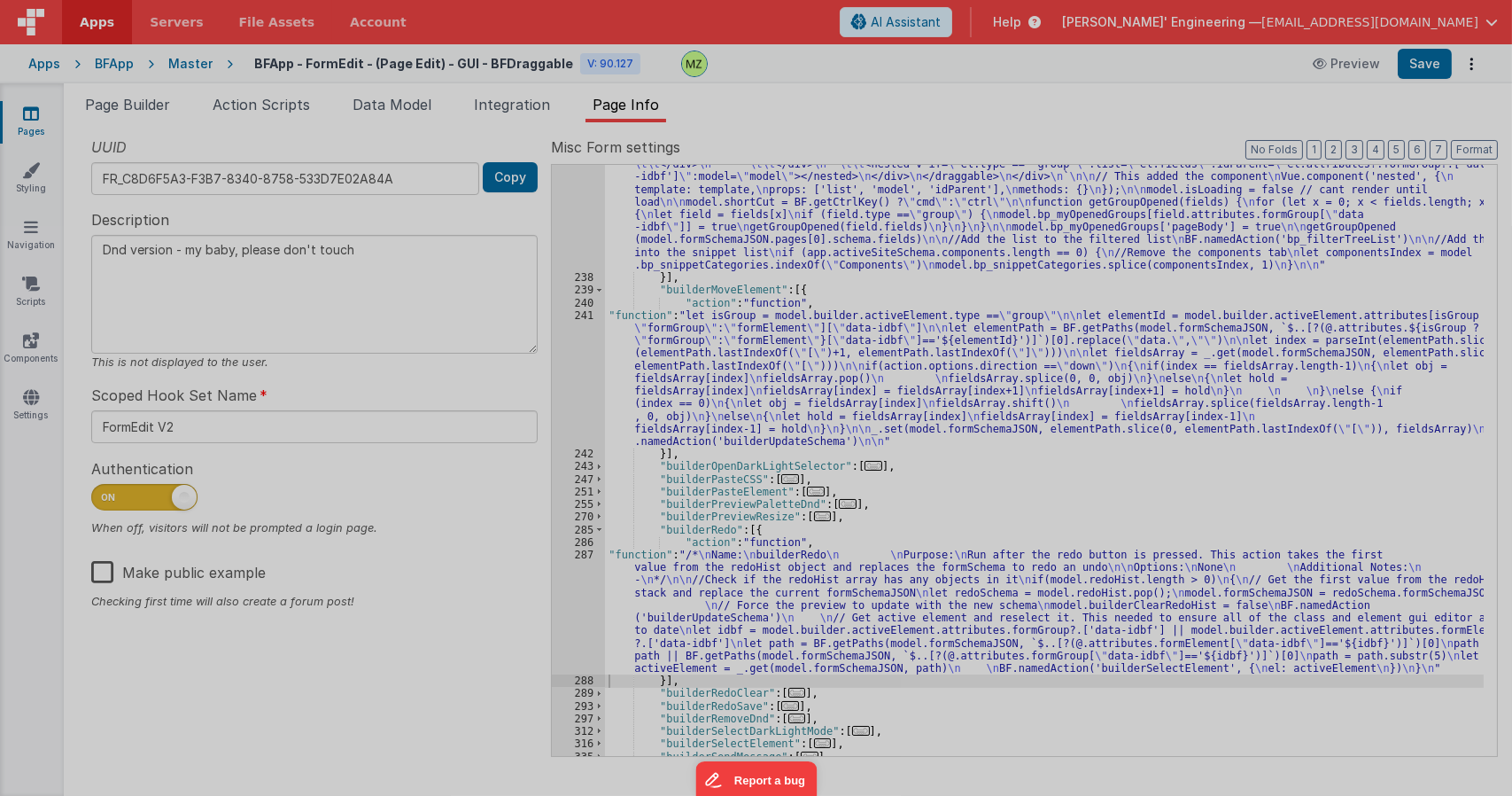
type textarea "Dnd version - my baby, please don't touch"
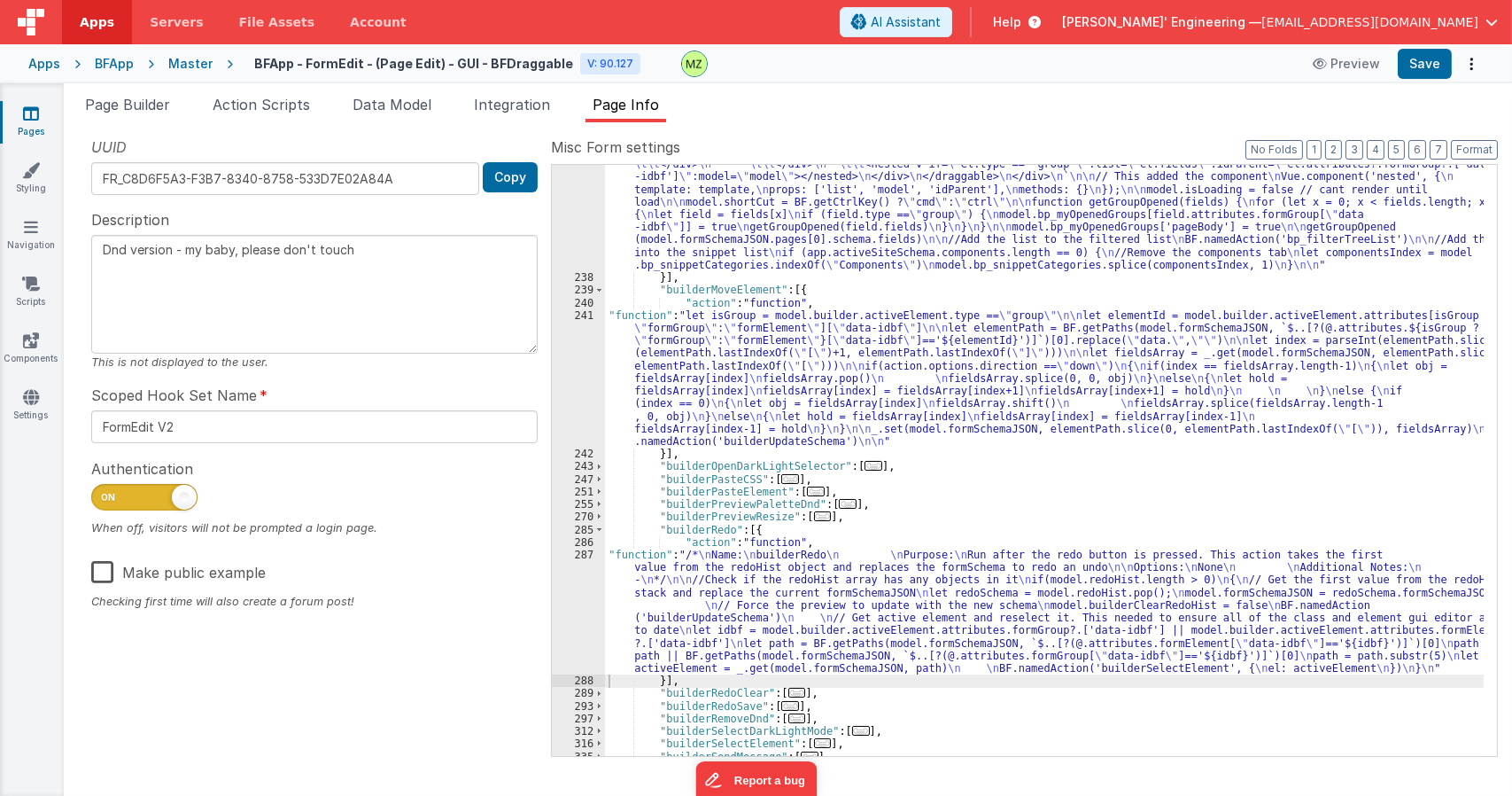
click at [1033, 523] on div ""function" : "var template = ` \n <div v-if= \" 1 \" > \n <draggable @end= \" s…" at bounding box center [1044, 403] width 879 height 943
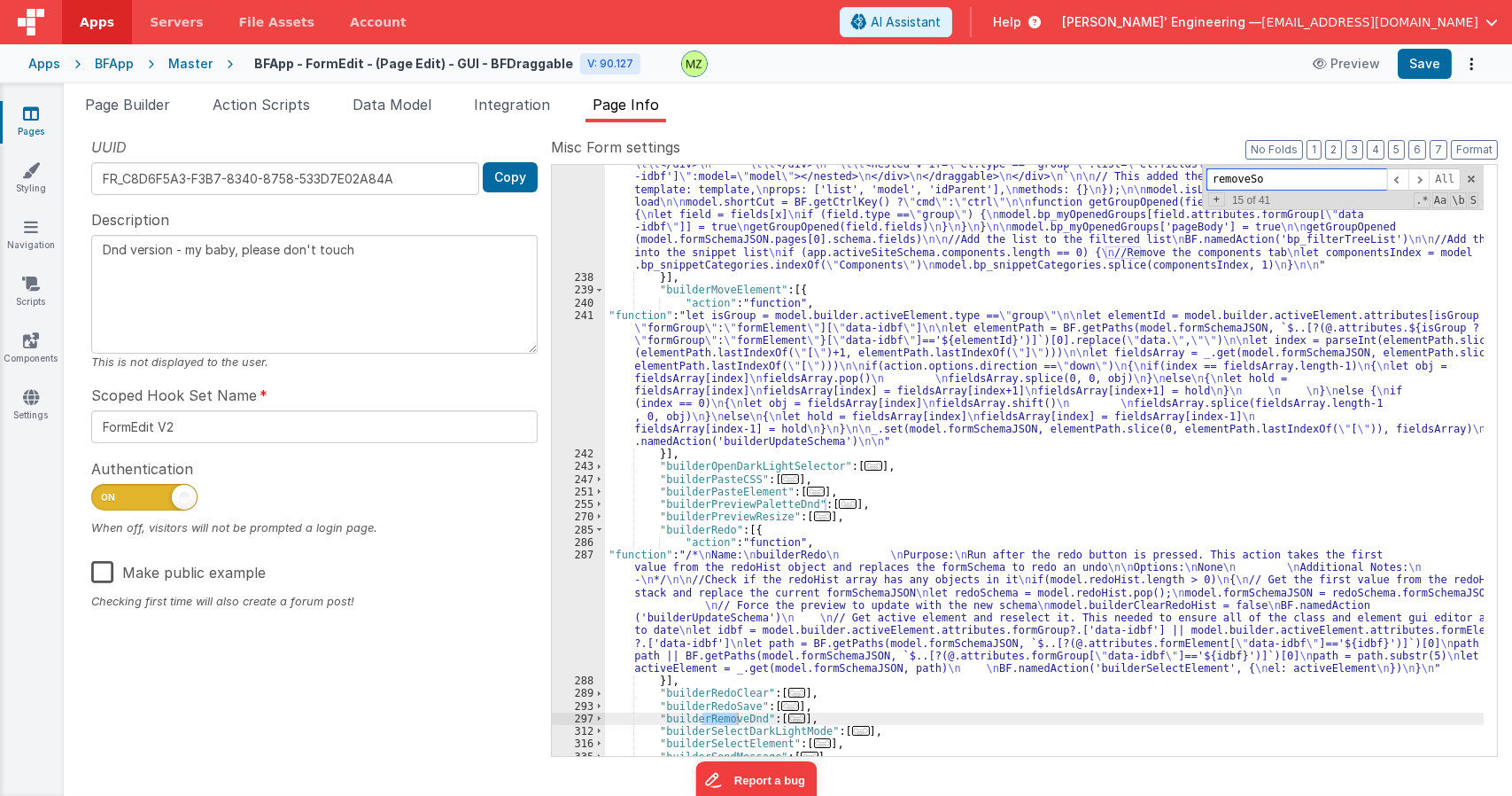
scroll to position [4657, 0]
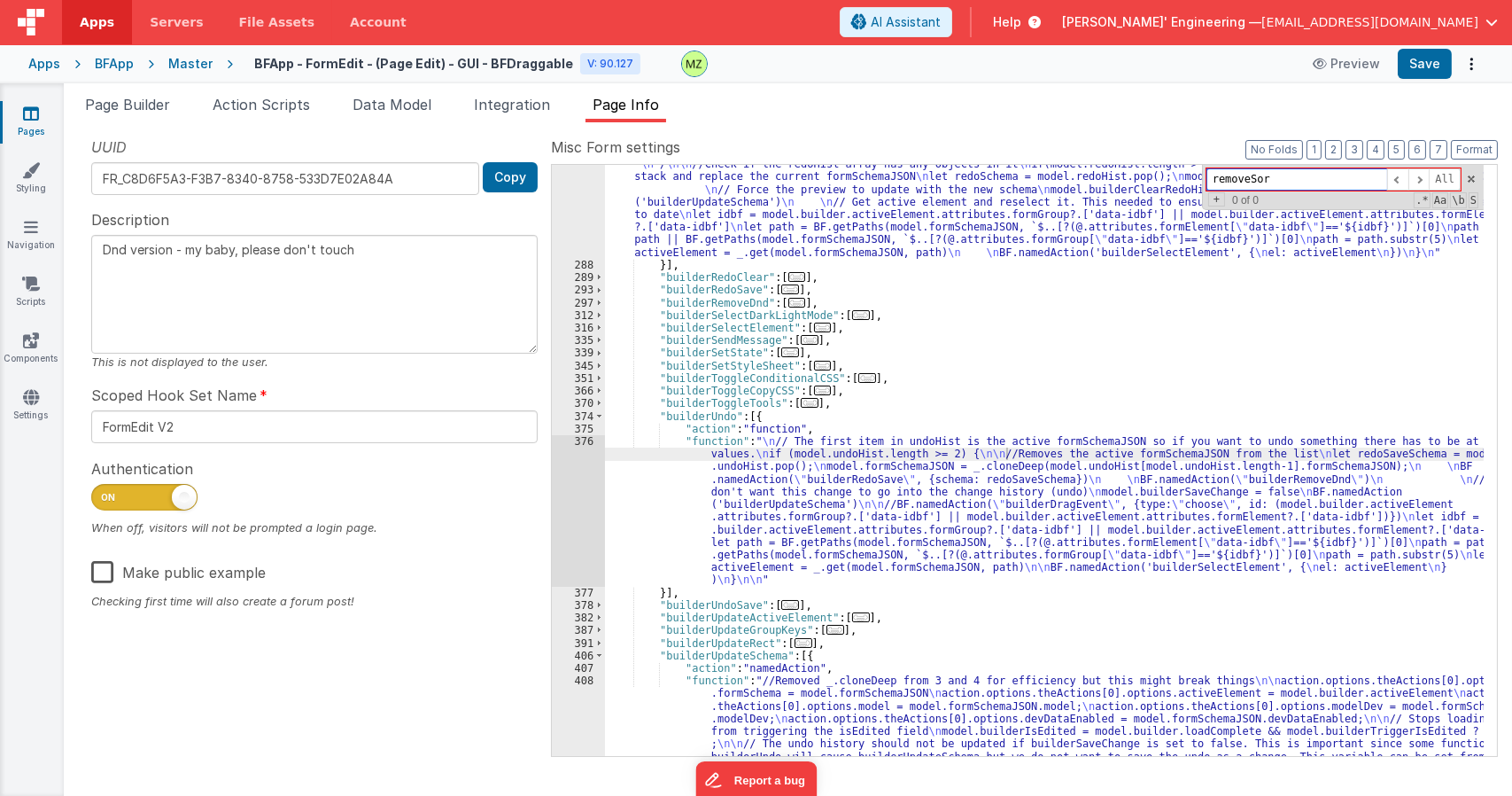
type input "removeSort"
type input "removeDnd"
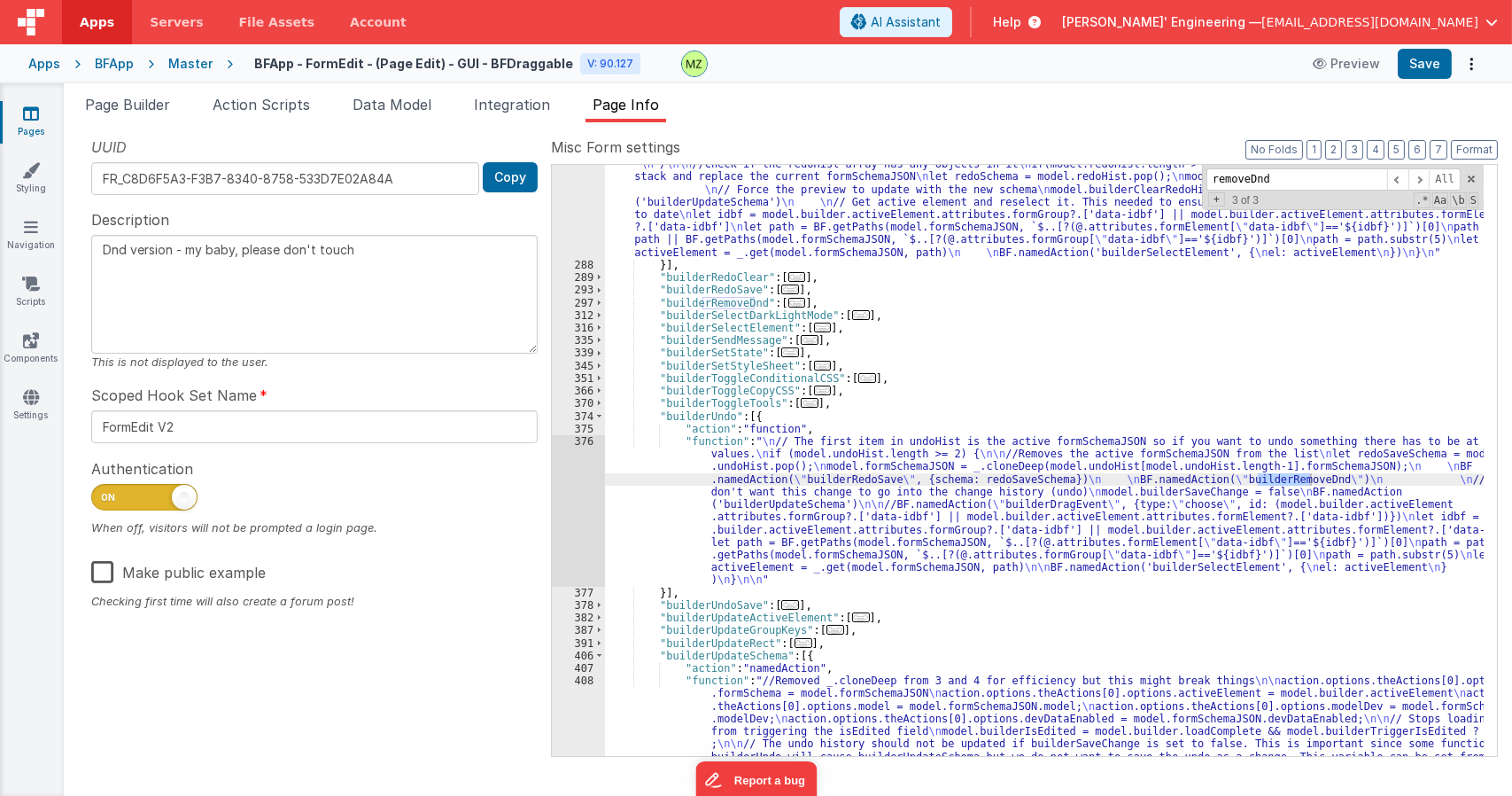
click at [907, 543] on div ""function" : "/* \n Name: \n builderRedo \n \n Purpose: \n Run after the redo b…" at bounding box center [1044, 554] width 879 height 843
click at [587, 441] on div "376" at bounding box center [579, 511] width 54 height 151
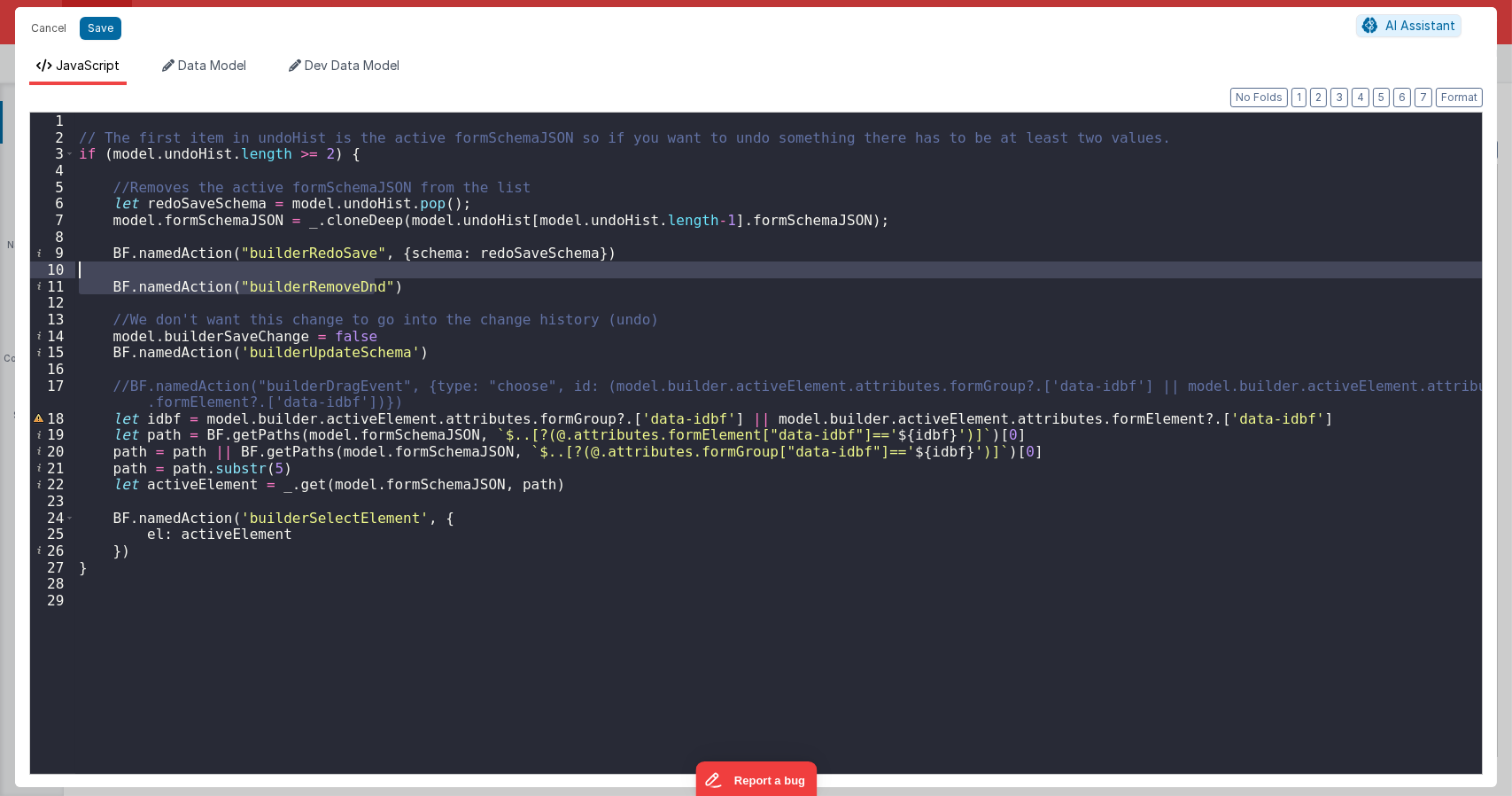
drag, startPoint x: 391, startPoint y: 282, endPoint x: 64, endPoint y: 269, distance: 327.3
click at [64, 269] on div "1 2 3 4 5 6 7 8 9 10 11 12 13 14 15 16 17 18 19 20 21 22 23 24 25 26 27 28 29 /…" at bounding box center [756, 443] width 1454 height 663
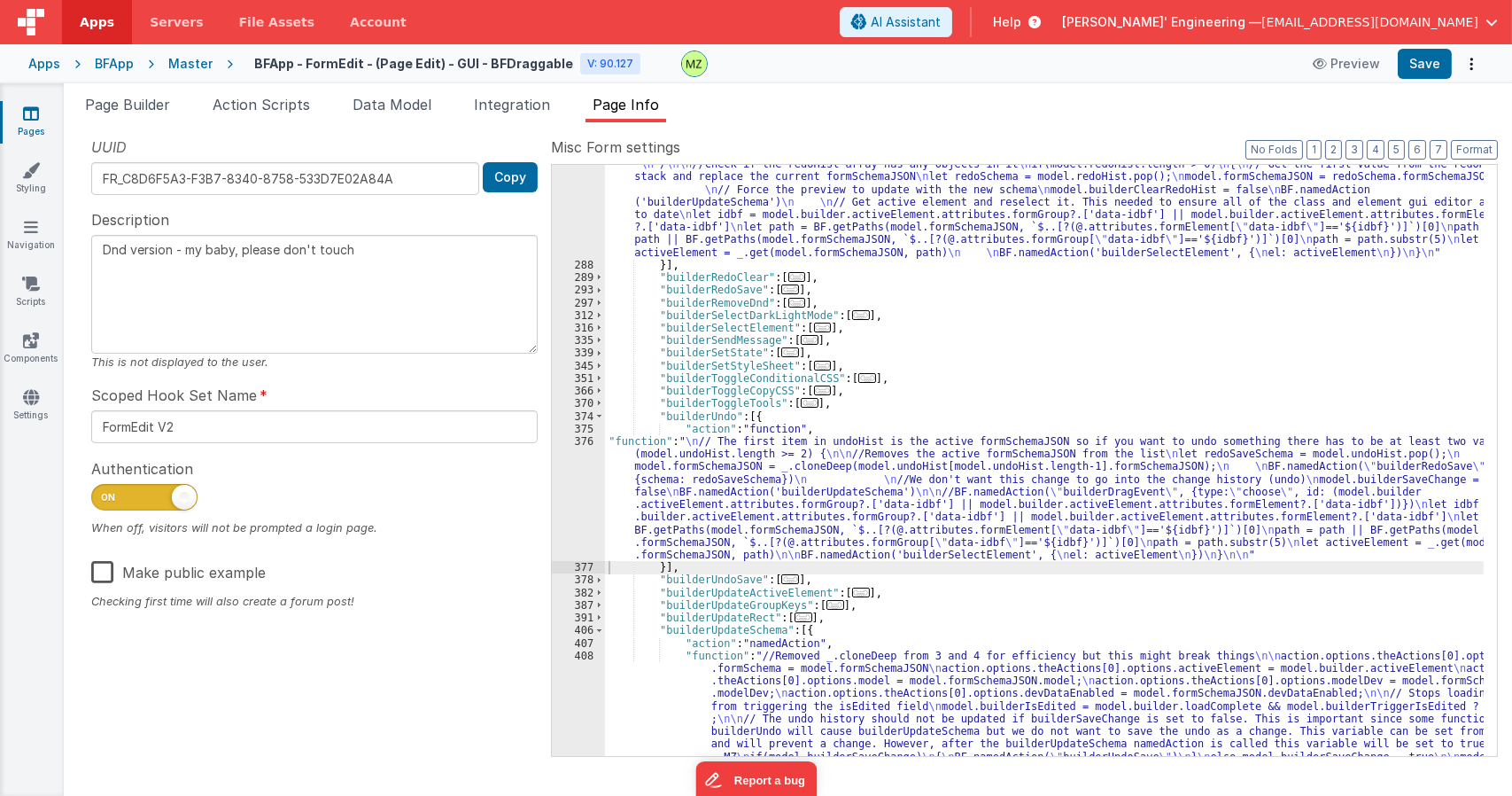
click at [1292, 260] on div ""function" : "/* \n Name: \n builderRedo \n \n Purpose: \n Run after the redo b…" at bounding box center [1044, 554] width 879 height 843
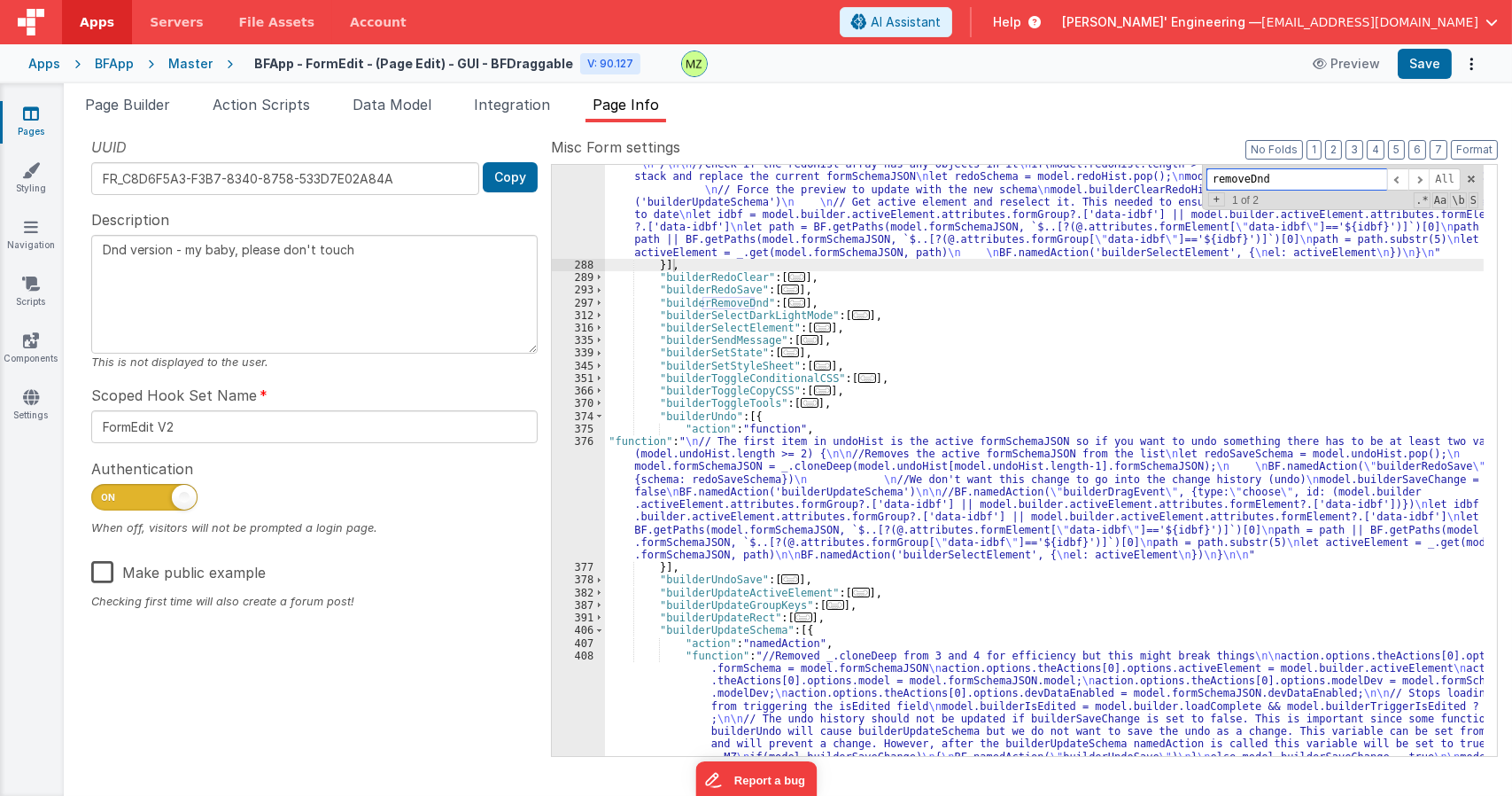
click at [1294, 180] on input "removeDnd" at bounding box center [1297, 179] width 181 height 22
click at [790, 304] on span "..." at bounding box center [797, 302] width 18 height 10
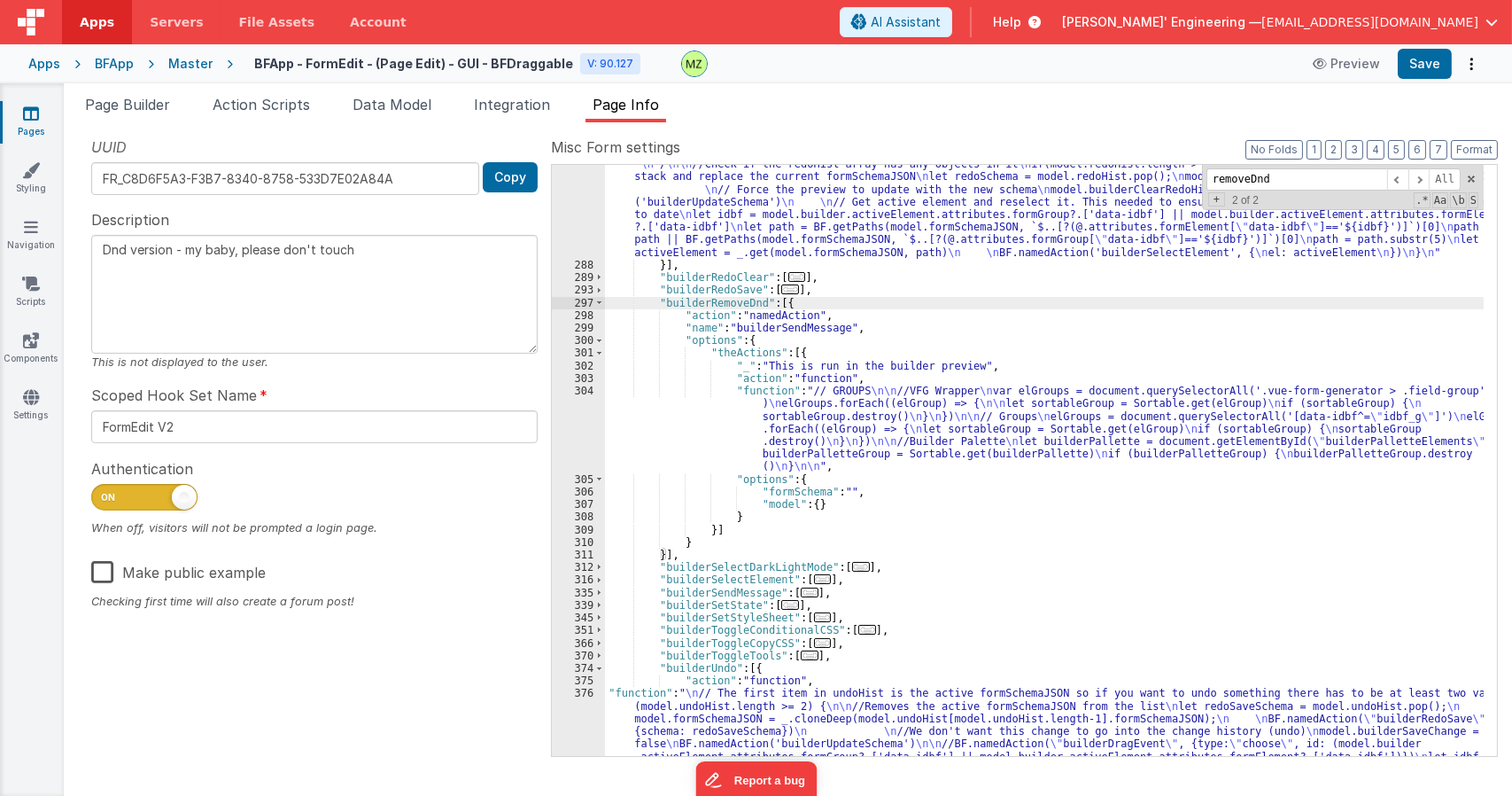
click at [842, 414] on div ""function" : "/* \n Name: \n builderRedo \n \n Purpose: \n Run after the redo b…" at bounding box center [1044, 554] width 879 height 843
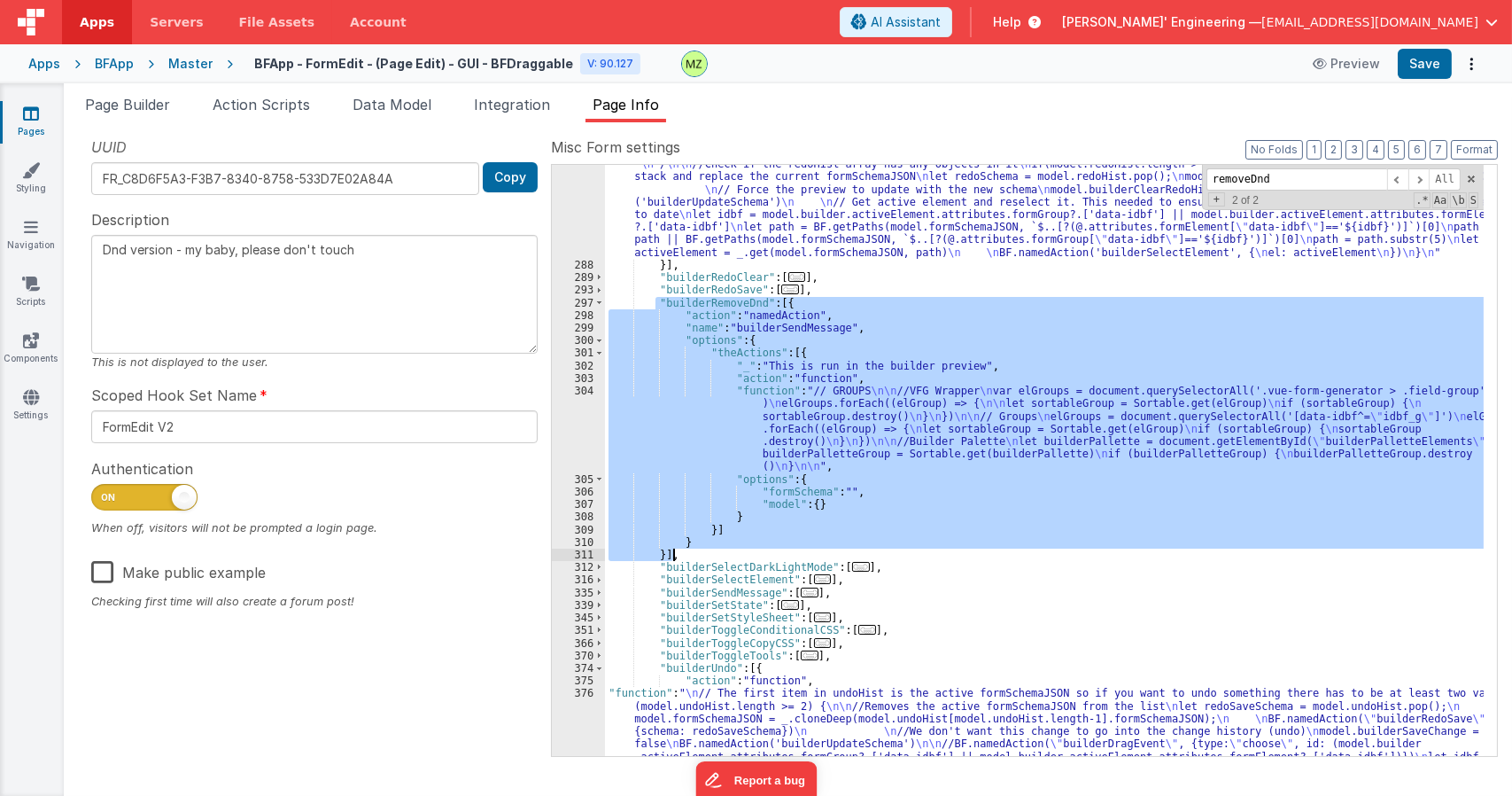
drag, startPoint x: 657, startPoint y: 302, endPoint x: 736, endPoint y: 554, distance: 264.1
click at [736, 554] on div ""function" : "/* \n Name: \n builderRedo \n \n Purpose: \n Run after the redo b…" at bounding box center [1044, 554] width 879 height 843
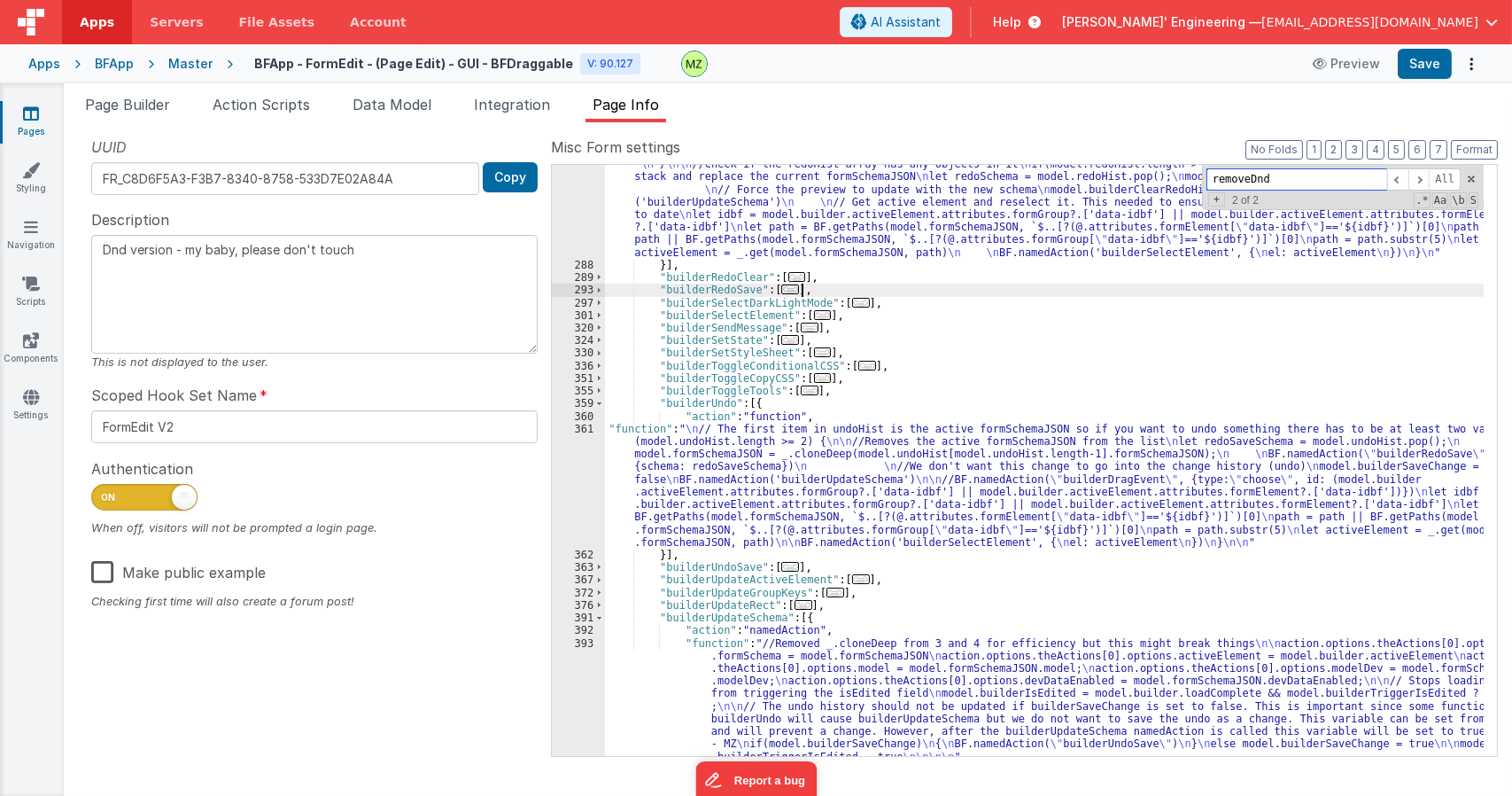
click at [1265, 188] on input "removeDnd" at bounding box center [1297, 179] width 181 height 22
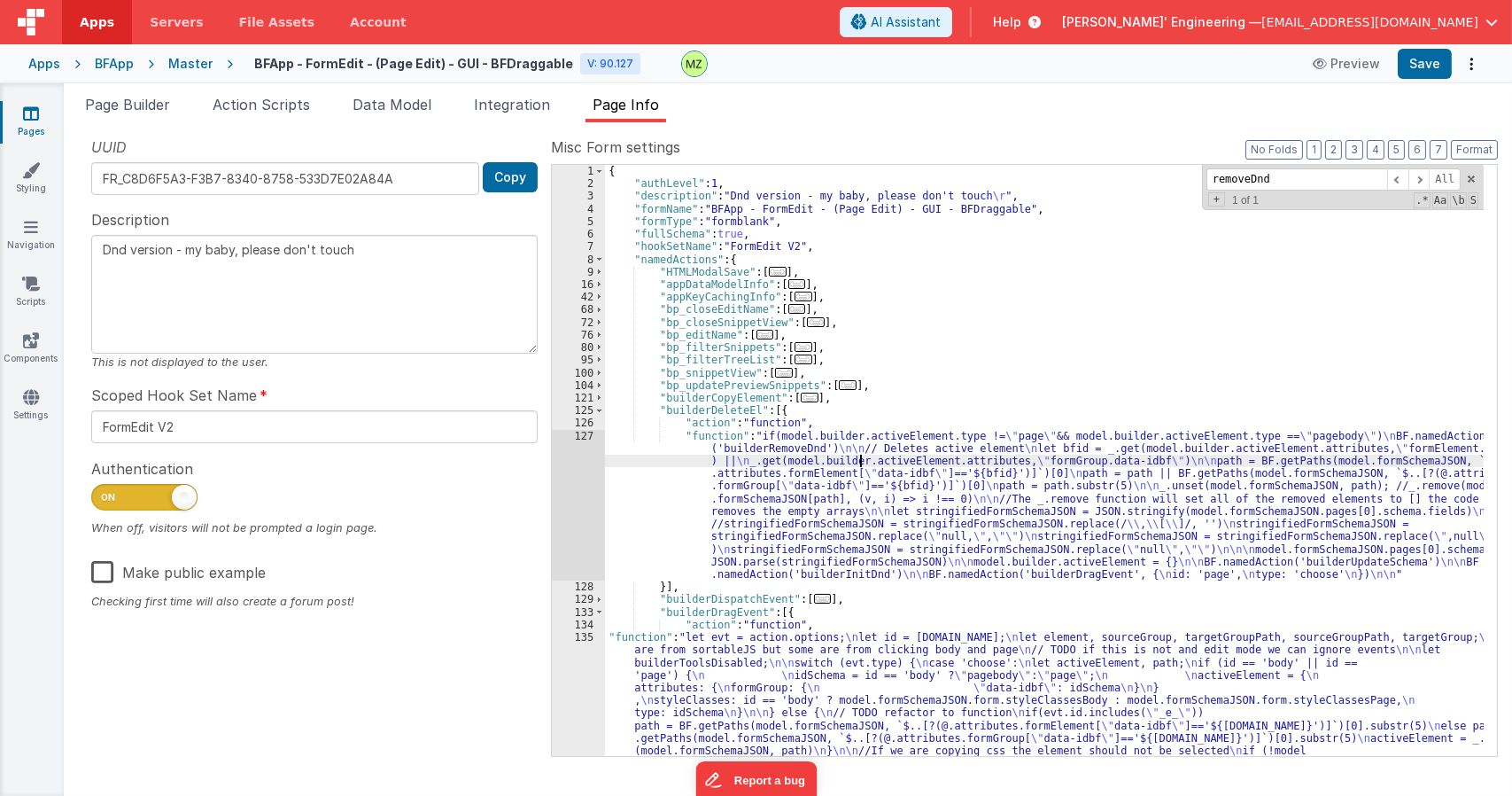
click at [582, 435] on div "127" at bounding box center [579, 505] width 54 height 151
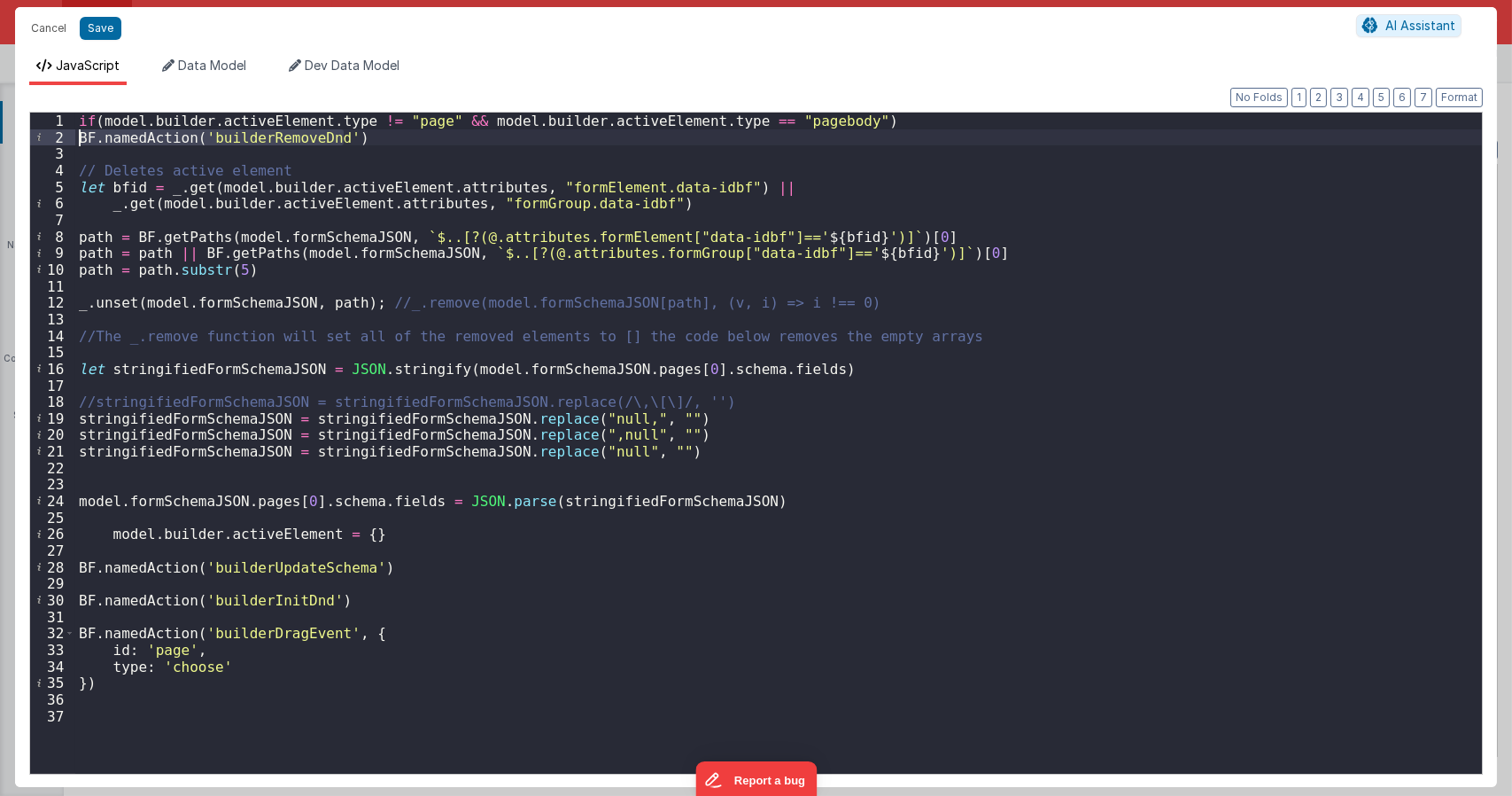
drag, startPoint x: 355, startPoint y: 143, endPoint x: 15, endPoint y: 130, distance: 340.2
click at [18, 131] on div "Format 7 6 5 4 3 2 1 No Folds 1 2 3 4 5 6 7 8 9 10 11 12 13 14 15 16 17 18 19 2…" at bounding box center [756, 436] width 1482 height 702
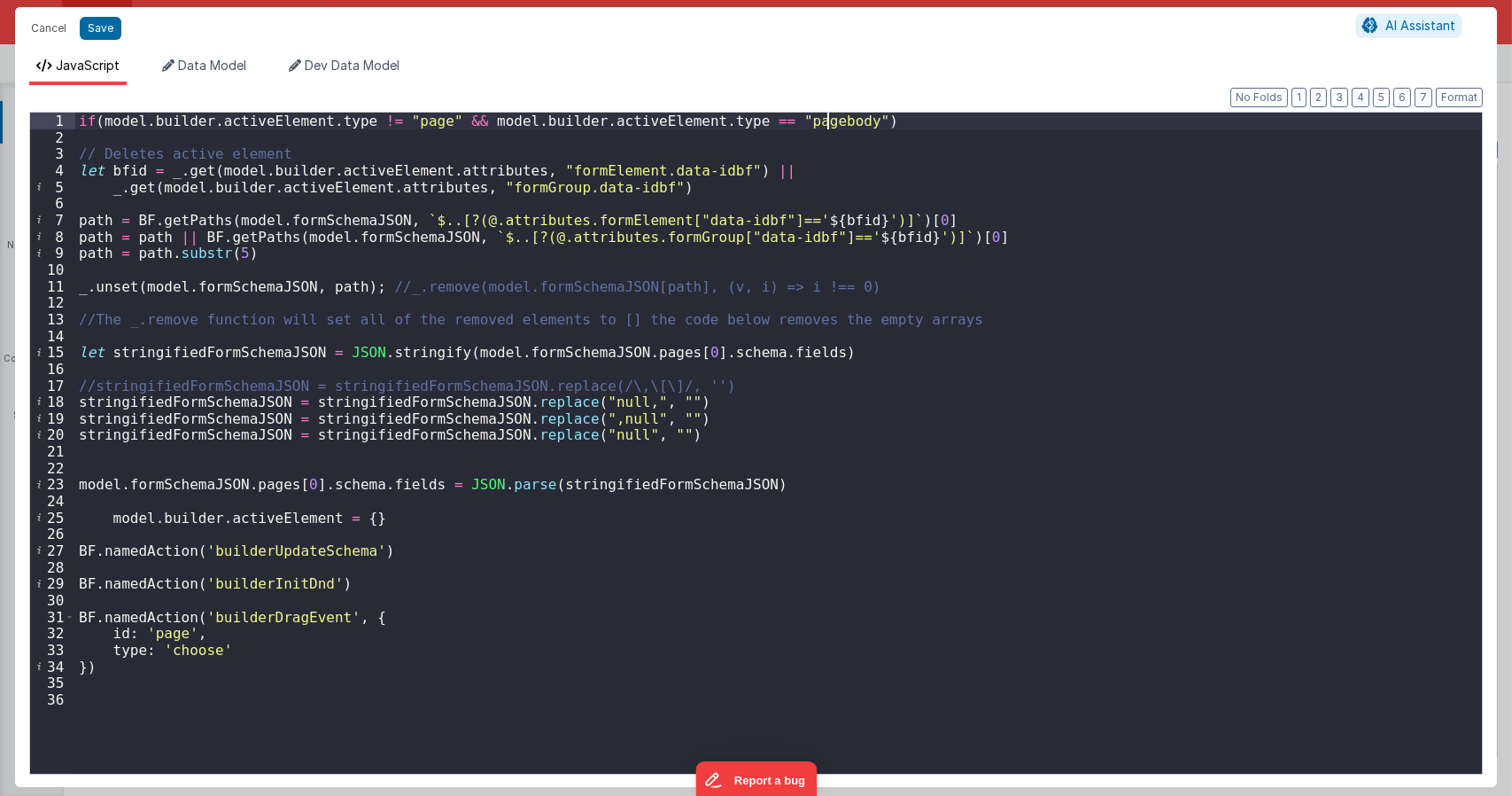
type textarea "Dnd version - my baby, please don't touch"
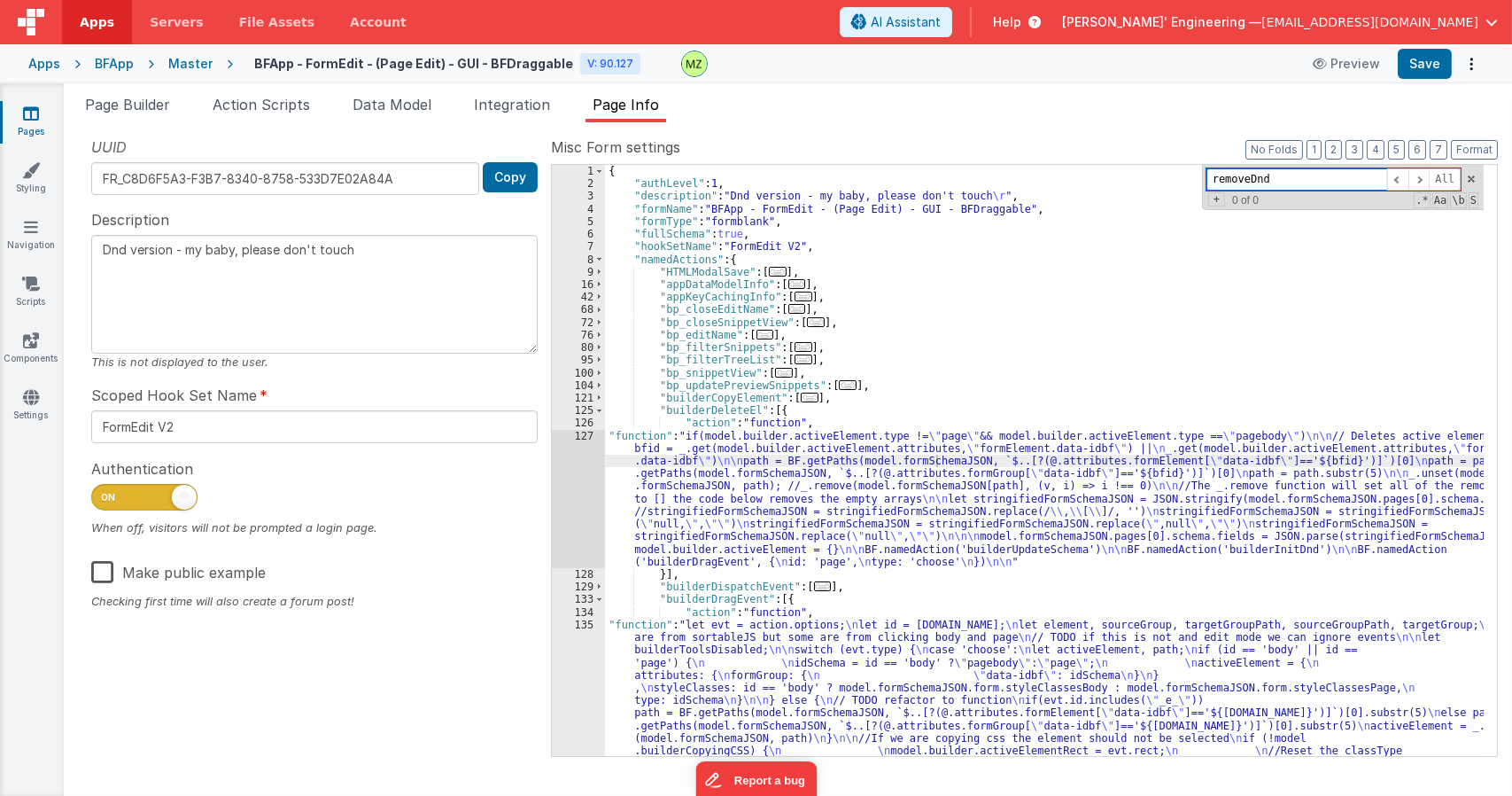
click at [1292, 178] on input "removeDnd" at bounding box center [1297, 179] width 181 height 22
drag, startPoint x: 1311, startPoint y: 177, endPoint x: 999, endPoint y: 155, distance: 312.8
click at [999, 155] on div "Misc Form settings Format 7 6 5 4 3 2 1 No Folds 1 2 3 4 5 6 7 8 9 16 42 68 72 …" at bounding box center [1024, 446] width 947 height 619
type input "add"
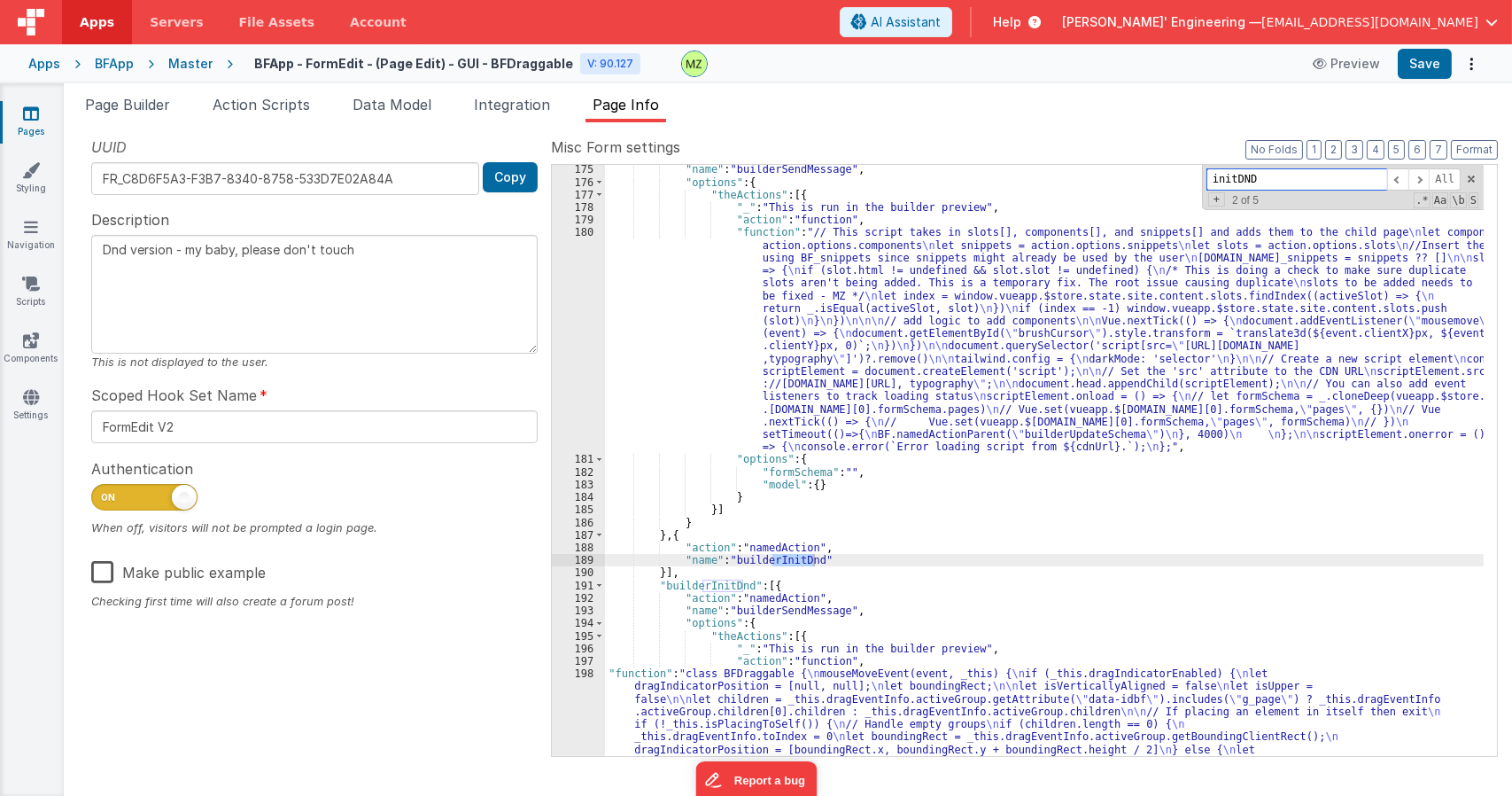
scroll to position [2134, 0]
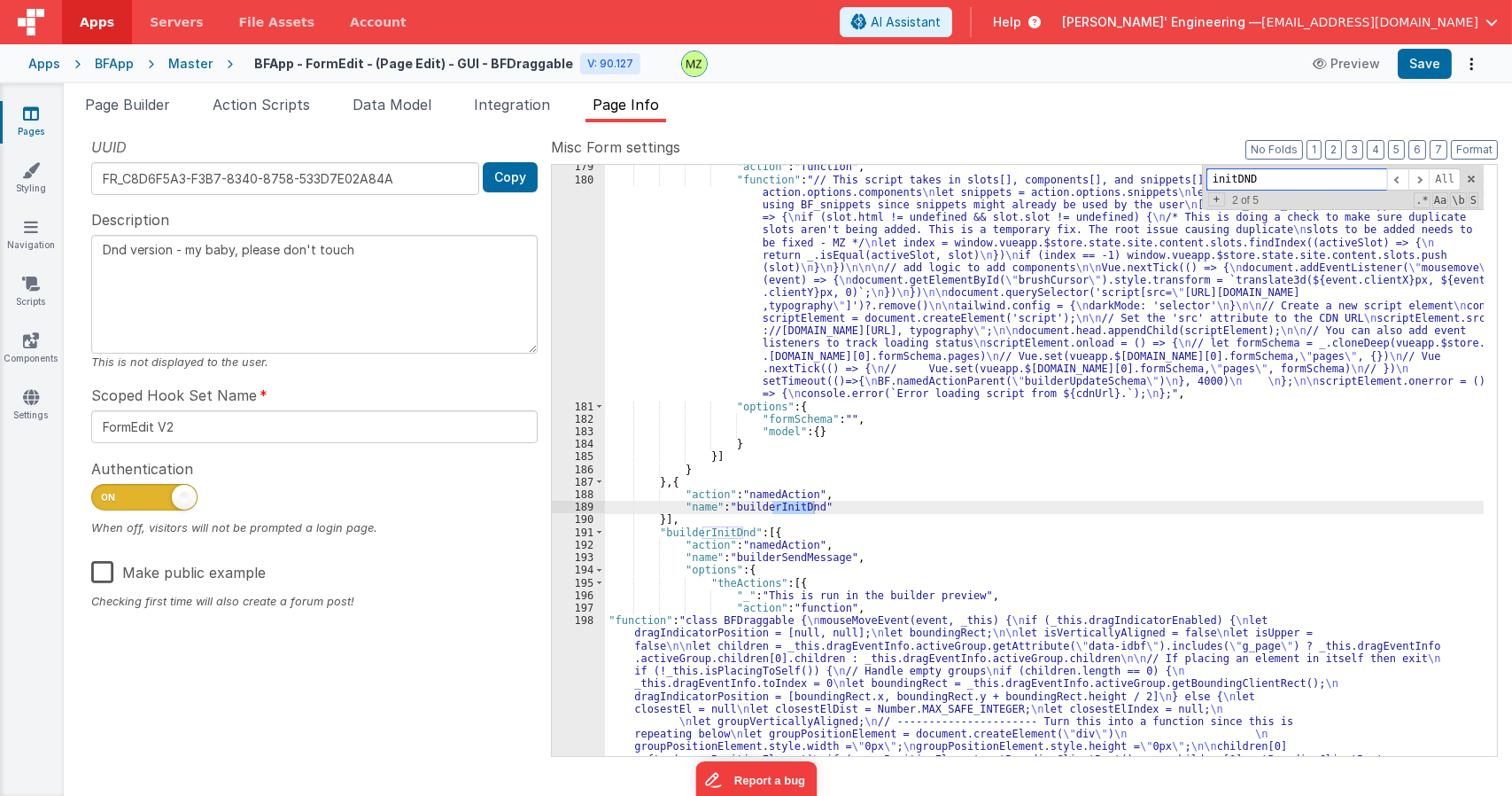
type input "initDND"
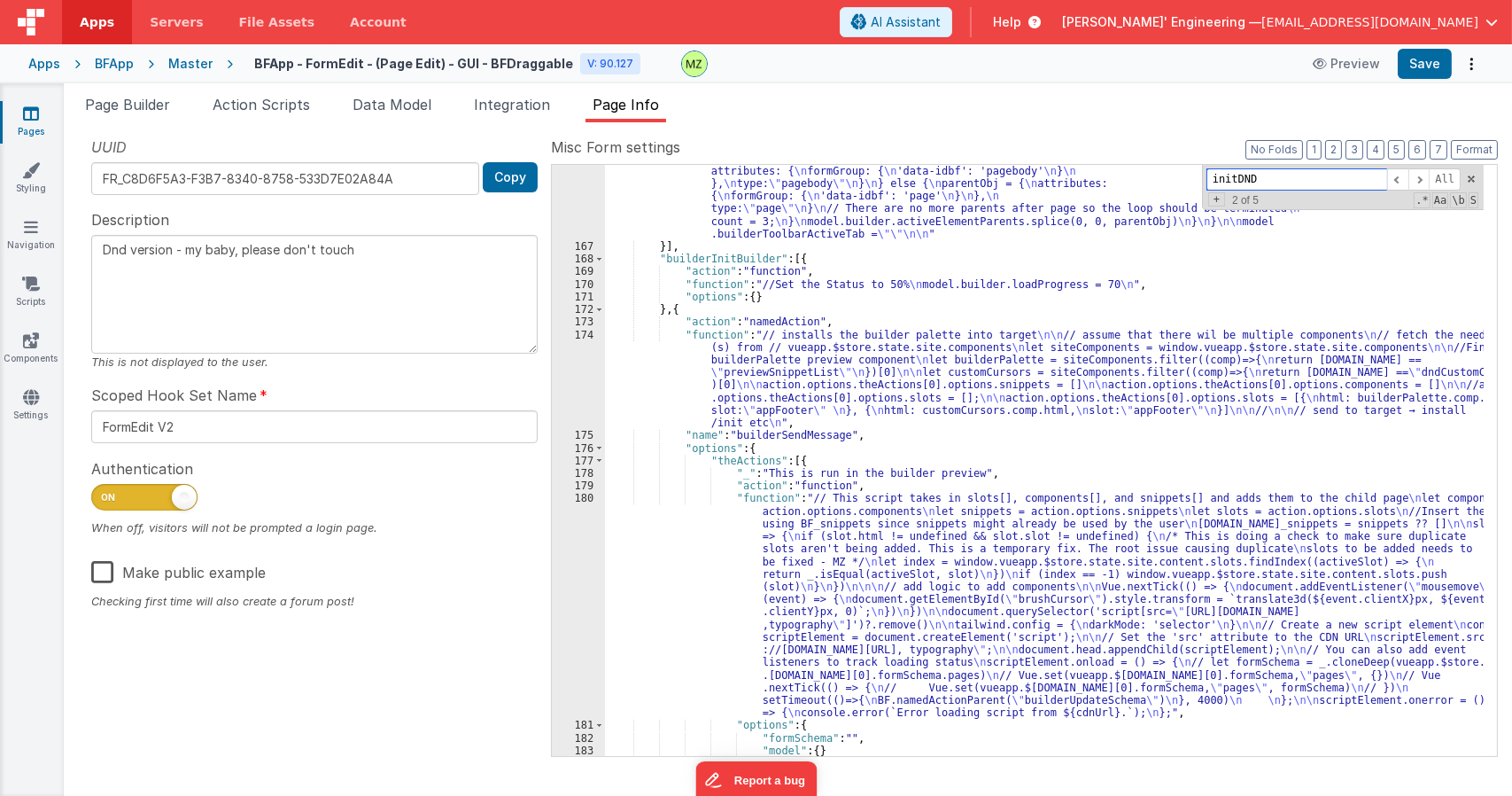
scroll to position [2081, 0]
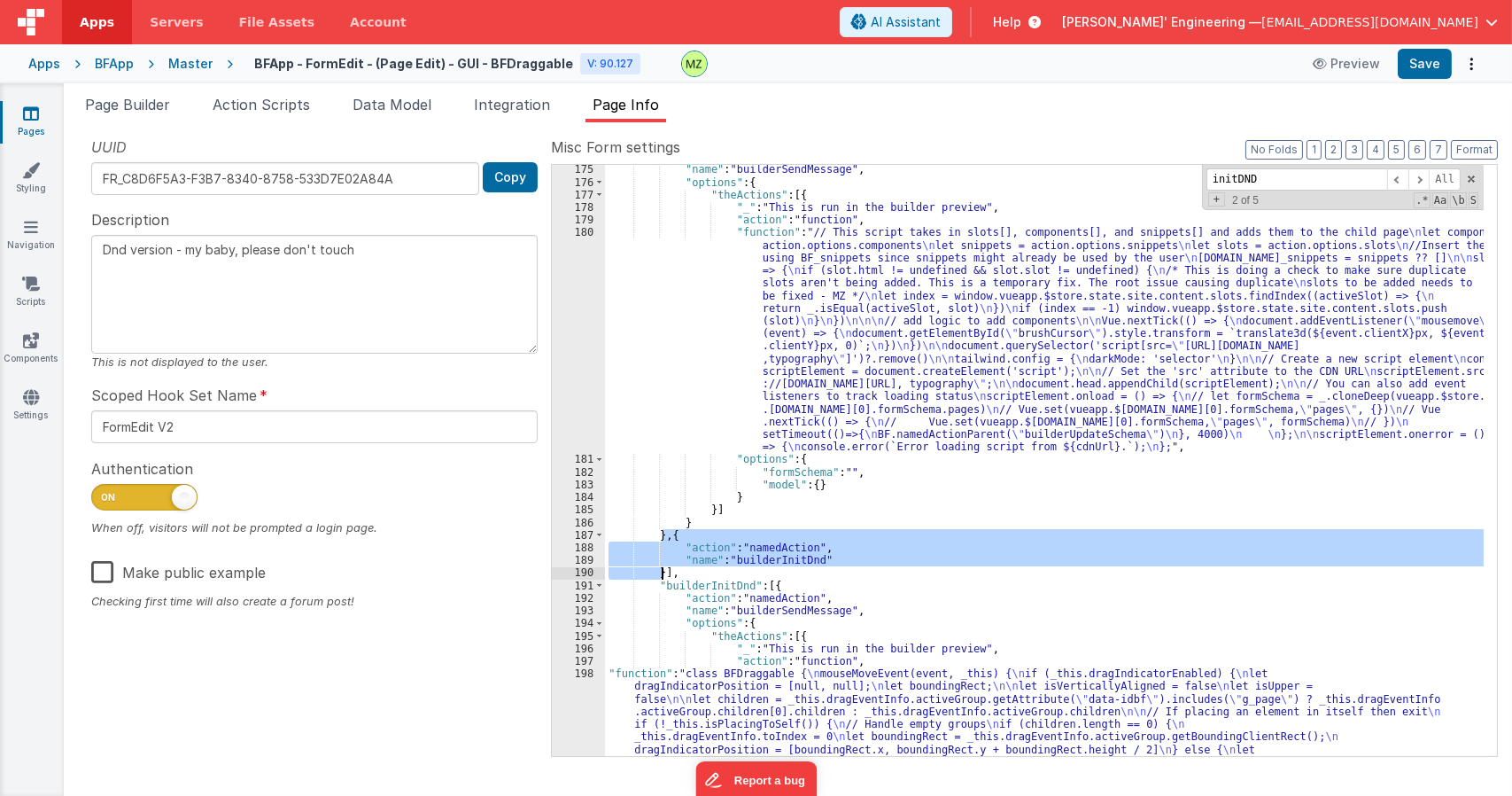
drag, startPoint x: 663, startPoint y: 537, endPoint x: 661, endPoint y: 573, distance: 36.1
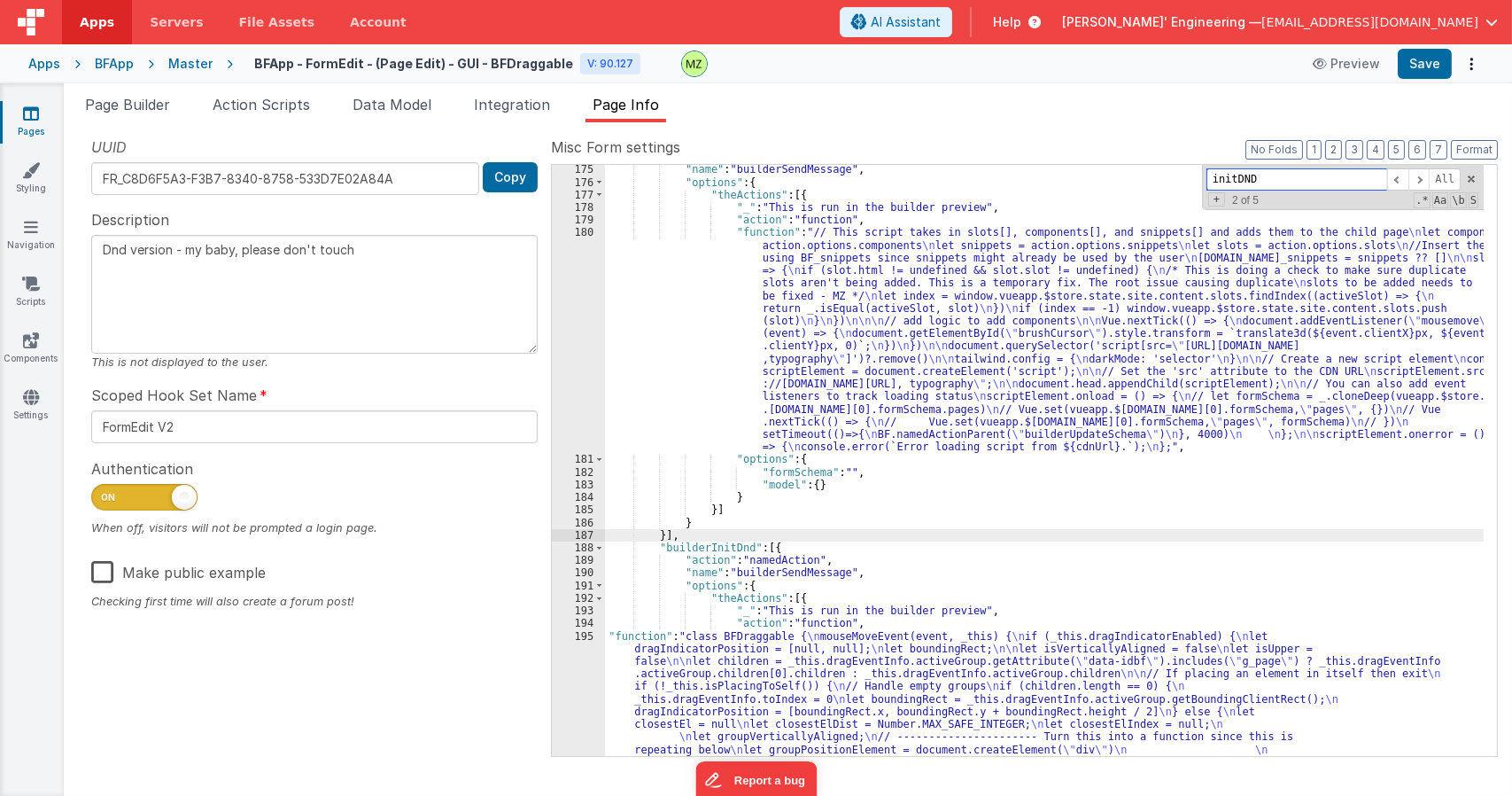
click at [1256, 184] on input "initDND" at bounding box center [1297, 179] width 181 height 22
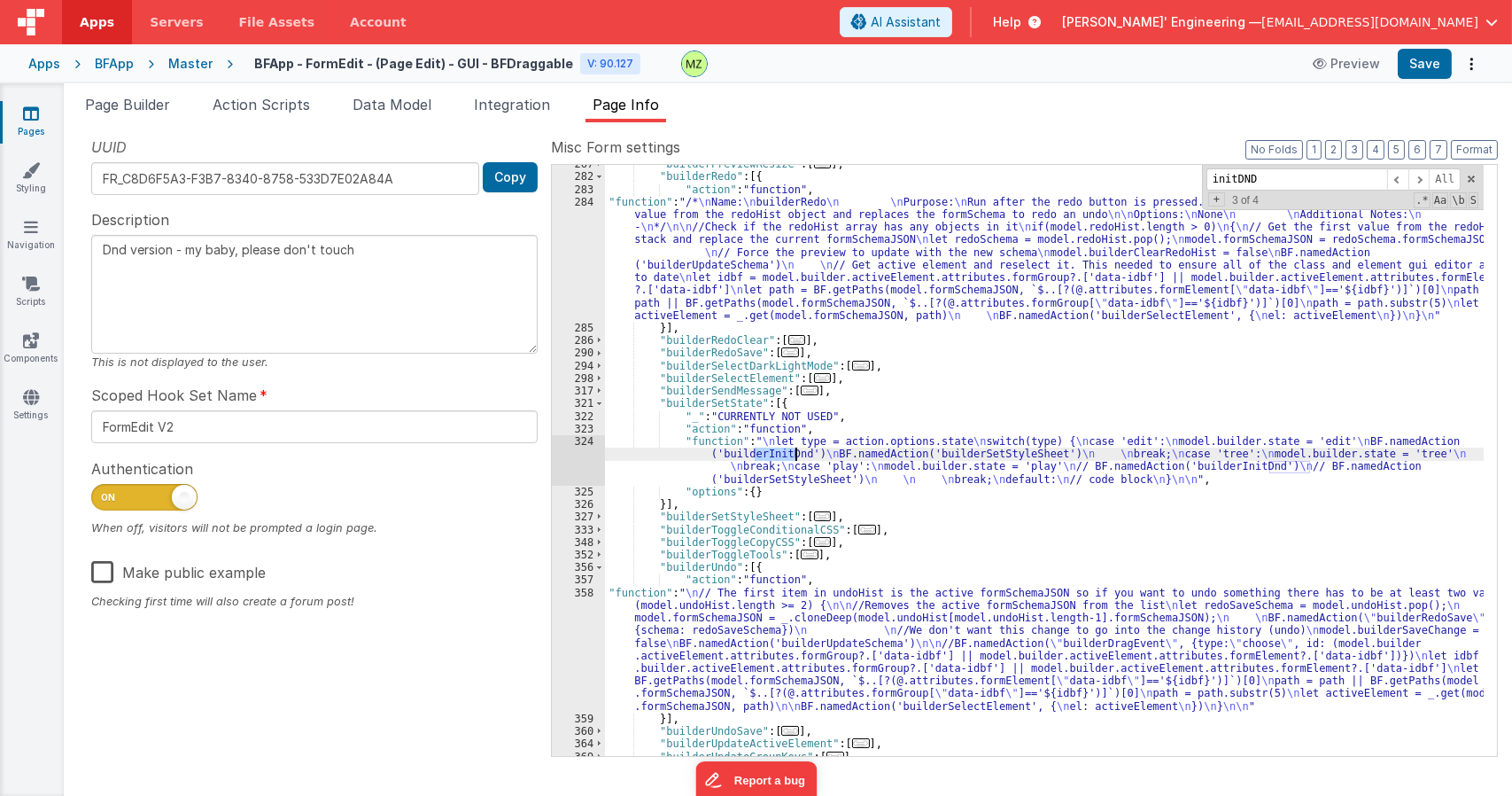
click at [581, 448] on div "324" at bounding box center [579, 460] width 54 height 51
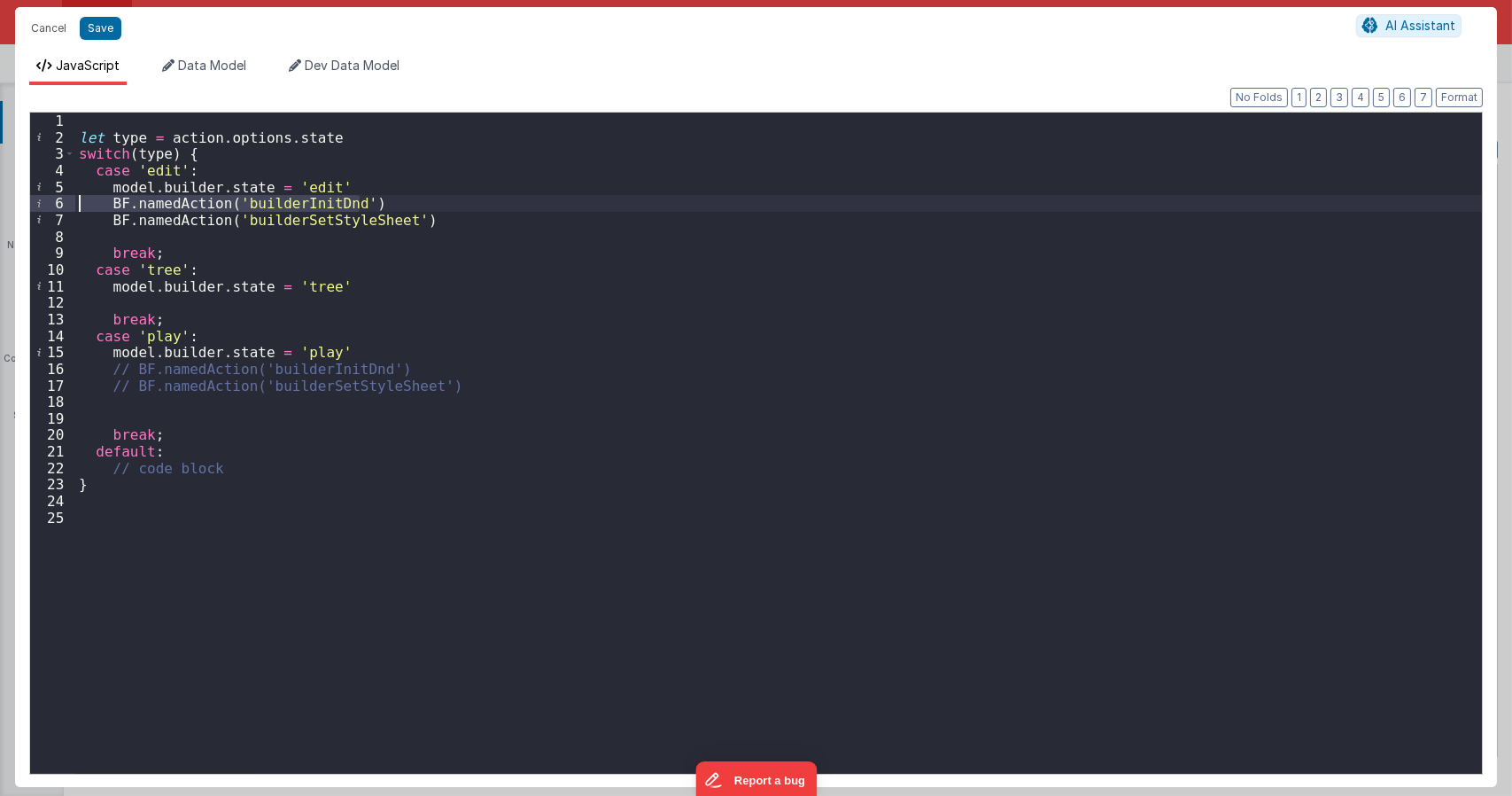
drag, startPoint x: 363, startPoint y: 201, endPoint x: 10, endPoint y: 201, distance: 353.0
click at [11, 201] on div "Cancel Save AI Assistant JavaScript Data Model Dev Data Model Format 7 6 5 4 3 …" at bounding box center [756, 398] width 1512 height 796
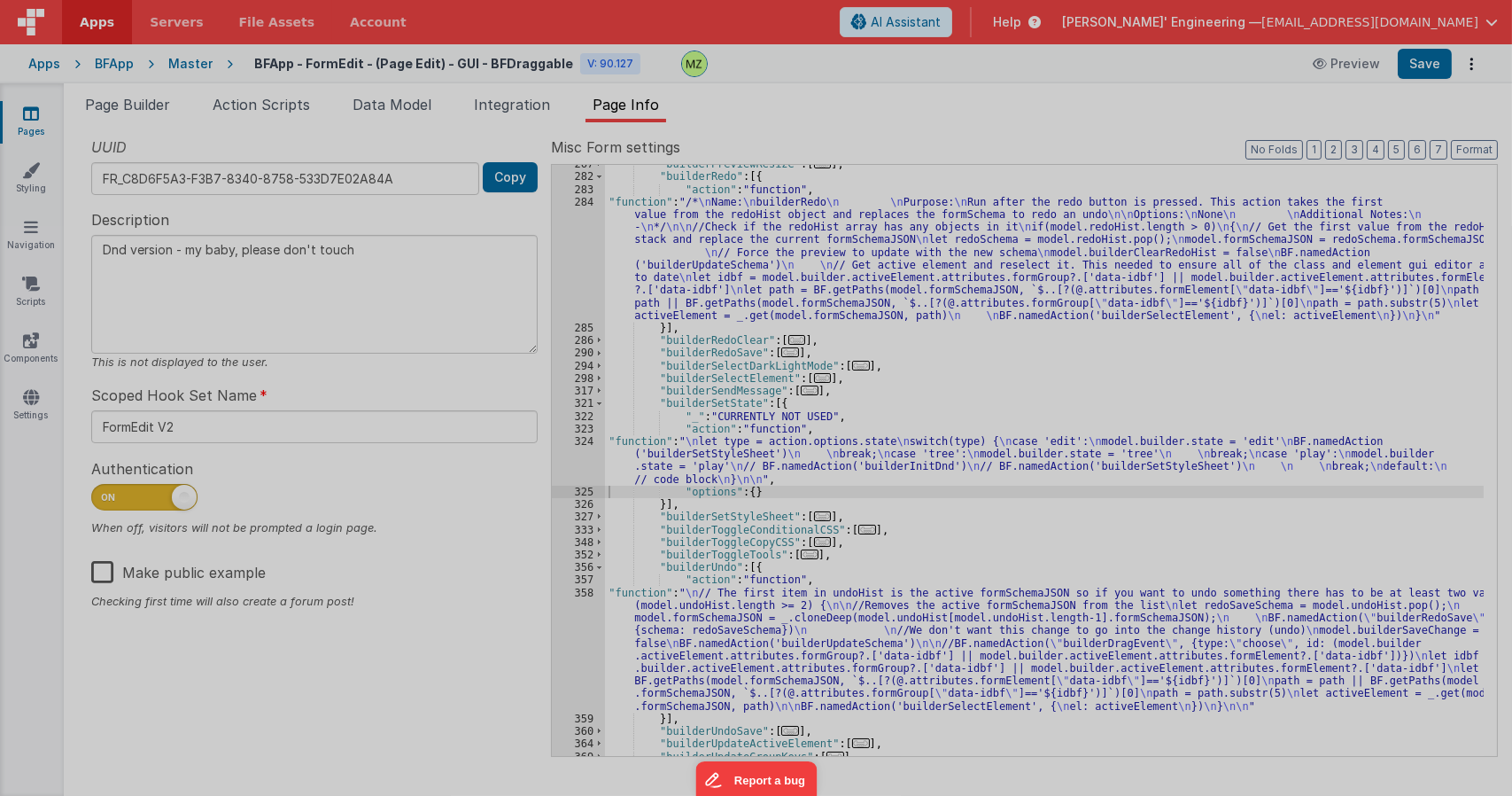
type textarea "Dnd version - my baby, please don't touch"
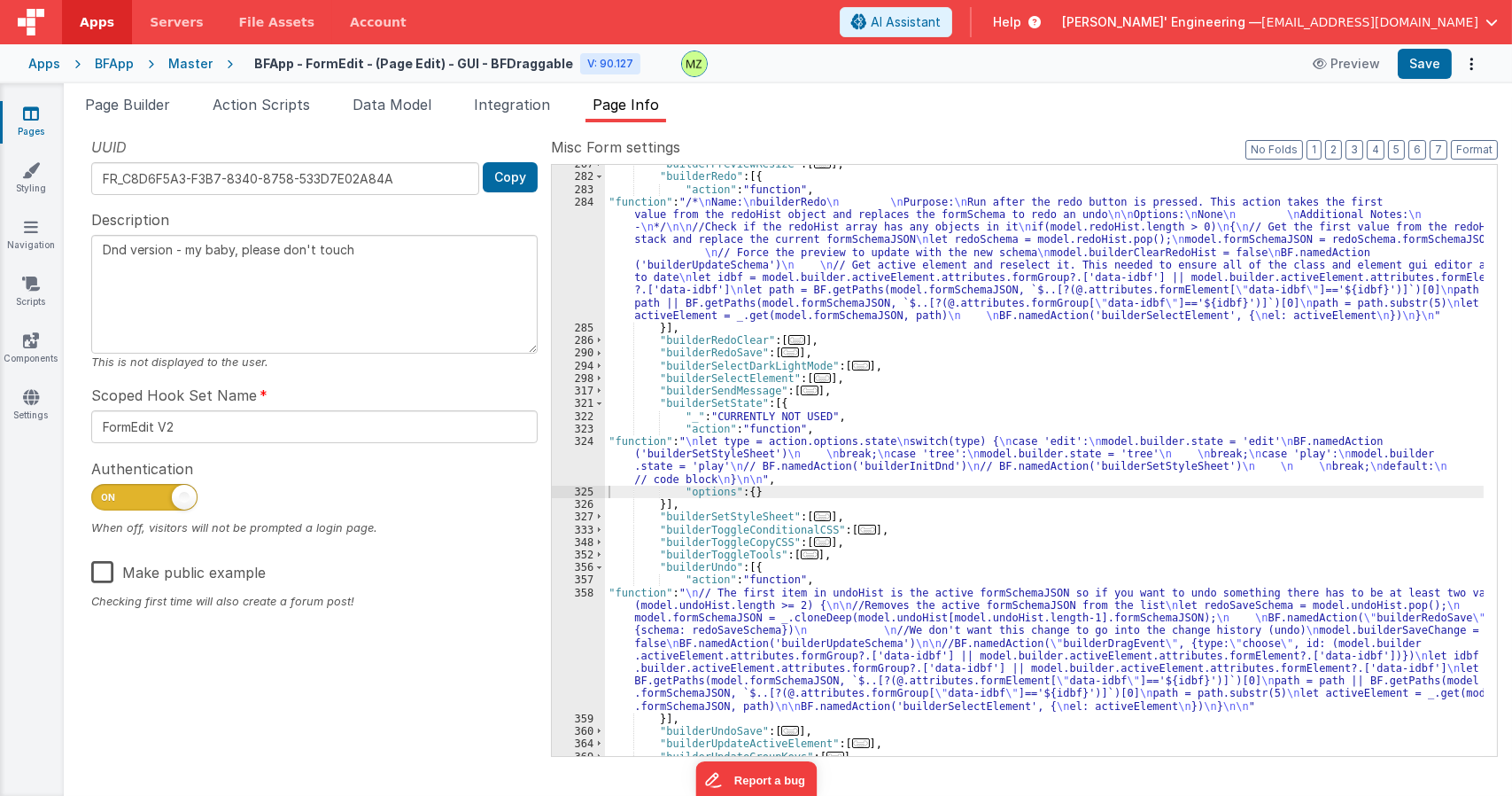
click at [1019, 432] on div ""builderPreviewResize" : [ ... ] , "builderRedo" : [{ "action" : "function" , "…" at bounding box center [1044, 466] width 879 height 616
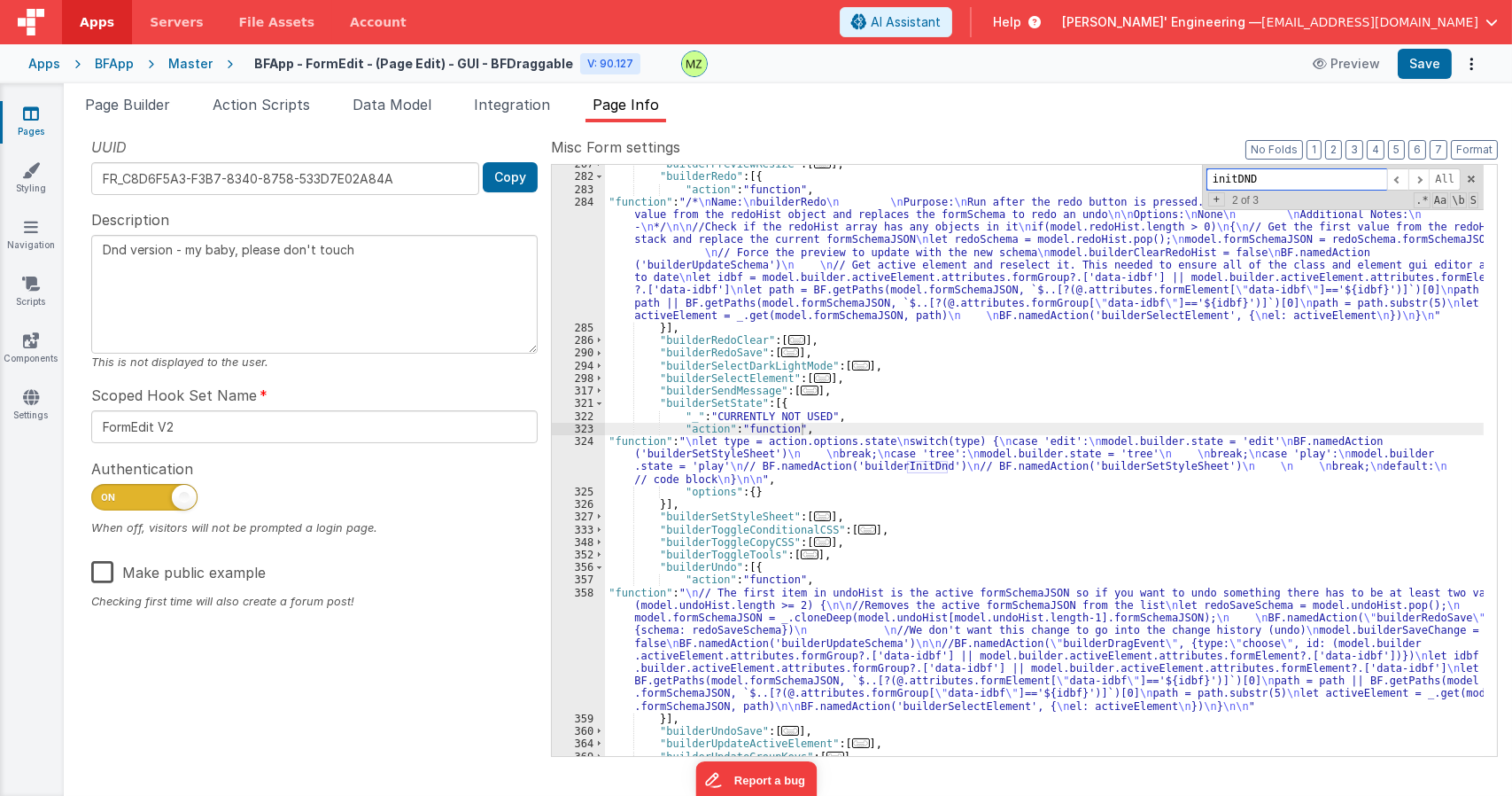
paste input "let activeElement, path; if (id == 'body' || id == 'page') { idSchema = id == '…"
type input "initDND"
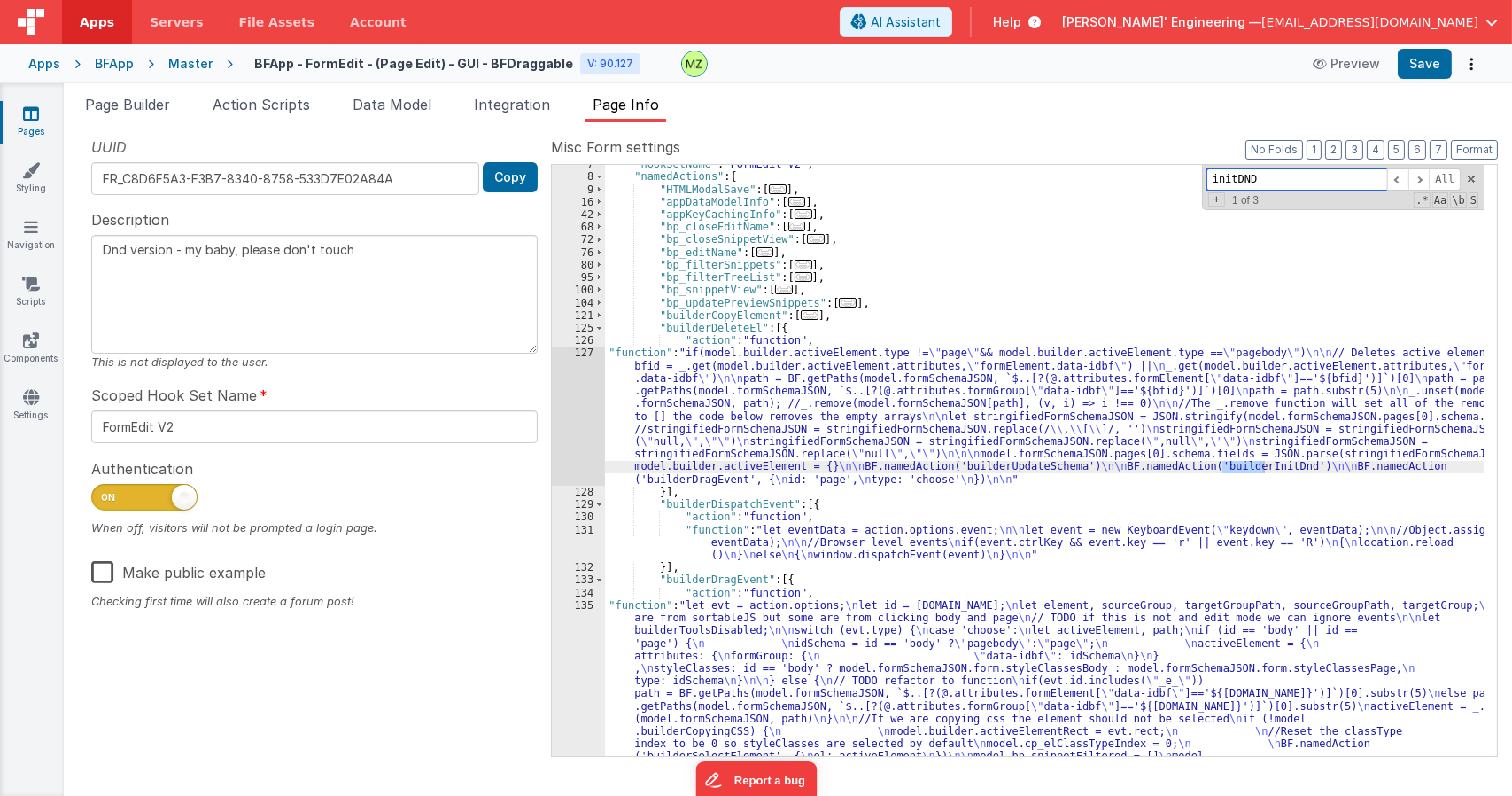
scroll to position [82, 0]
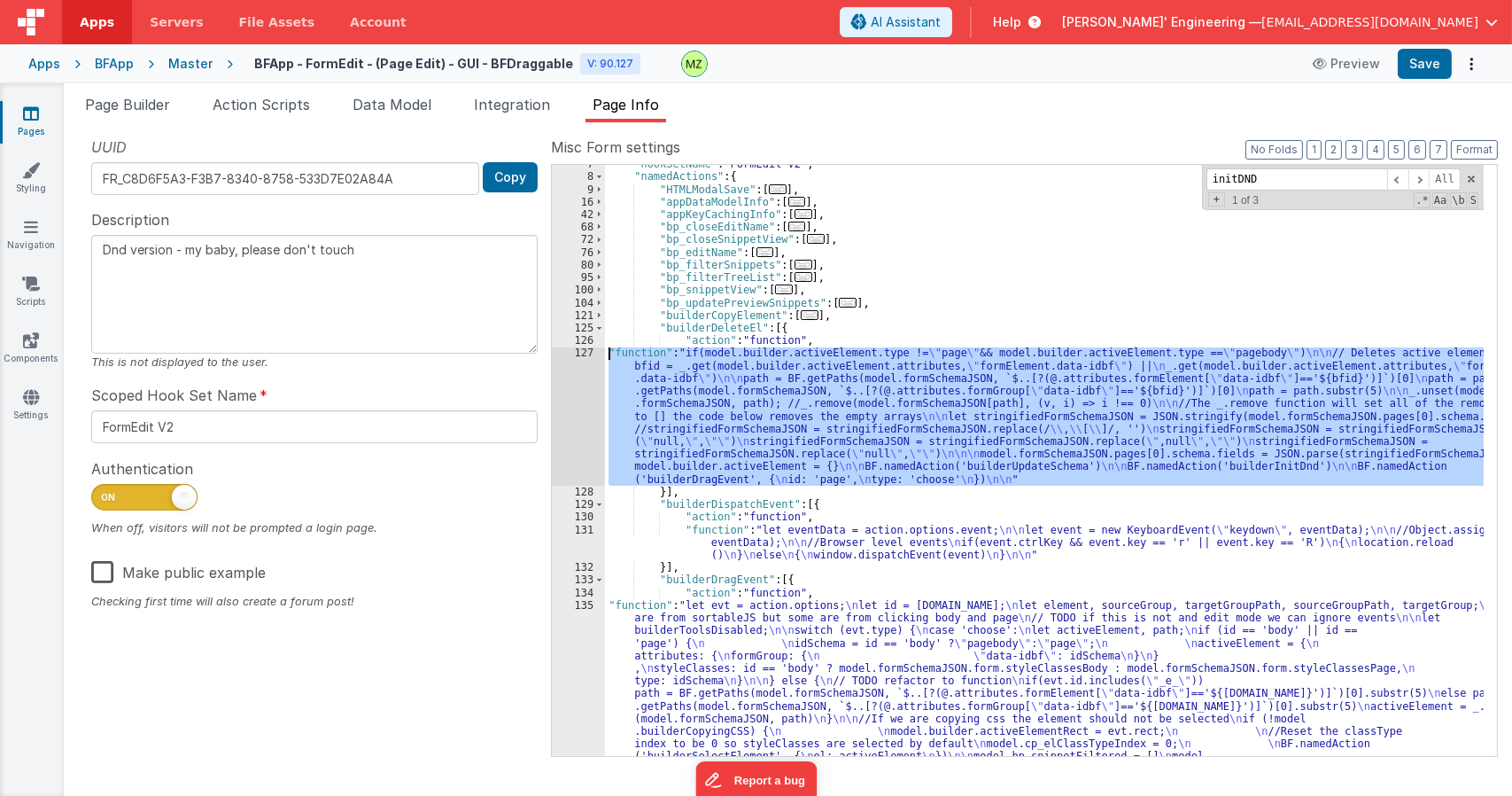
click at [574, 354] on div "127" at bounding box center [579, 415] width 54 height 138
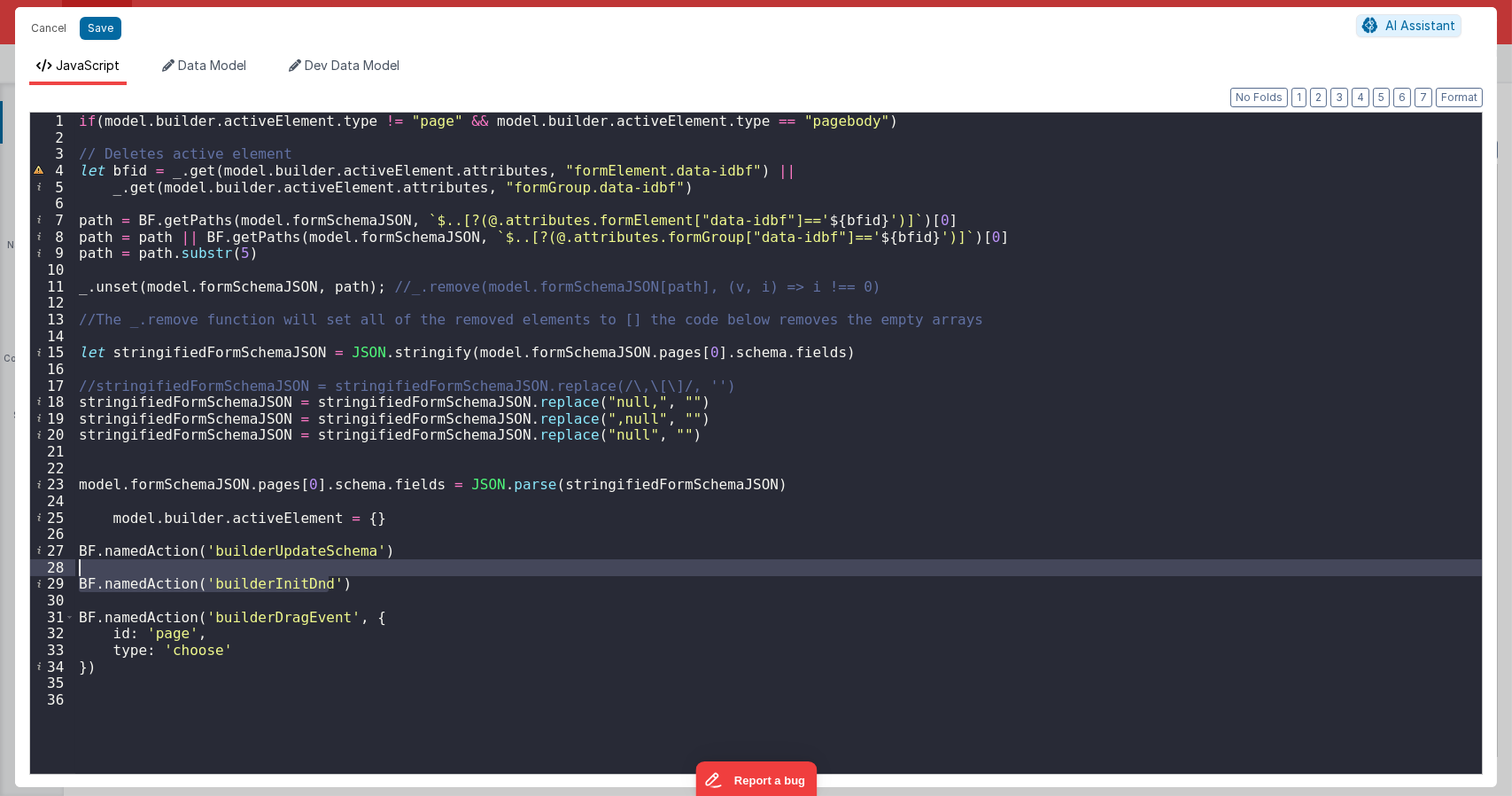
drag, startPoint x: 358, startPoint y: 585, endPoint x: 28, endPoint y: 560, distance: 330.9
click at [28, 560] on div "Format 7 6 5 4 3 2 1 No Folds 1 2 3 4 5 6 7 8 9 10 11 12 13 14 15 16 17 18 19 2…" at bounding box center [756, 436] width 1482 height 702
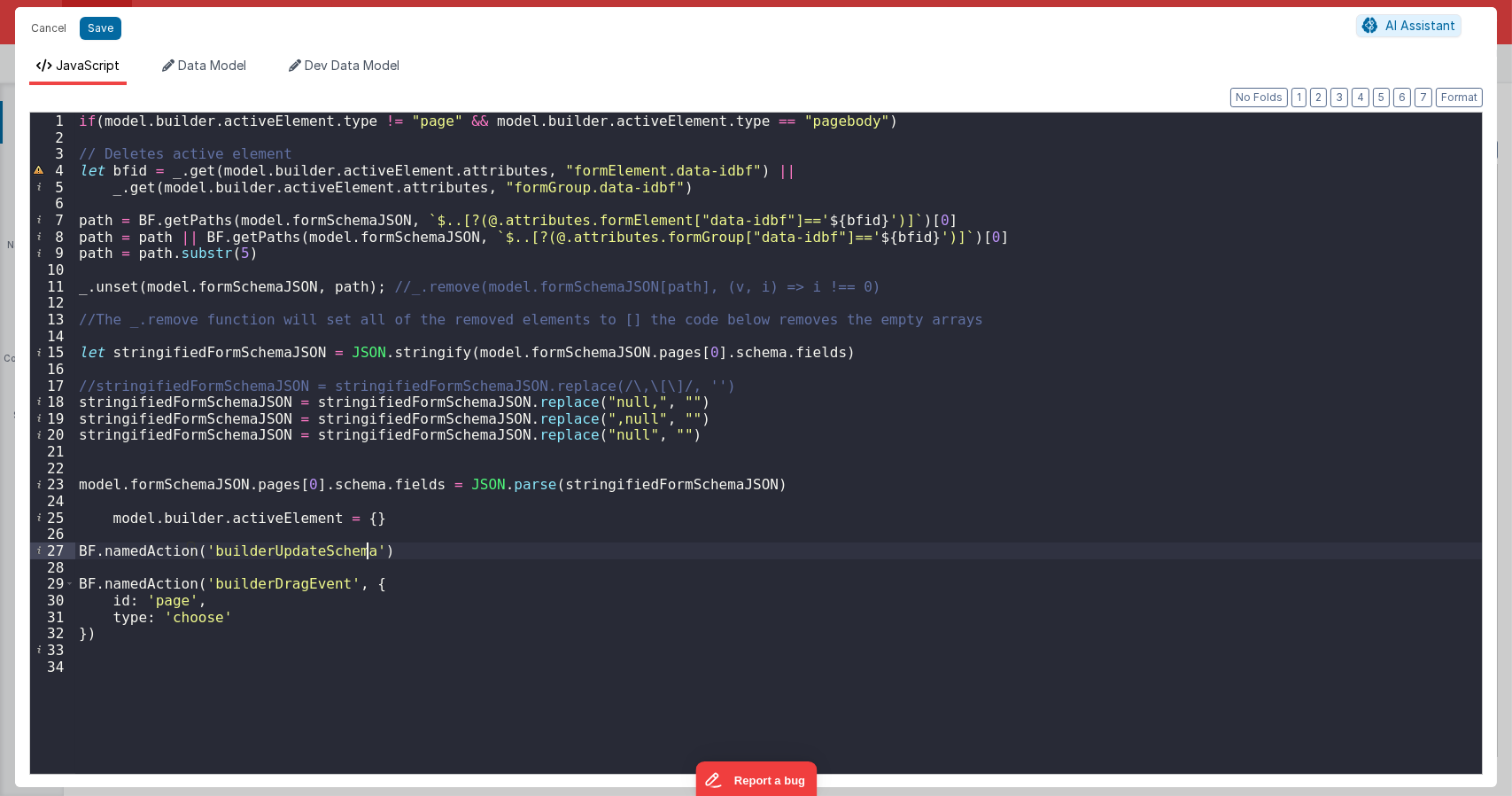
type textarea "Dnd version - my baby, please don't touch"
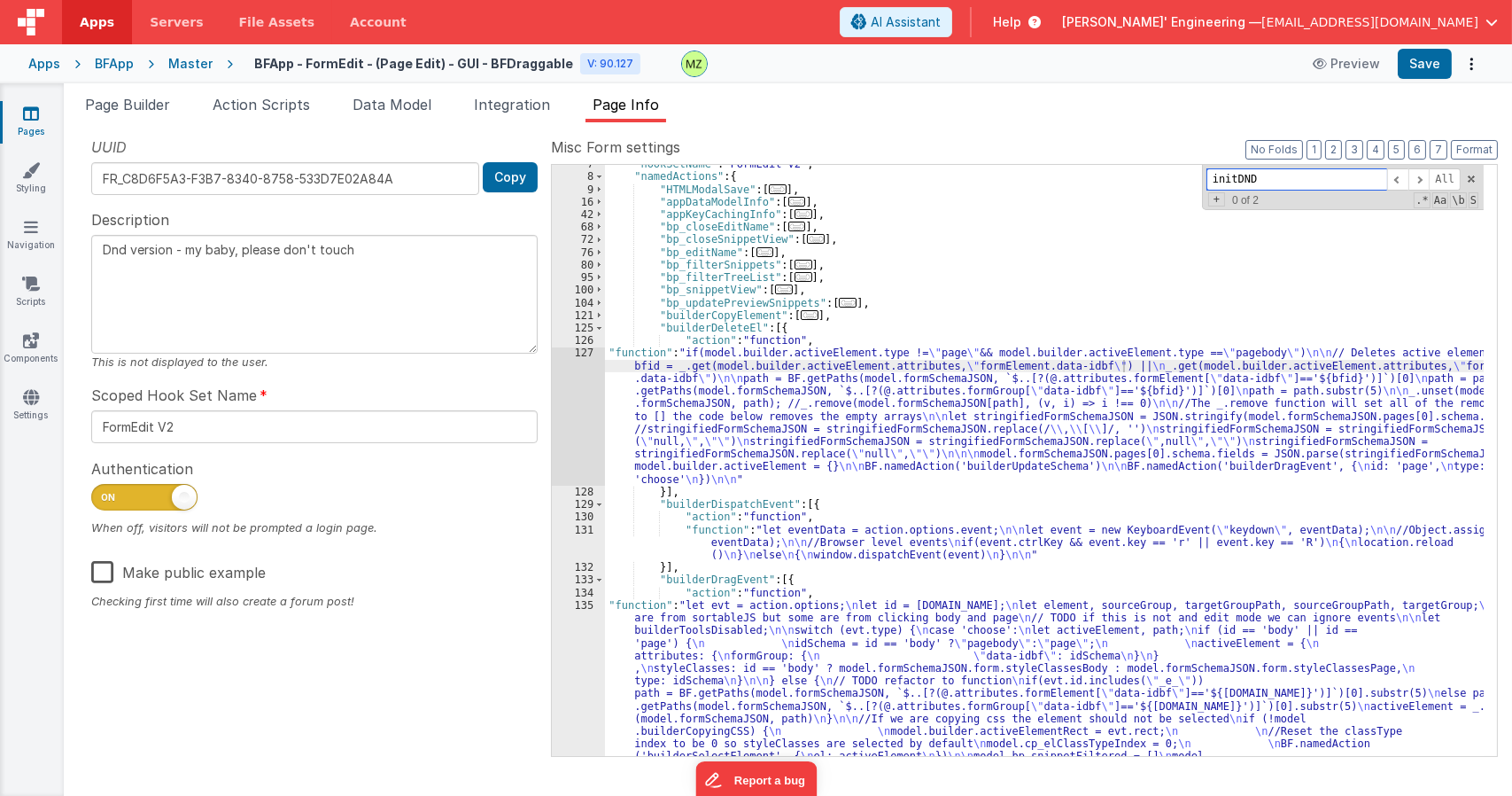
type input "'"
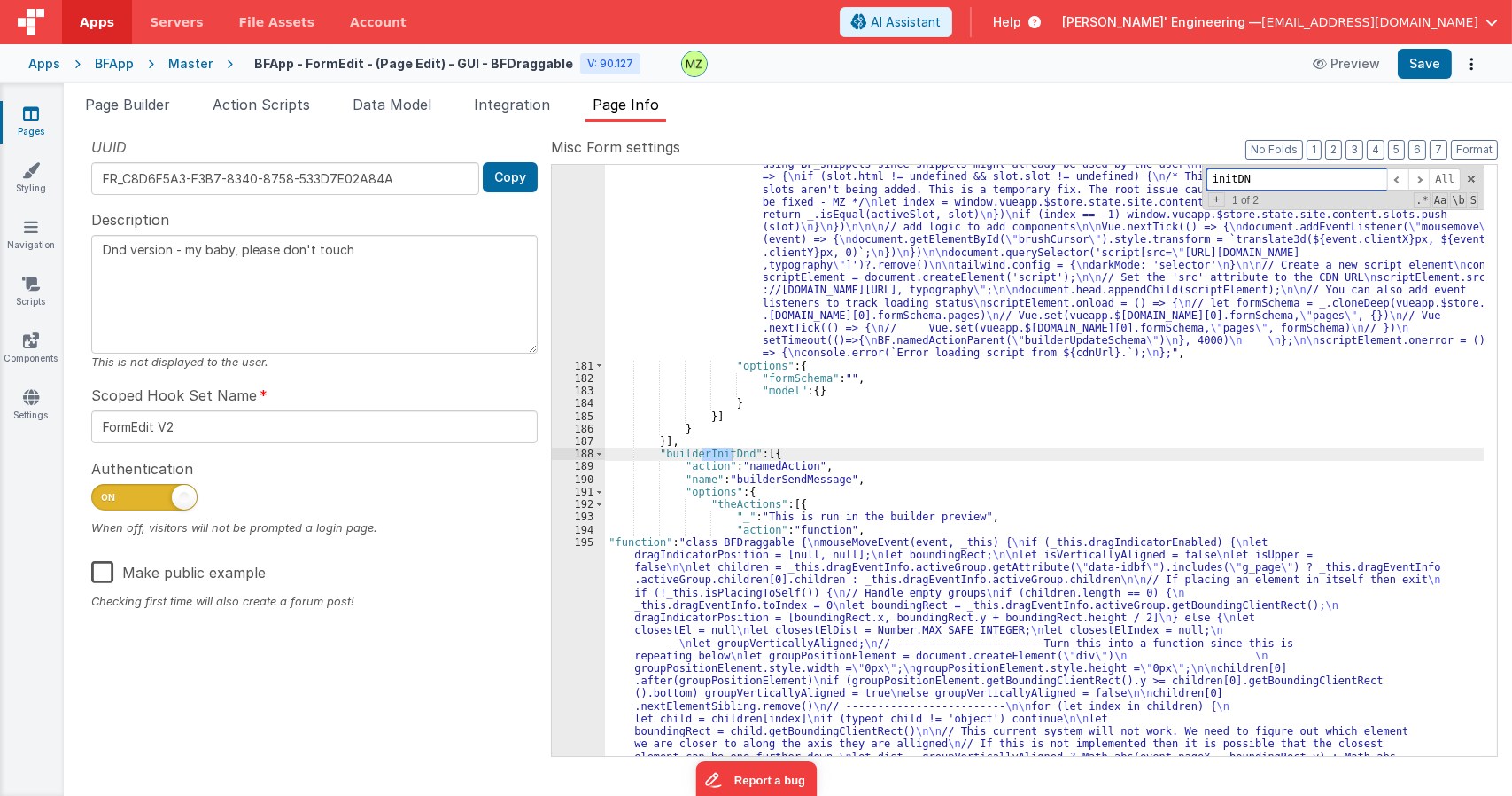
type input "initDND"
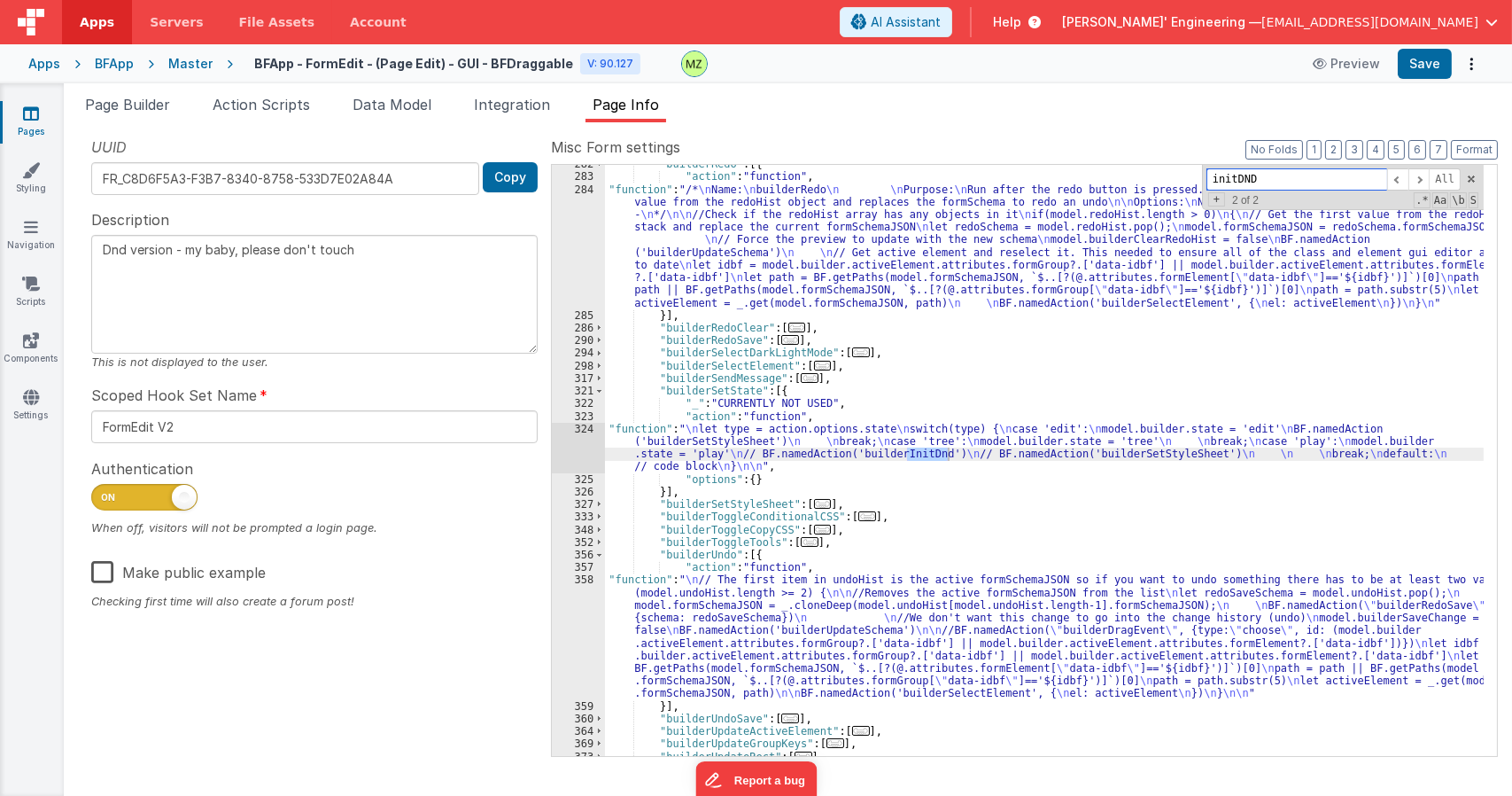
scroll to position [5199, 0]
click at [720, 433] on div ""builderRedo" : [{ "action" : "function" , "function" : "/* \n Name: \n builder…" at bounding box center [1044, 466] width 879 height 616
click at [584, 431] on div "324" at bounding box center [579, 448] width 54 height 51
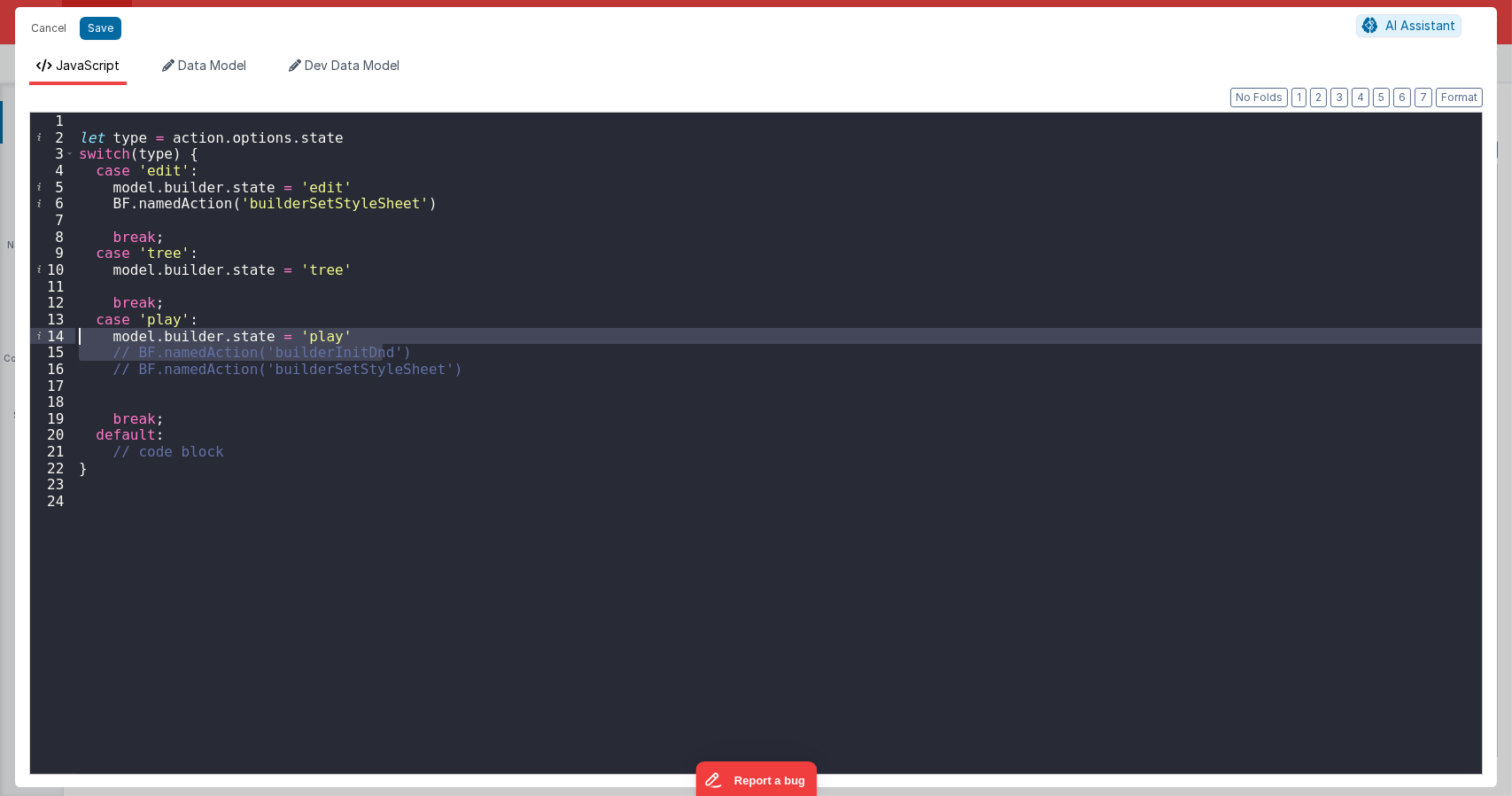
drag, startPoint x: 396, startPoint y: 351, endPoint x: -17, endPoint y: 339, distance: 413.2
click at [0, 339] on html "Cancel Save AI Assistant JavaScript Data Model Dev Data Model Format 7 6 5 4 3 …" at bounding box center [756, 398] width 1512 height 796
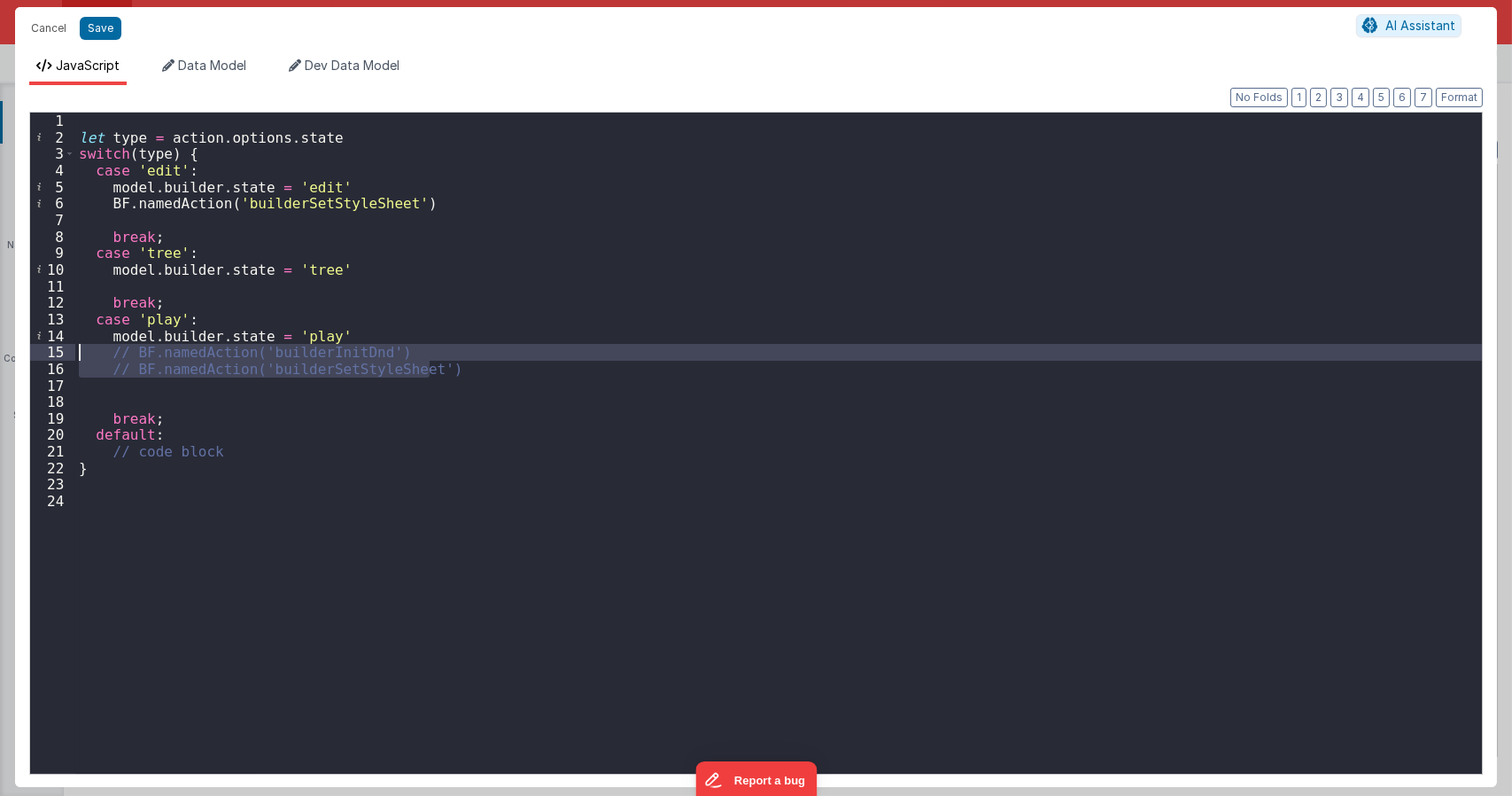
drag, startPoint x: 412, startPoint y: 372, endPoint x: -4, endPoint y: 348, distance: 416.7
click at [0, 348] on html "Cancel Save AI Assistant JavaScript Data Model Dev Data Model Format 7 6 5 4 3 …" at bounding box center [756, 398] width 1512 height 796
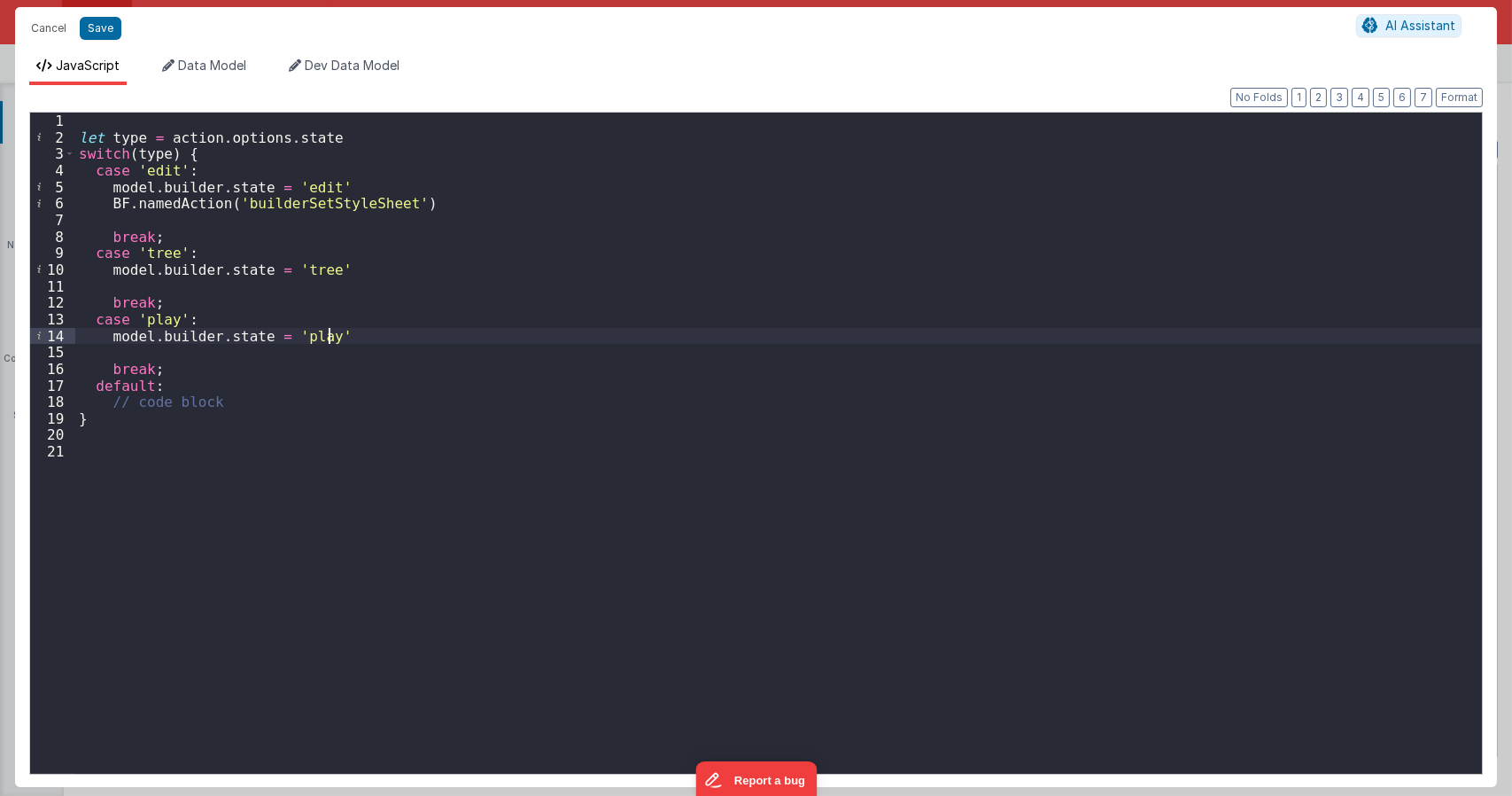
type textarea "Dnd version - my baby, please don't touch"
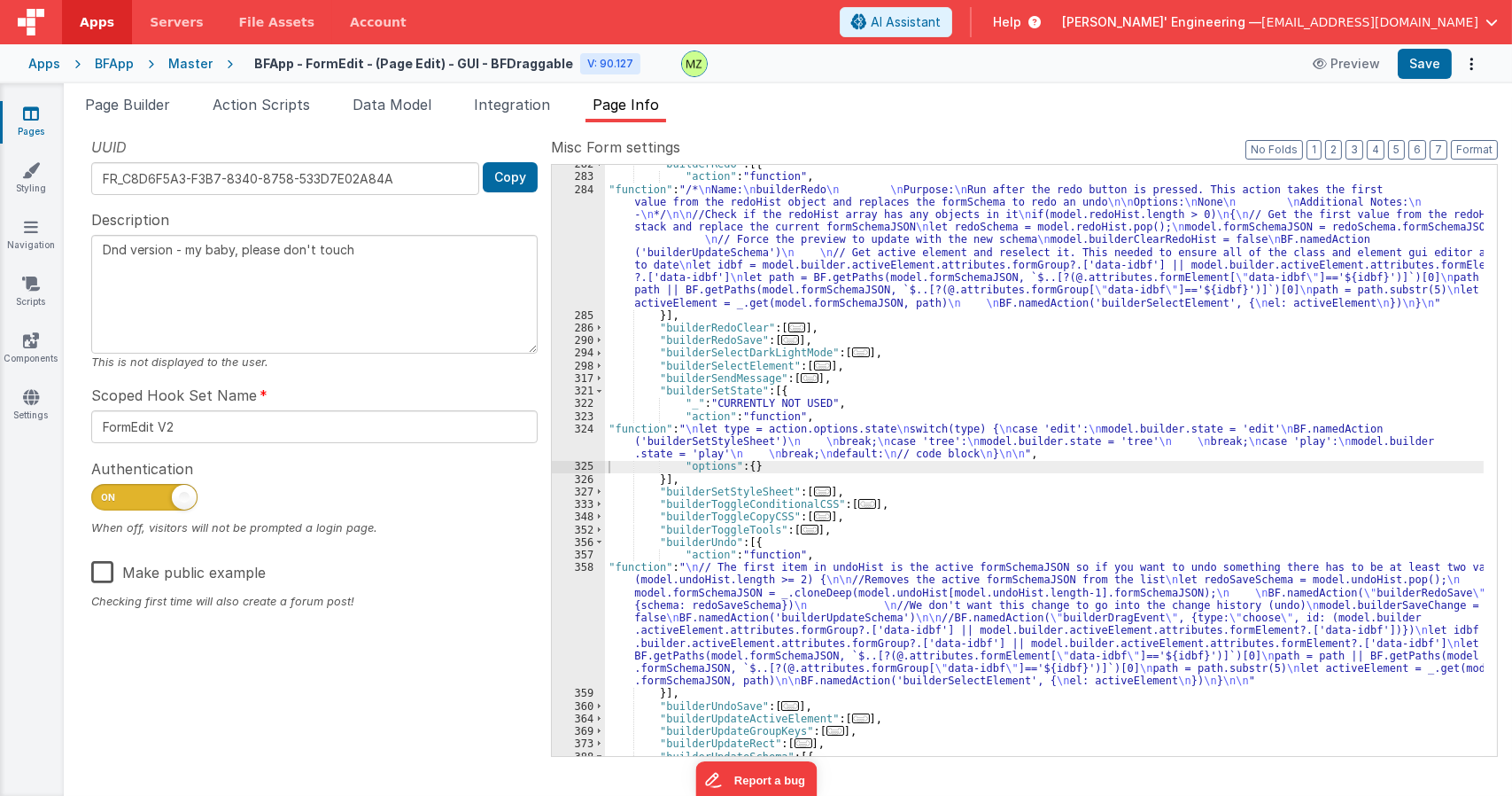
click at [935, 447] on div ""builderRedo" : [{ "action" : "function" , "function" : "/* \n Name: \n builder…" at bounding box center [1044, 466] width 879 height 616
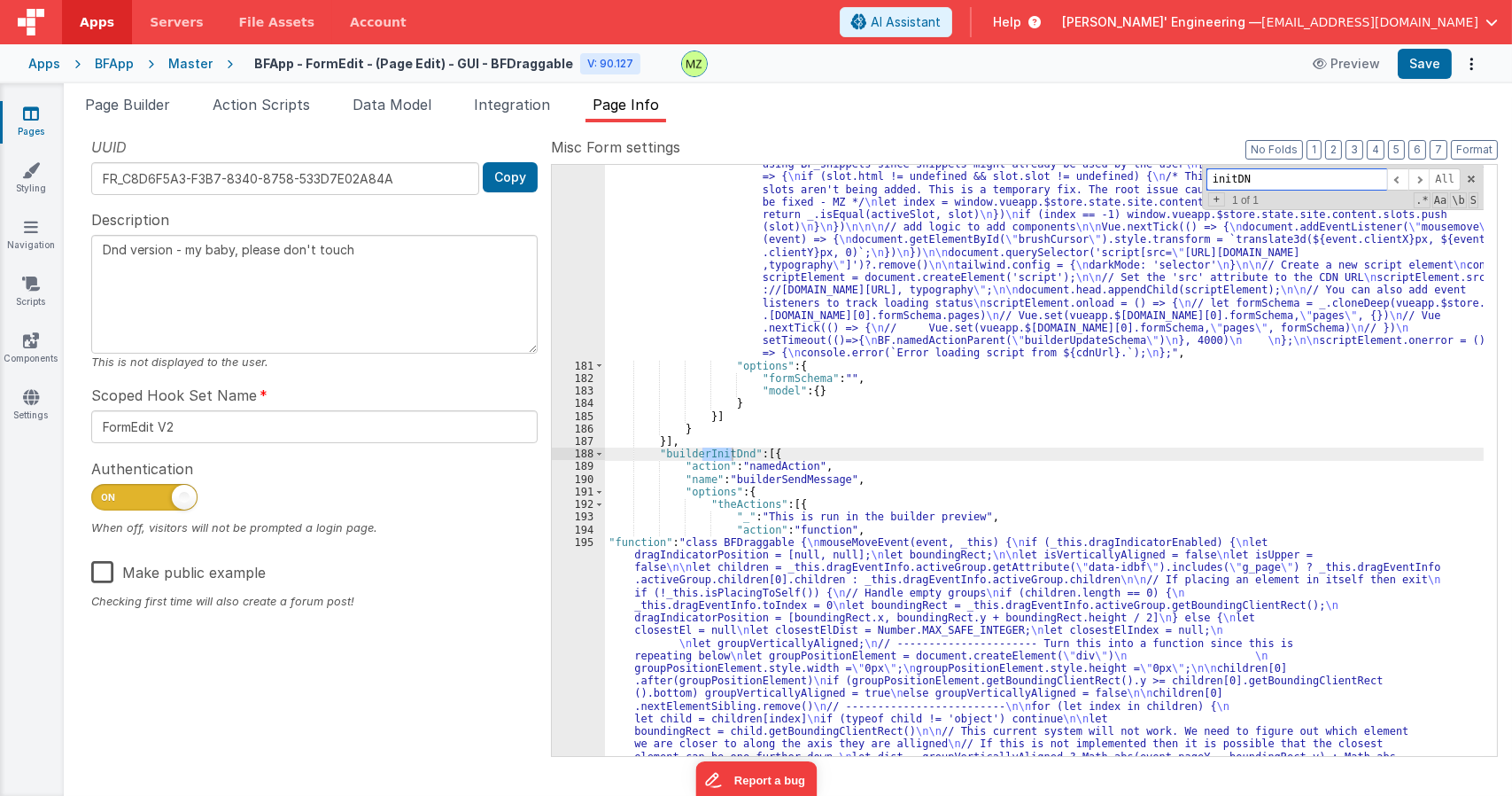
type input "initDND"
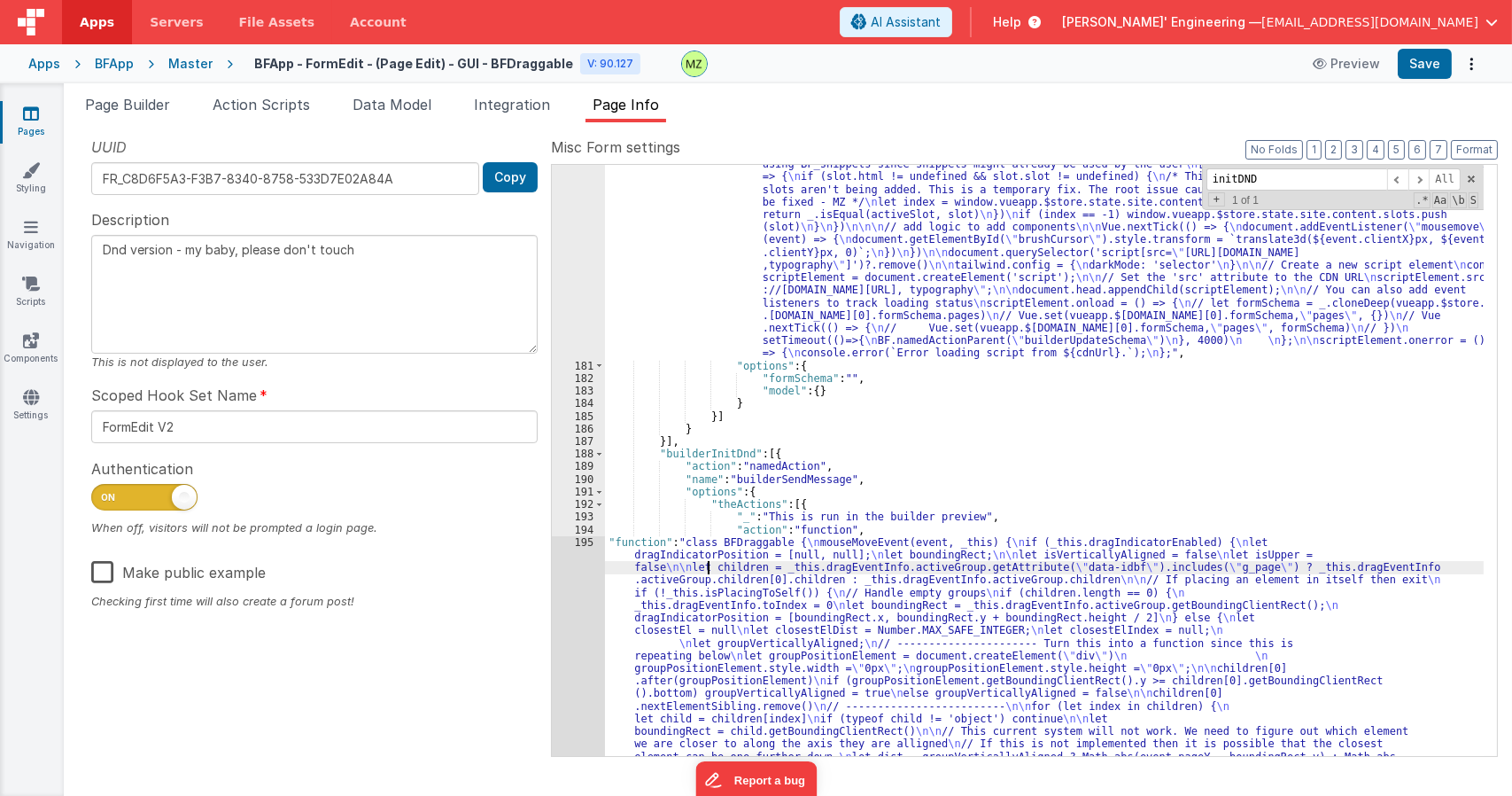
drag, startPoint x: 708, startPoint y: 570, endPoint x: 559, endPoint y: 526, distance: 155.4
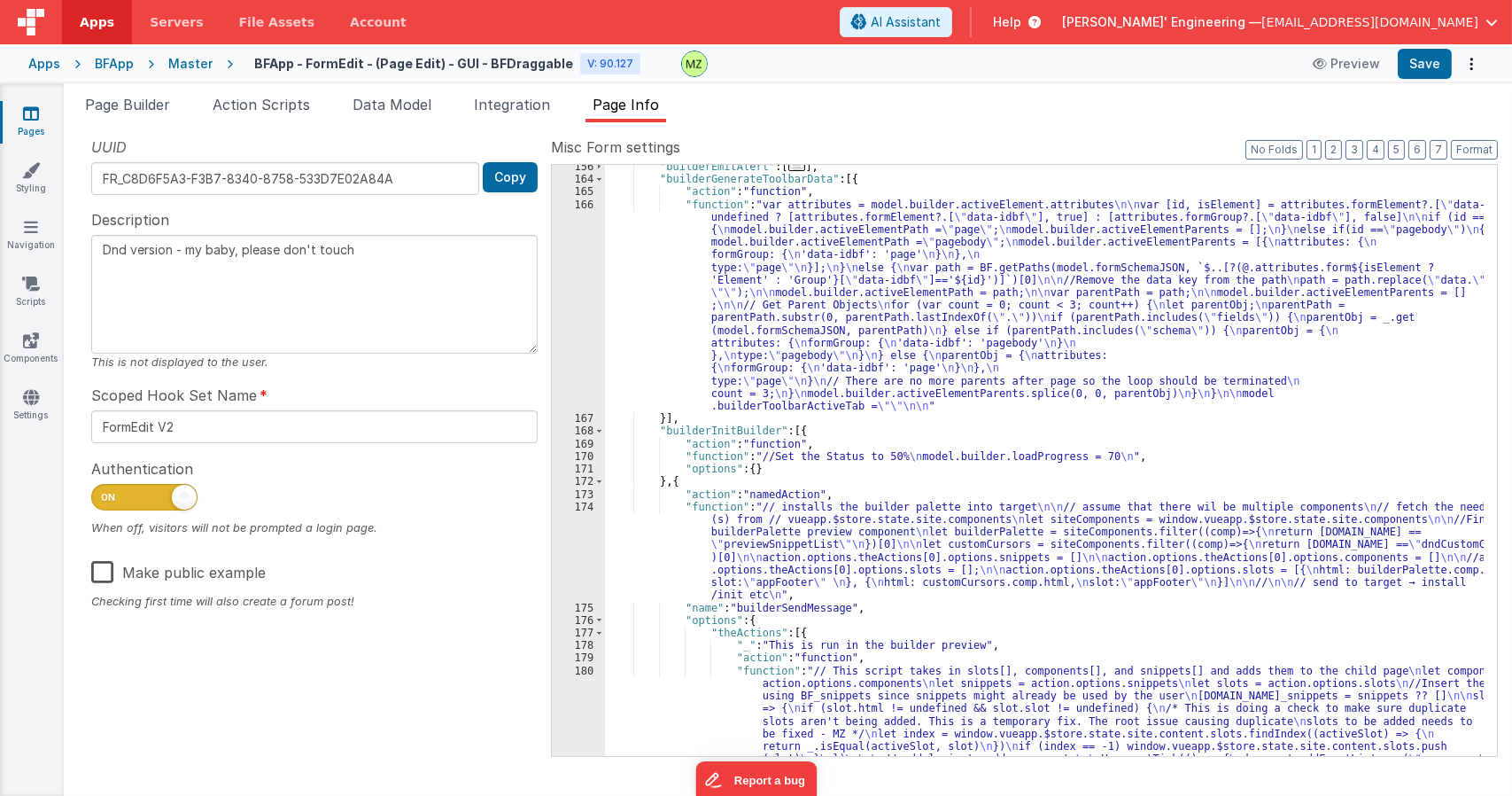
scroll to position [1643, 0]
click at [921, 426] on div ""builderEmitAlert" : [ ... ] , "builderGenerateToolbarData" : [{ "action" : "fu…" at bounding box center [1044, 576] width 879 height 830
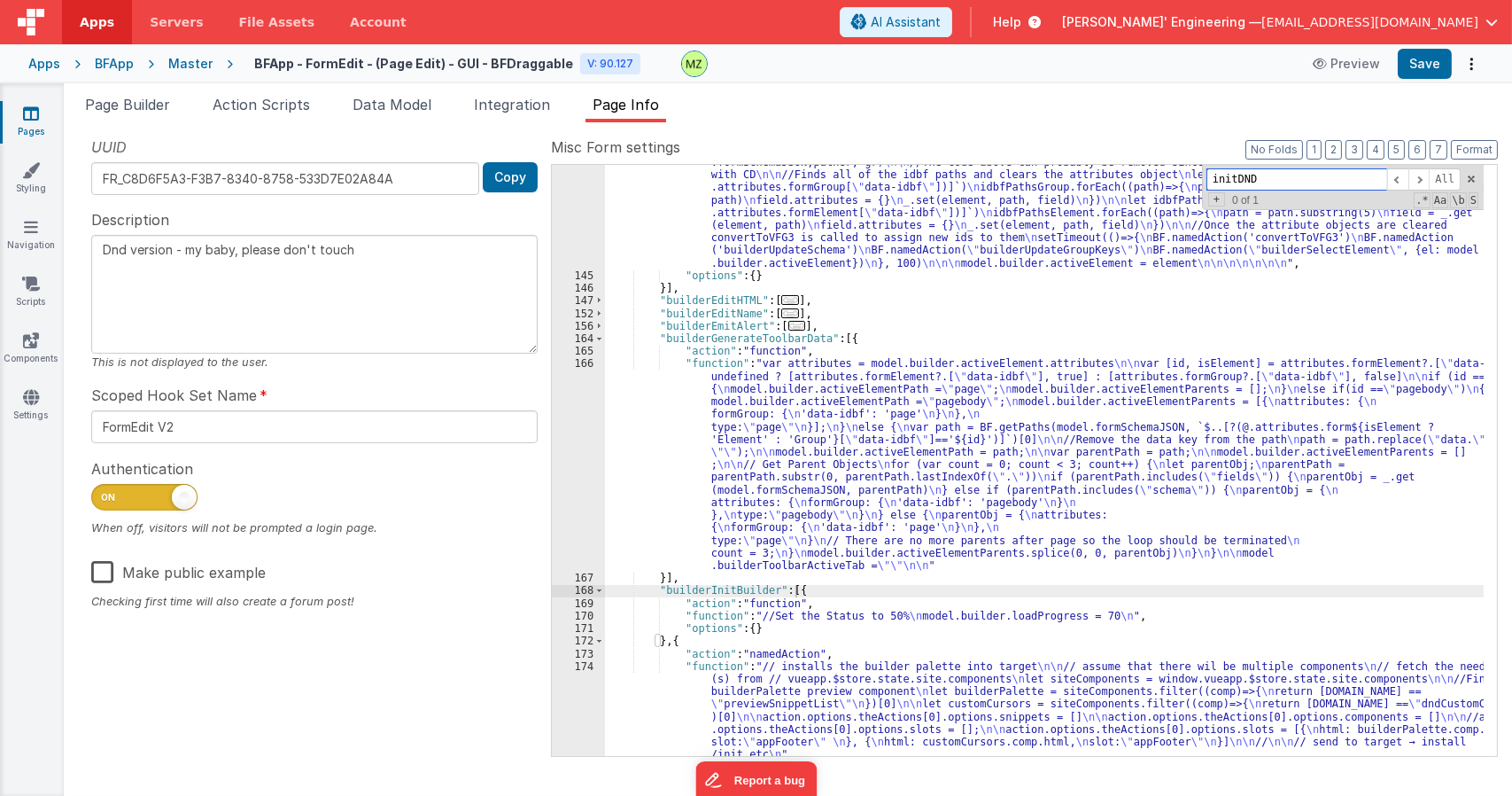
scroll to position [2175, 0]
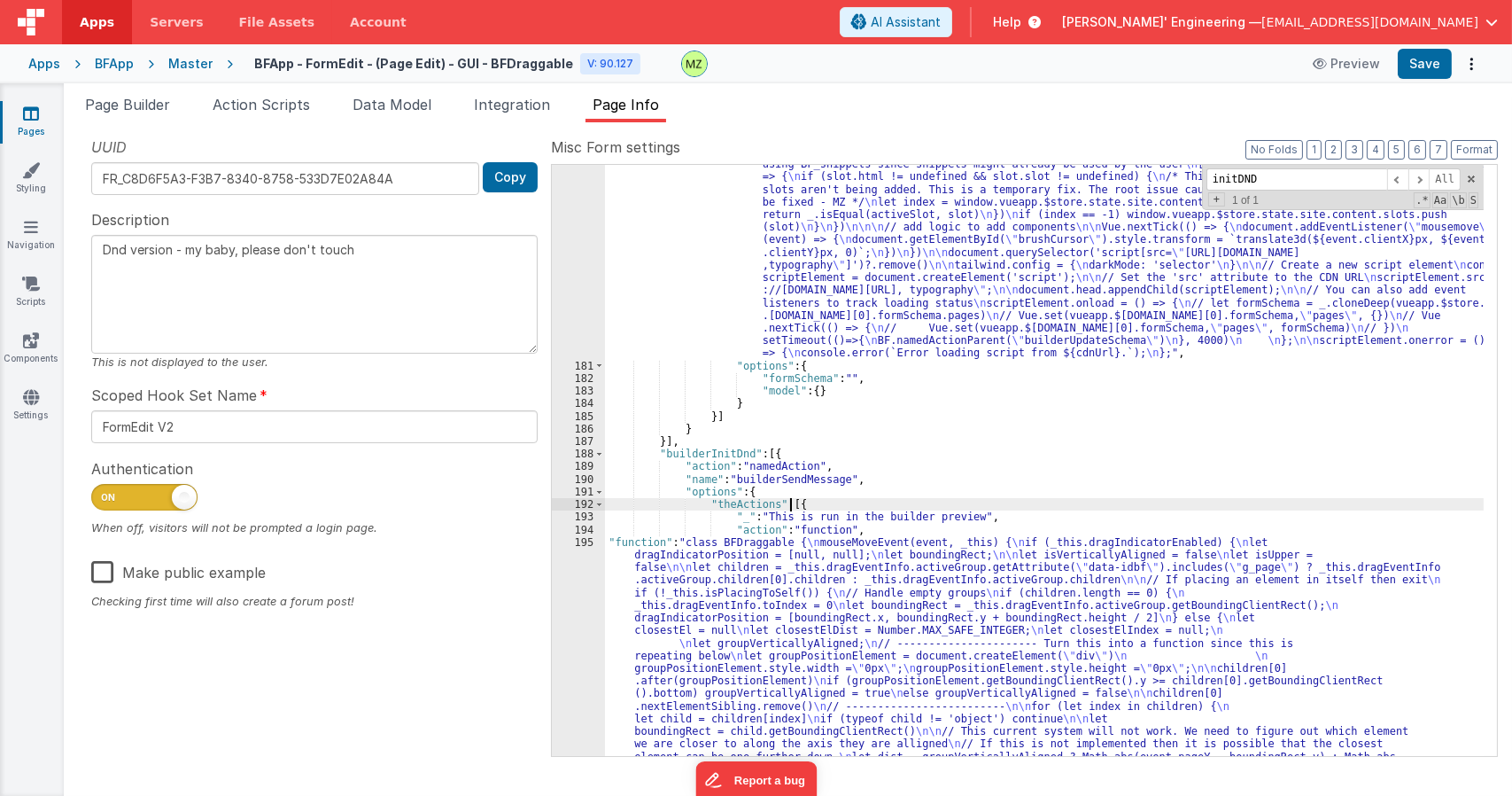
type textarea "Dnd version - my baby, please don't touch"
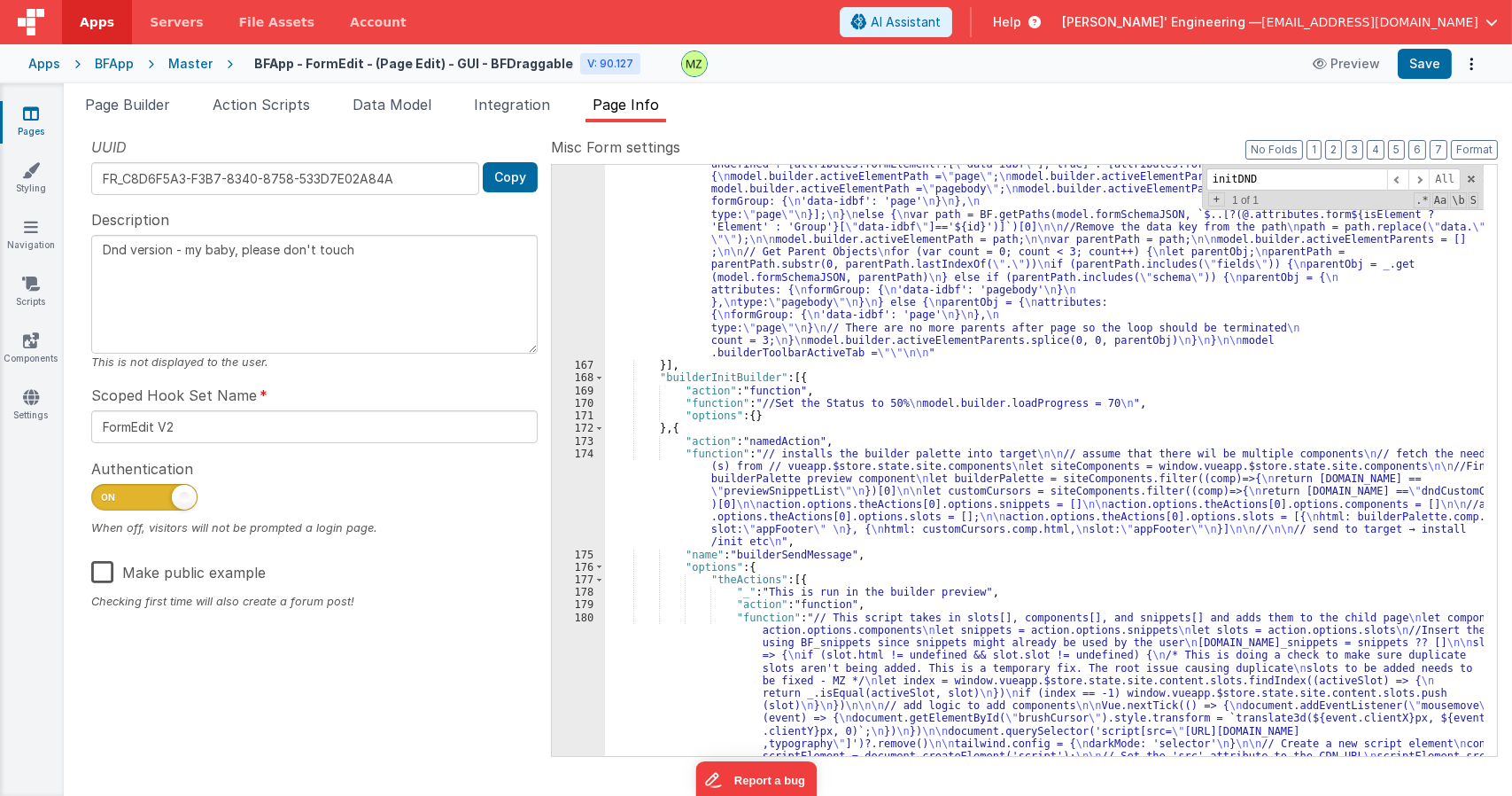
scroll to position [1696, 0]
click at [831, 295] on div ""function" : "var attributes = model.builder.activeElement.attributes \n\n var …" at bounding box center [1044, 661] width 879 height 1032
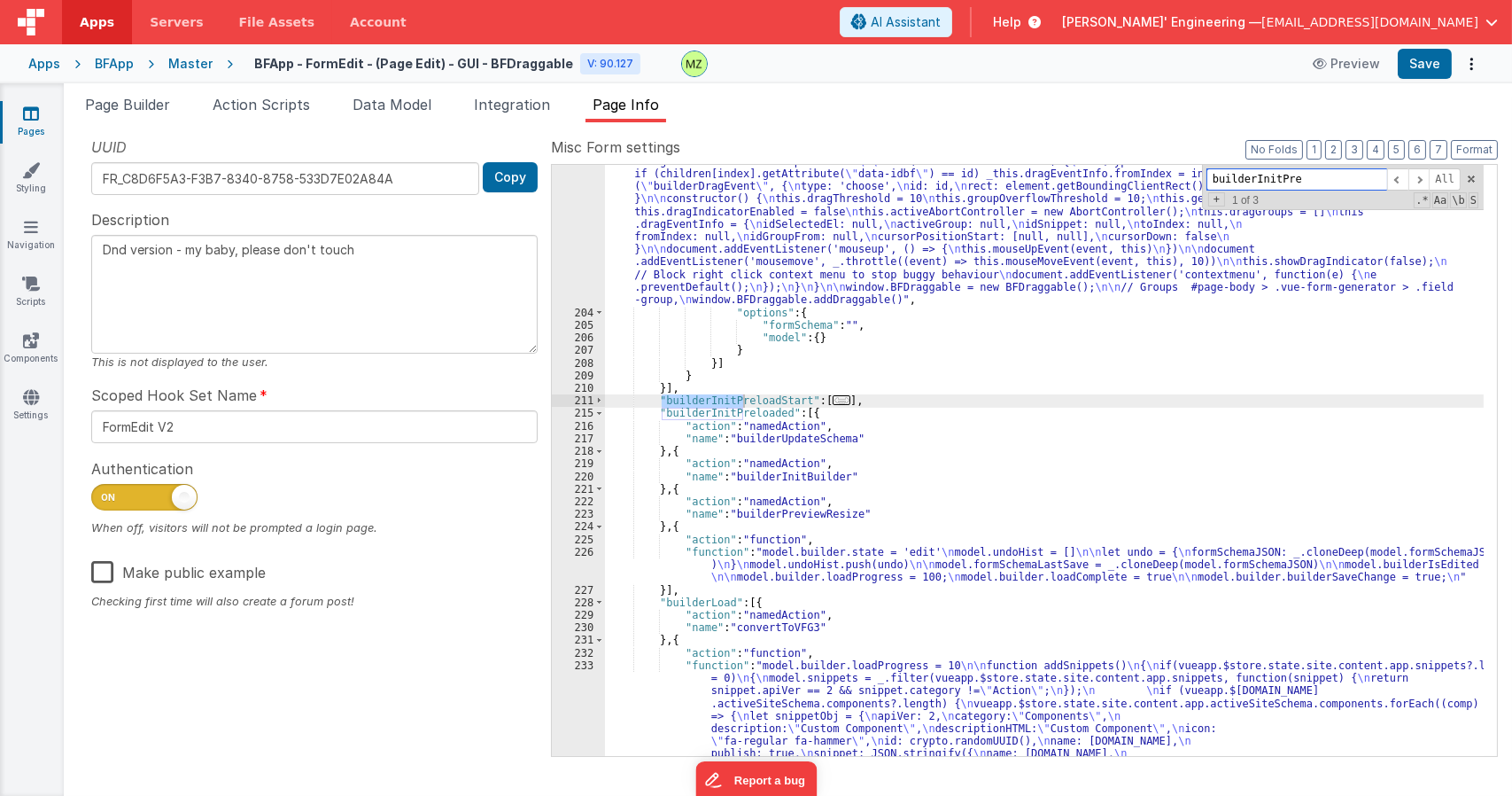
scroll to position [4020, 0]
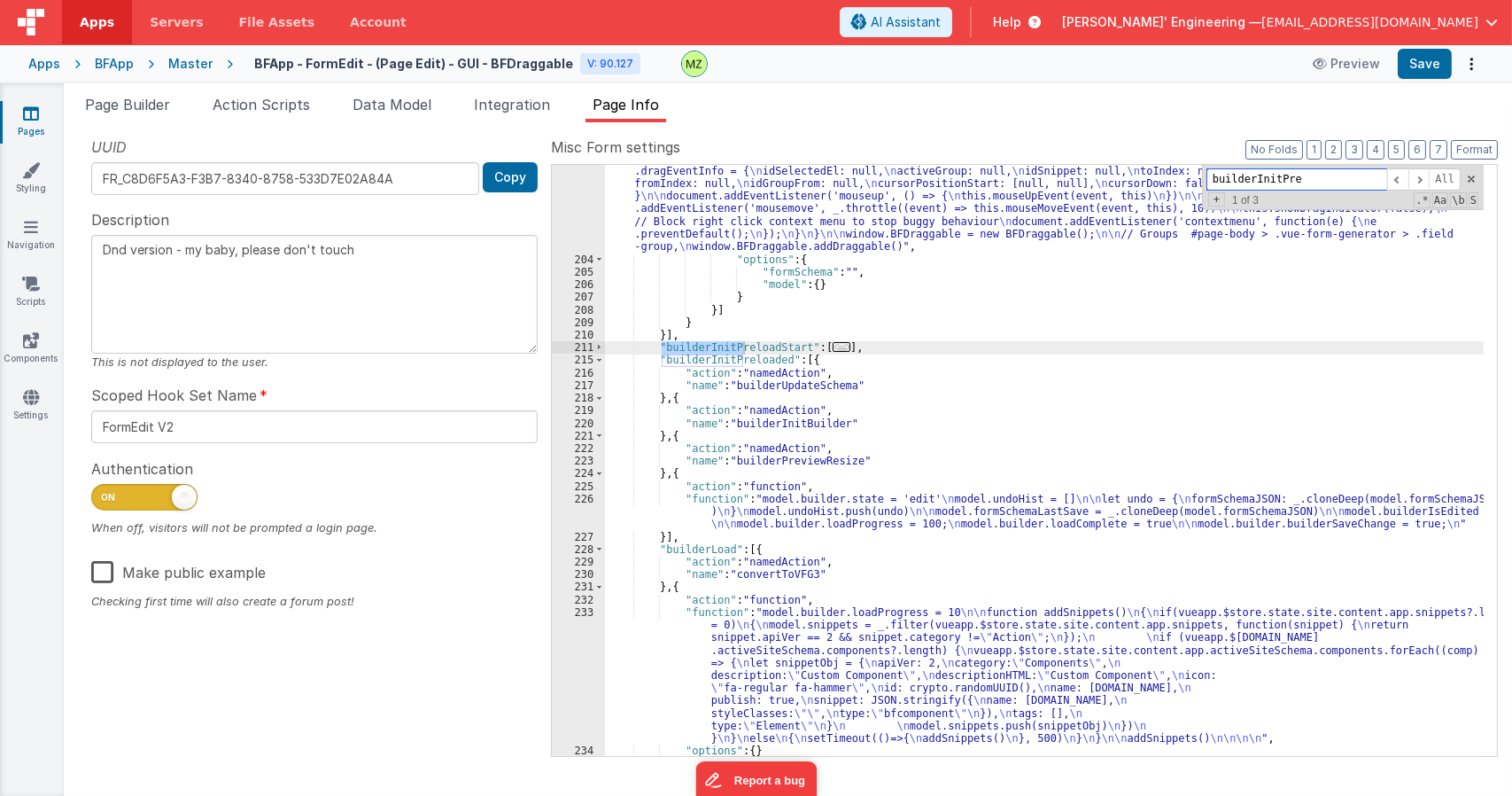
type input "builderInitPre"
type textarea "Dnd version - my baby, please don't touch"
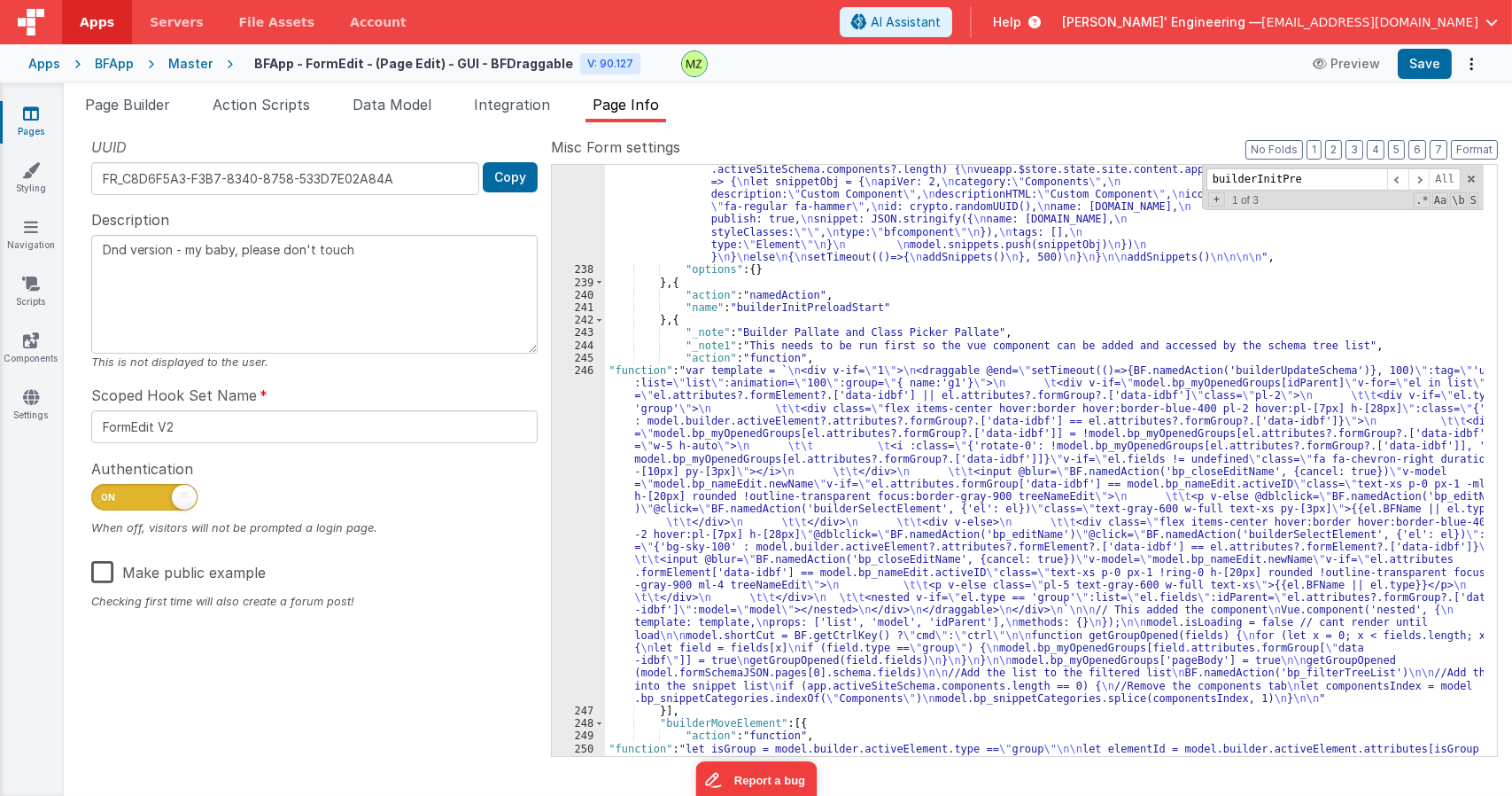
scroll to position [4765, 0]
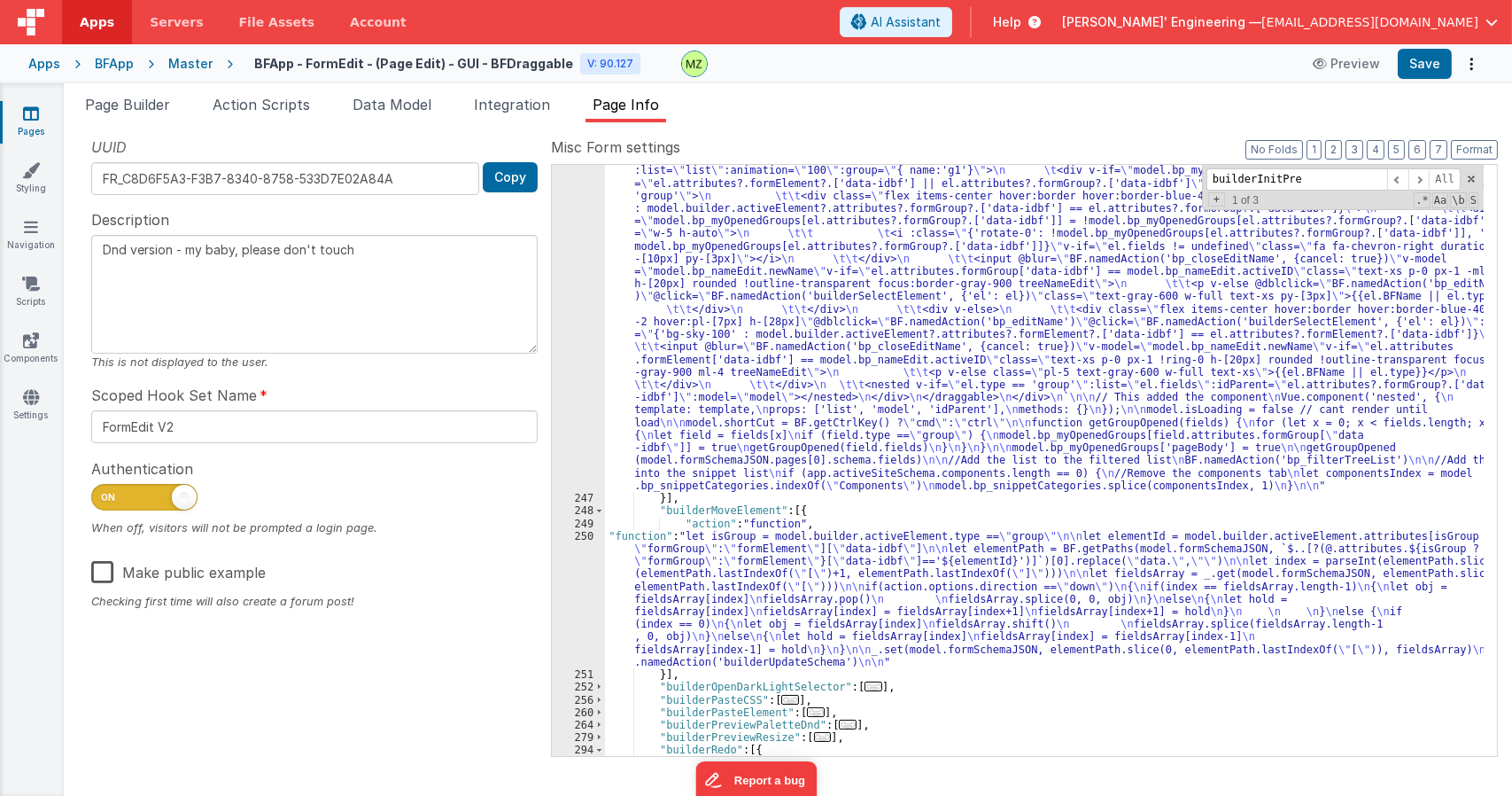
click at [986, 488] on div ""function" : "var template = ` \n <div v-if= \" 1 \" > \n <draggable @end= \" s…" at bounding box center [1044, 623] width 879 height 943
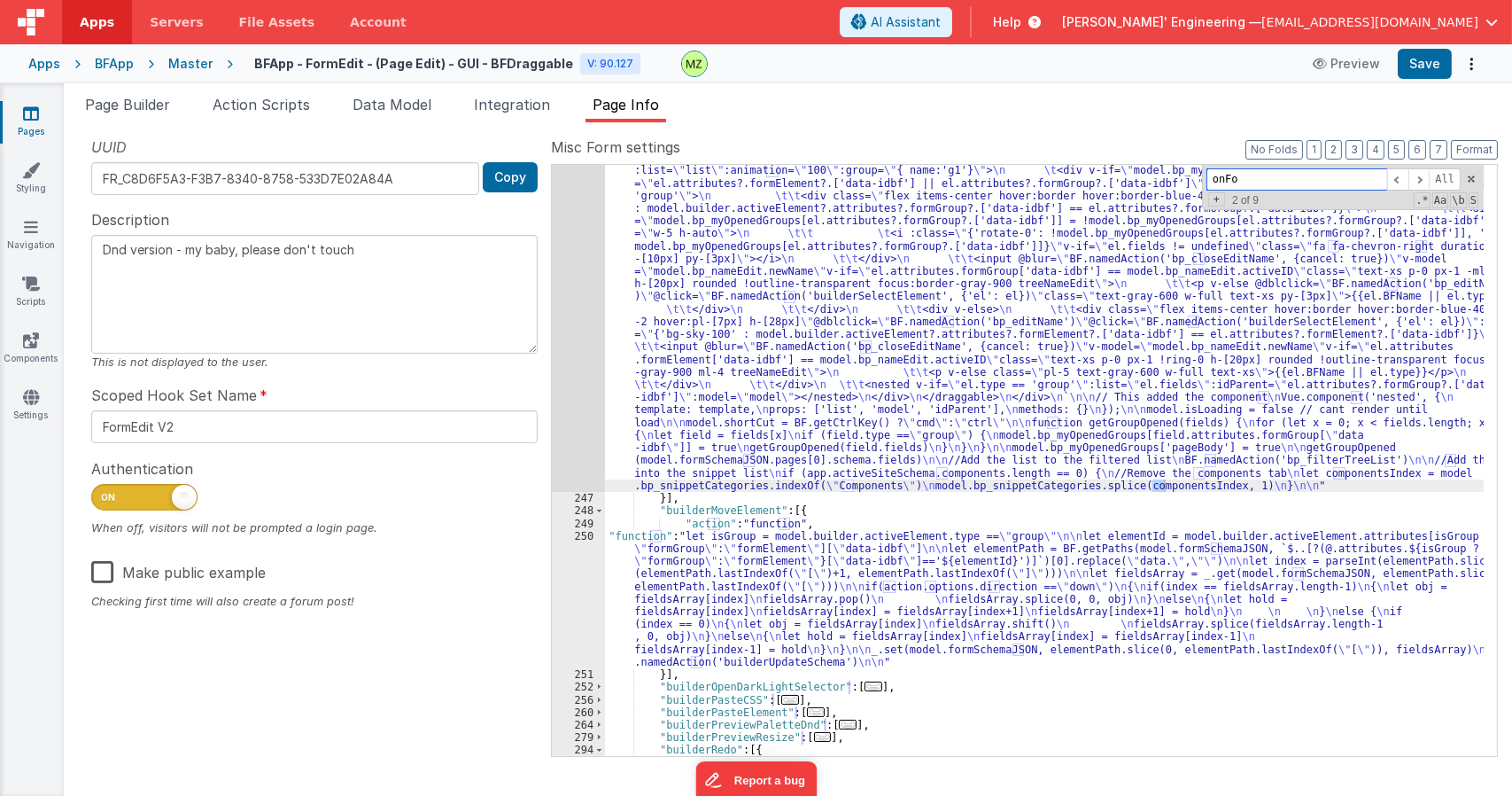
type input "onFor"
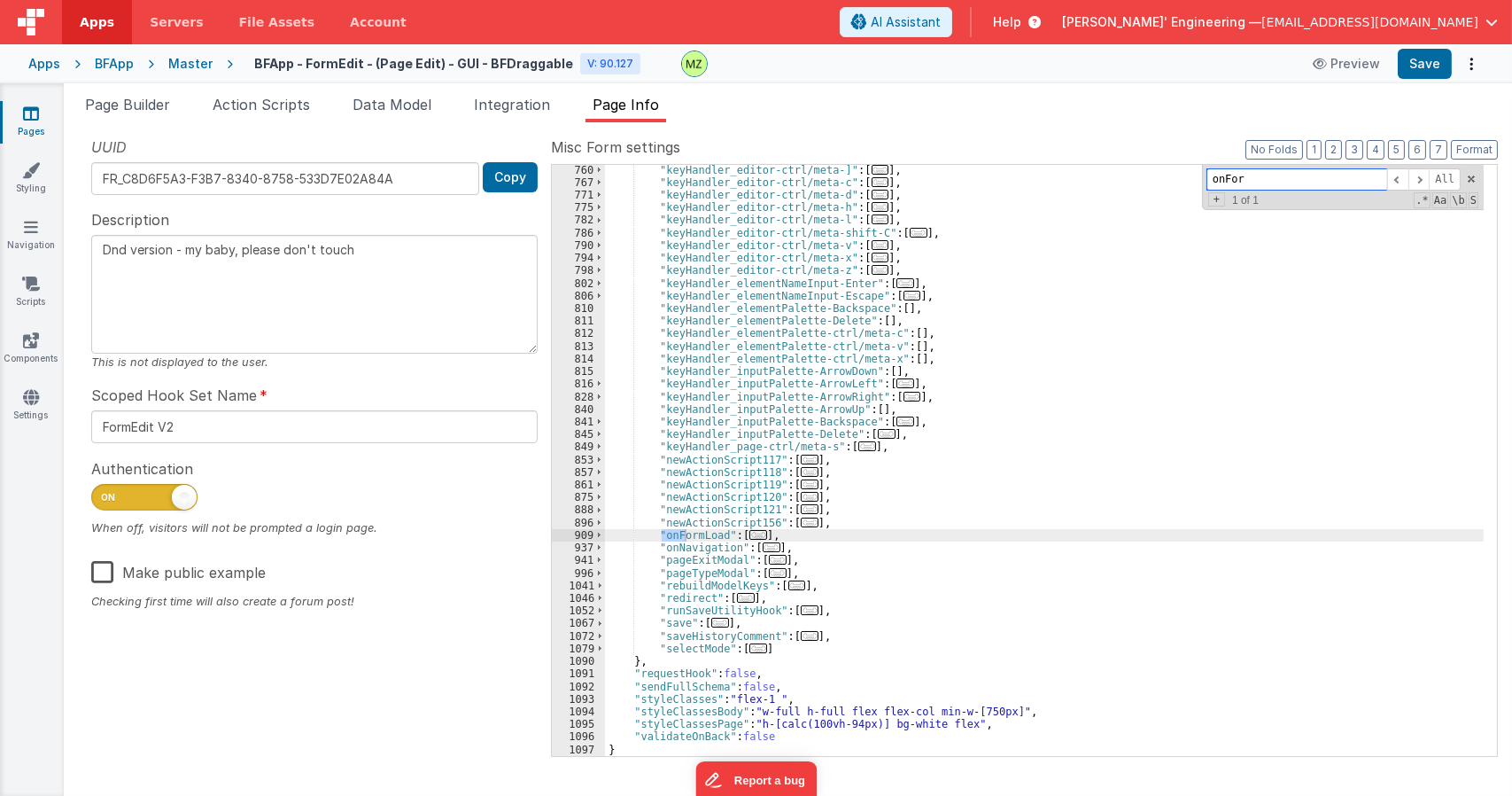
scroll to position [8722, 0]
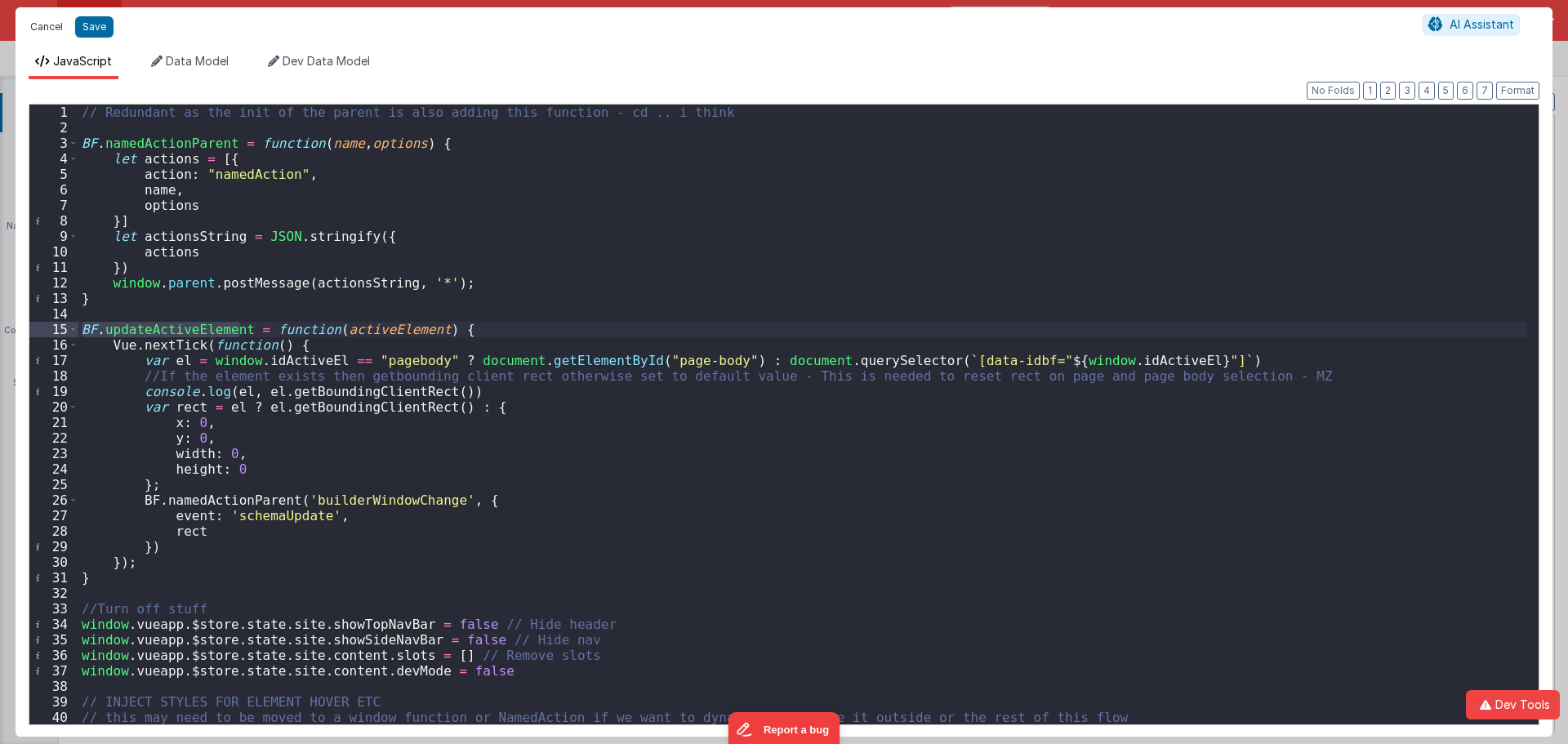
click at [48, 26] on button "Cancel" at bounding box center [47, 27] width 49 height 23
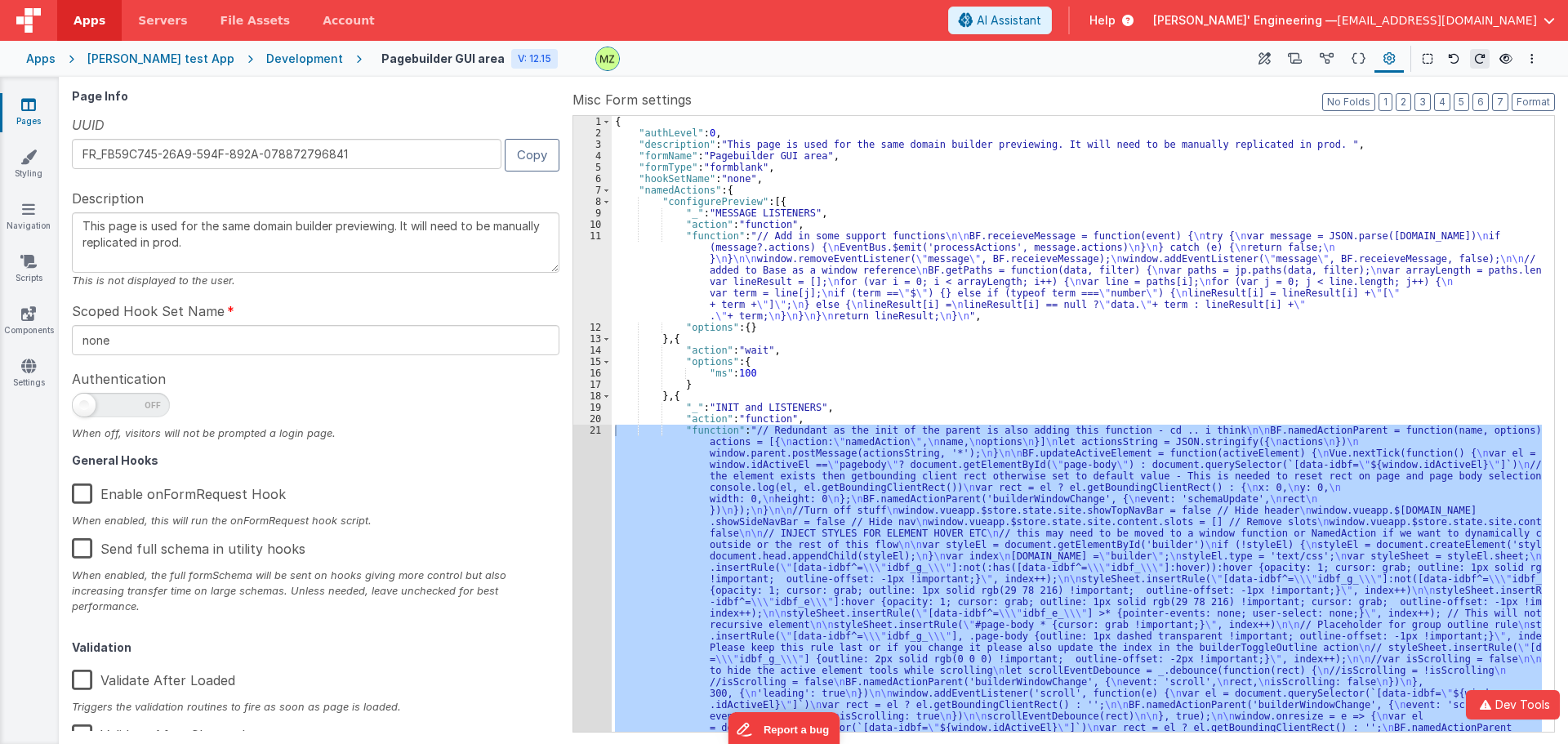
click at [266, 58] on div "Development" at bounding box center [304, 58] width 77 height 17
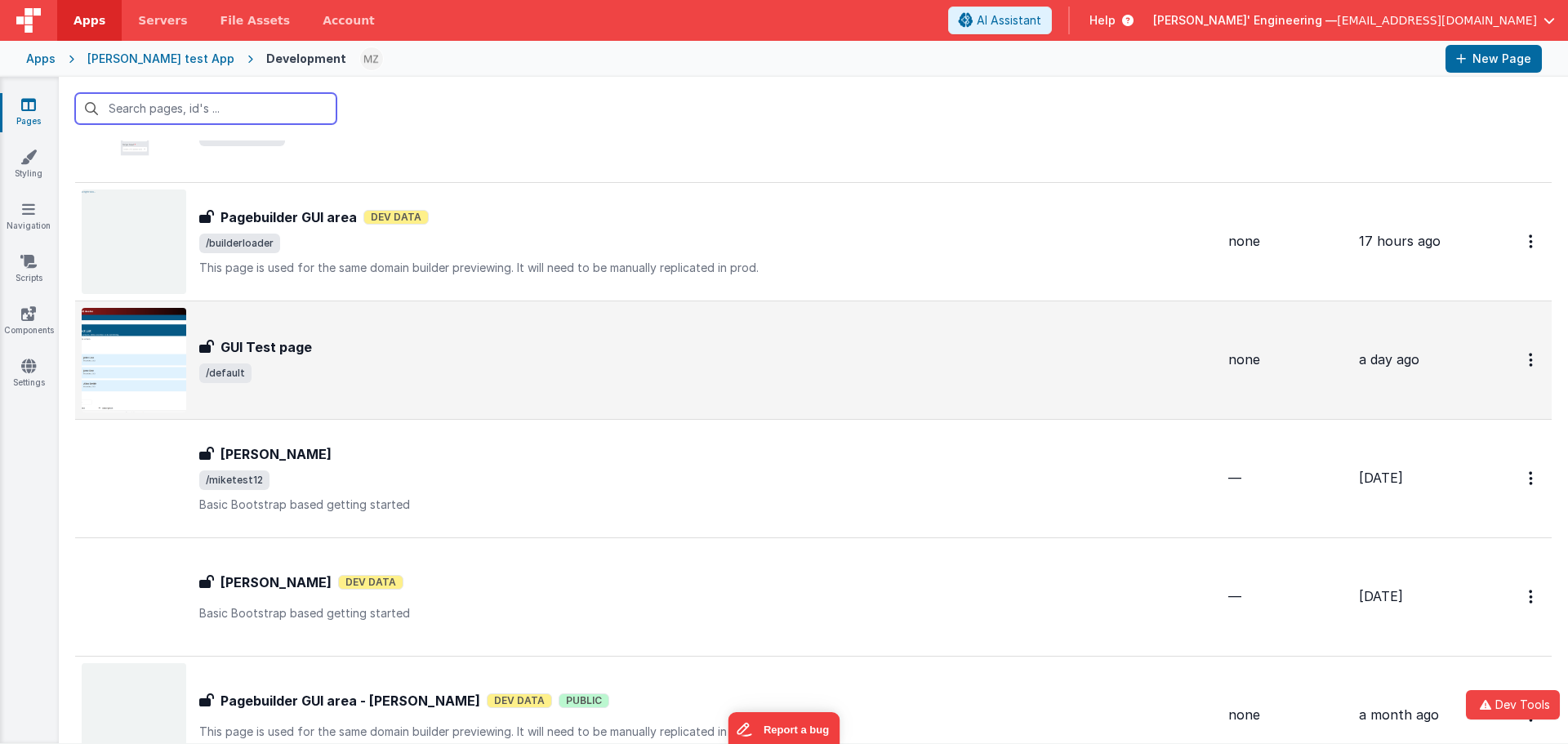
scroll to position [82, 0]
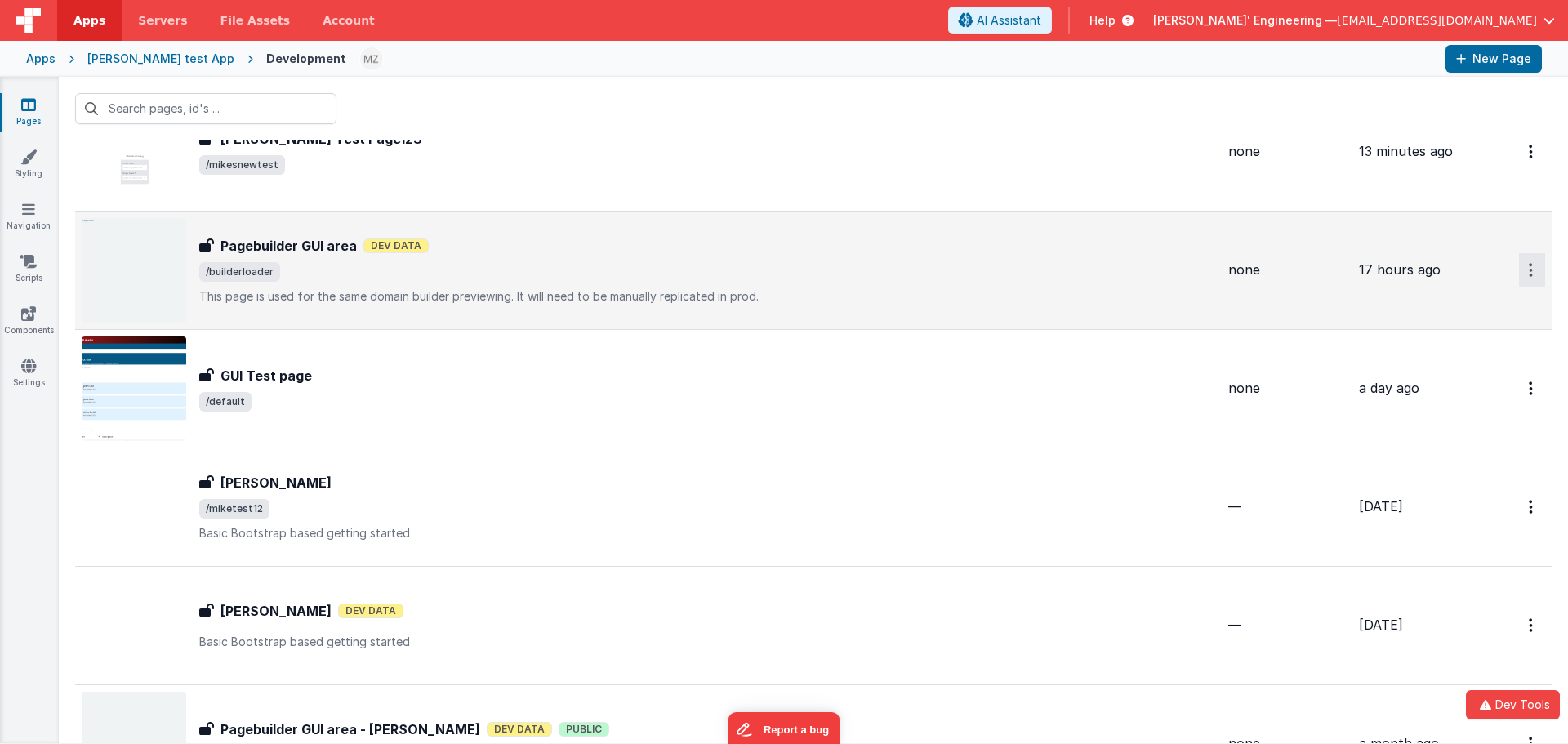
click at [1529, 159] on icon "Options" at bounding box center [1531, 152] width 4 height 14
click at [1452, 366] on link "Duplicate" at bounding box center [1473, 367] width 144 height 31
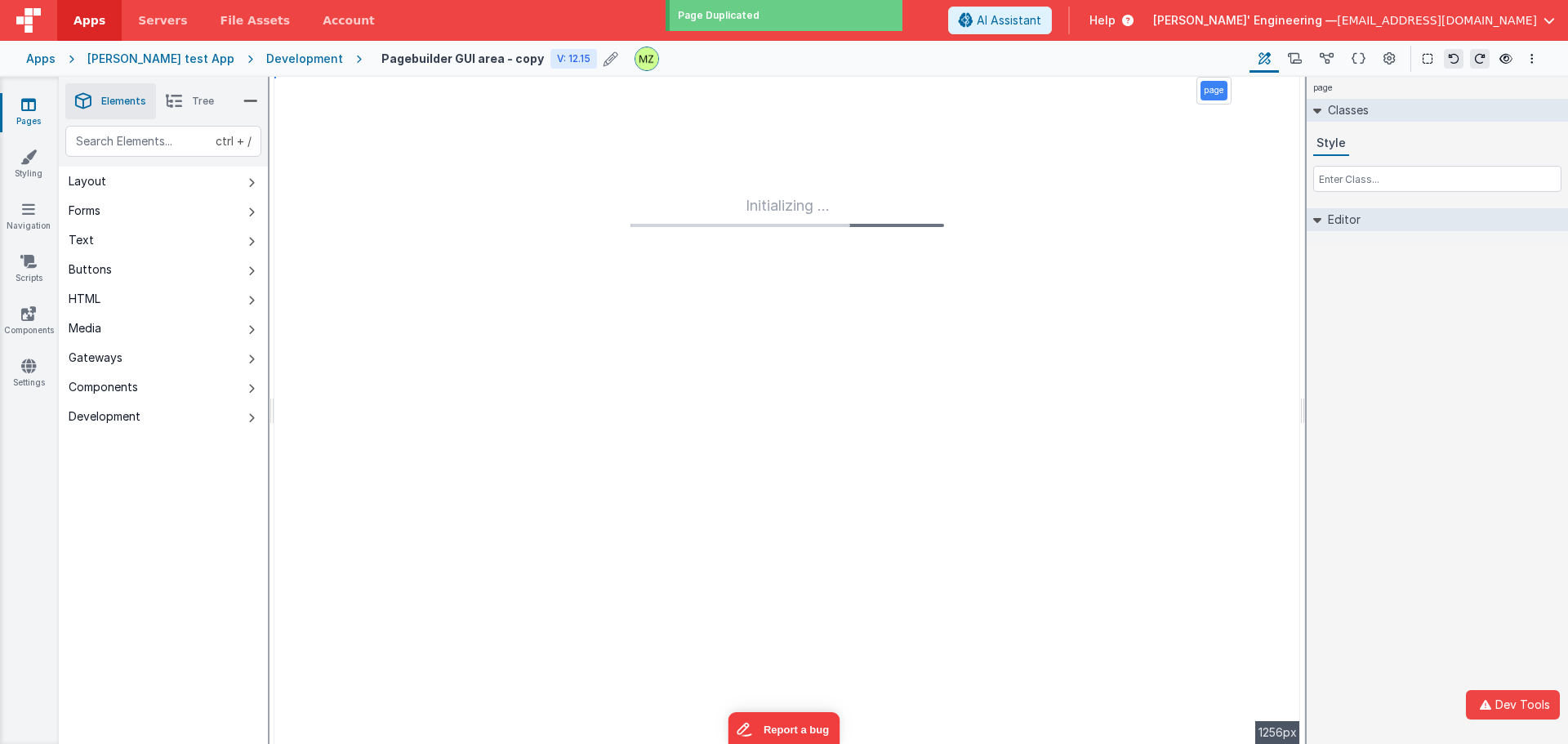
click at [604, 53] on icon at bounding box center [611, 59] width 15 height 23
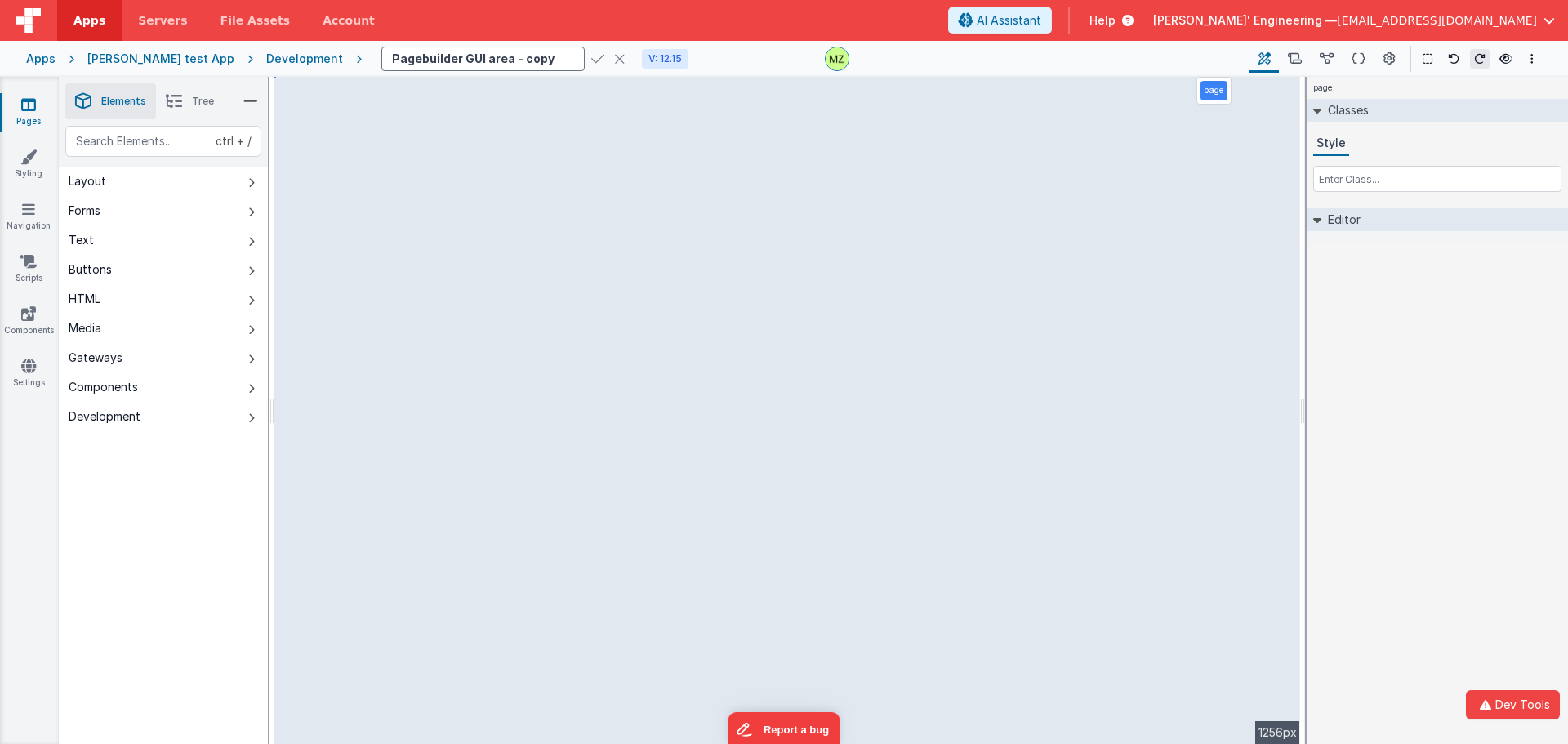
click at [504, 57] on input "Pagebuilder GUI area - copy" at bounding box center [483, 59] width 204 height 25
type input "Pagebuilder GUI area - BFDraggable"
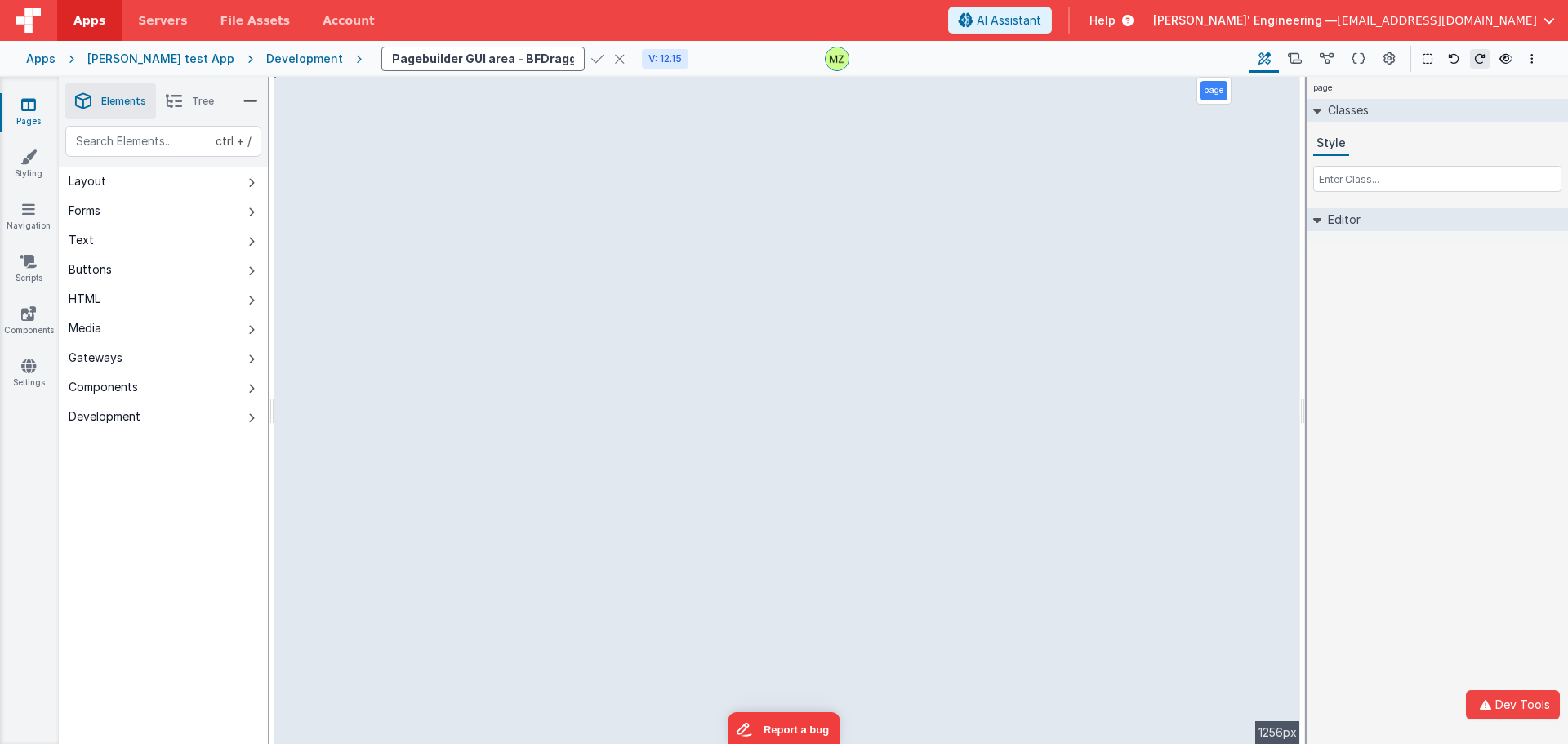
click at [592, 57] on icon at bounding box center [598, 59] width 13 height 23
click at [485, 60] on h4 "Pagebuilder GUI area - copy" at bounding box center [463, 58] width 162 height 12
click at [491, 56] on input "Pagebuilder GUI area - copy" at bounding box center [483, 59] width 204 height 25
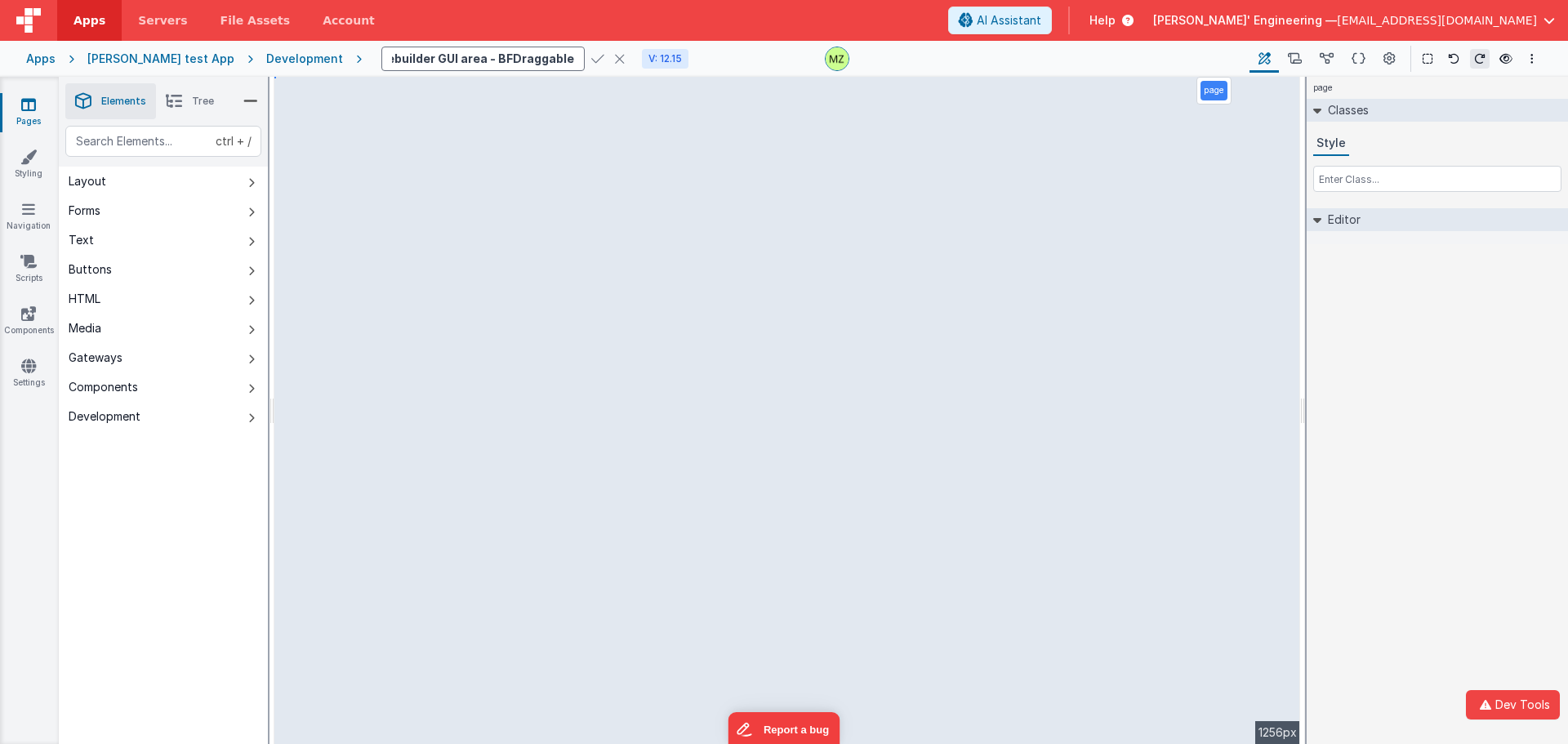
type input "Pagebuilder GUI area - BFDraggable"
click at [455, 53] on h4 "Pagebuilder GUI area - copy" at bounding box center [463, 58] width 162 height 12
click at [493, 57] on input "Pagebuilder GUI area - copy" at bounding box center [483, 59] width 204 height 25
type input "Pagebuilder GUI area - BFDraggable"
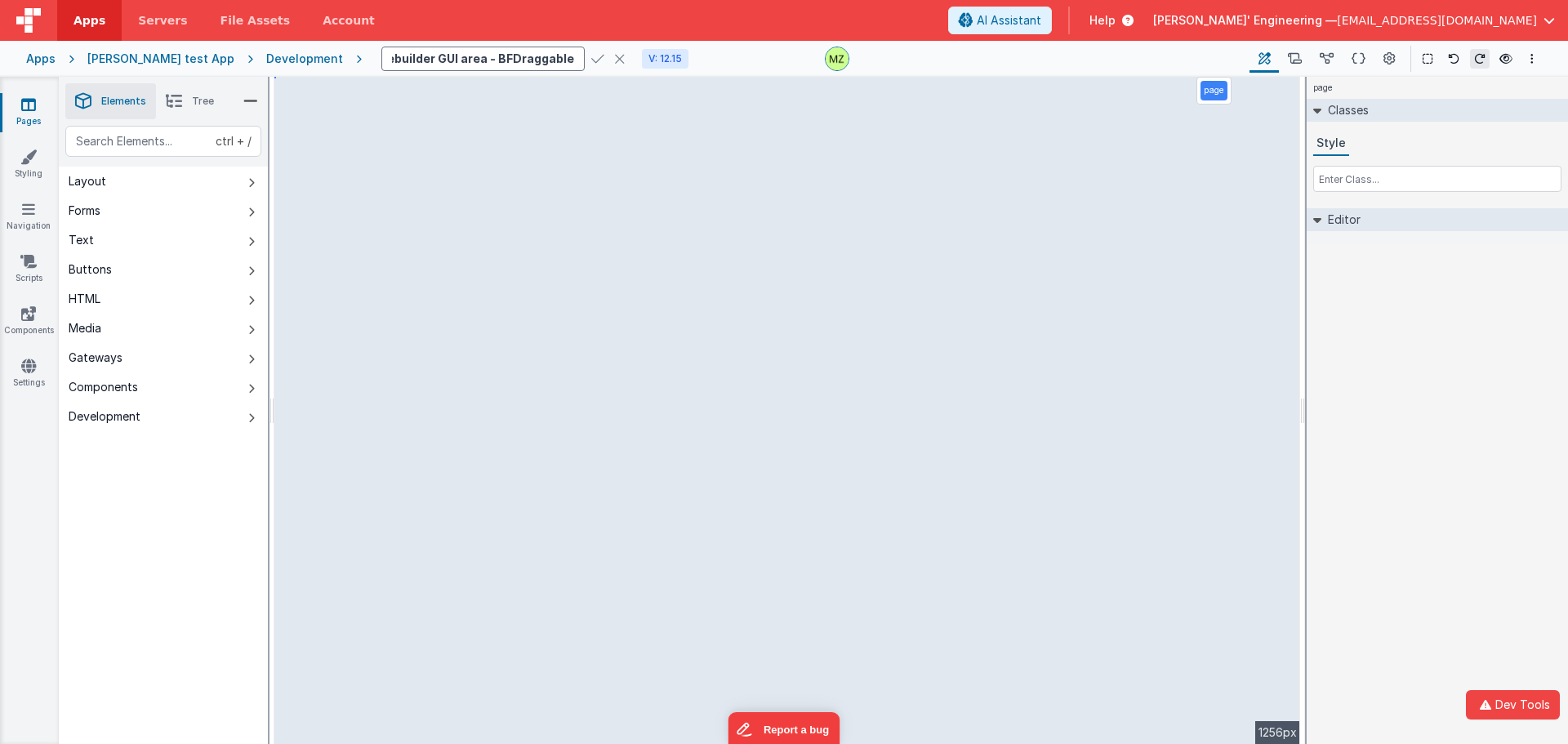
scroll to position [0, 0]
click at [592, 55] on icon at bounding box center [598, 59] width 13 height 23
